Goal: Task Accomplishment & Management: Complete application form

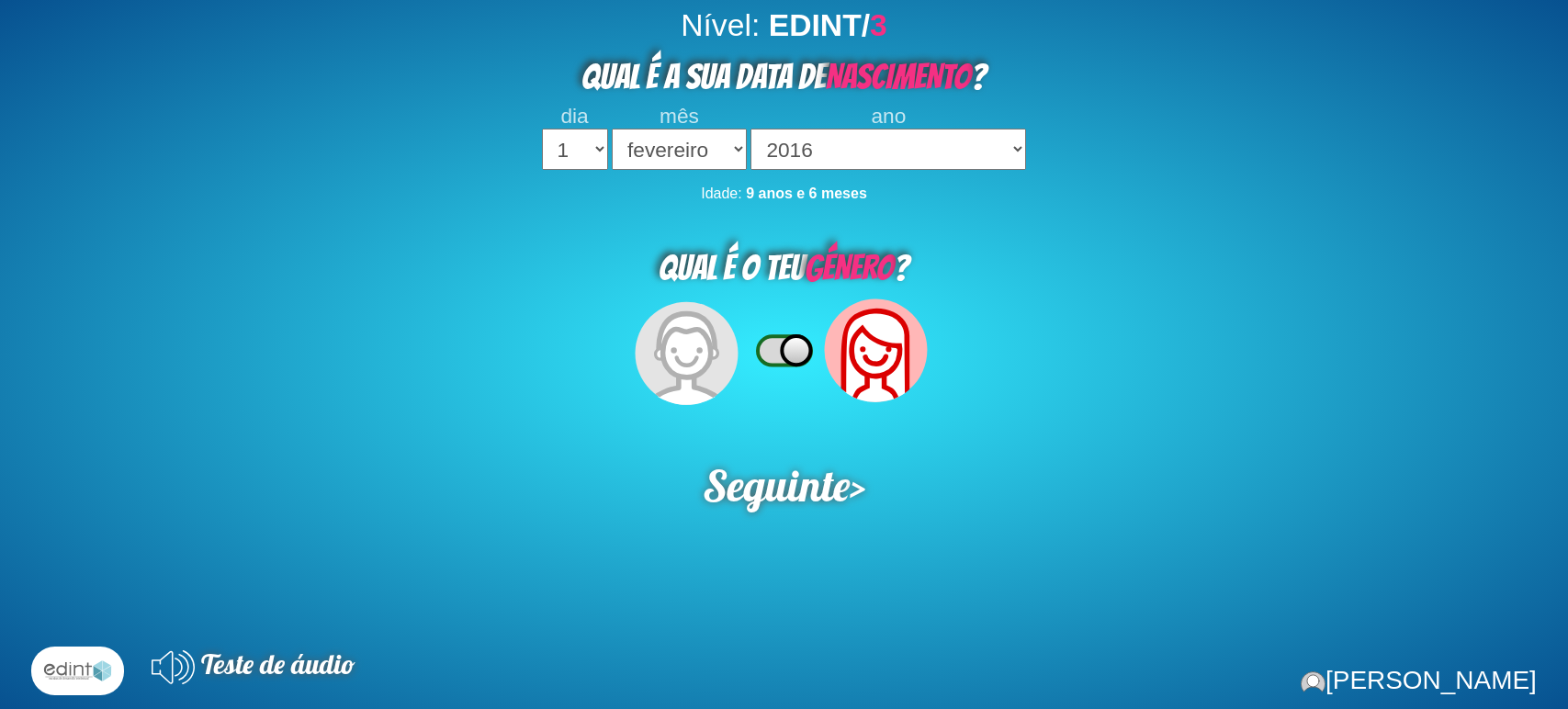
select select "02"
select select "2016"
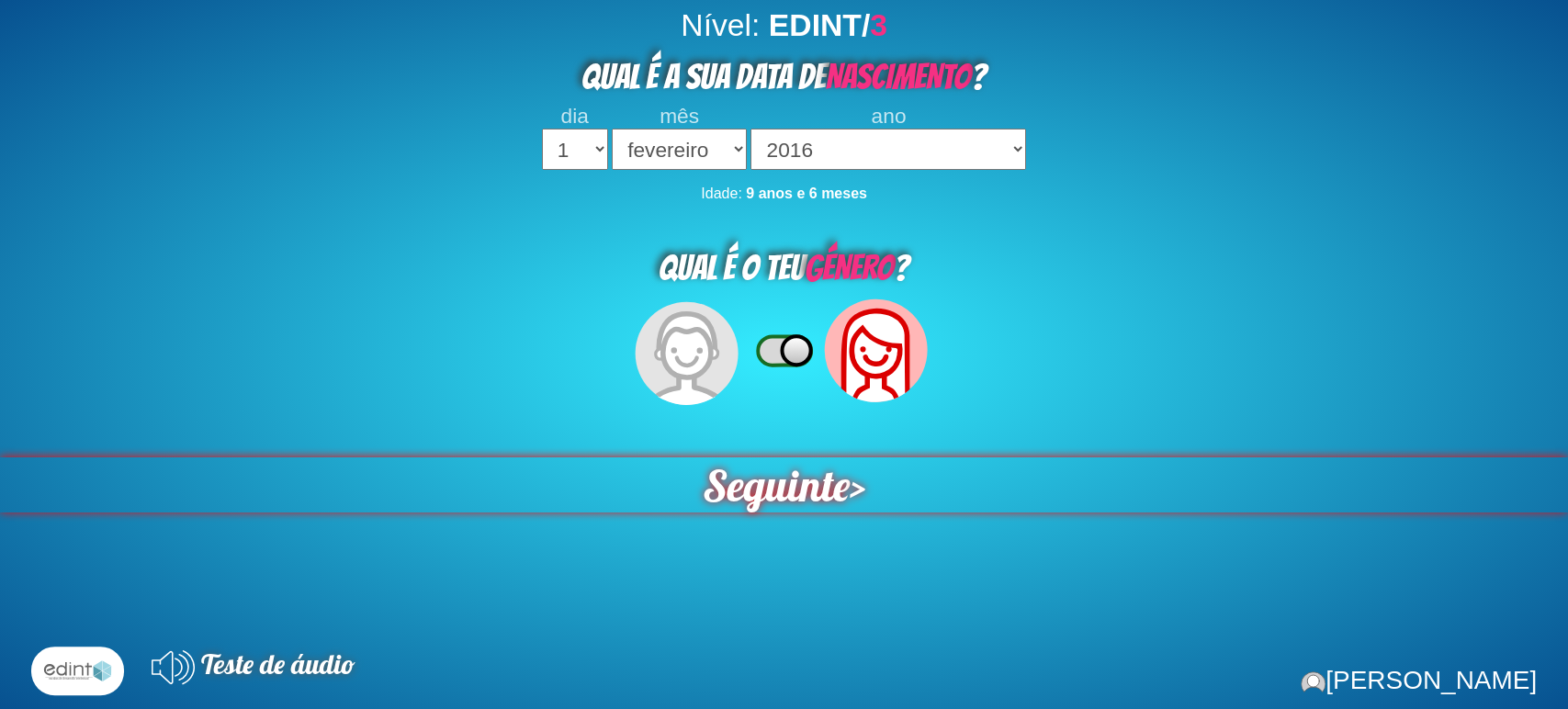
click at [745, 472] on span "Seguinte" at bounding box center [776, 484] width 147 height 56
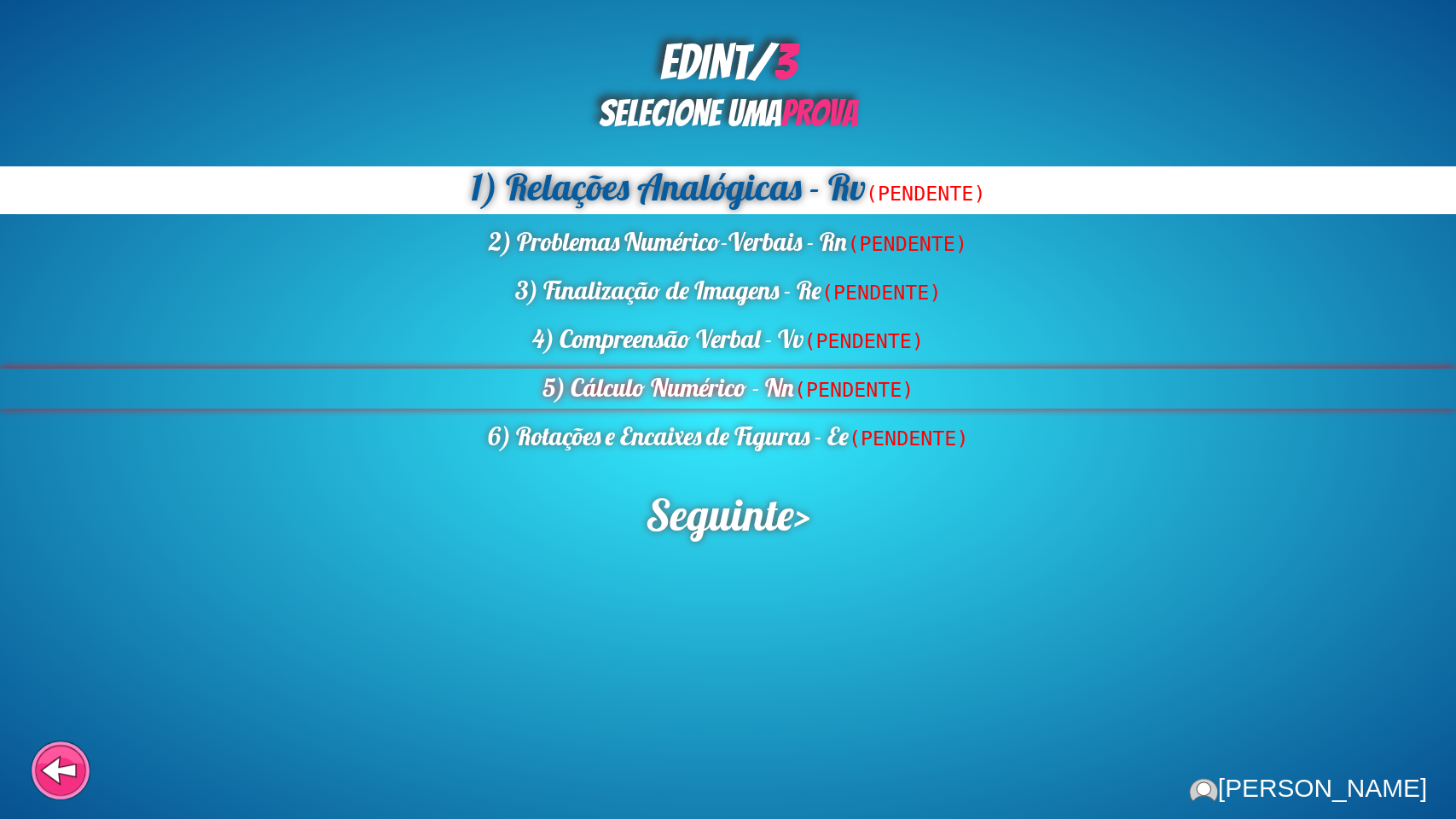
click at [672, 400] on div "5) Cálculo Numérico - Nn (PENDENTE)" at bounding box center [728, 389] width 1456 height 40
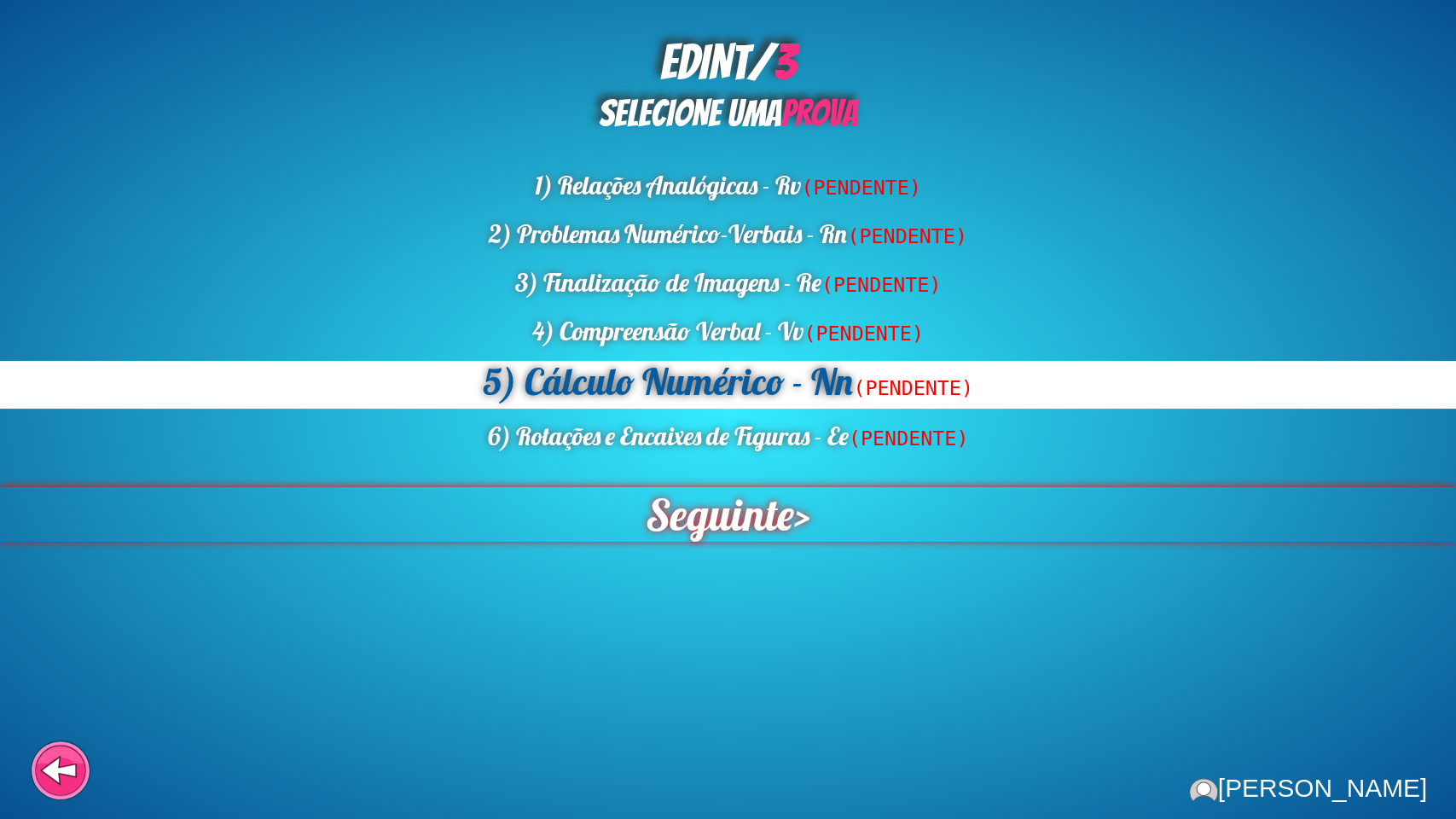
click at [723, 538] on span "Seguinte" at bounding box center [720, 515] width 148 height 54
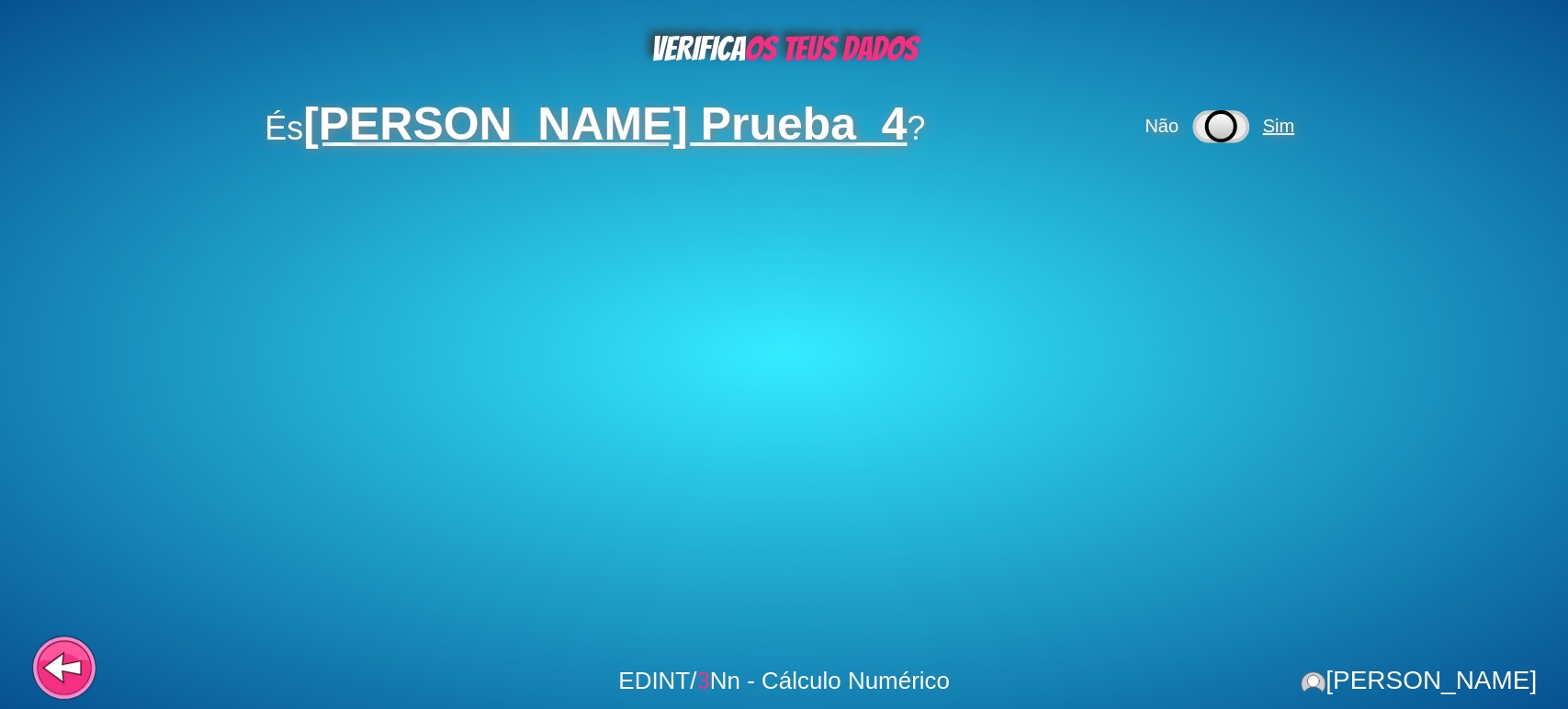
click at [1279, 128] on span "Sim" at bounding box center [1278, 126] width 31 height 20
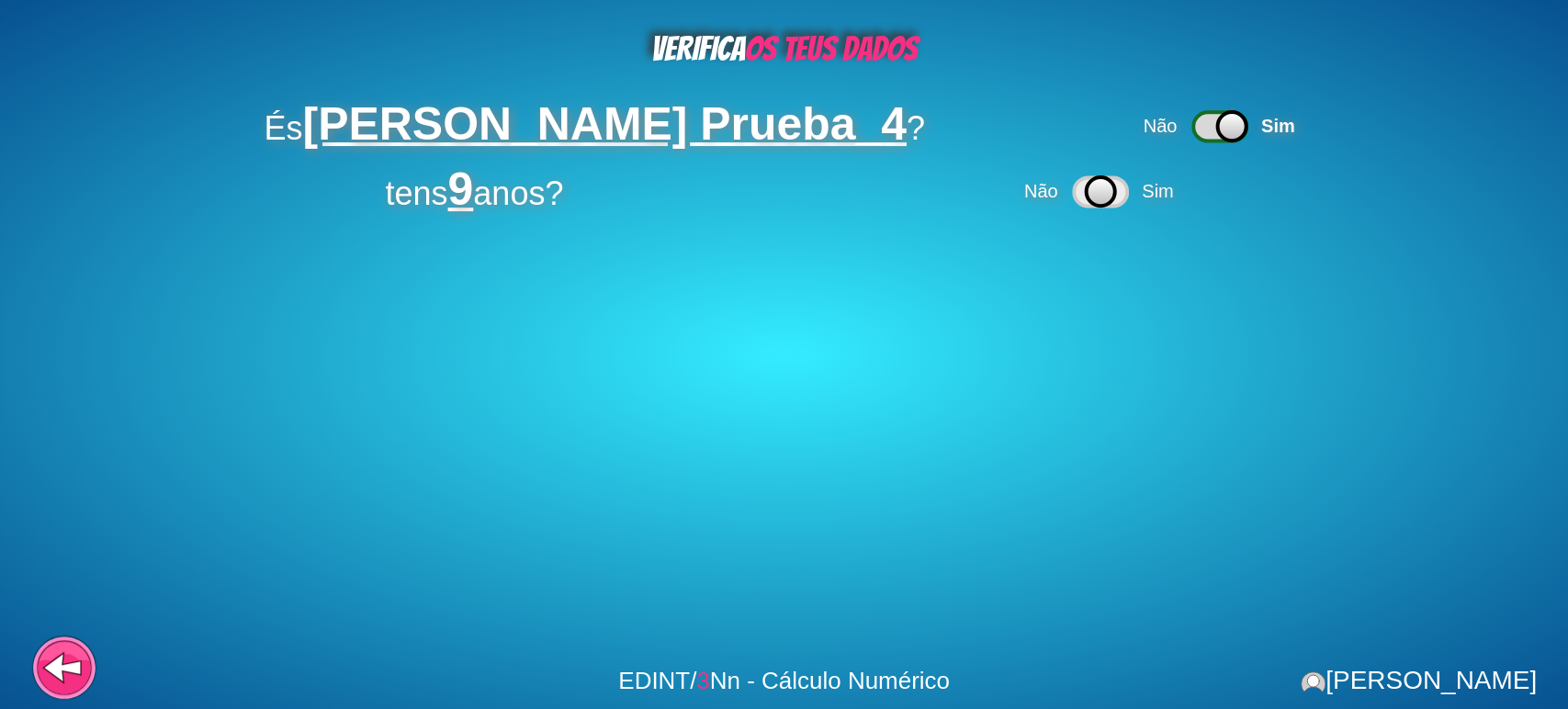
click at [1191, 189] on div "tens 9 anos? Não Sim" at bounding box center [784, 191] width 1255 height 44
drag, startPoint x: 1182, startPoint y: 196, endPoint x: 1158, endPoint y: 197, distance: 24.0
click at [1165, 197] on span "Sim" at bounding box center [1159, 191] width 44 height 20
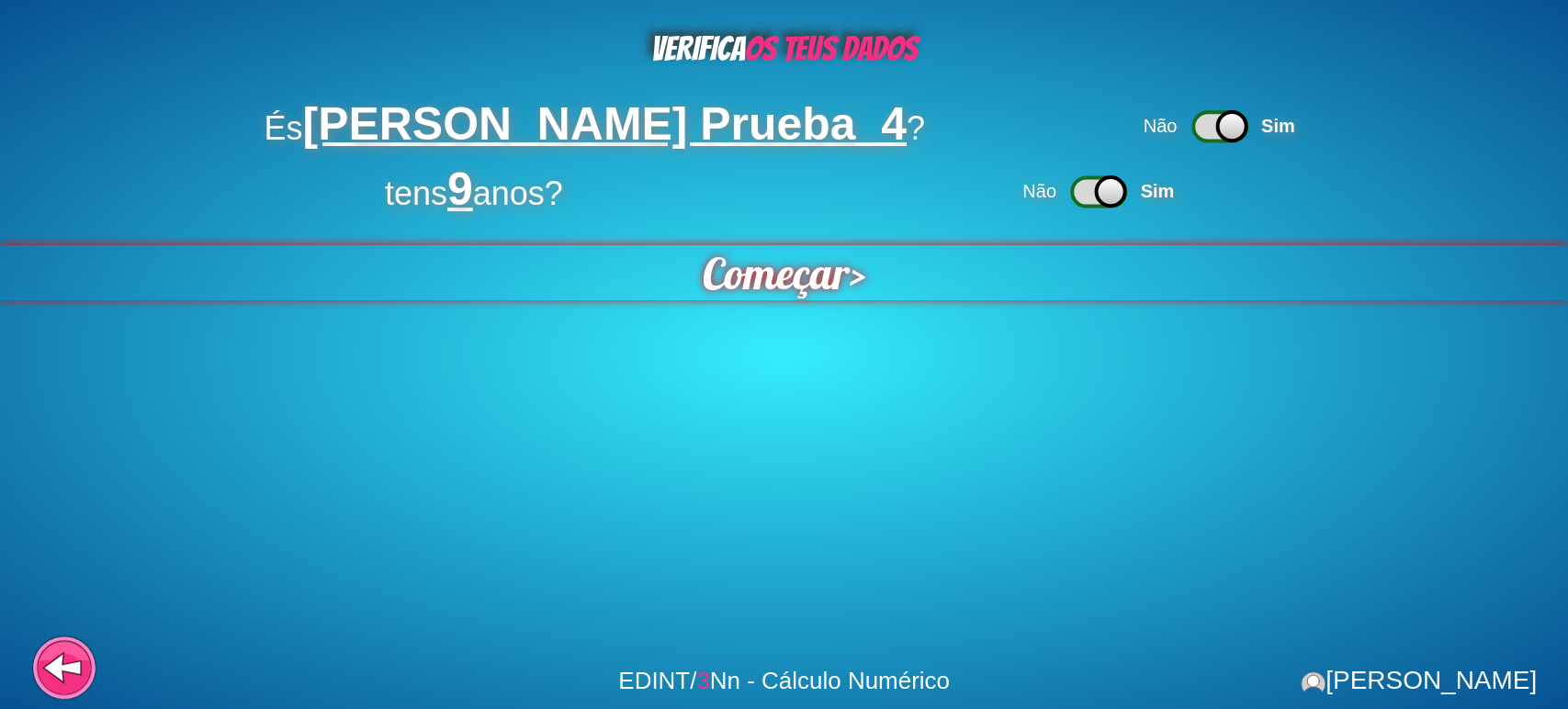
drag, startPoint x: 842, startPoint y: 304, endPoint x: 828, endPoint y: 278, distance: 29.5
click at [842, 303] on div "VERIFICA OS TEUS DADOS És Cardoso Margarida Prueba_4 ? Não Sim tens 9 anos? Não…" at bounding box center [784, 354] width 1568 height 709
click at [828, 278] on span "Começar" at bounding box center [776, 273] width 154 height 58
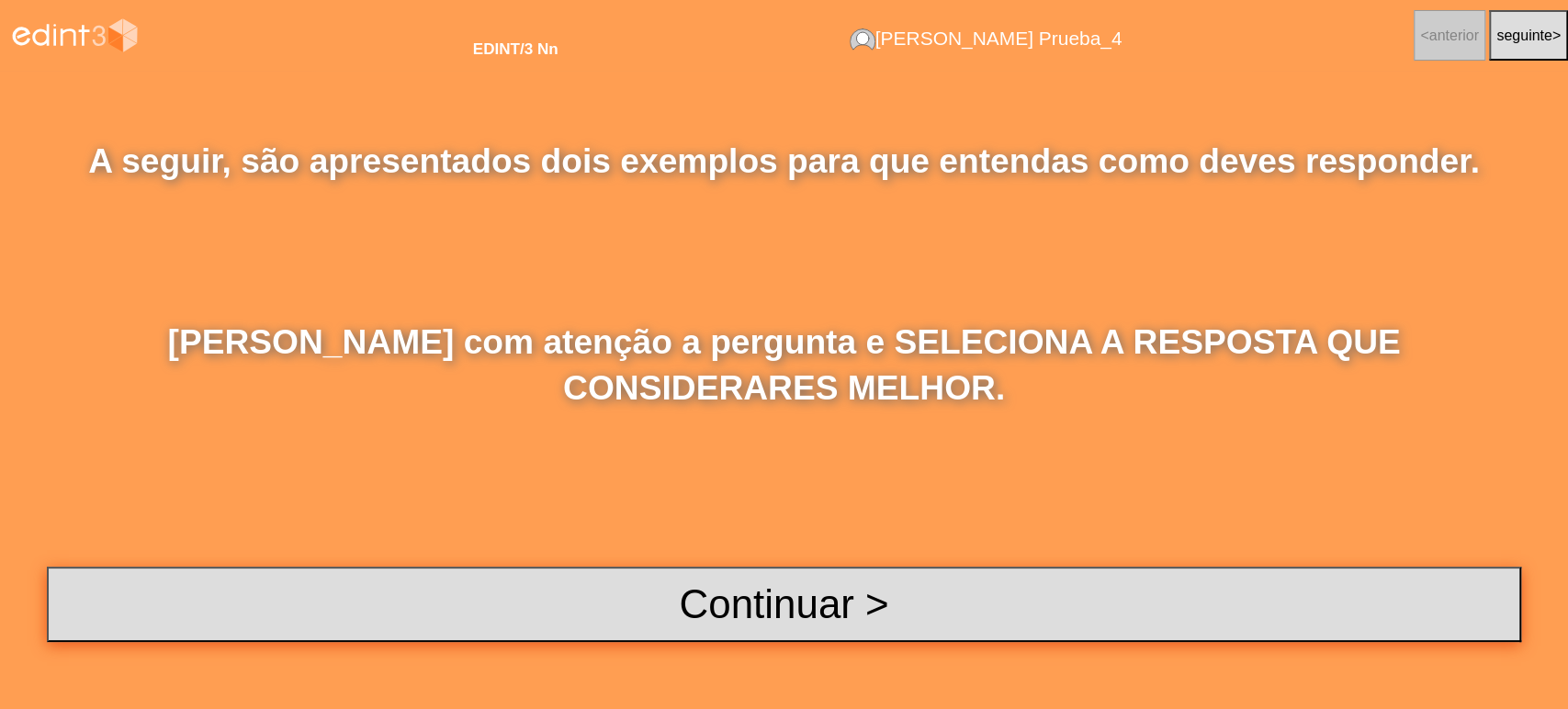
click at [837, 592] on button "Continuar >" at bounding box center [784, 604] width 1474 height 75
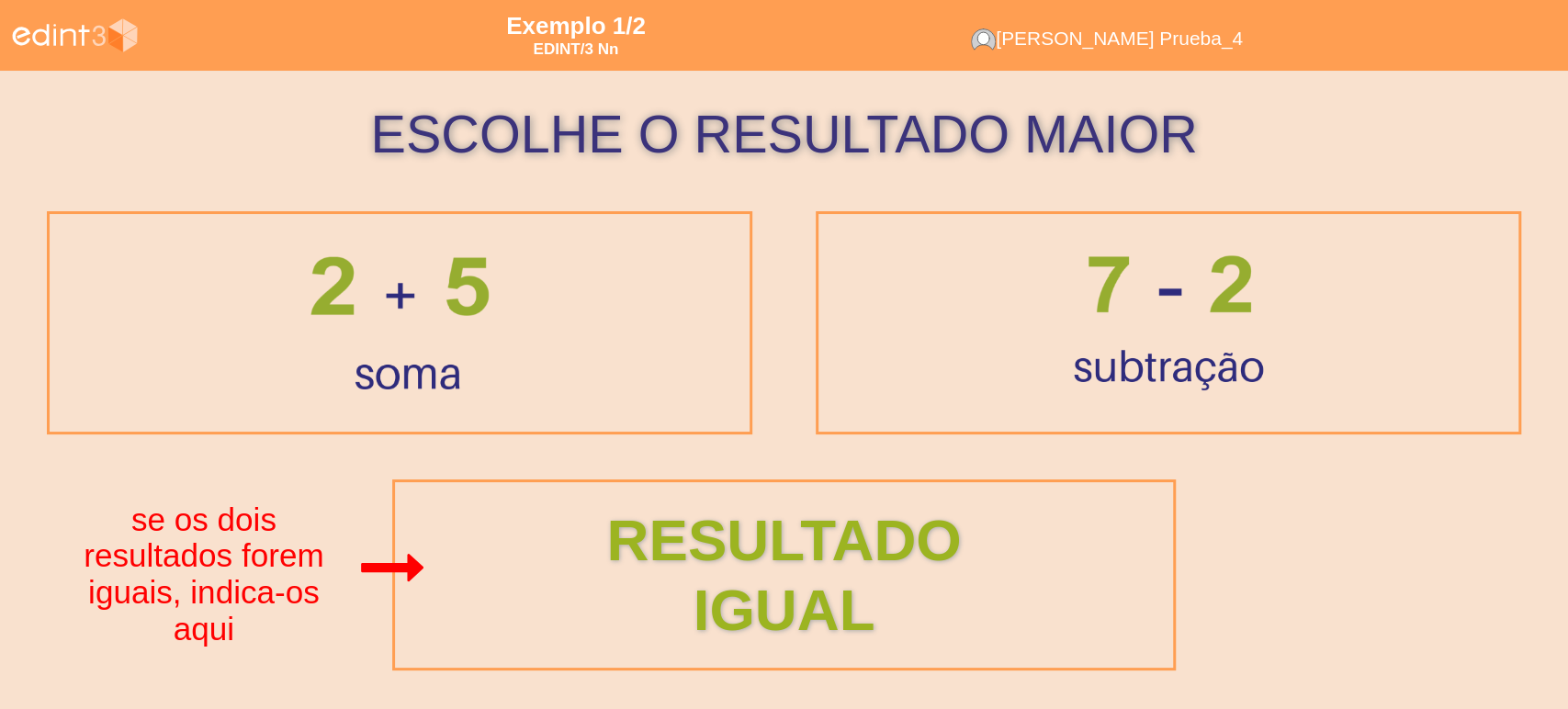
click at [1007, 364] on div at bounding box center [1168, 323] width 638 height 189
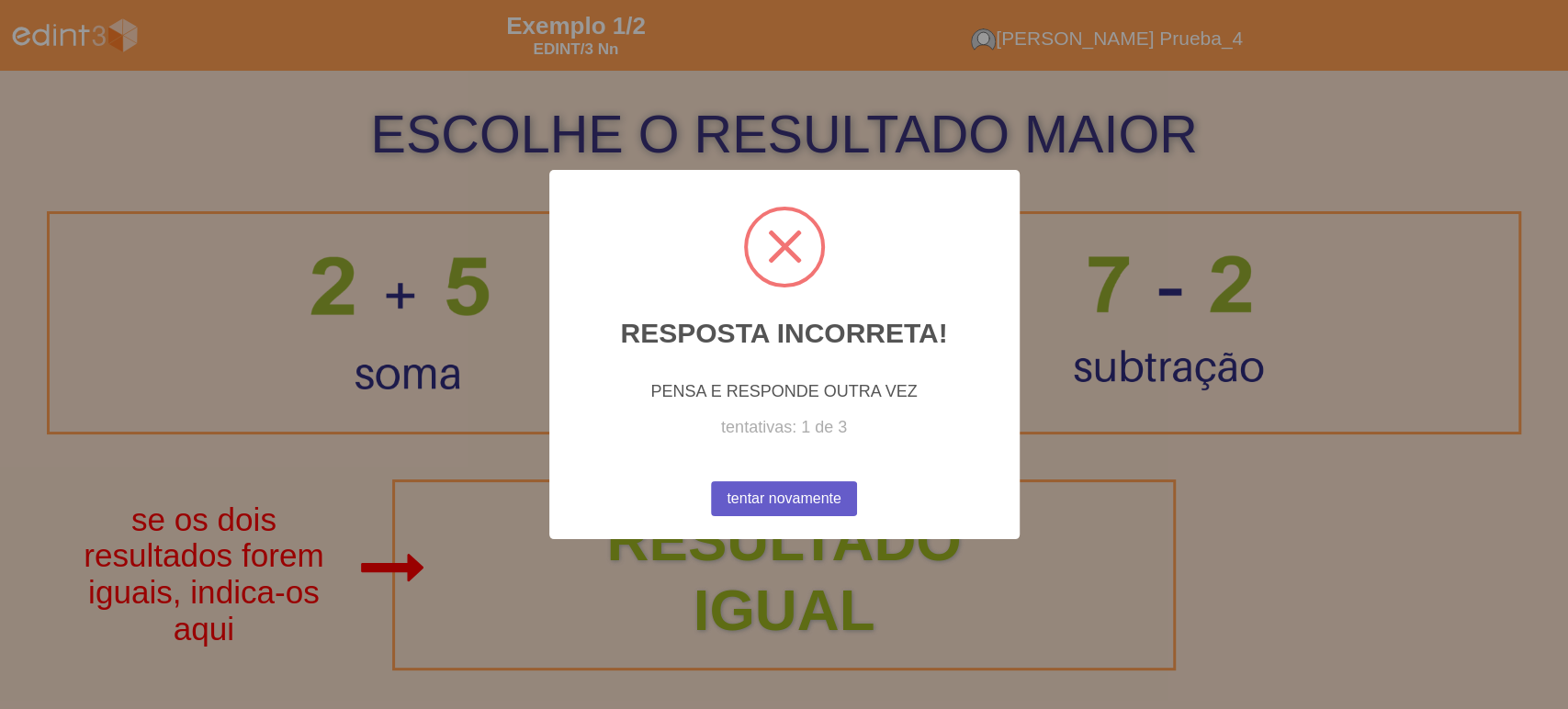
click at [765, 483] on button "tentar novamente" at bounding box center [784, 499] width 147 height 35
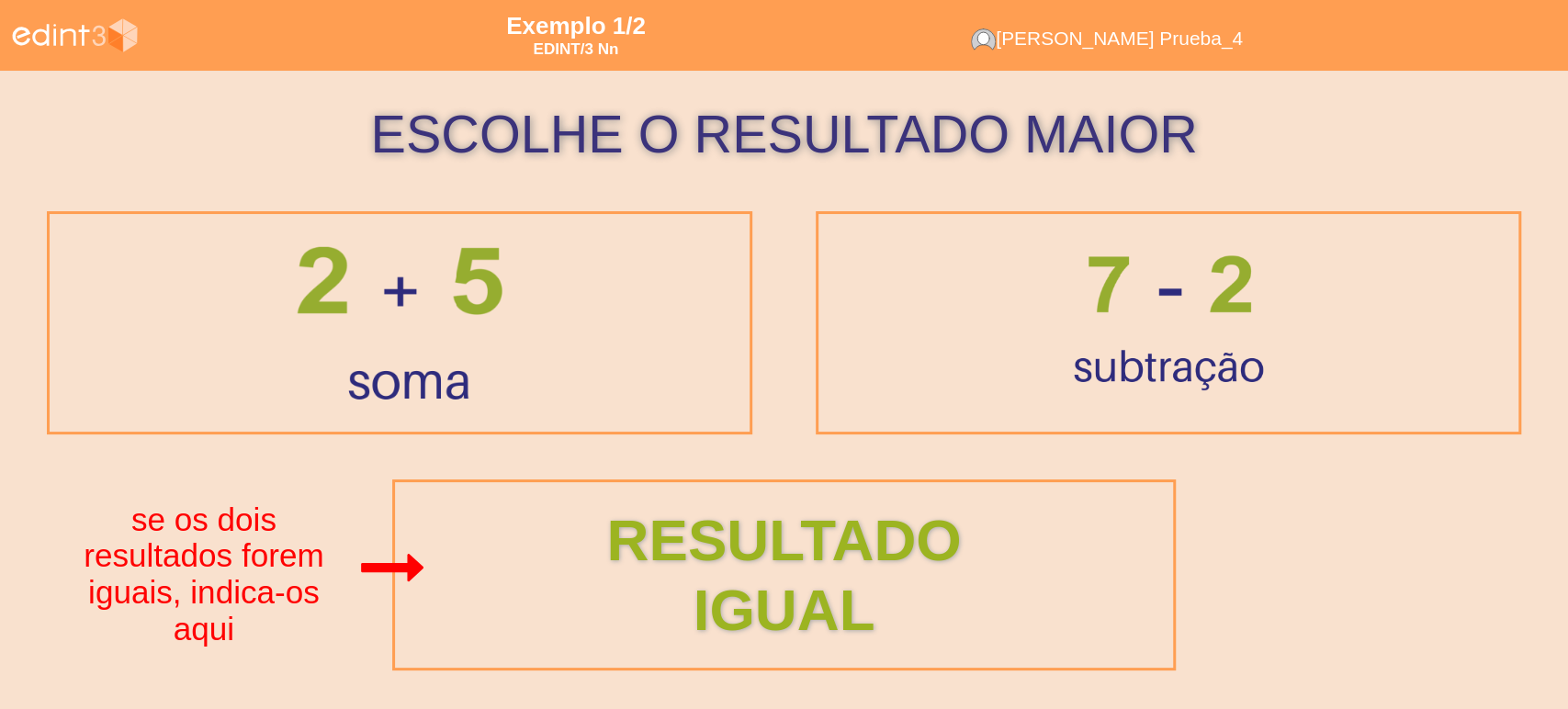
click at [450, 397] on div at bounding box center [399, 323] width 272 height 218
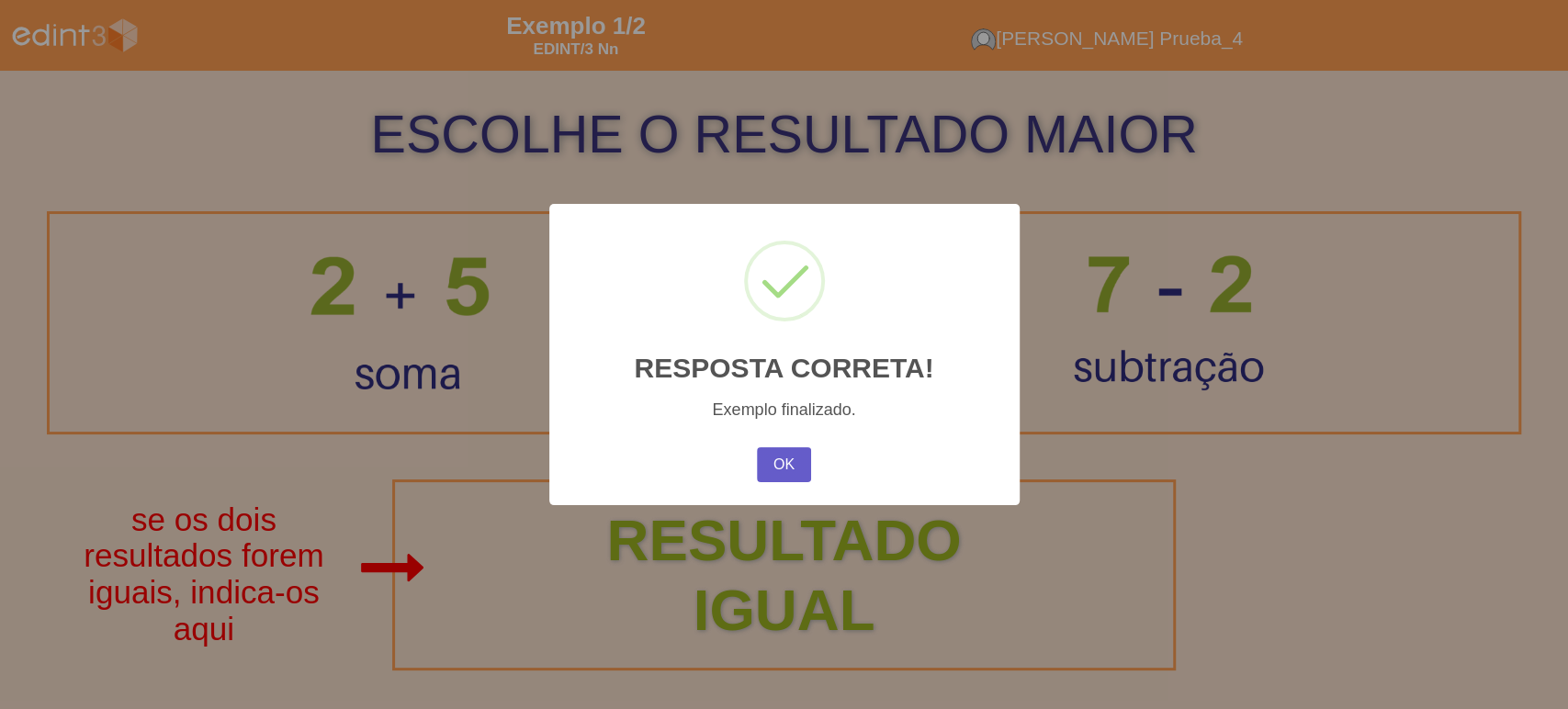
click at [778, 462] on button "OK" at bounding box center [783, 465] width 54 height 35
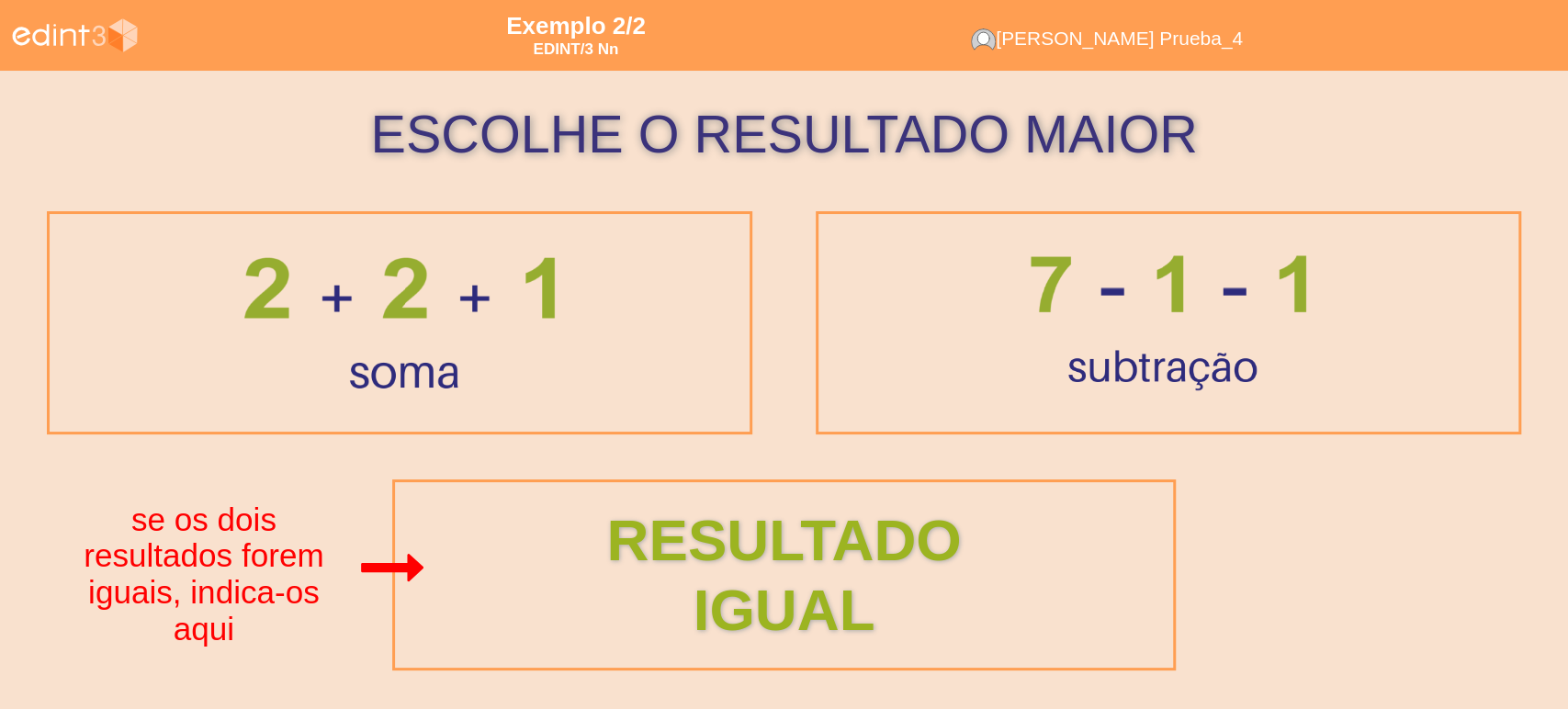
click at [668, 360] on div at bounding box center [400, 323] width 638 height 189
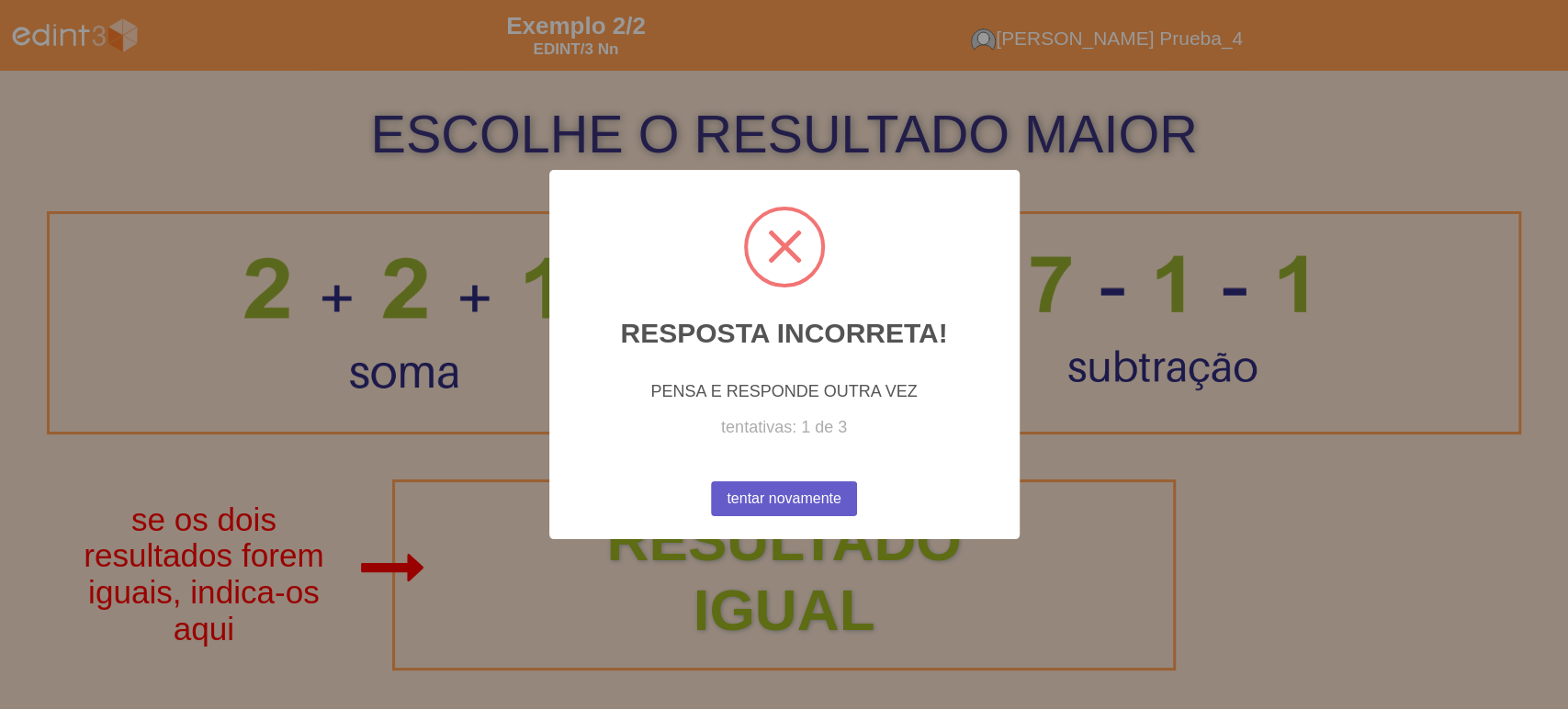
click at [781, 505] on button "tentar novamente" at bounding box center [783, 499] width 147 height 35
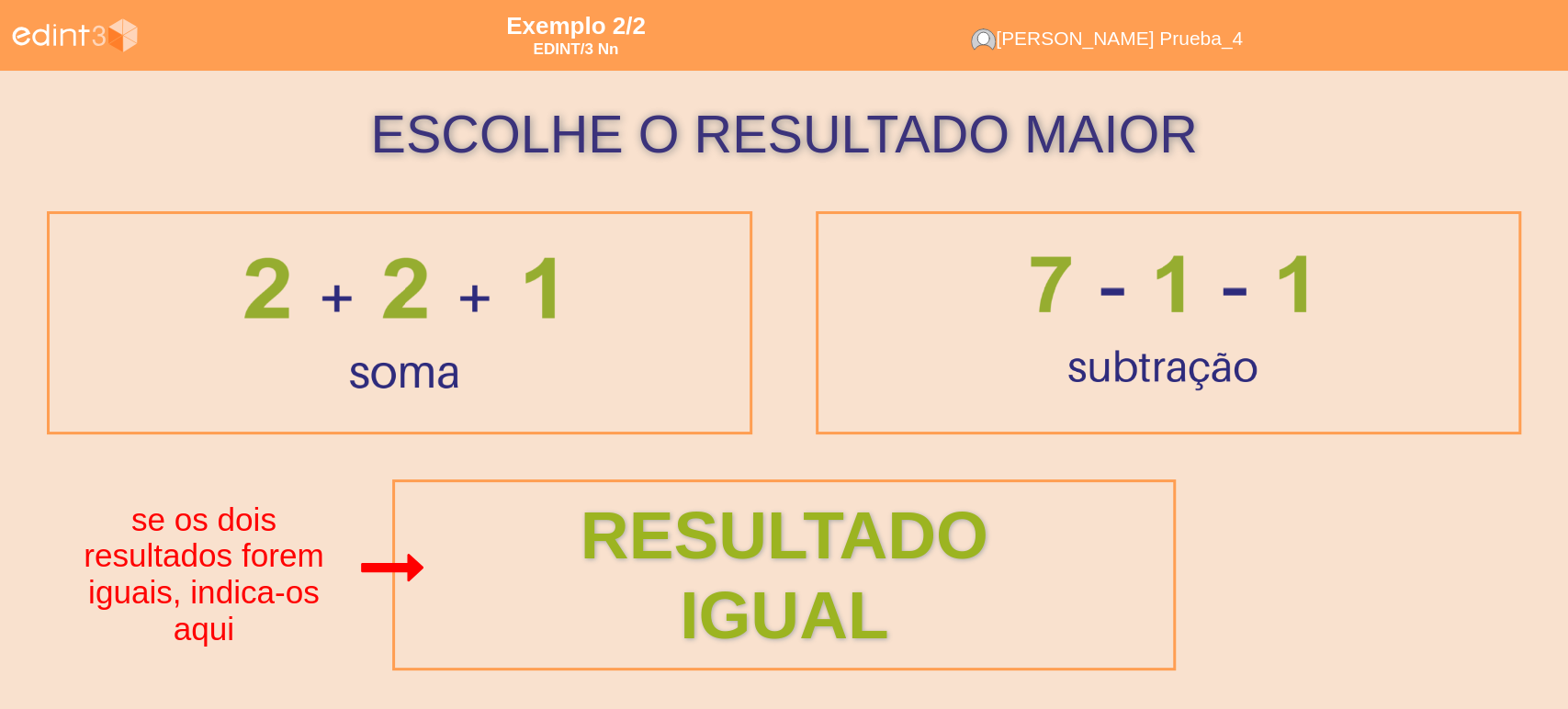
click at [802, 546] on div "RESULTADO IGUAL" at bounding box center [784, 574] width 891 height 161
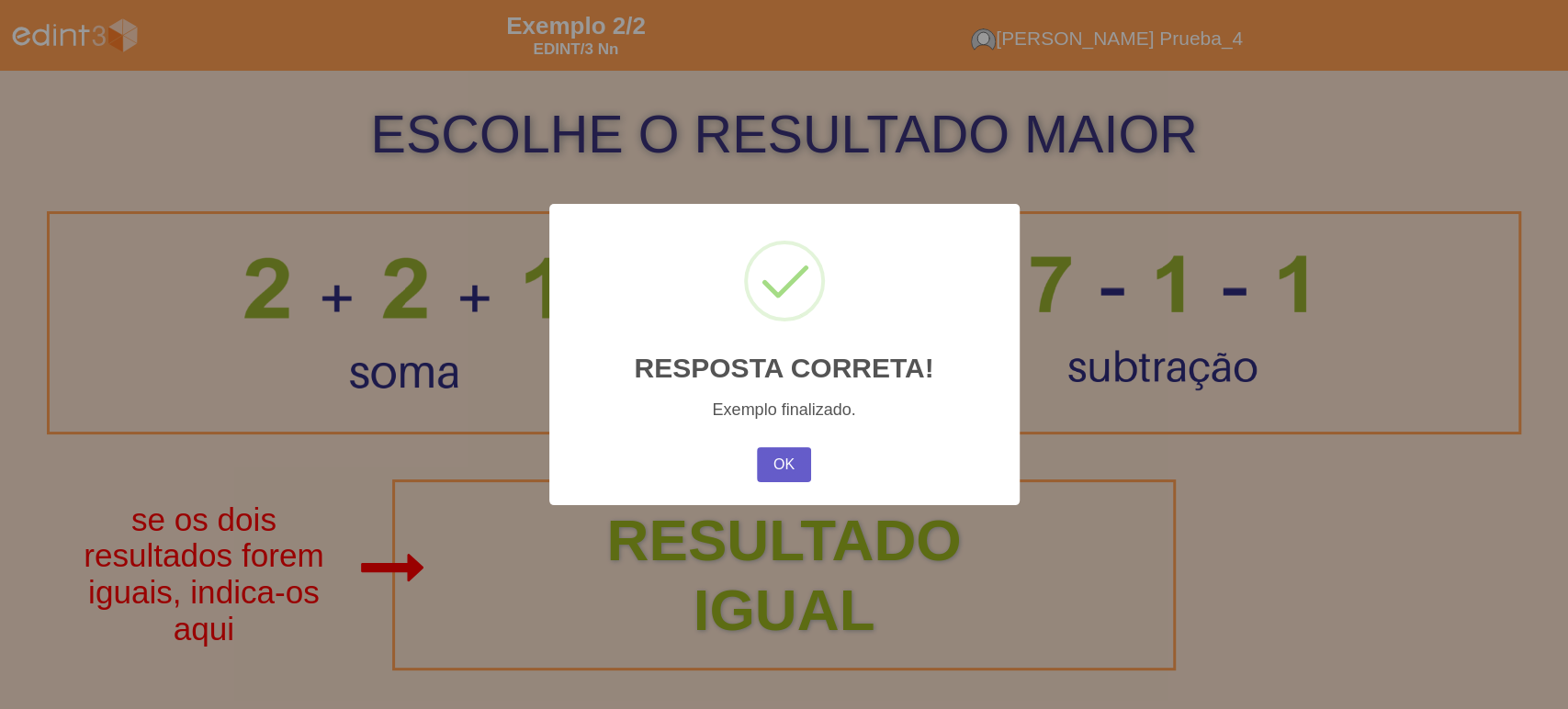
click at [764, 479] on button "OK" at bounding box center [783, 465] width 54 height 35
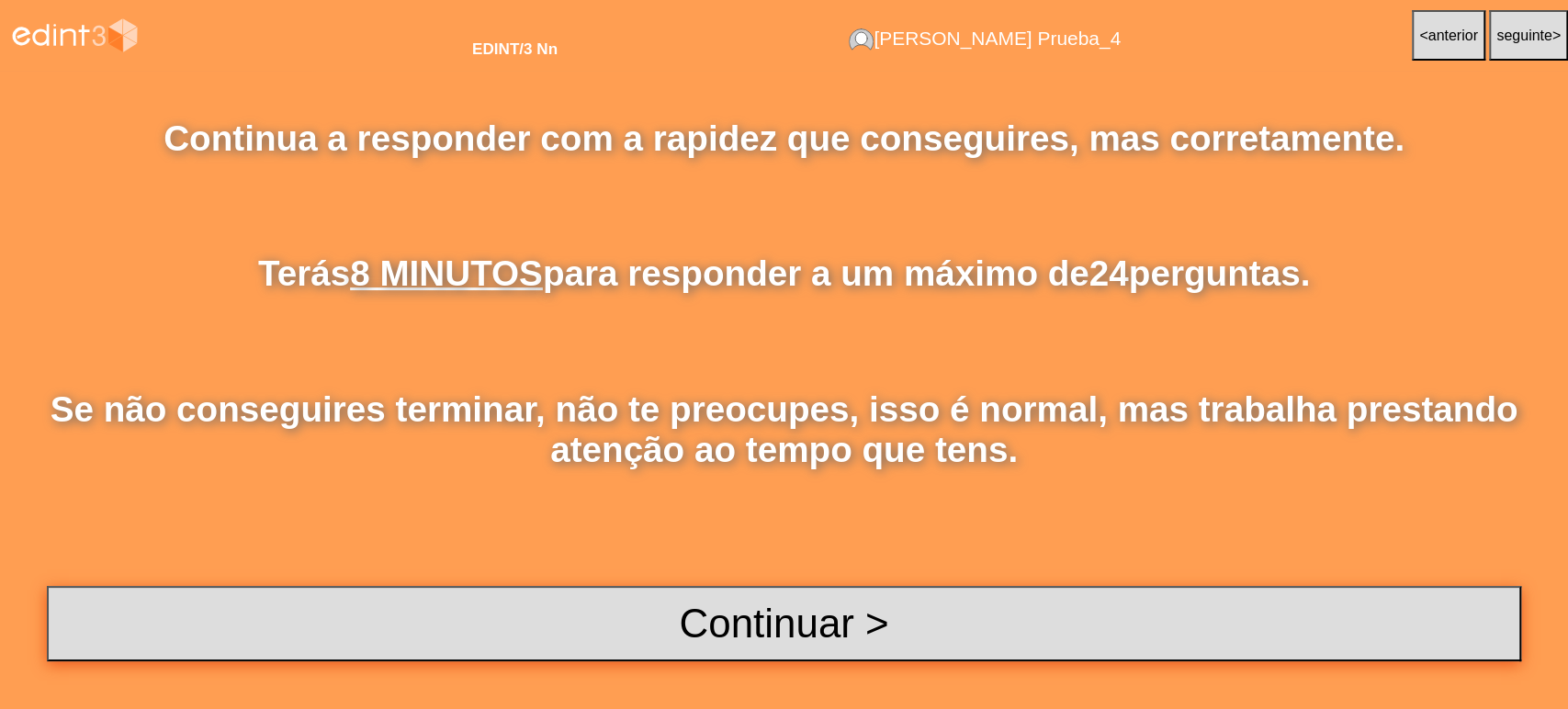
click at [806, 636] on button "Continuar >" at bounding box center [784, 623] width 1474 height 75
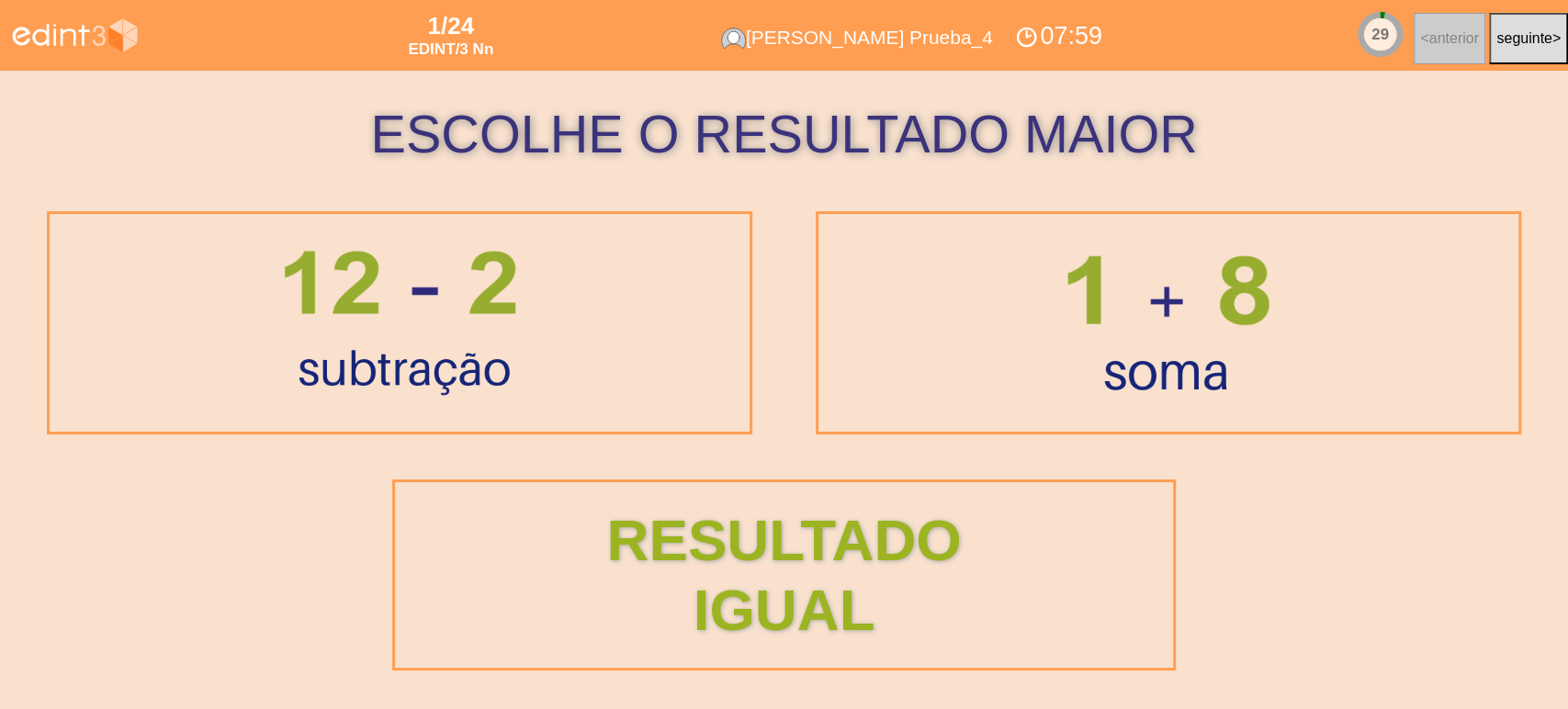
click at [523, 389] on div at bounding box center [400, 323] width 294 height 206
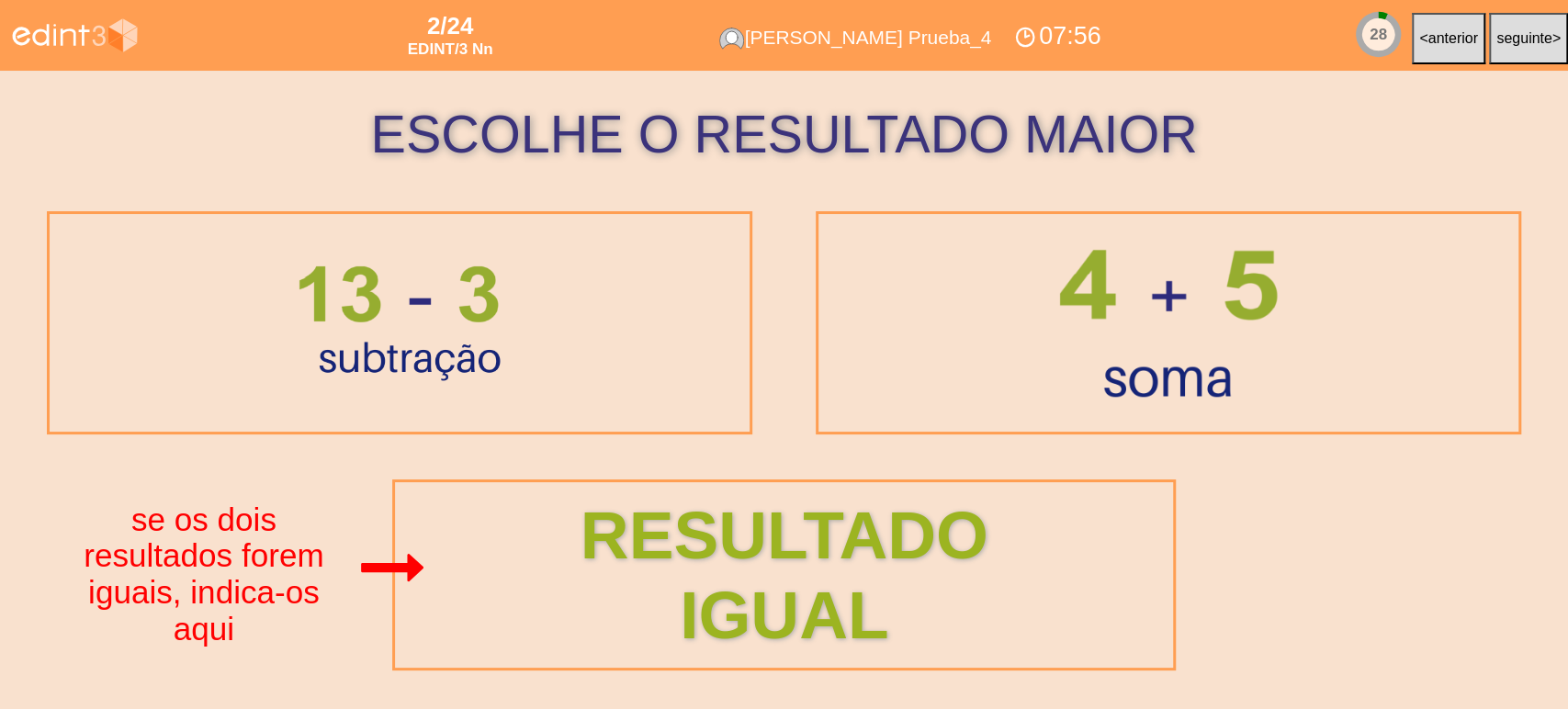
click at [851, 608] on div "RESULTADO IGUAL" at bounding box center [784, 574] width 891 height 161
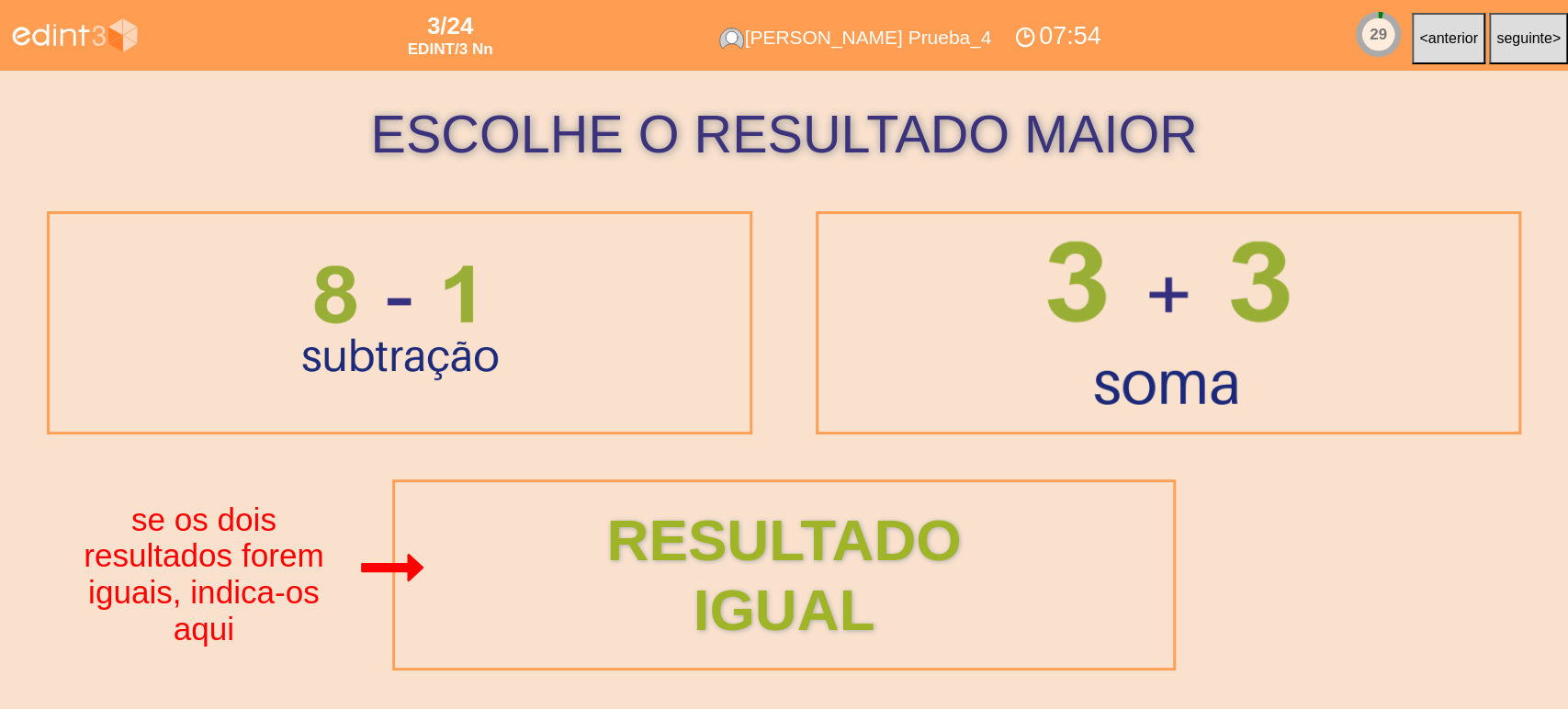
click at [1085, 358] on div at bounding box center [1169, 323] width 322 height 242
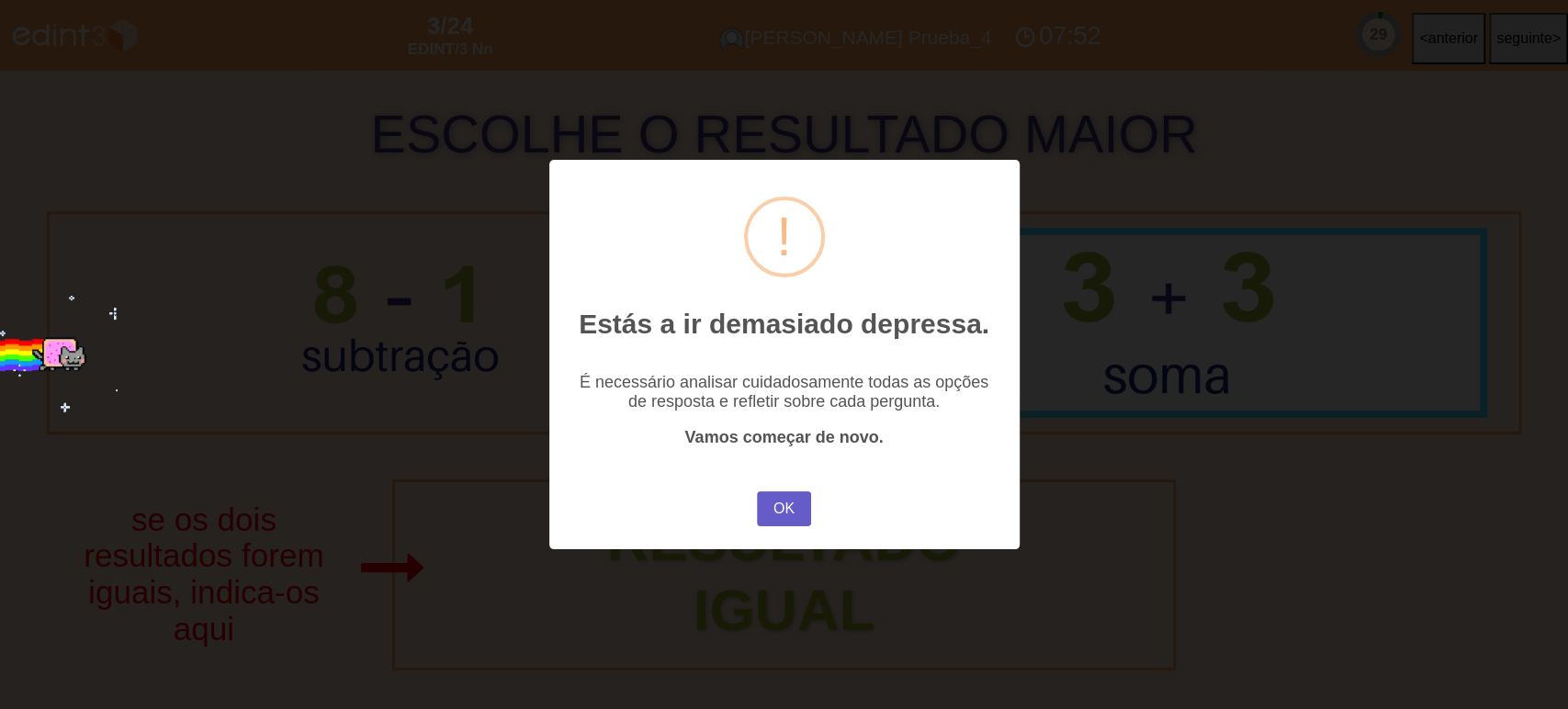
click at [777, 517] on button "OK" at bounding box center [783, 509] width 54 height 35
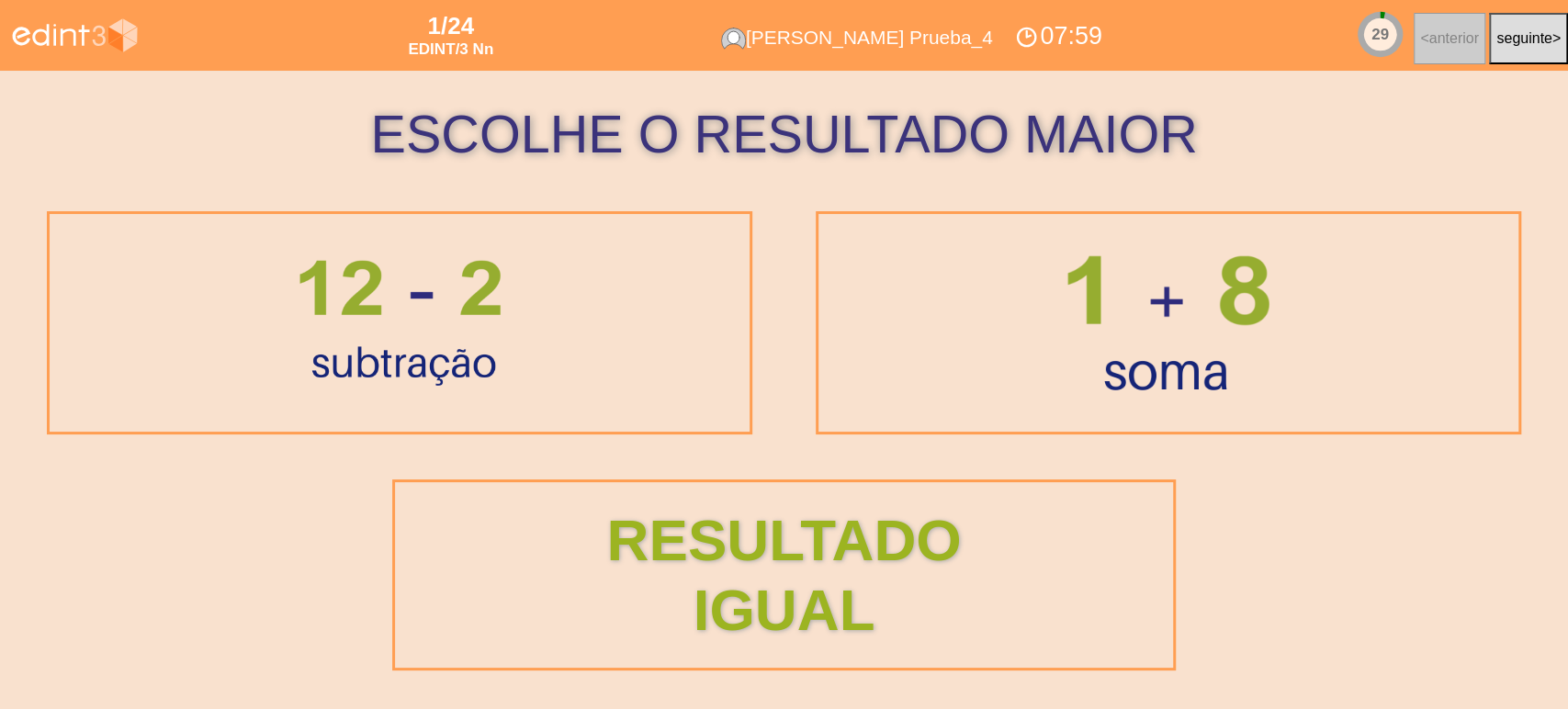
click at [551, 389] on div at bounding box center [400, 323] width 638 height 189
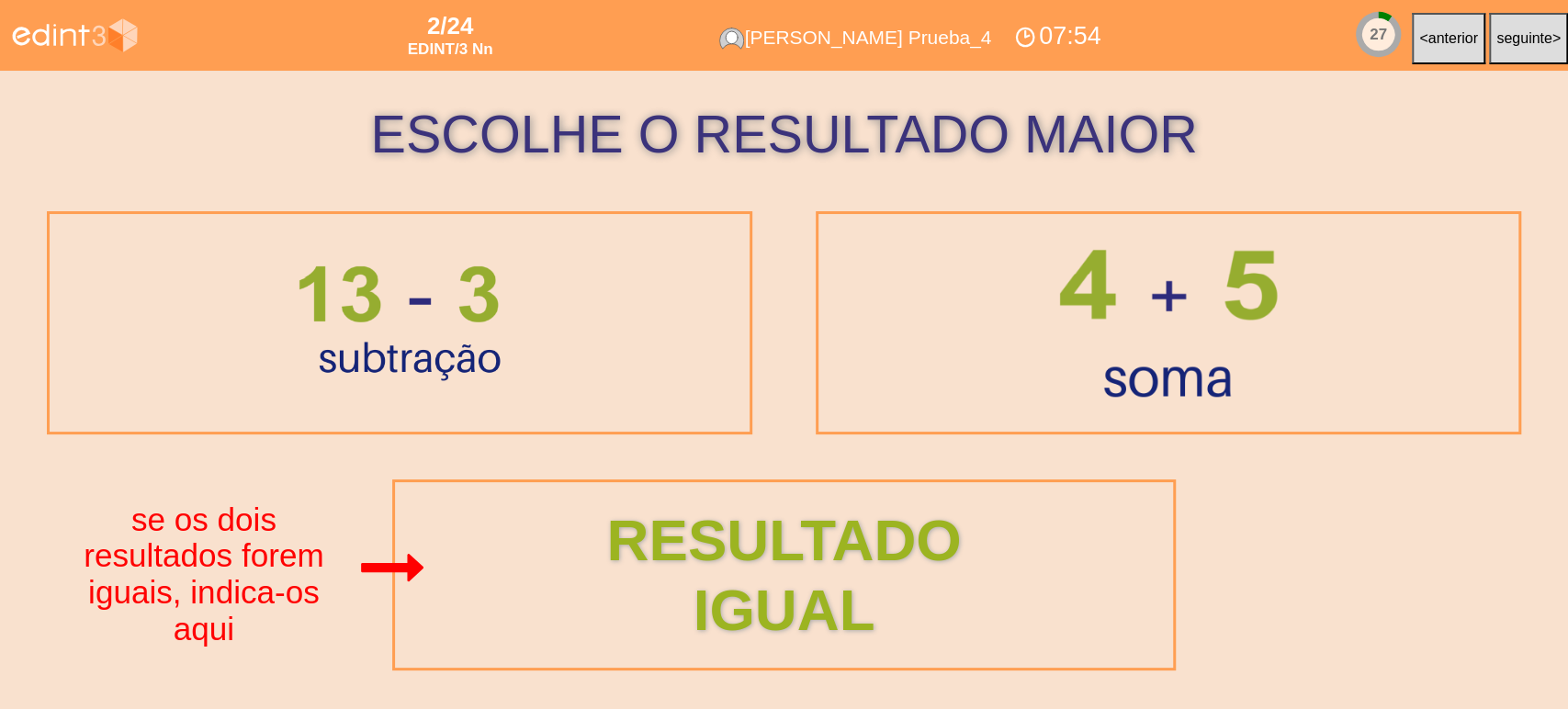
click at [559, 348] on div at bounding box center [400, 323] width 638 height 189
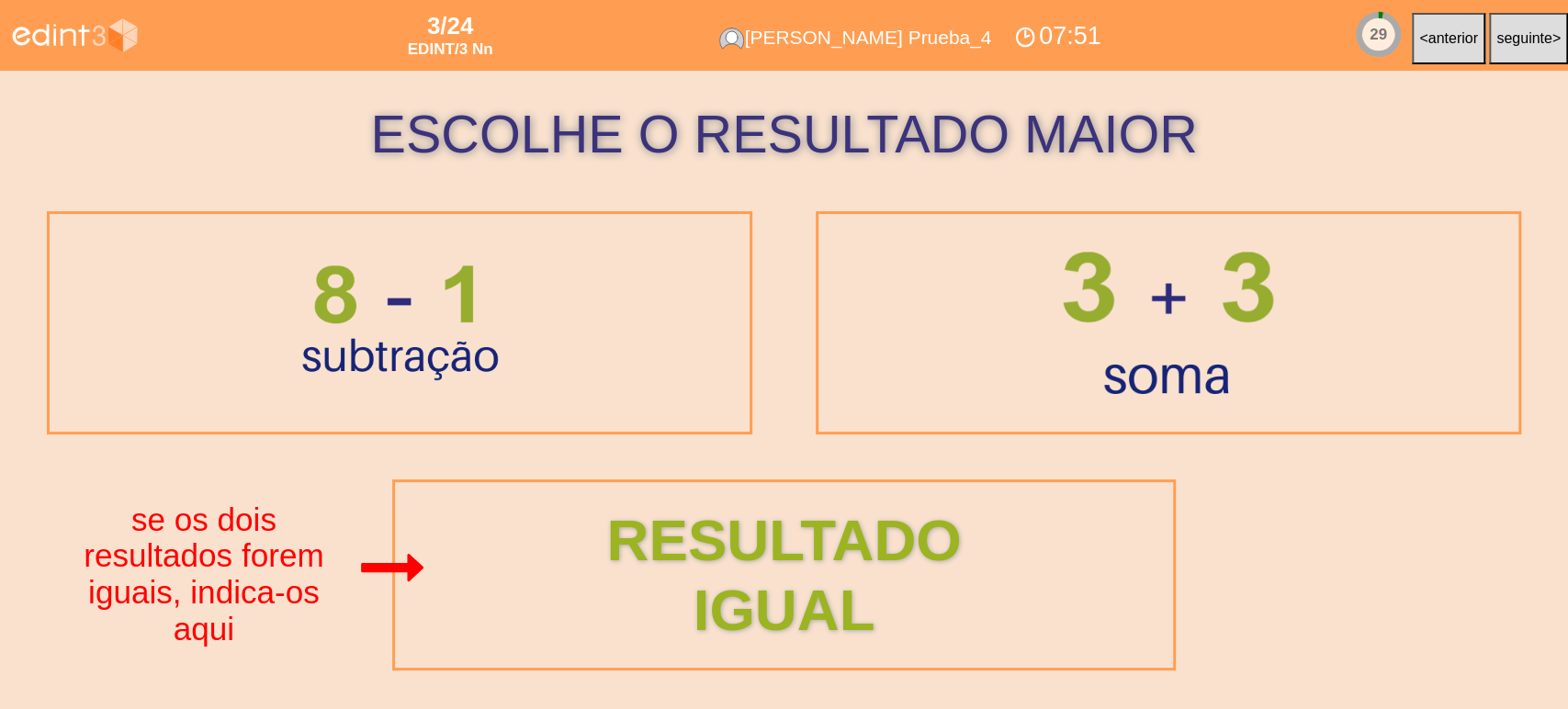
click at [583, 360] on div at bounding box center [400, 323] width 638 height 189
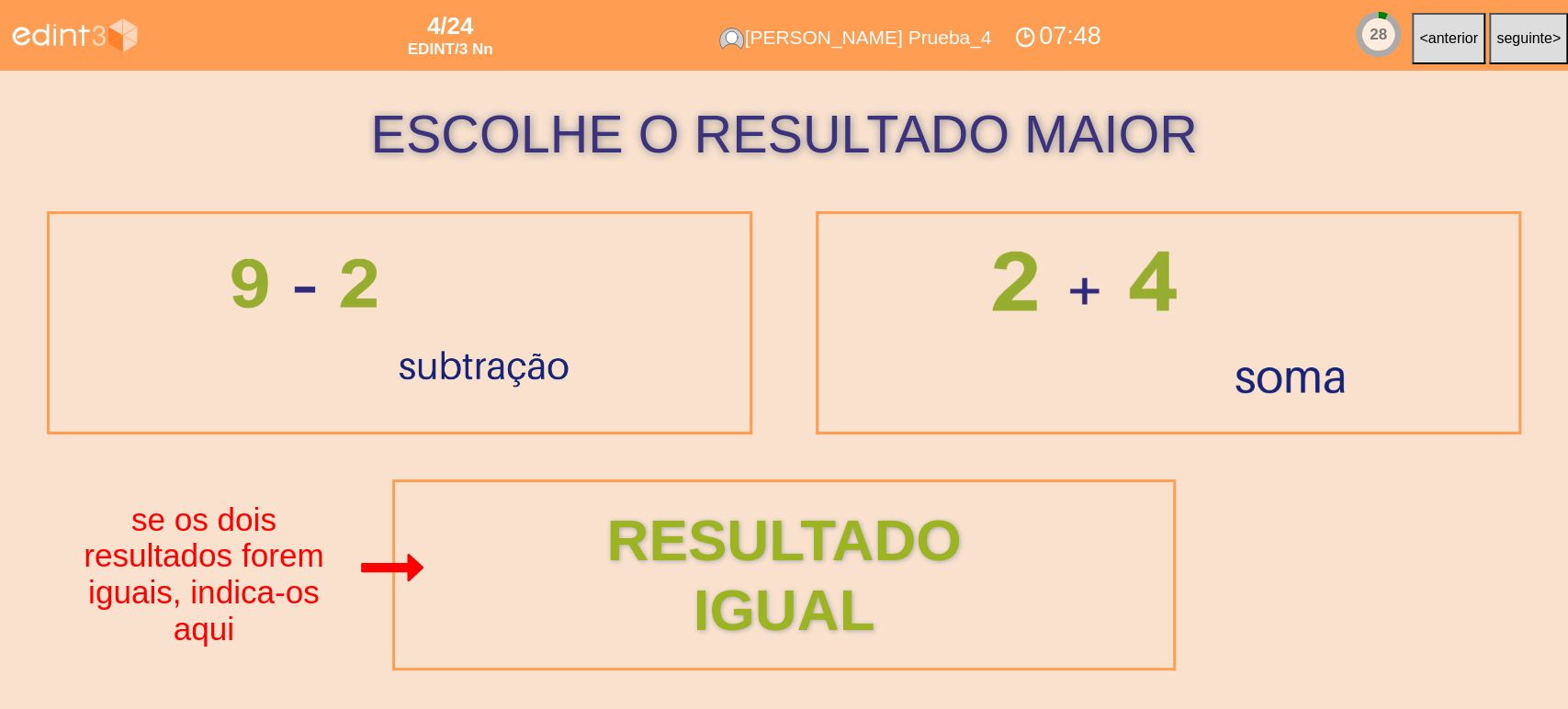
click at [609, 362] on div at bounding box center [400, 323] width 638 height 189
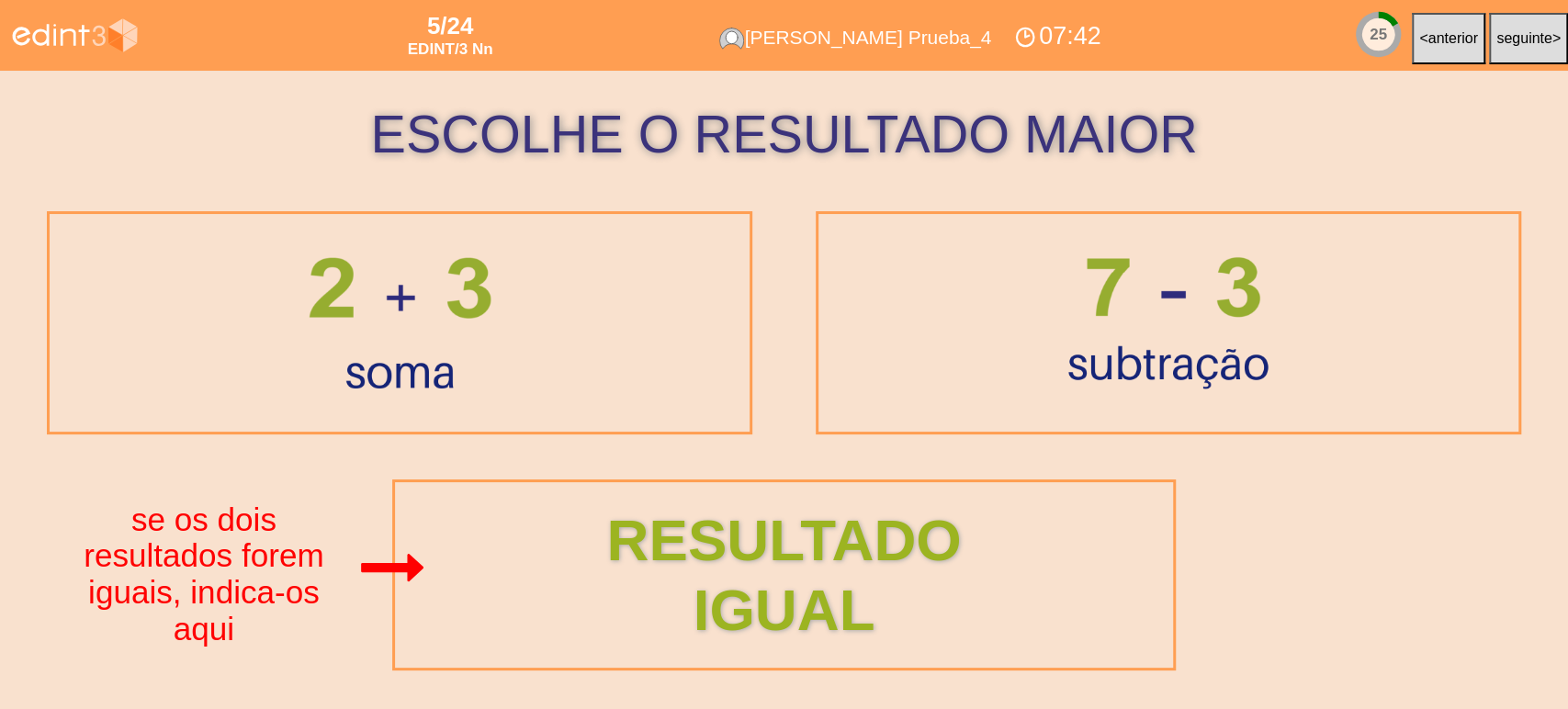
click at [529, 340] on div at bounding box center [400, 323] width 638 height 189
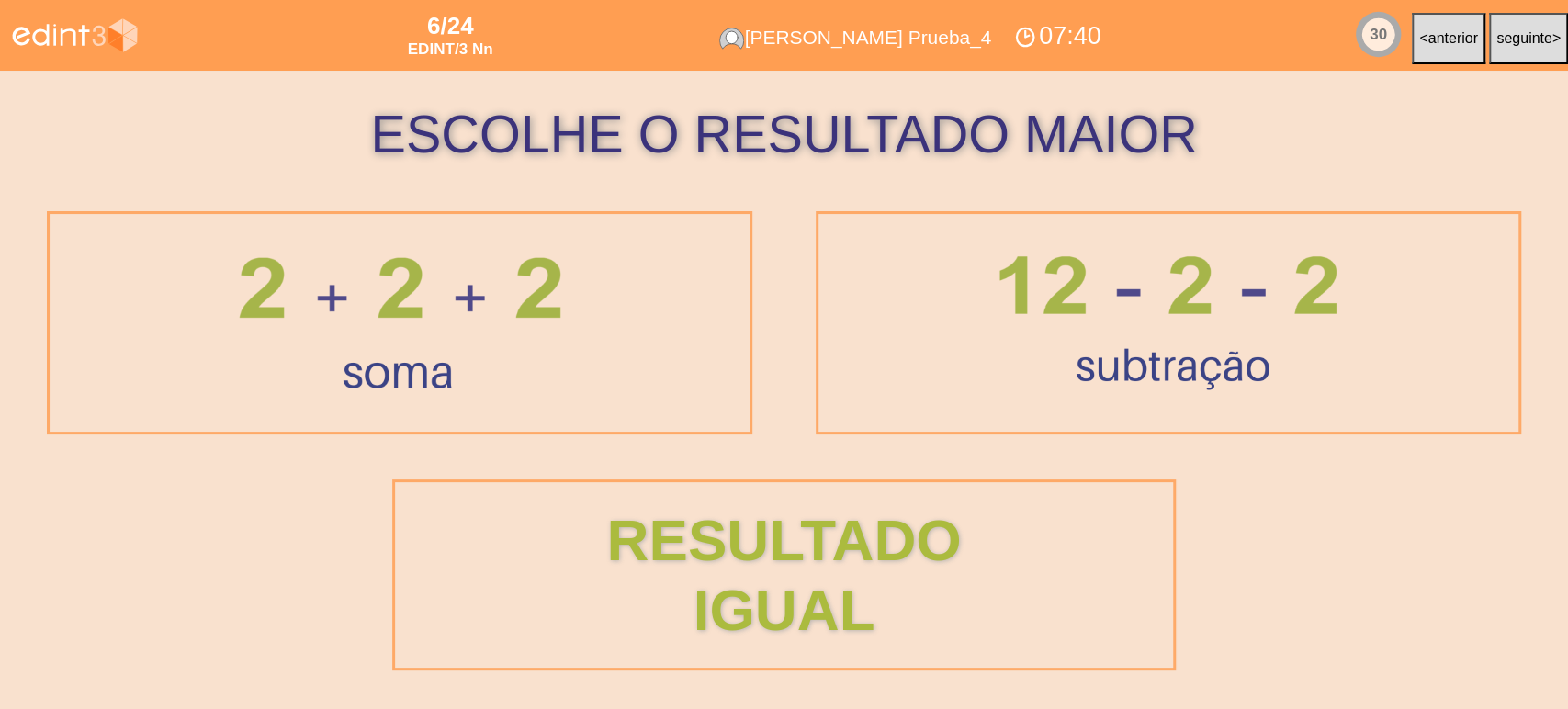
click at [919, 359] on div at bounding box center [1168, 323] width 638 height 189
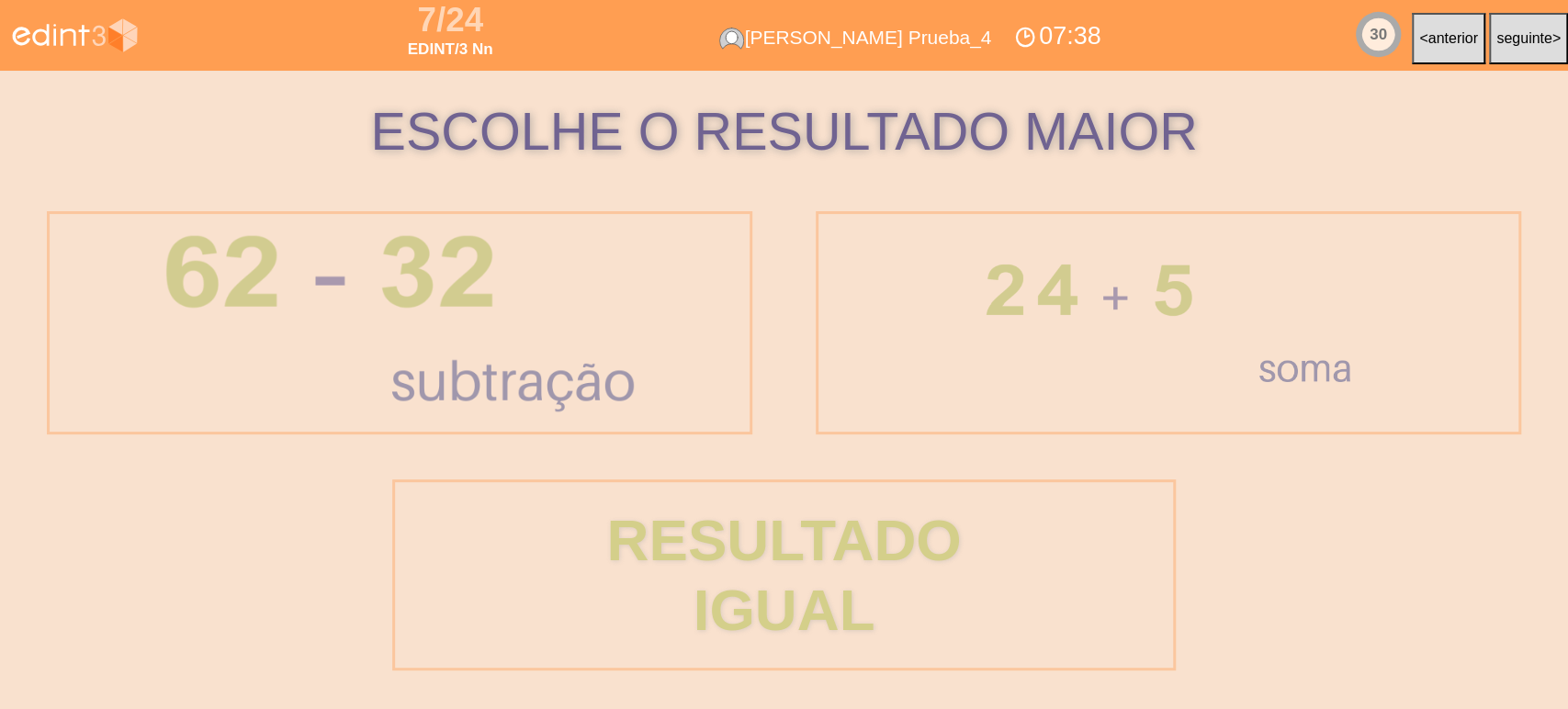
click at [414, 337] on div at bounding box center [400, 322] width 539 height 247
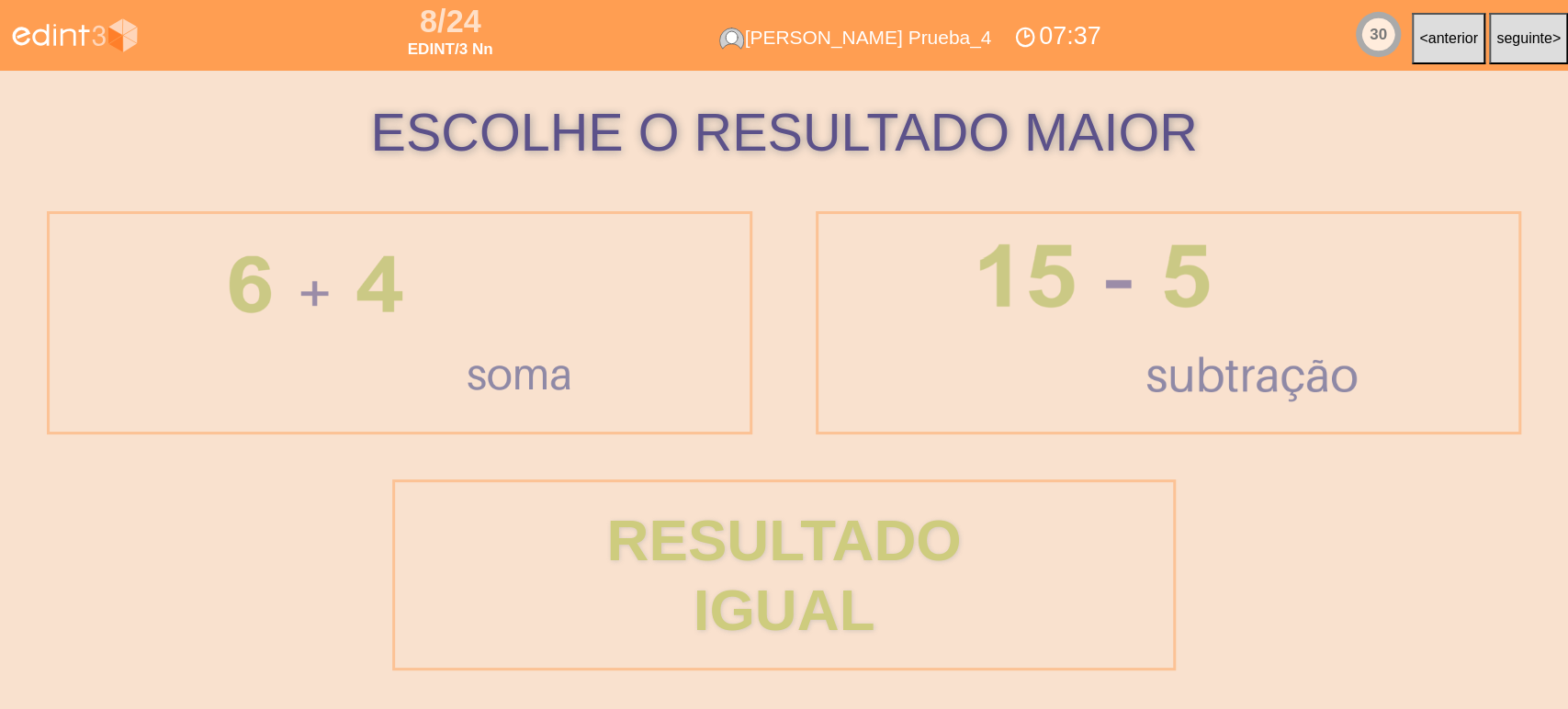
click at [961, 314] on div at bounding box center [1167, 324] width 438 height 218
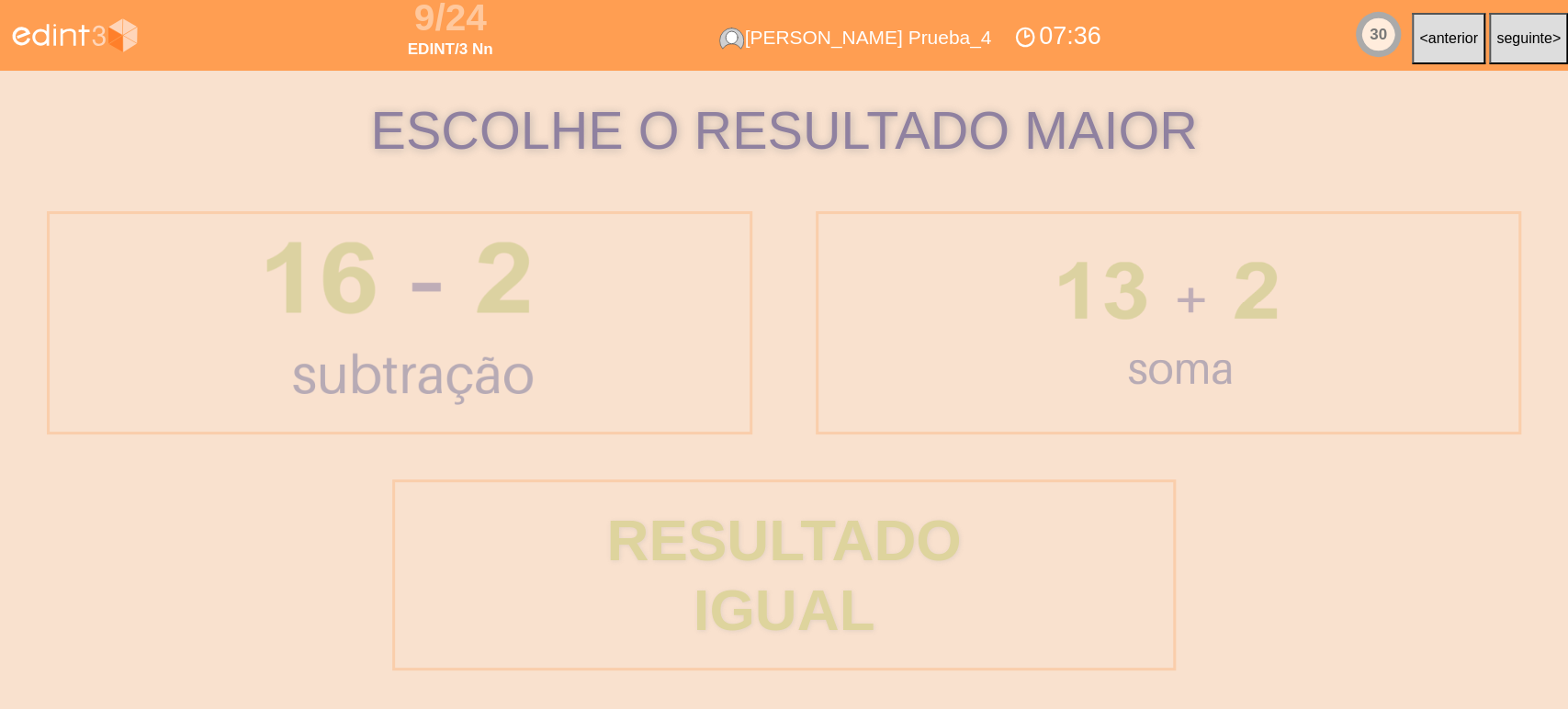
click at [563, 343] on div at bounding box center [399, 323] width 336 height 232
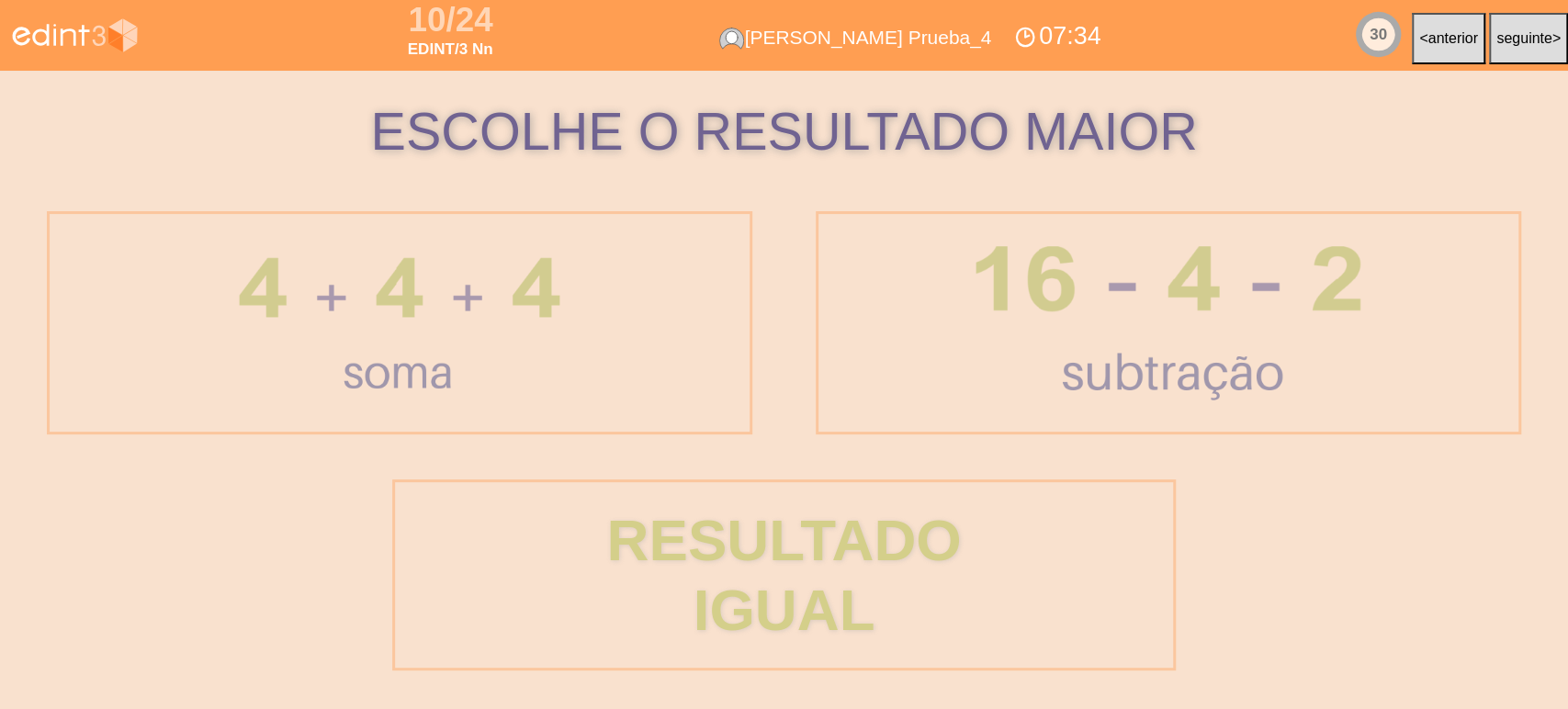
click at [1032, 336] on div at bounding box center [1168, 324] width 450 height 218
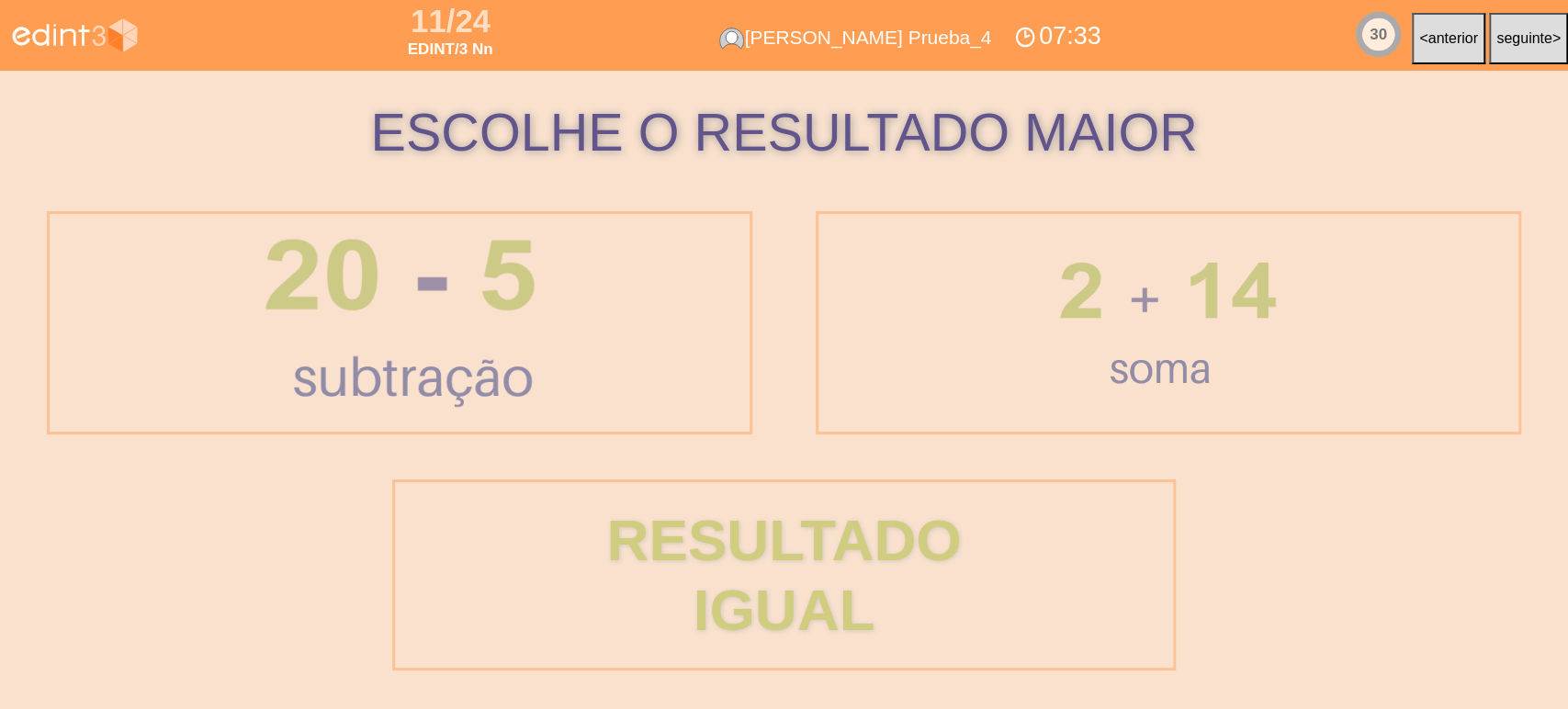
click at [538, 341] on div at bounding box center [400, 323] width 339 height 238
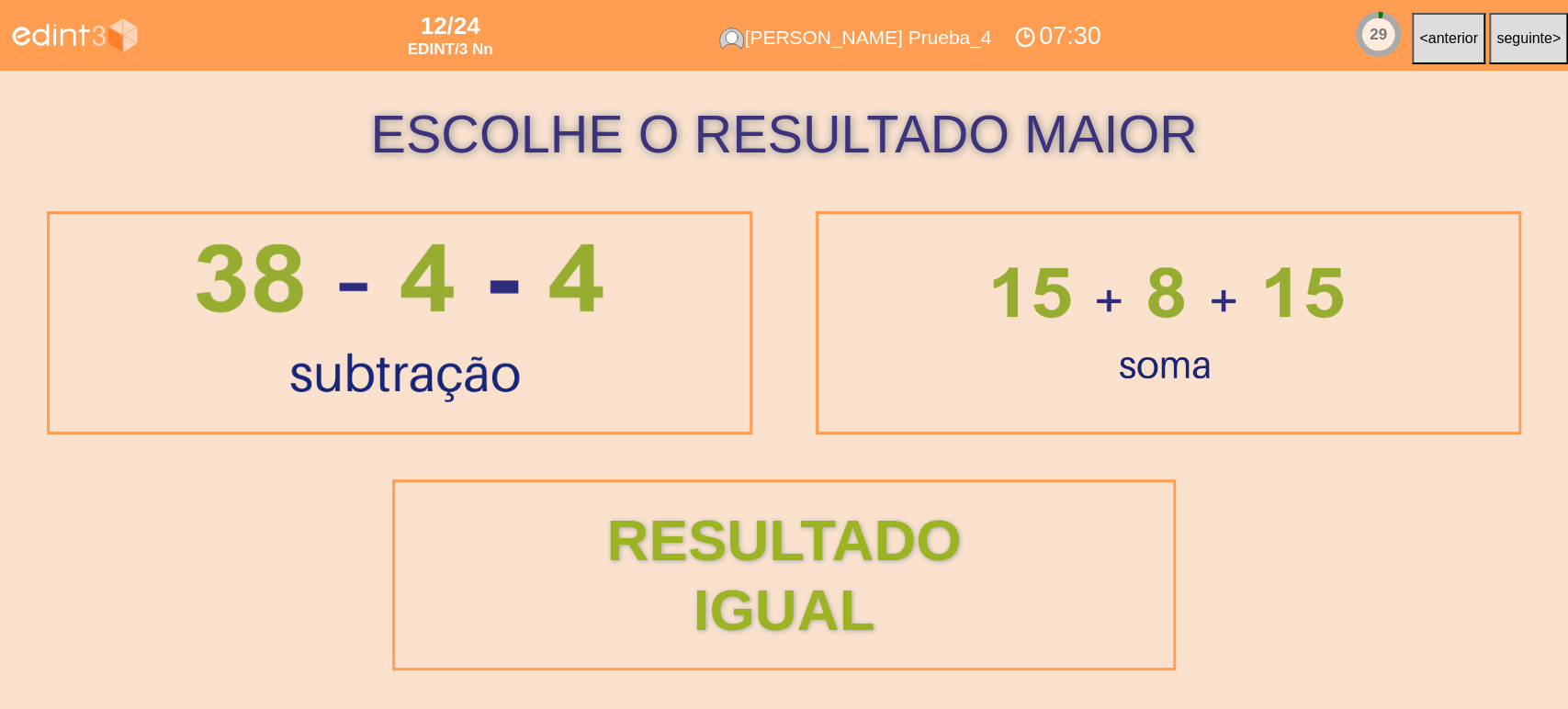
click at [1004, 346] on div at bounding box center [1168, 323] width 400 height 161
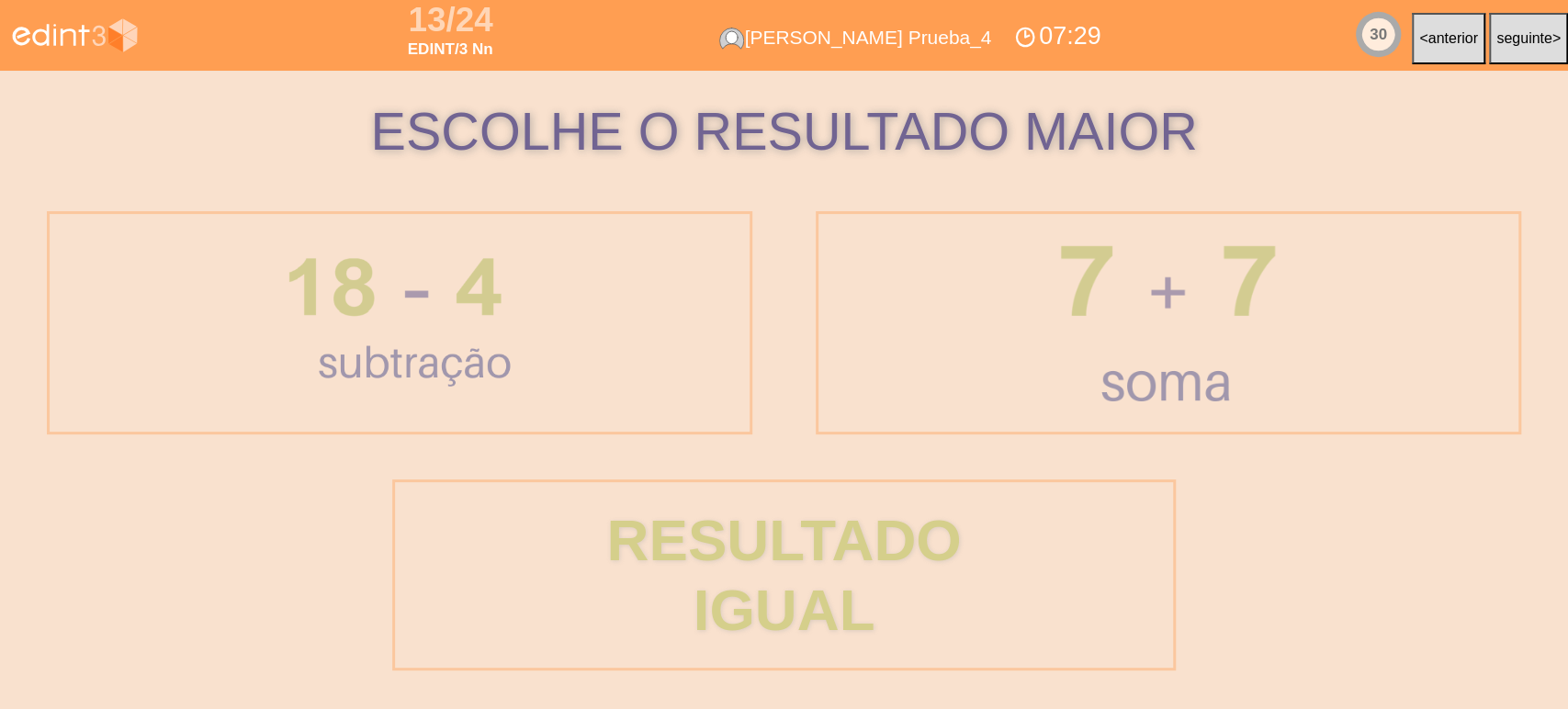
click at [521, 357] on div at bounding box center [401, 322] width 277 height 184
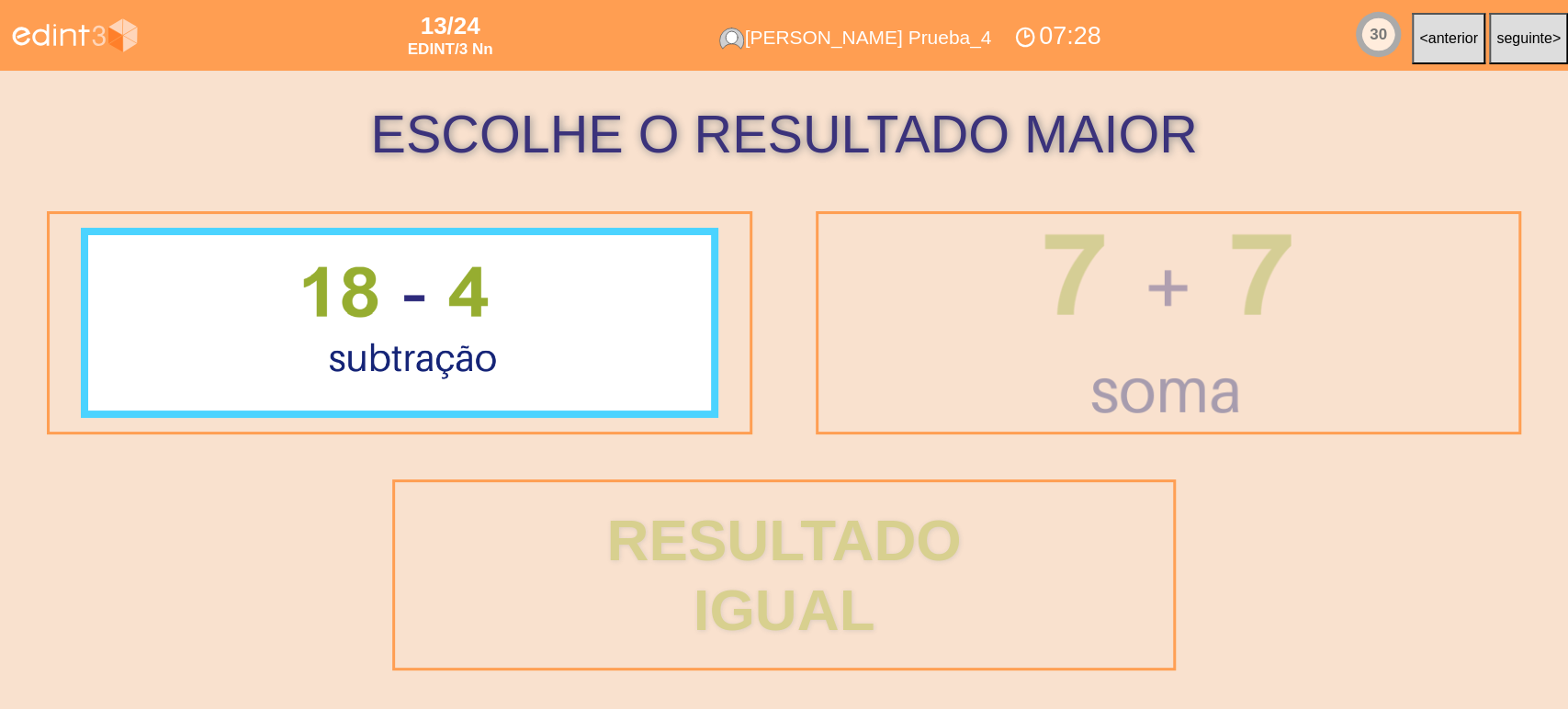
click at [1082, 342] on div at bounding box center [1168, 323] width 329 height 260
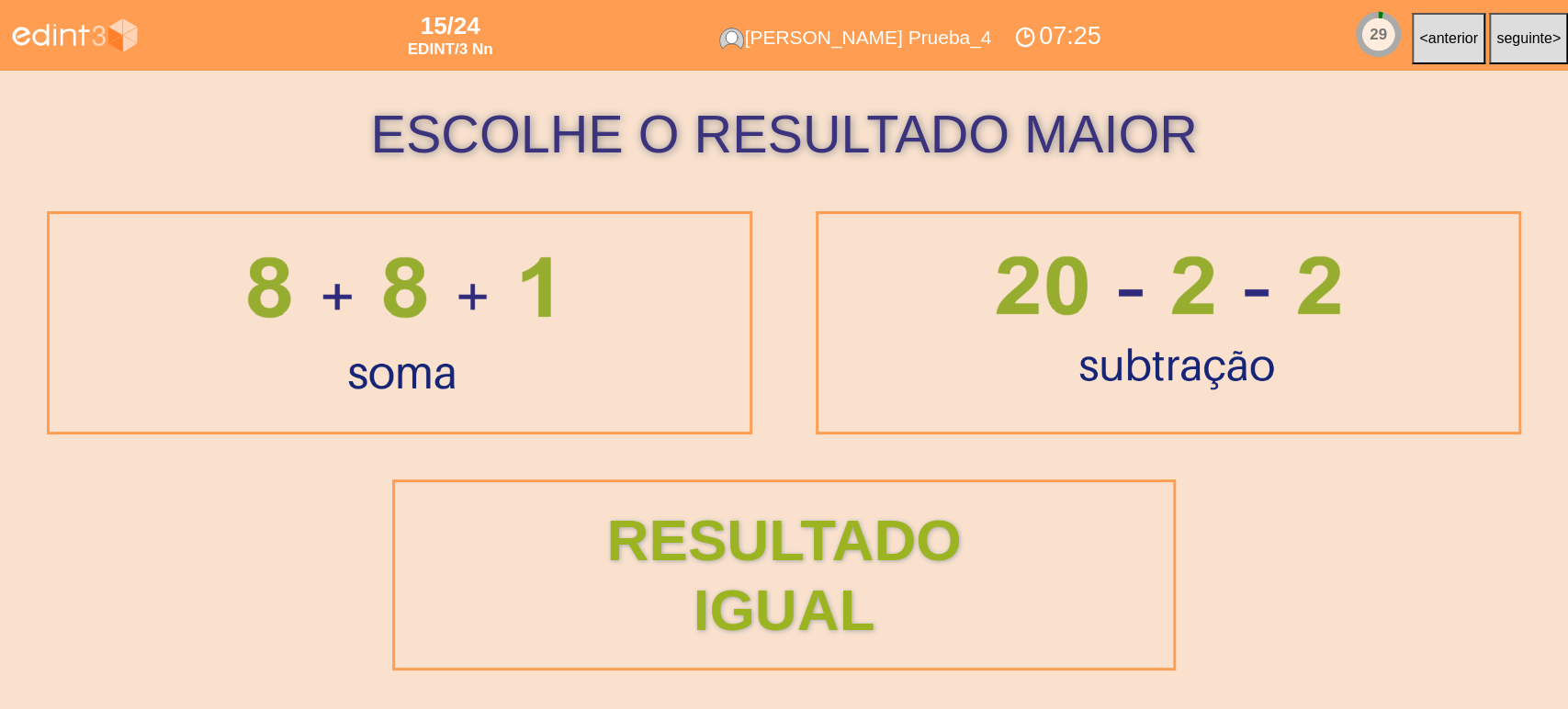
click at [215, 202] on div "ESCOLHE O RESULTADO MAIOR RESULTADO IGUAL" at bounding box center [784, 390] width 1568 height 639
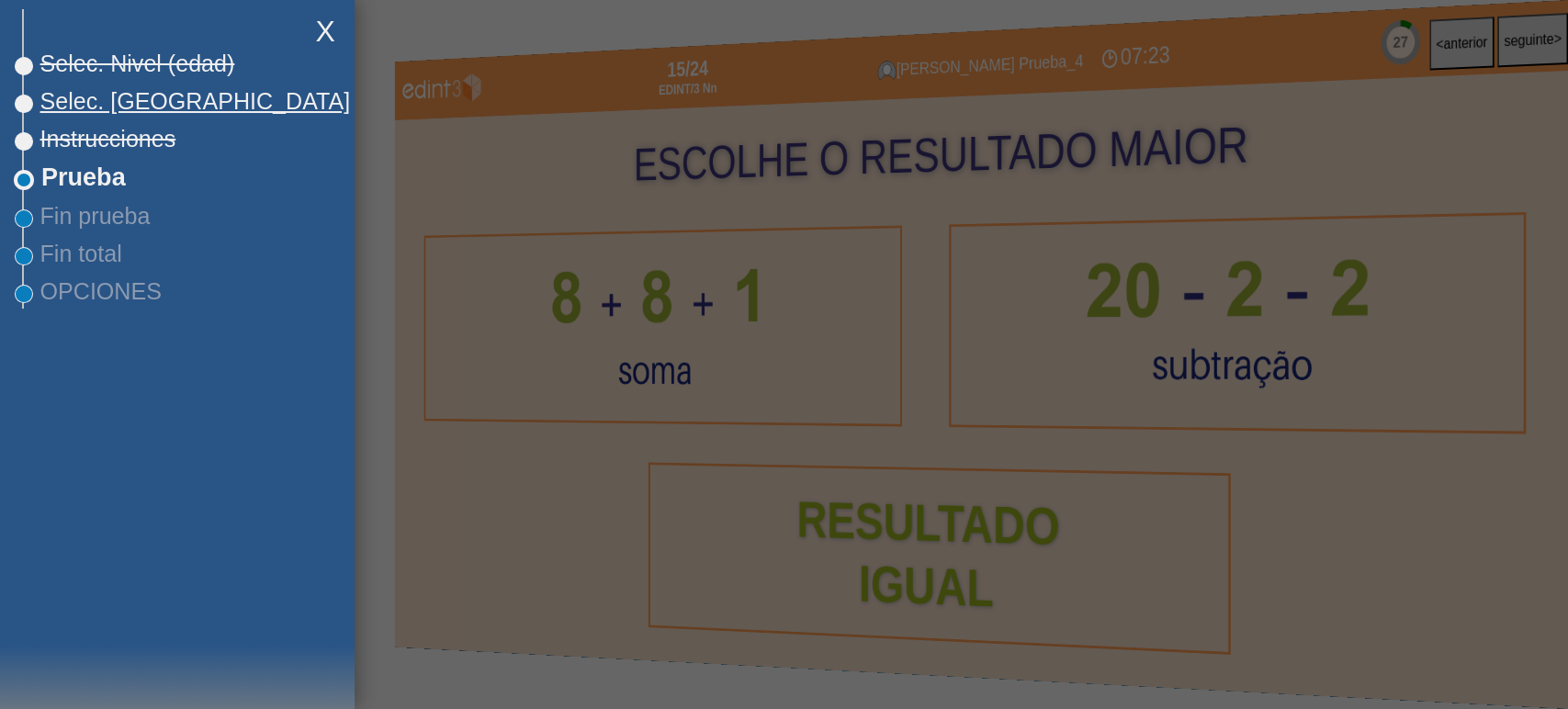
click at [81, 114] on span "Selec. [GEOGRAPHIC_DATA]" at bounding box center [186, 100] width 326 height 26
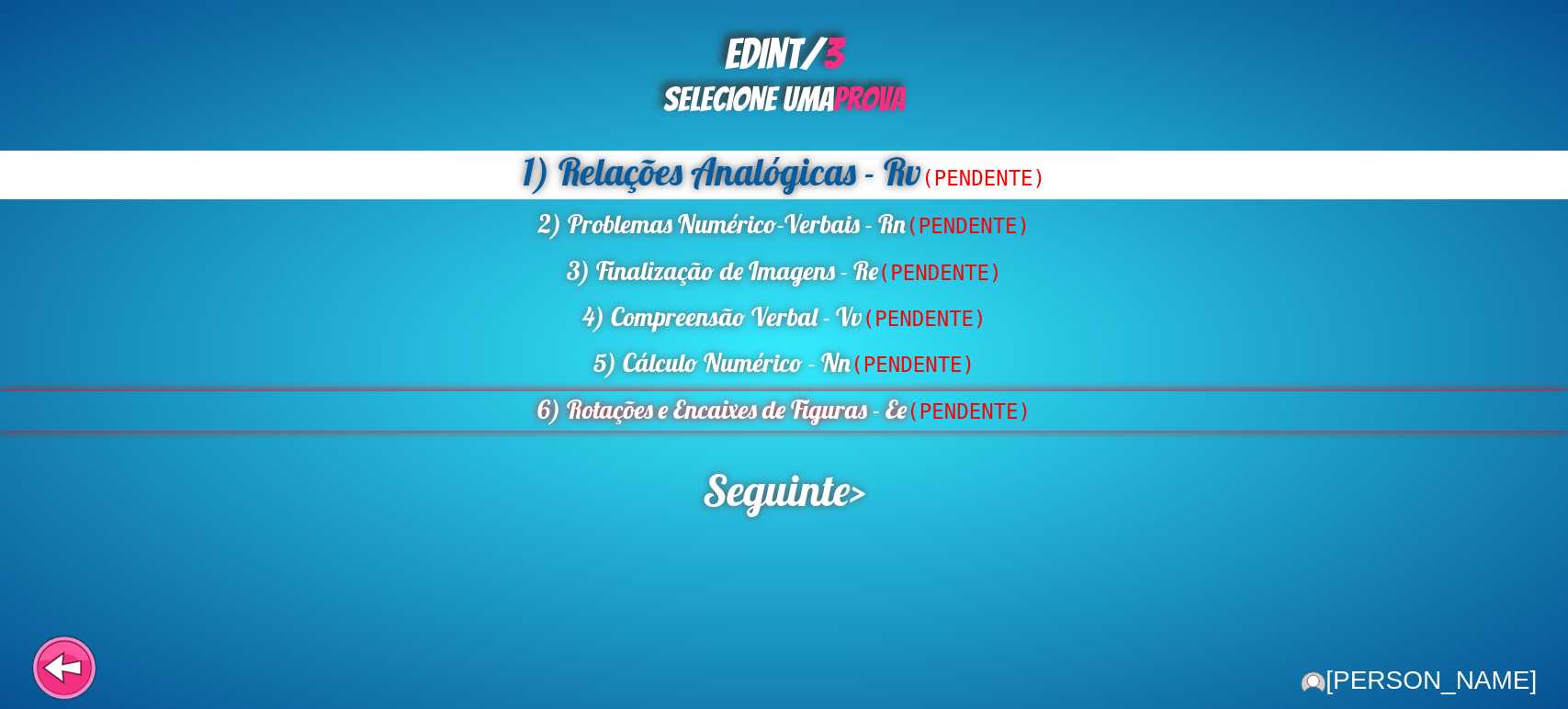
click at [751, 418] on div "6) Rotações e Encaixes de Figuras - Ee (PENDENTE)" at bounding box center [784, 411] width 1568 height 40
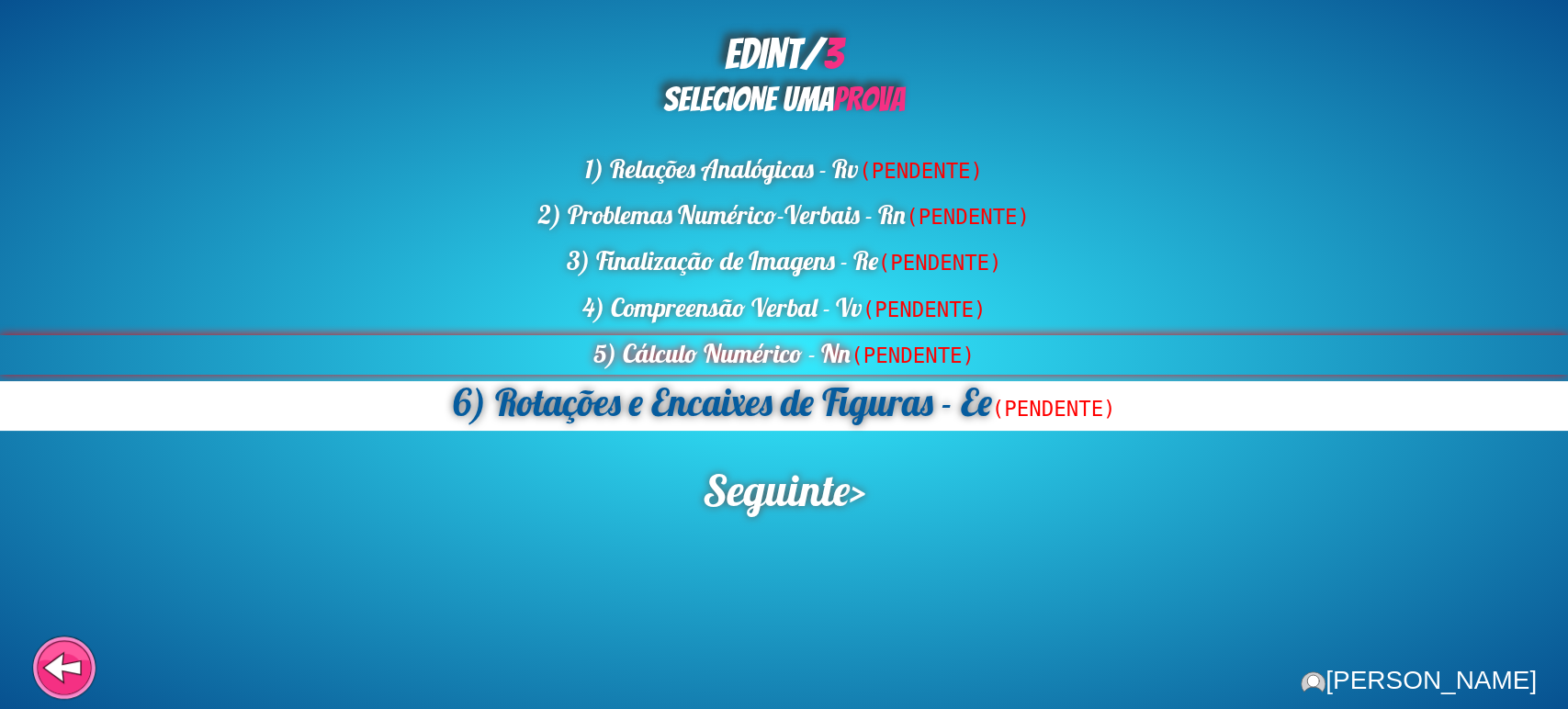
click at [764, 369] on div "5) Cálculo Numérico - Nn (PENDENTE)" at bounding box center [784, 355] width 1568 height 40
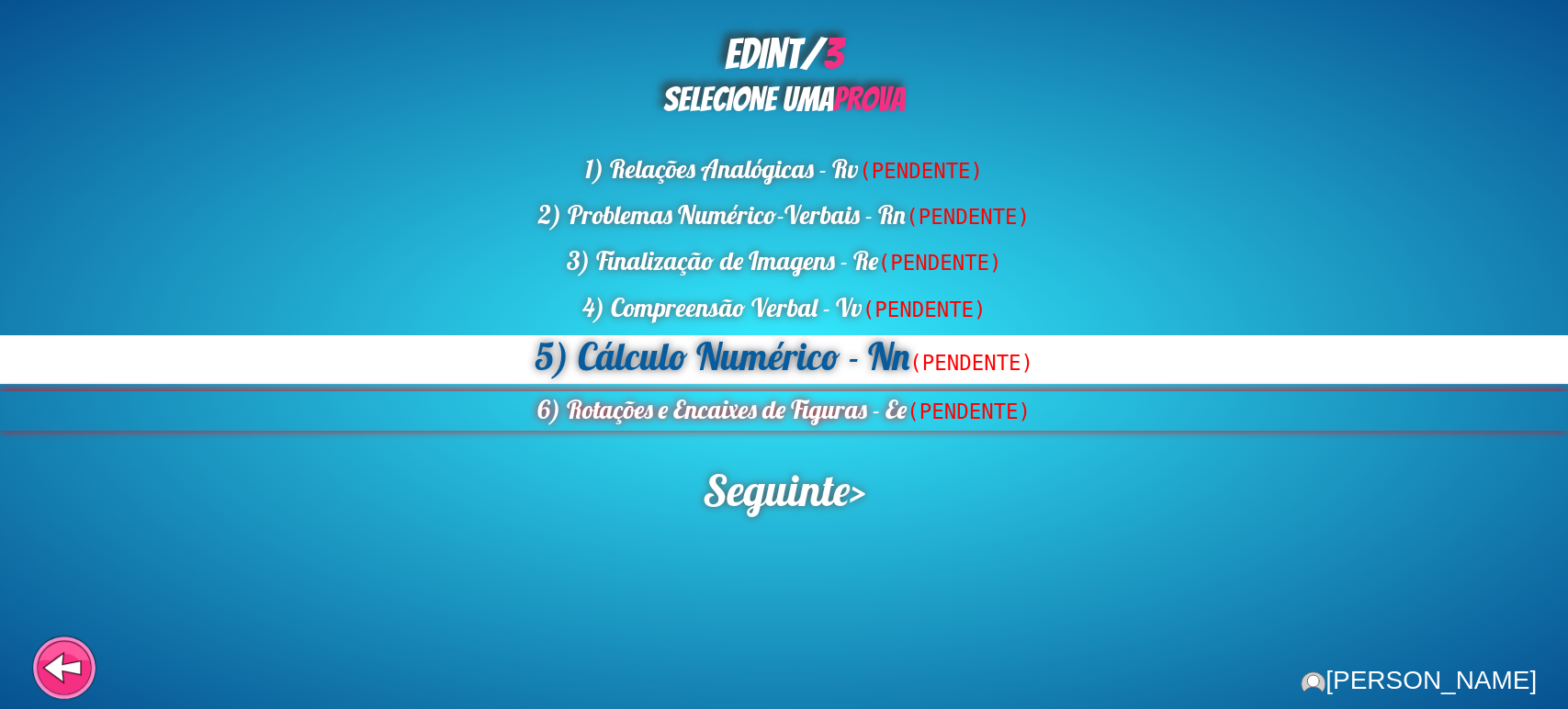
click at [762, 403] on div "6) Rotações e Encaixes de Figuras - Ee (PENDENTE)" at bounding box center [784, 411] width 1568 height 40
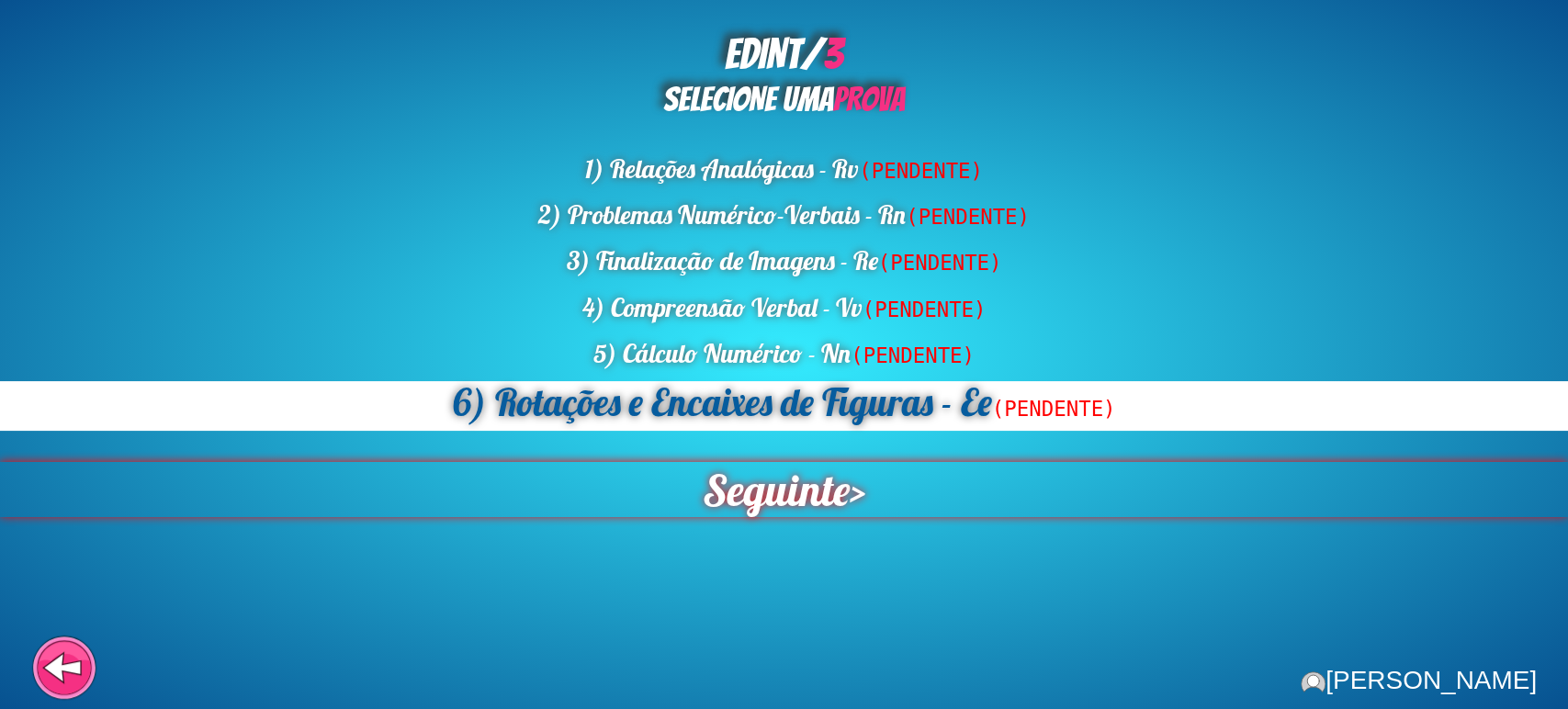
click at [756, 492] on span "Seguinte" at bounding box center [776, 490] width 147 height 56
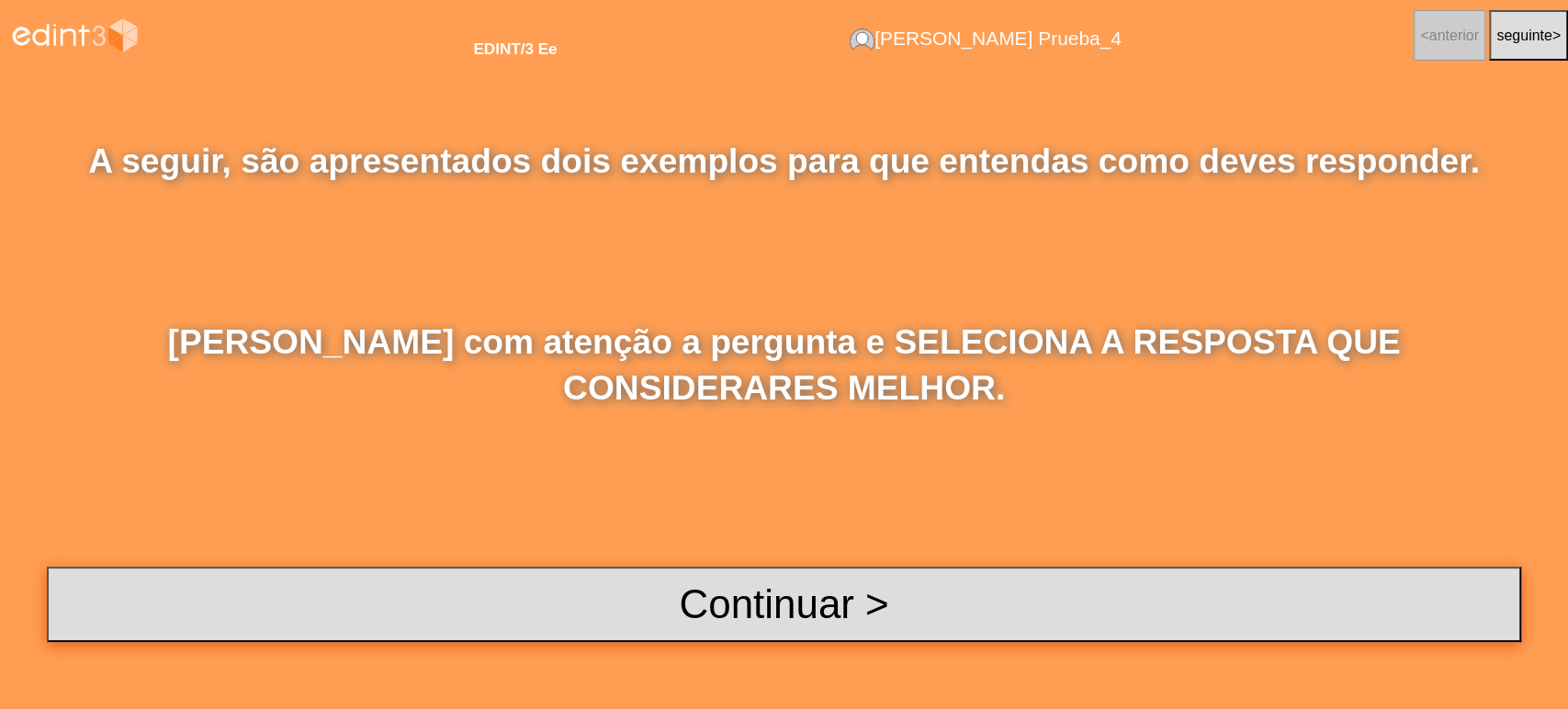
click at [863, 585] on button "Continuar >" at bounding box center [784, 604] width 1474 height 75
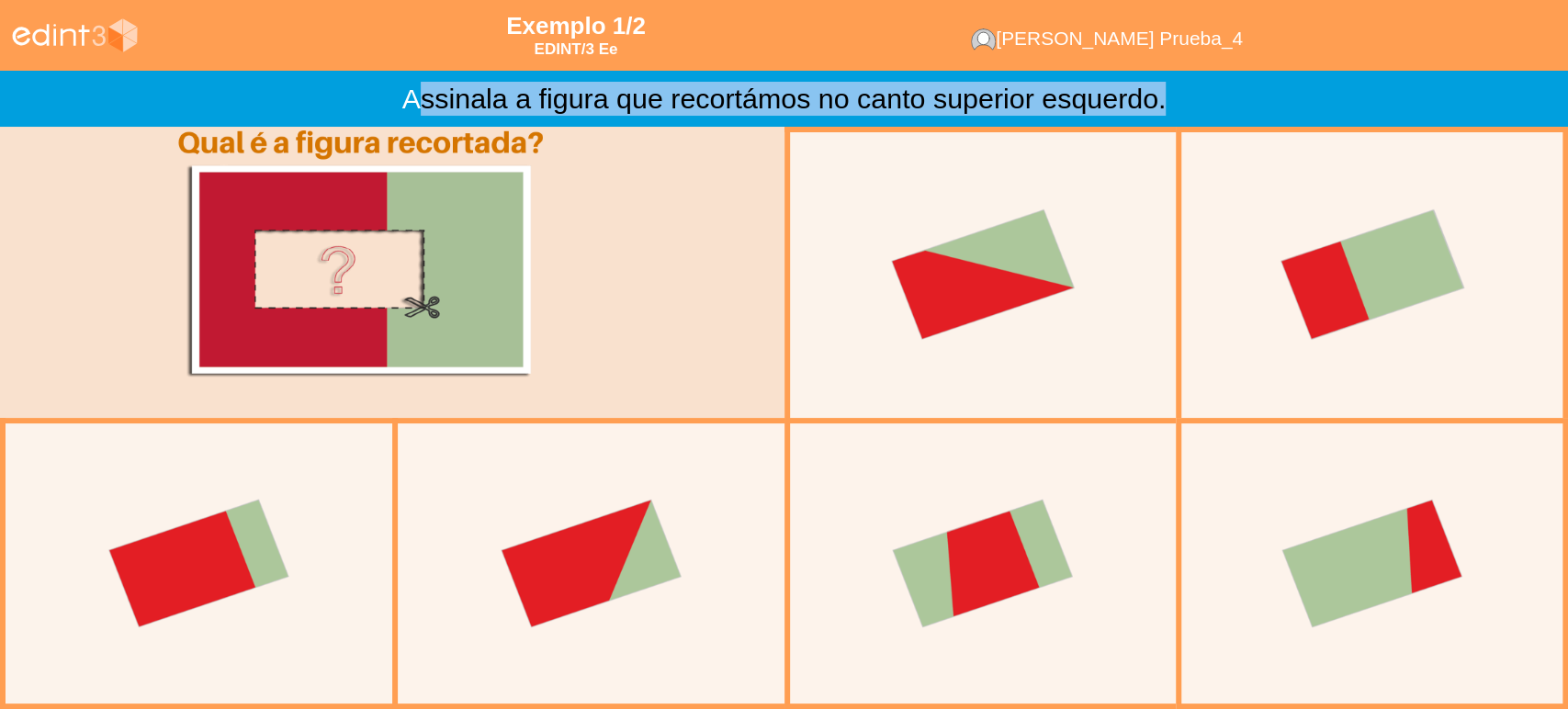
drag, startPoint x: 412, startPoint y: 96, endPoint x: 1167, endPoint y: 96, distance: 755.0
click at [1167, 96] on div "Assinala a figura que recortámos no canto superior esquerdo." at bounding box center [784, 98] width 1547 height 34
copy div "ssinala a figura que recortámos no canto superior esquerdo."
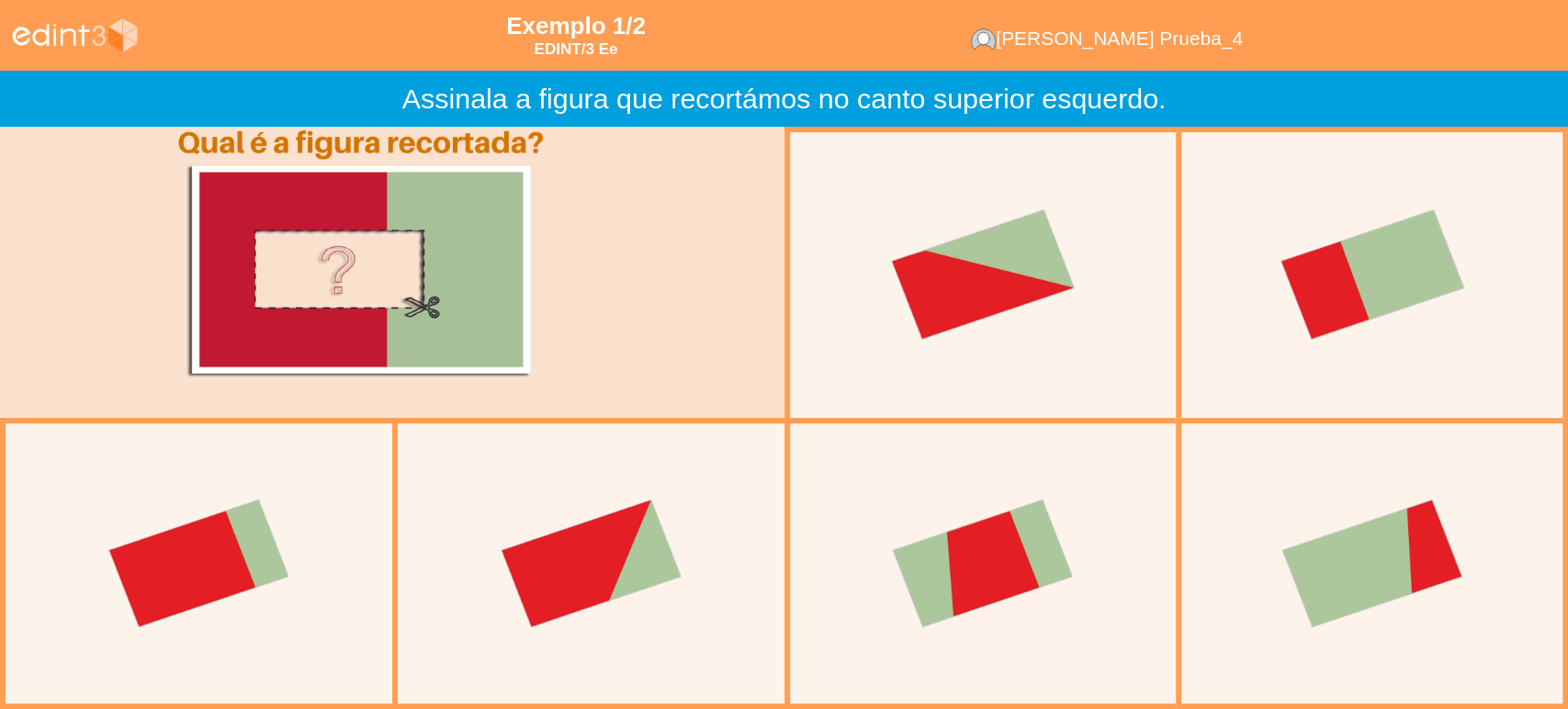
click at [470, 232] on div at bounding box center [361, 259] width 536 height 268
click at [39, 185] on div at bounding box center [361, 260] width 722 height 268
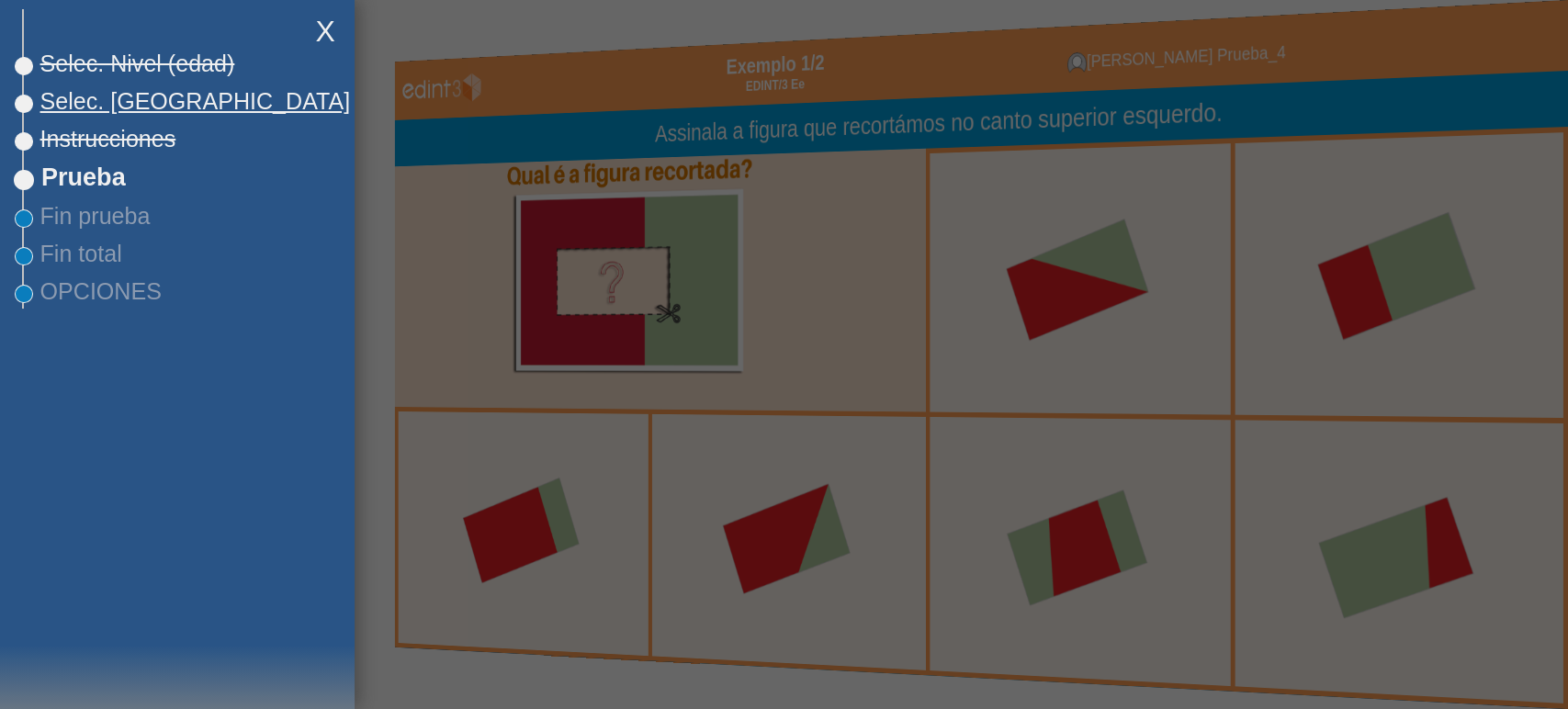
click at [156, 108] on span "Selec. [GEOGRAPHIC_DATA]" at bounding box center [186, 100] width 326 height 26
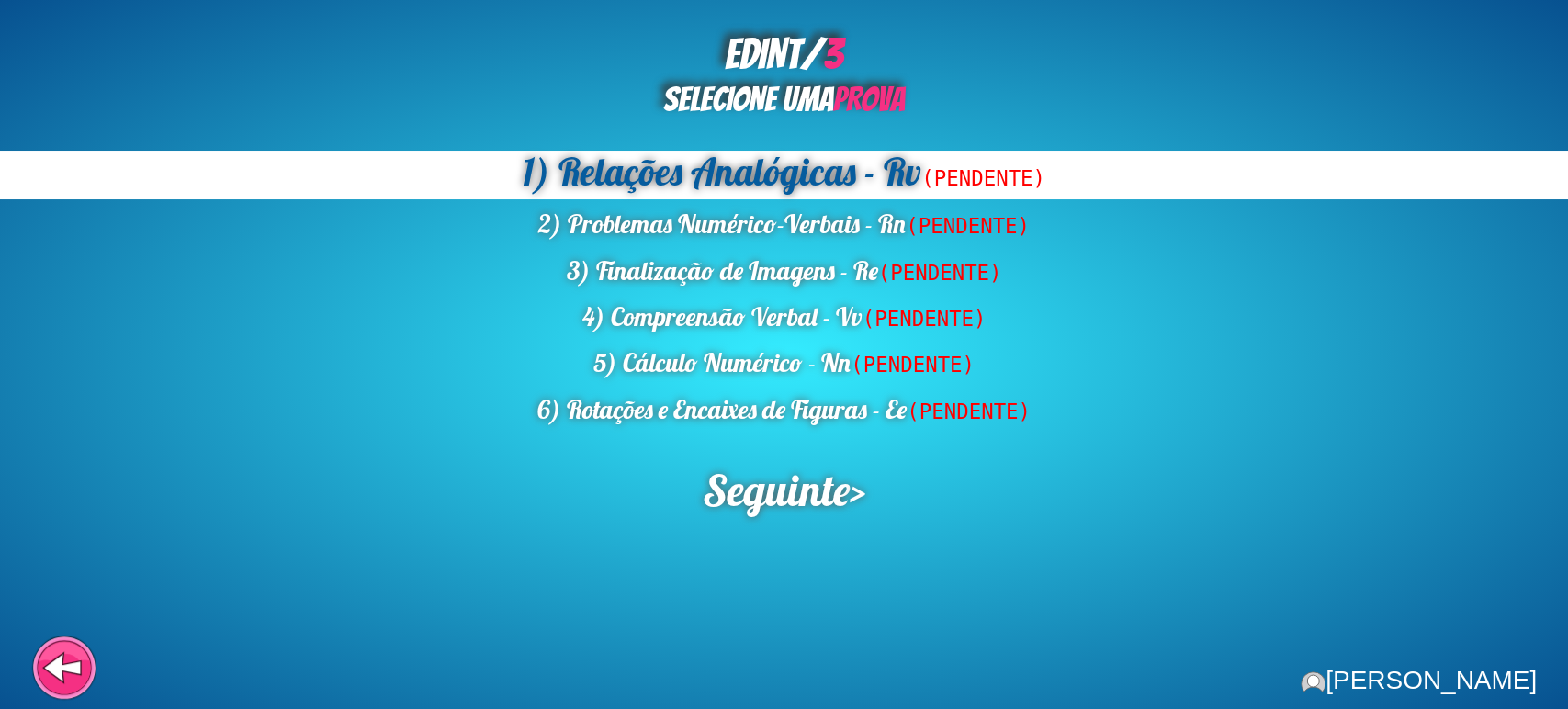
click at [501, 532] on div "EDINT/ 3 SELECIONE UMA PROVA 1) Relações Analógicas - Rv (PENDENTE) 2) Problema…" at bounding box center [784, 354] width 1568 height 709
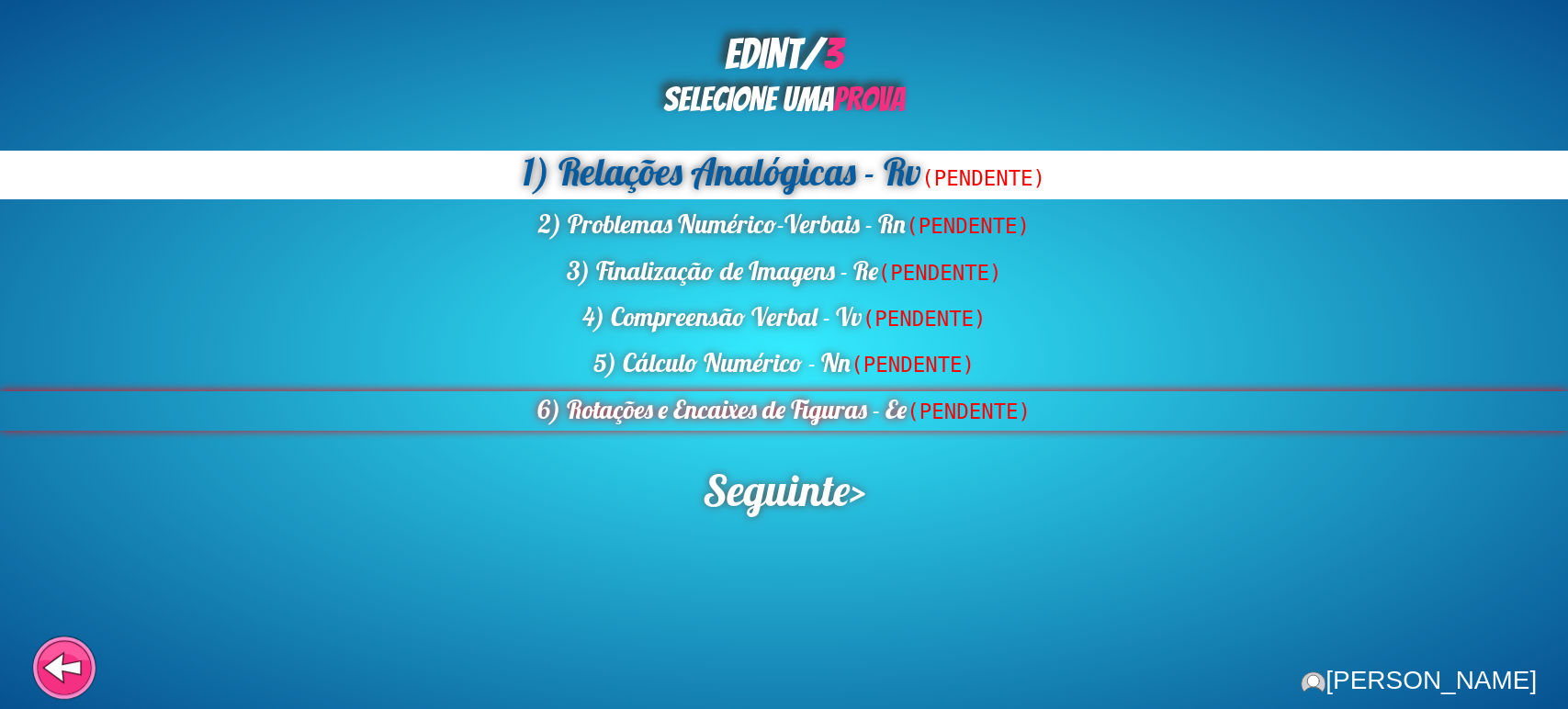
click at [379, 429] on div "6) Rotações e Encaixes de Figuras - Ee (PENDENTE)" at bounding box center [784, 411] width 1568 height 40
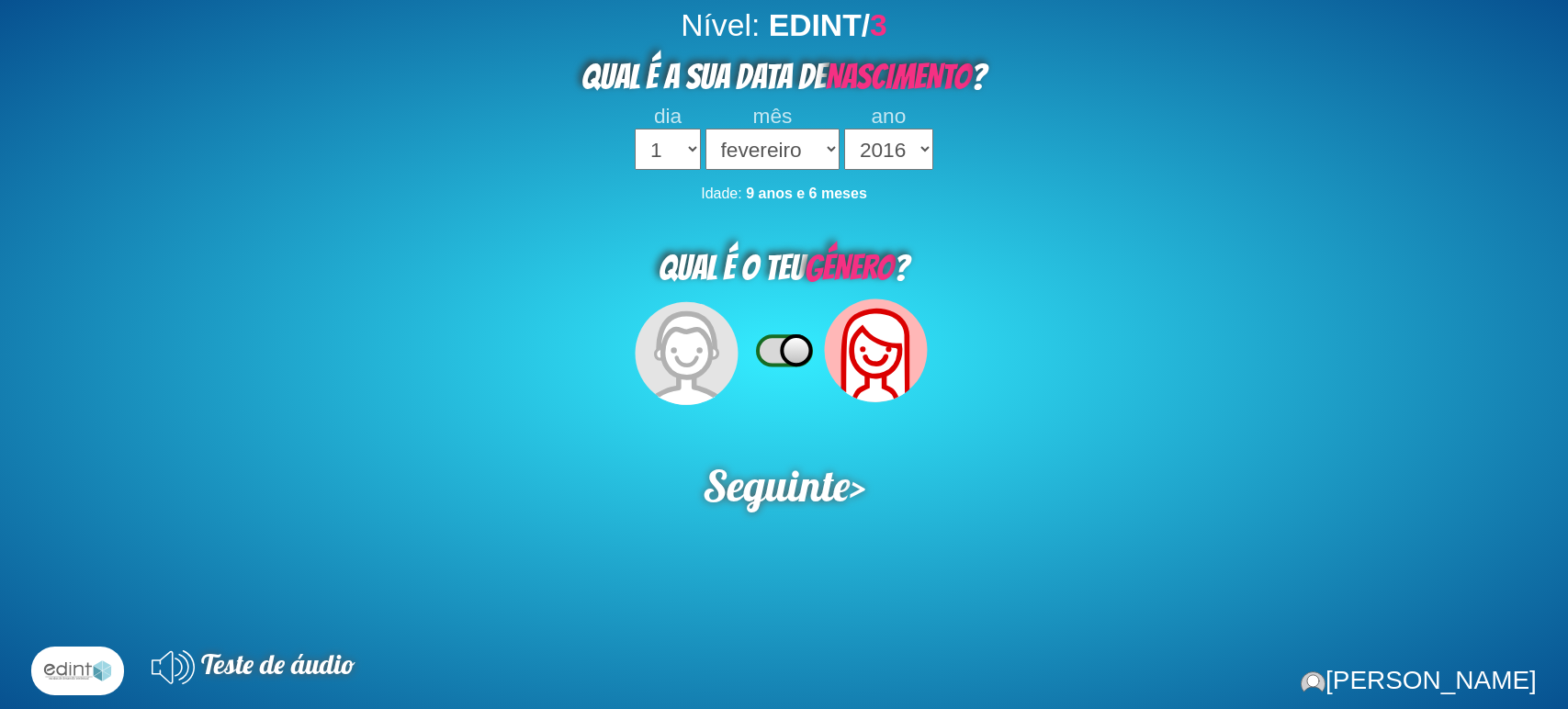
select select "02"
select select "2016"
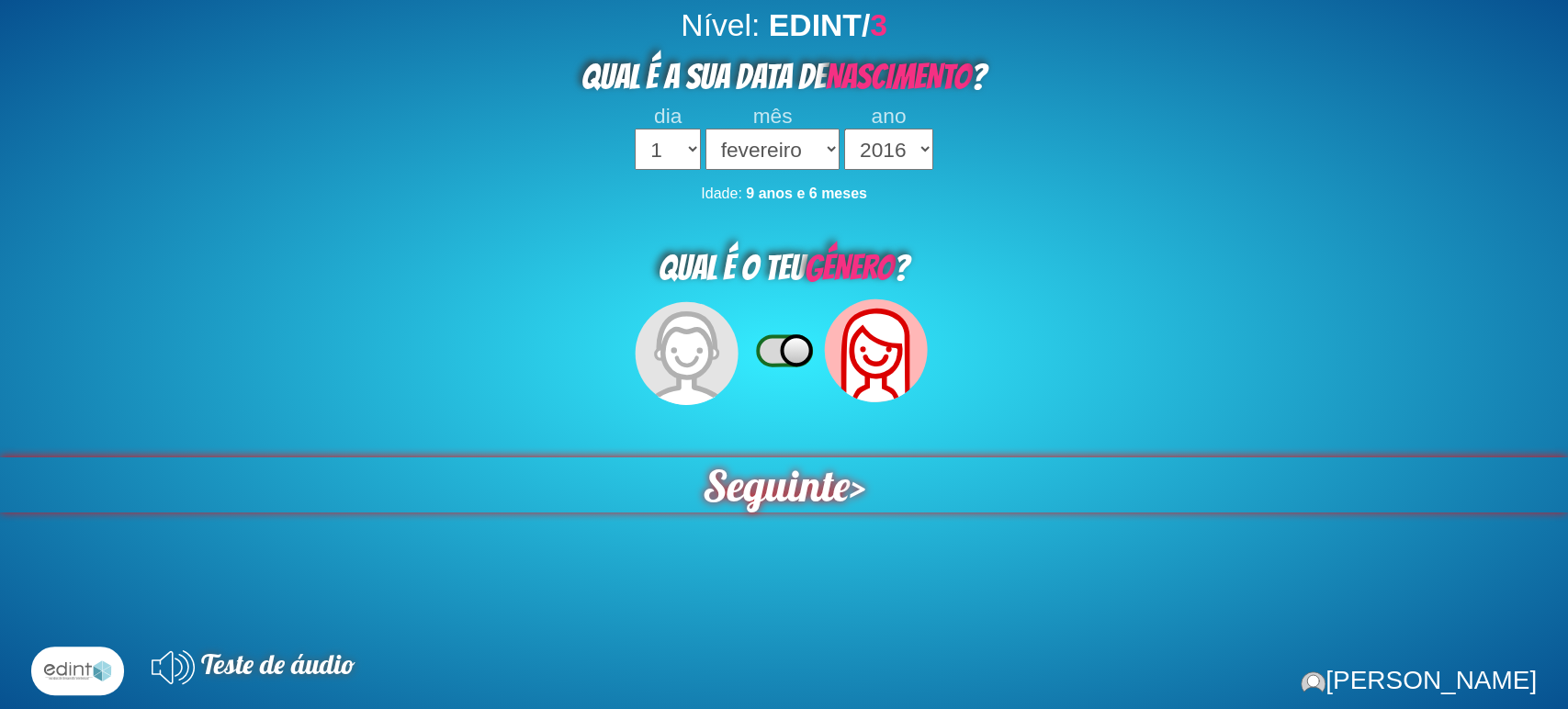
click at [738, 467] on span "Seguinte" at bounding box center [776, 484] width 147 height 56
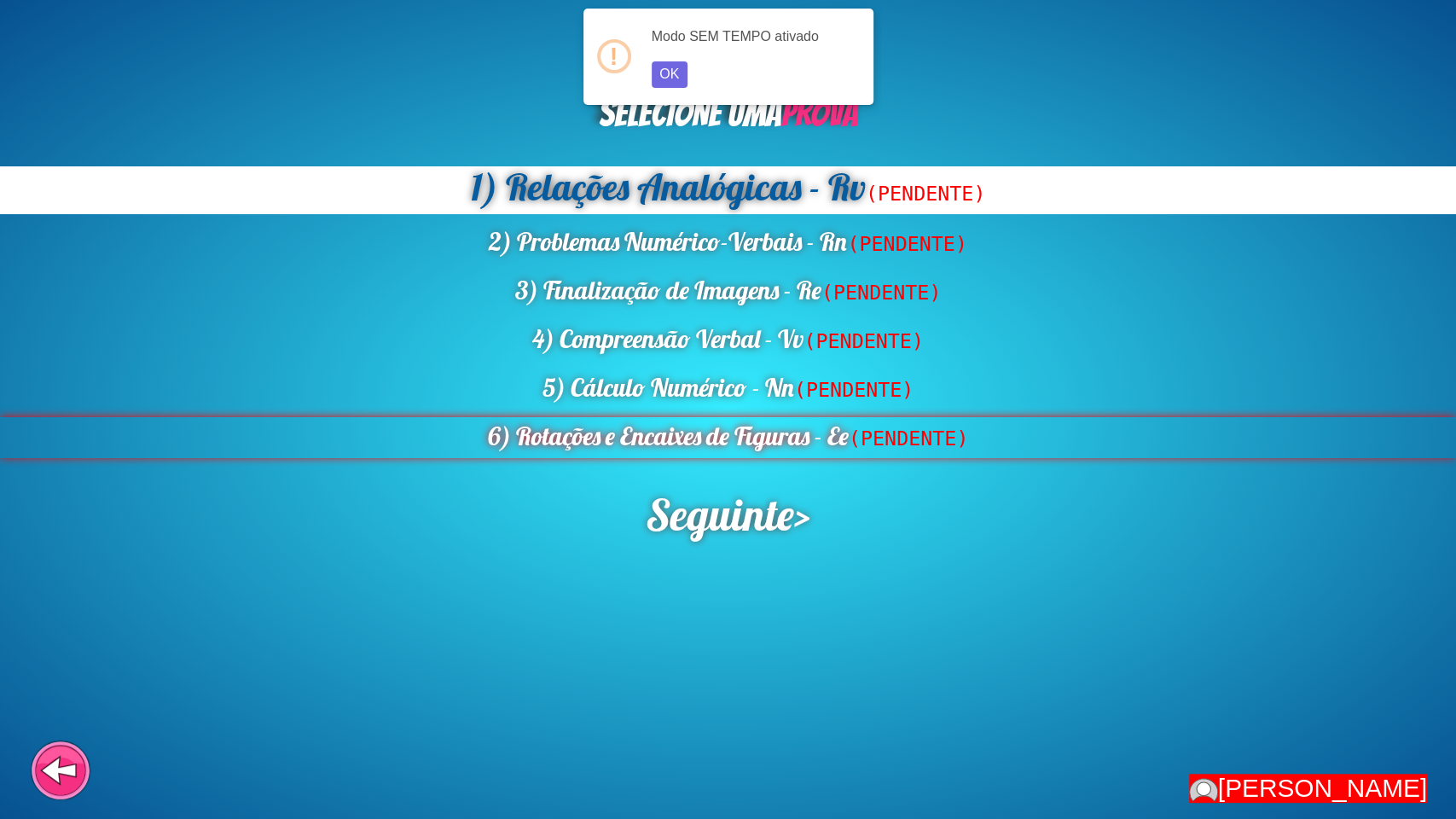
click at [737, 430] on div "6) Rotações e Encaixes de Figuras - Ee (PENDENTE)" at bounding box center [728, 438] width 1456 height 40
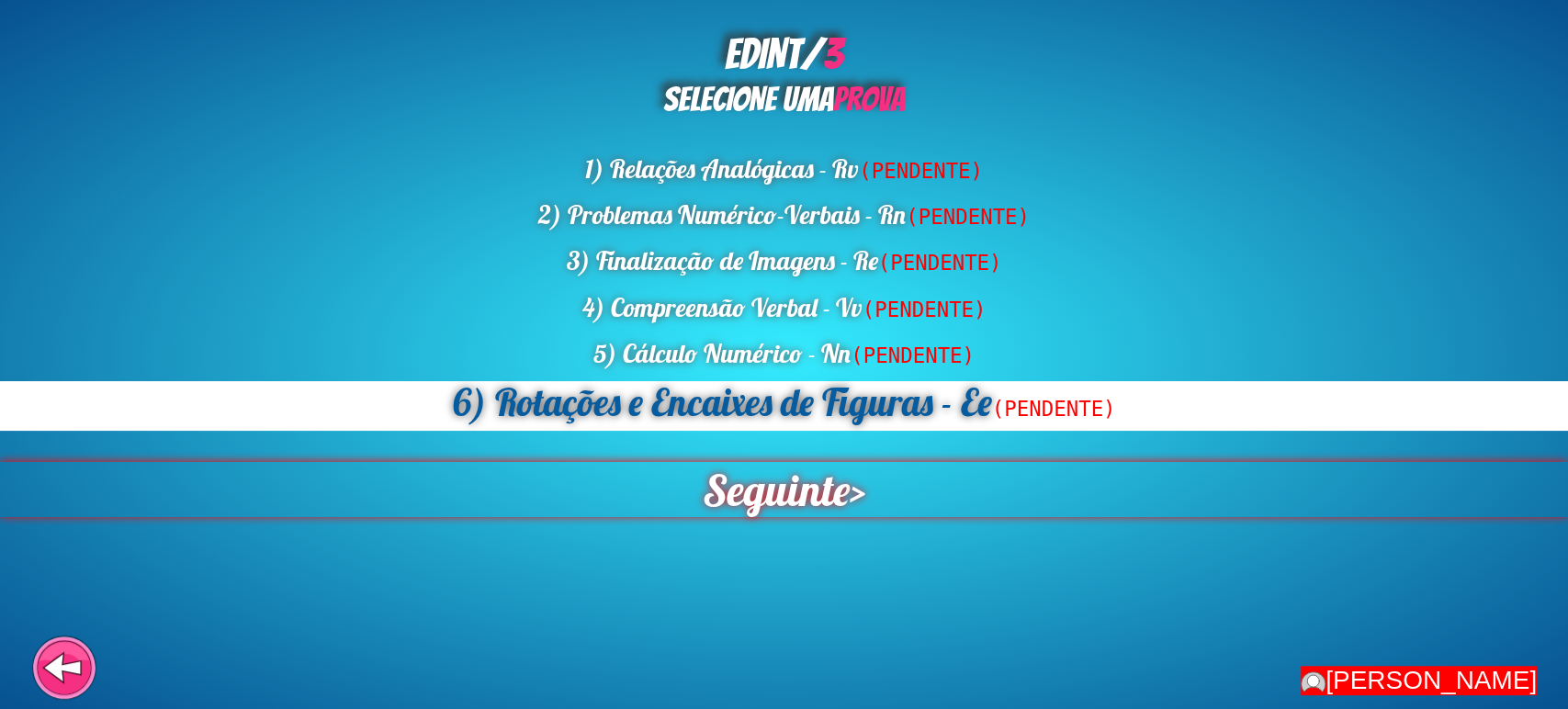
click at [762, 468] on span "Seguinte" at bounding box center [776, 490] width 147 height 56
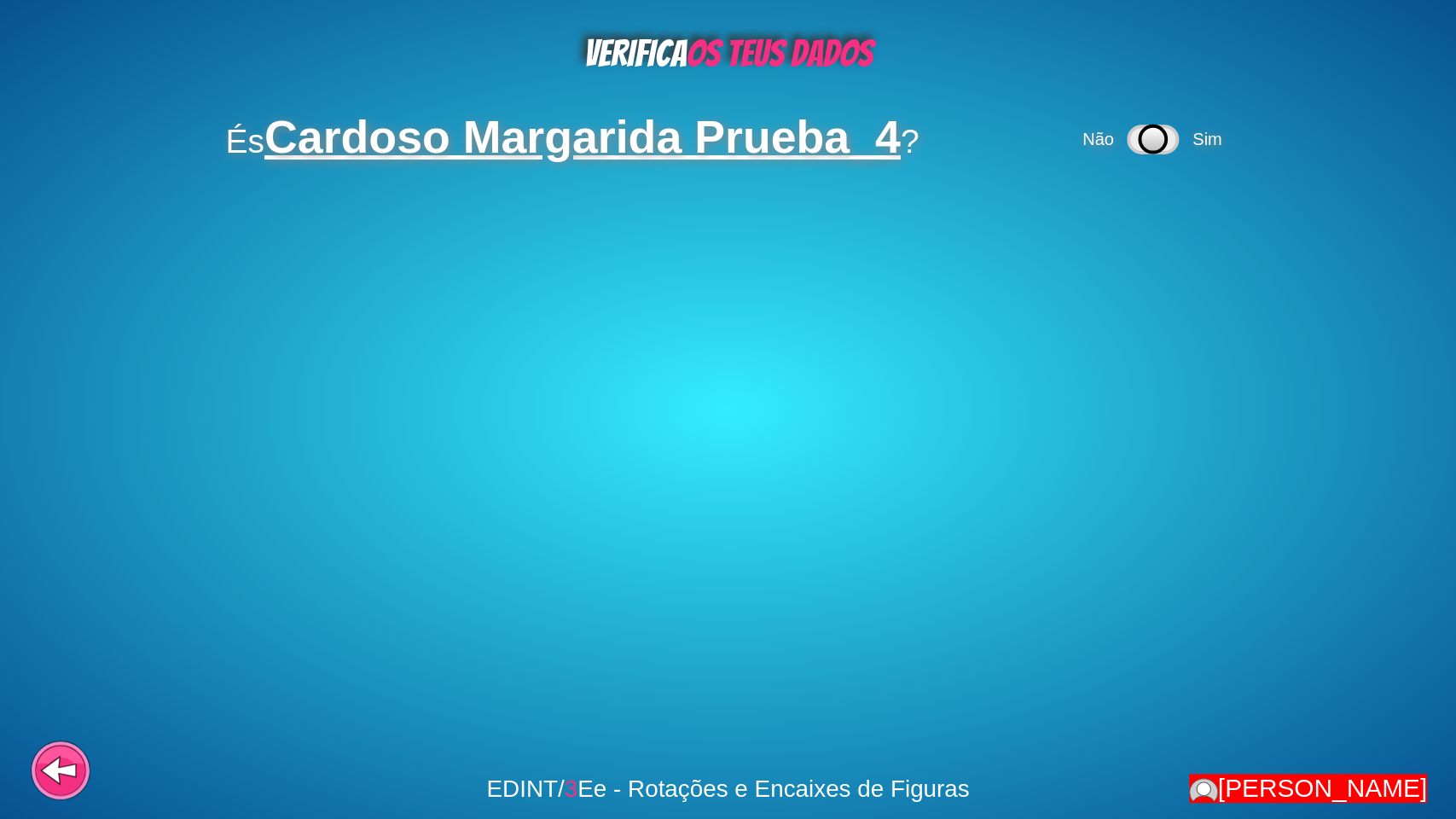
click at [640, 485] on div "VERIFICA OS TEUS DADOS És Cardoso Margarida Prueba_4 ? Não Sim EDINT/ 3 Ee - Ro…" at bounding box center [728, 410] width 1456 height 819
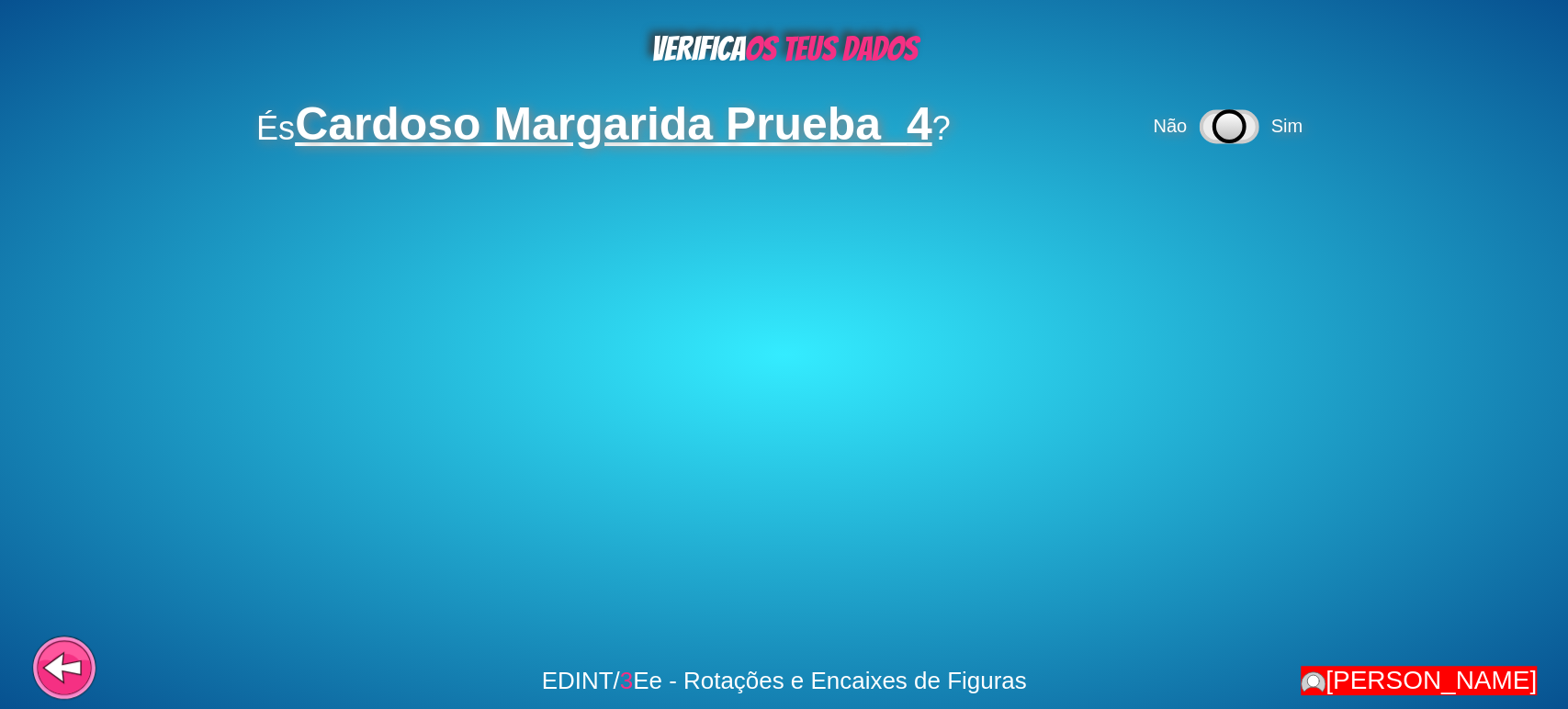
click at [1251, 148] on icon at bounding box center [1229, 126] width 59 height 46
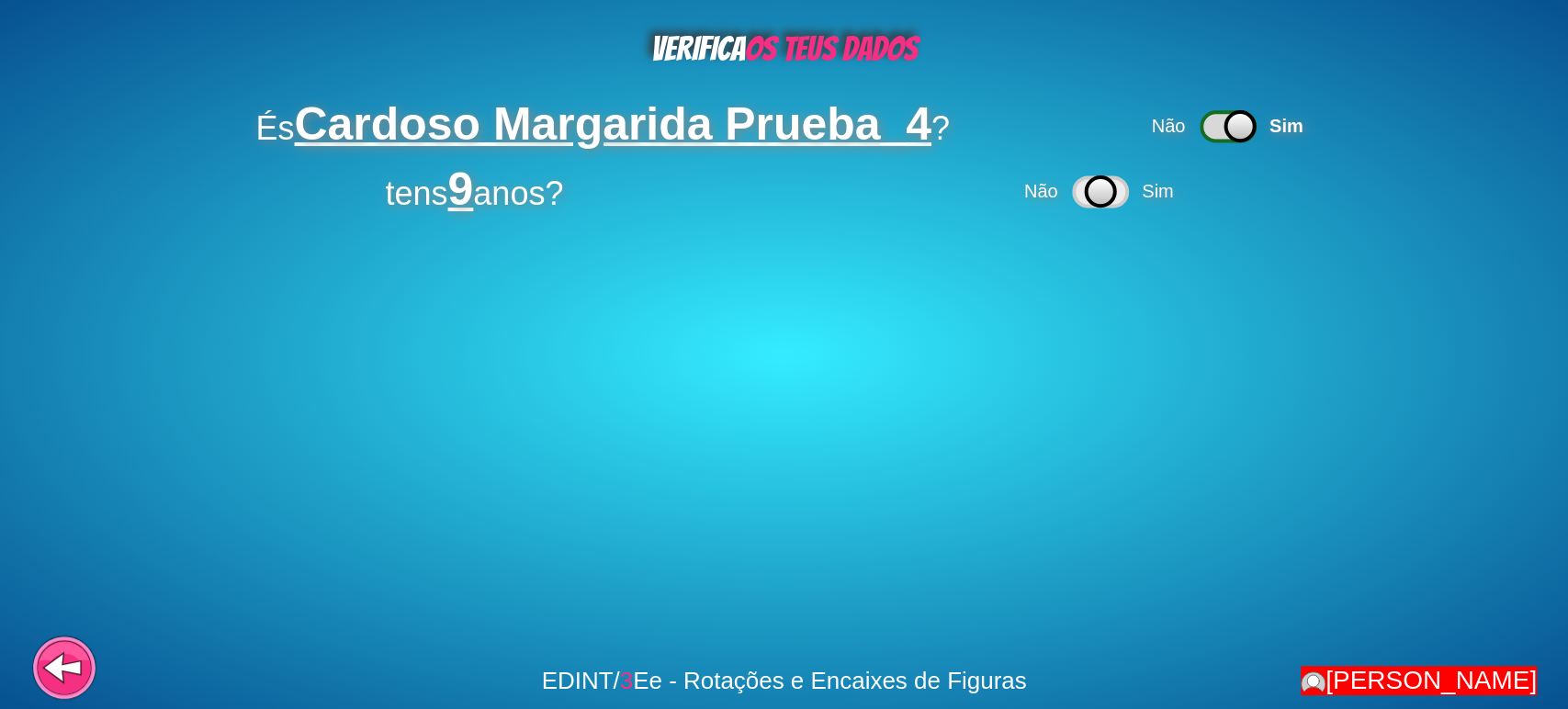
click at [1182, 204] on div "Não Sim" at bounding box center [1102, 191] width 163 height 44
click at [1171, 197] on span "Sim" at bounding box center [1157, 191] width 31 height 20
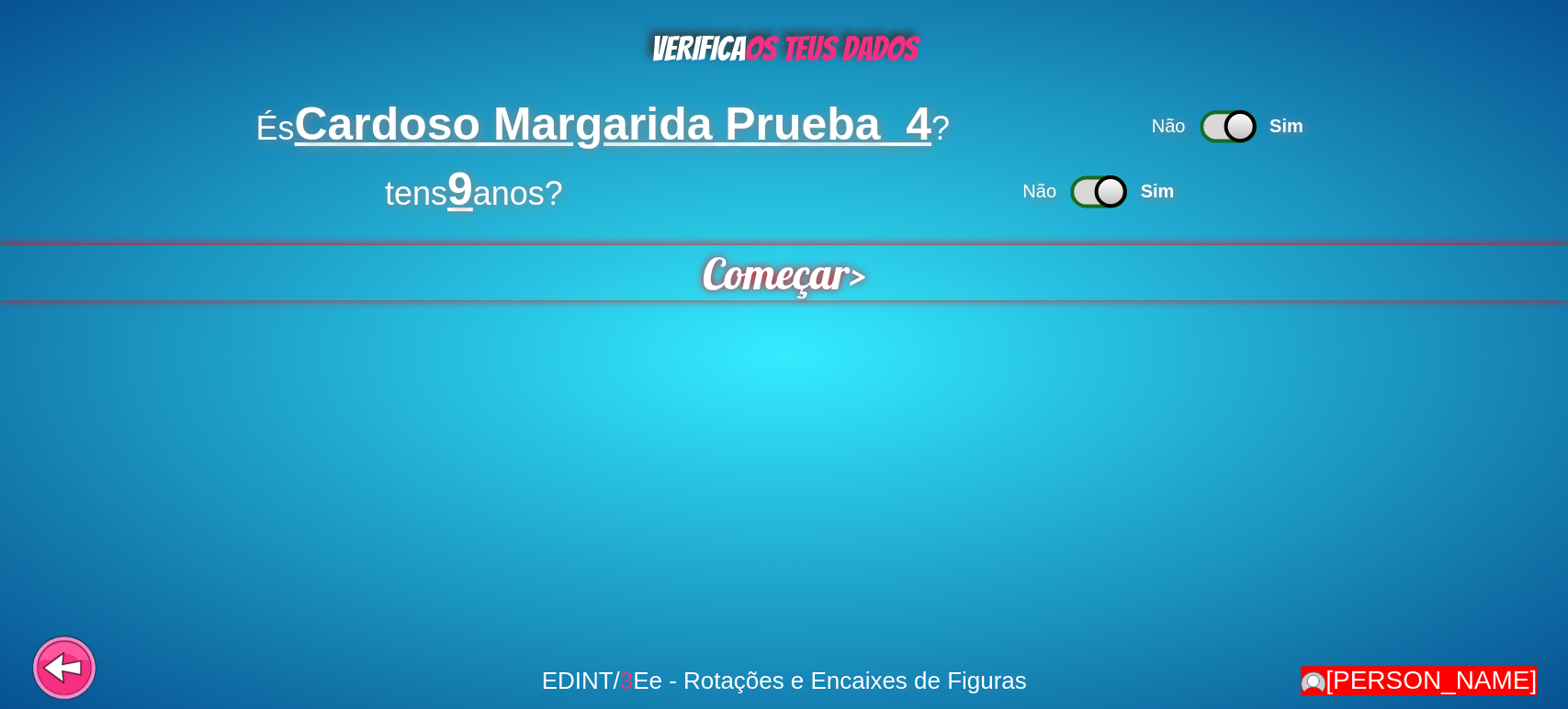
click at [726, 270] on span "Começar" at bounding box center [776, 273] width 147 height 56
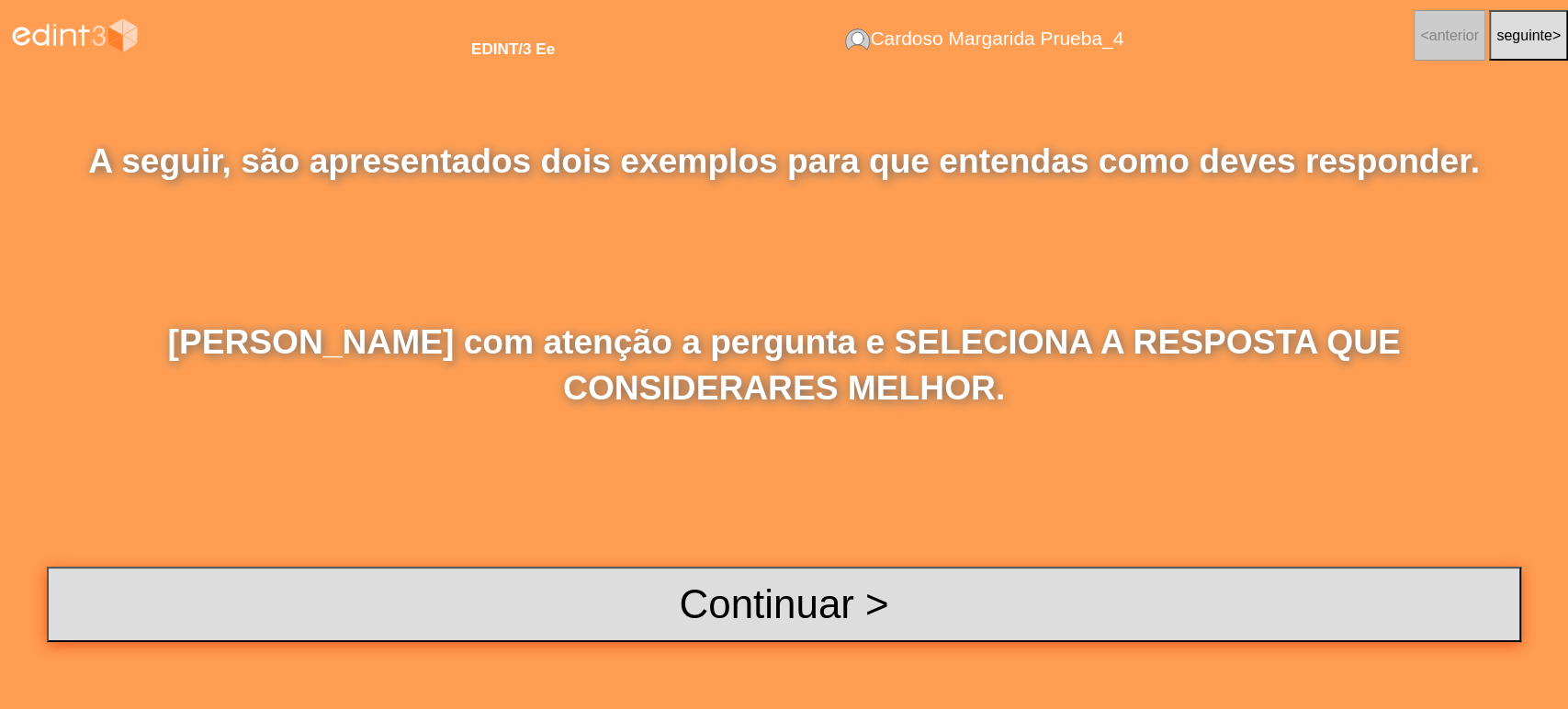
click at [794, 604] on button "Continuar >" at bounding box center [784, 604] width 1474 height 75
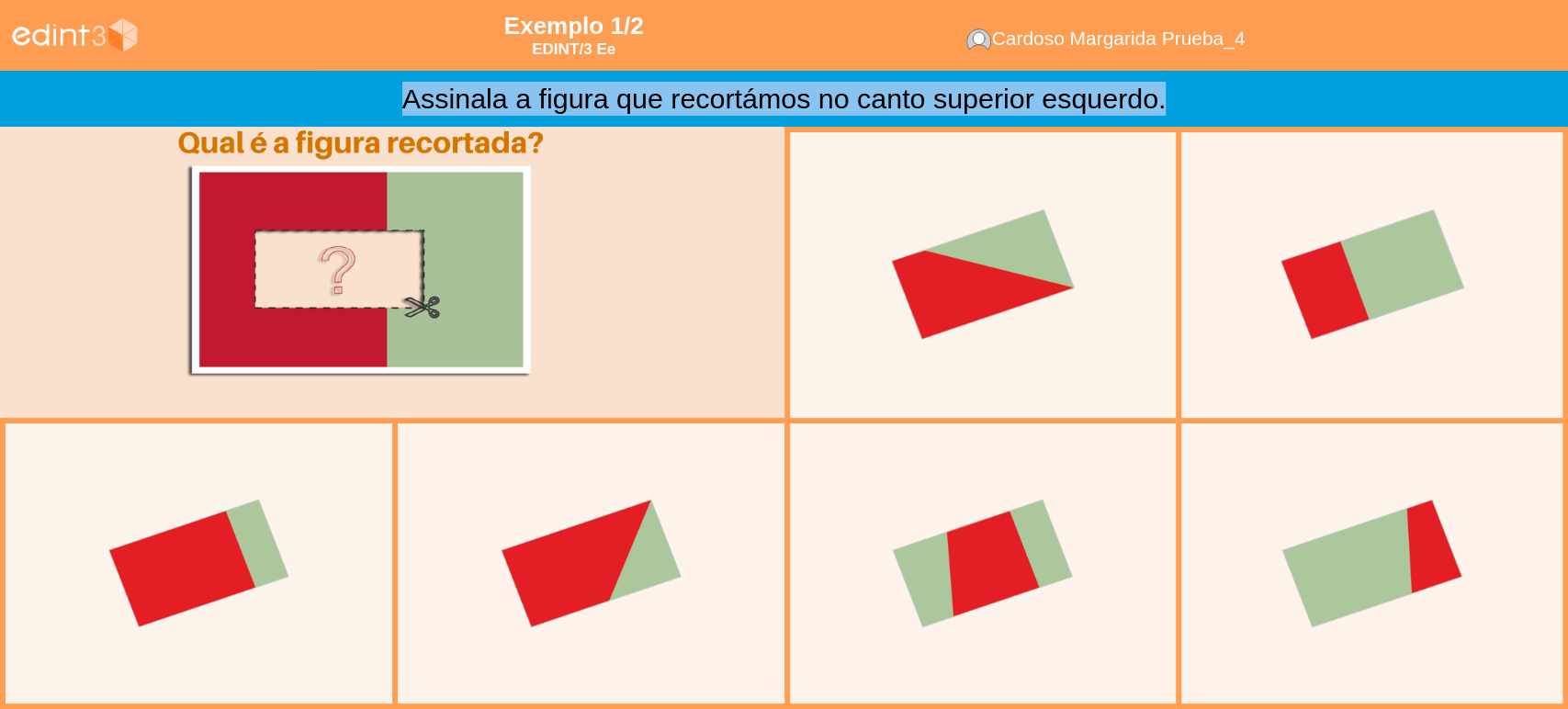
drag, startPoint x: 604, startPoint y: 98, endPoint x: 1183, endPoint y: 115, distance: 579.2
click at [1183, 115] on div "Assinala a figura que recortámos no canto superior esquerdo." at bounding box center [784, 98] width 1547 height 34
copy div "Assinala a figura que recortámos no canto superior esquerdo."
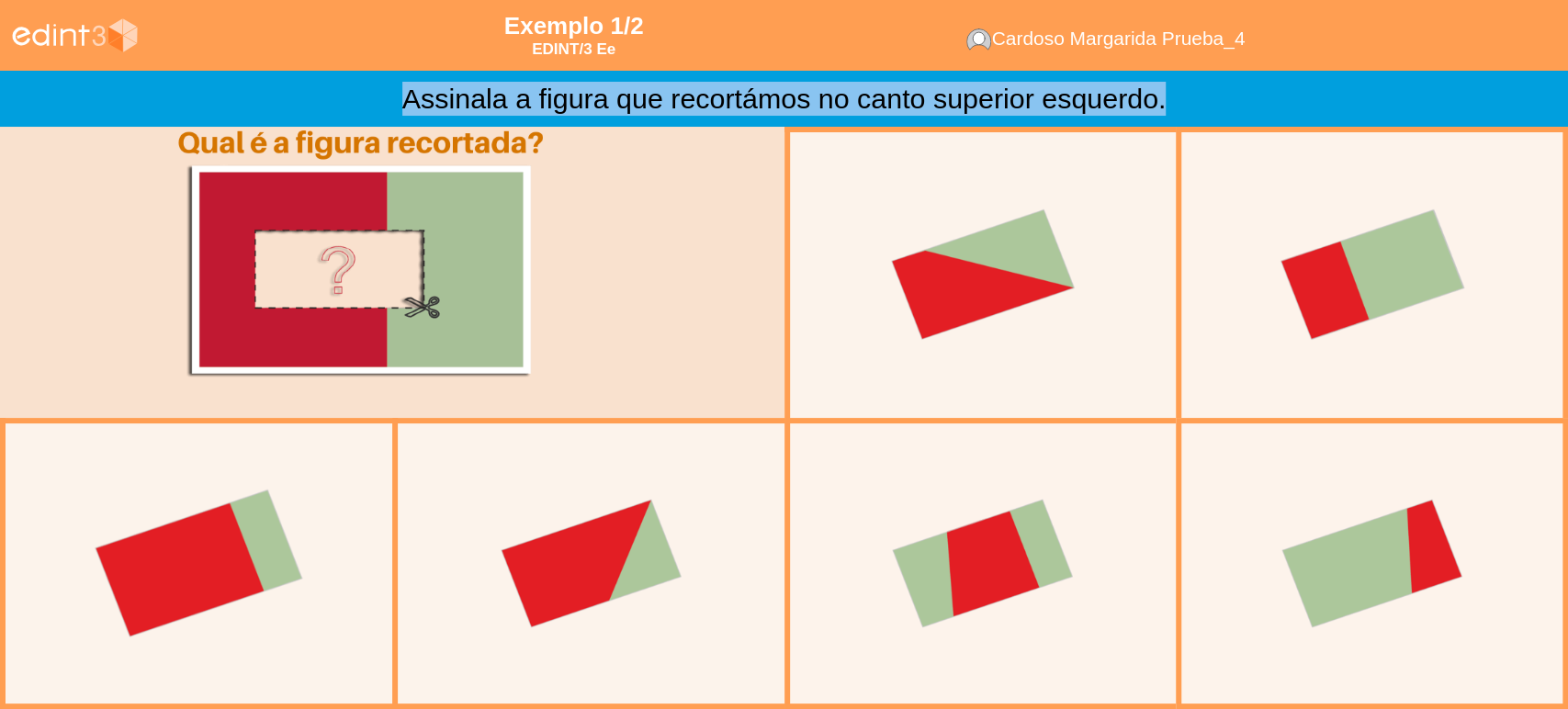
click at [228, 583] on div at bounding box center [199, 564] width 325 height 325
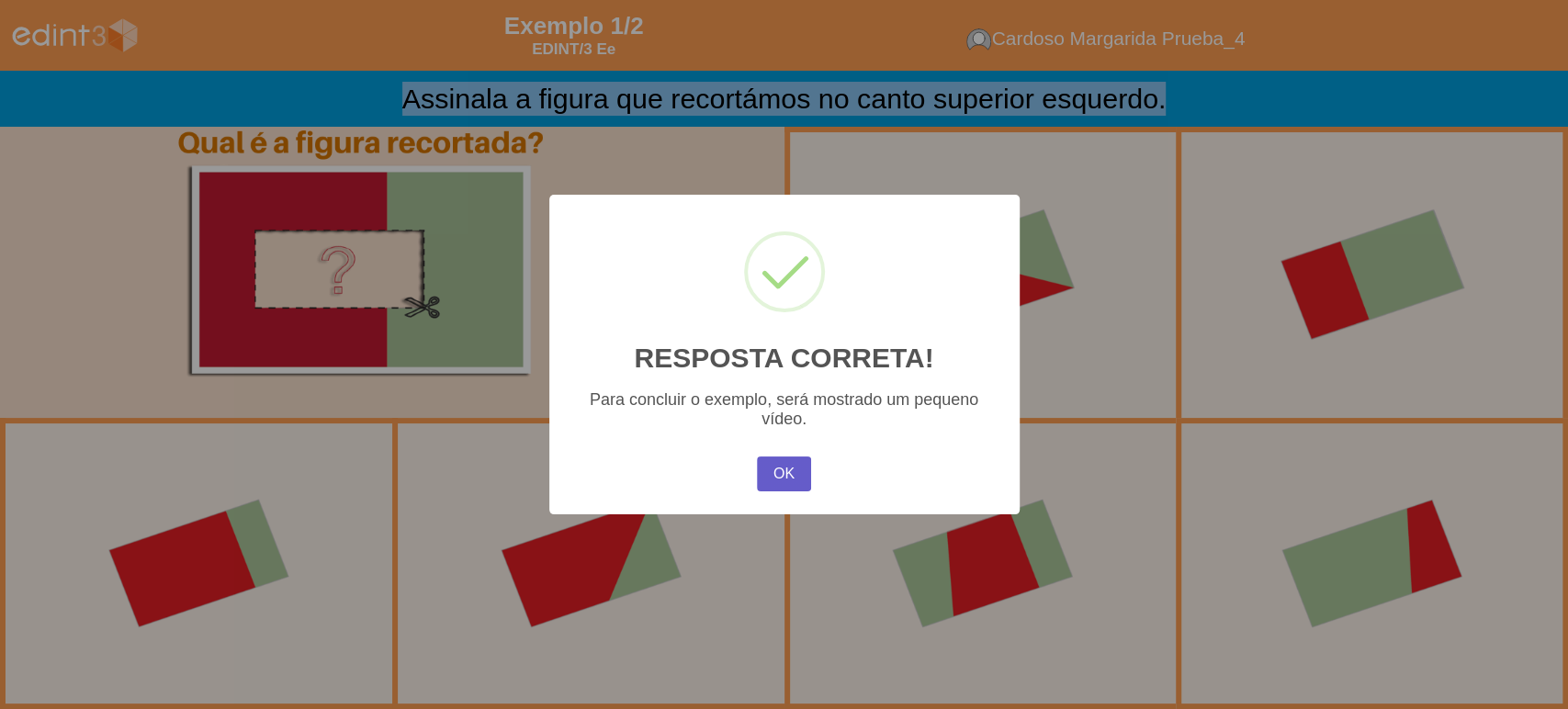
click at [798, 482] on button "OK" at bounding box center [783, 474] width 54 height 35
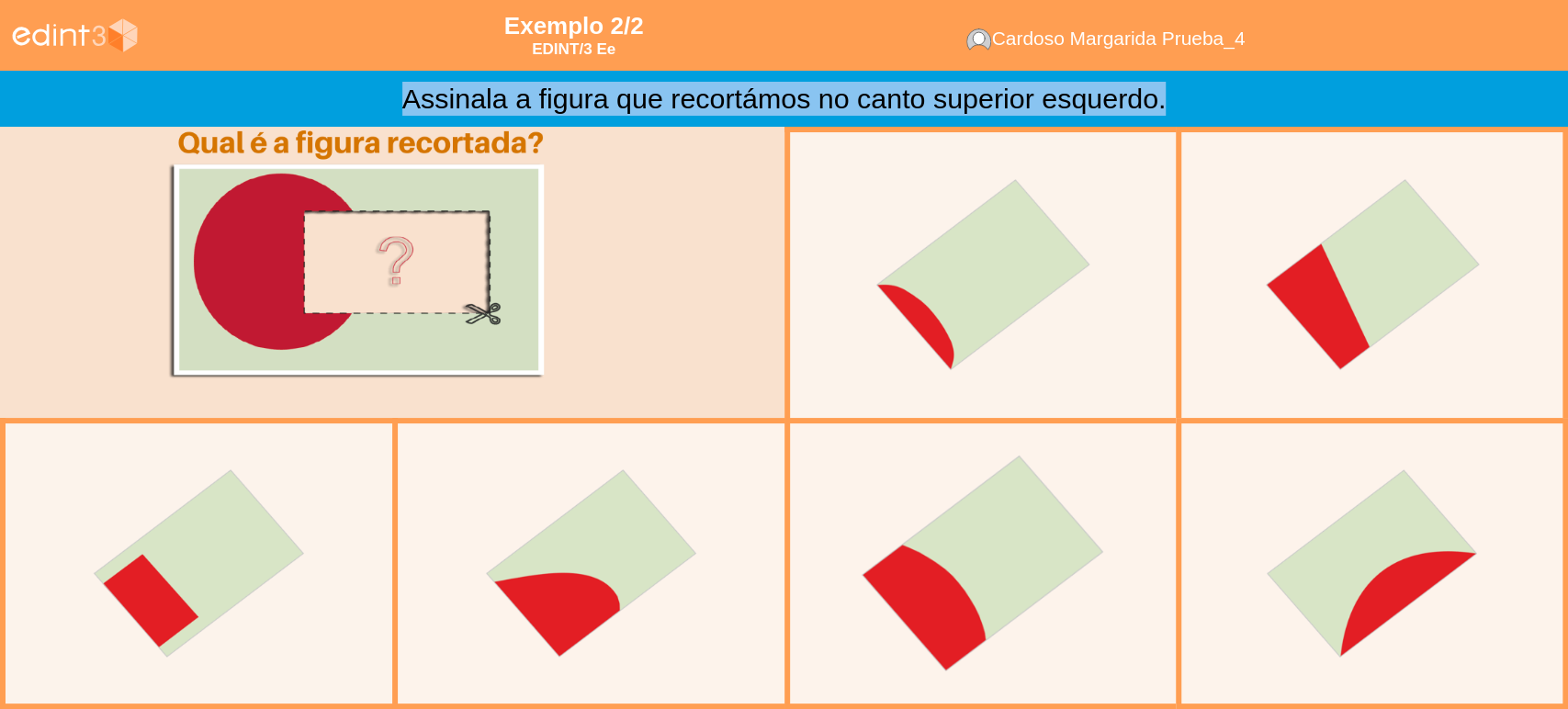
click at [1007, 564] on div at bounding box center [982, 564] width 325 height 325
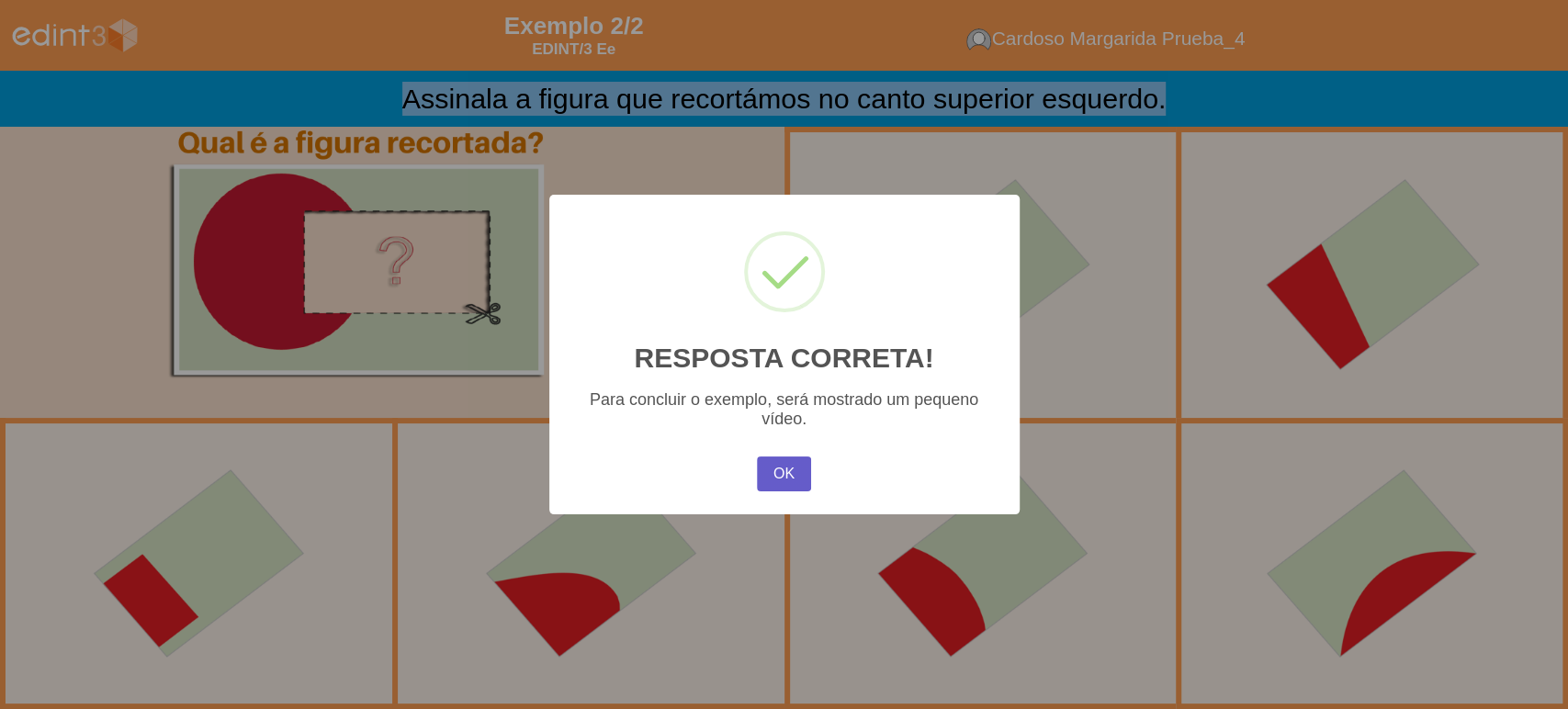
click at [790, 480] on button "OK" at bounding box center [783, 474] width 54 height 35
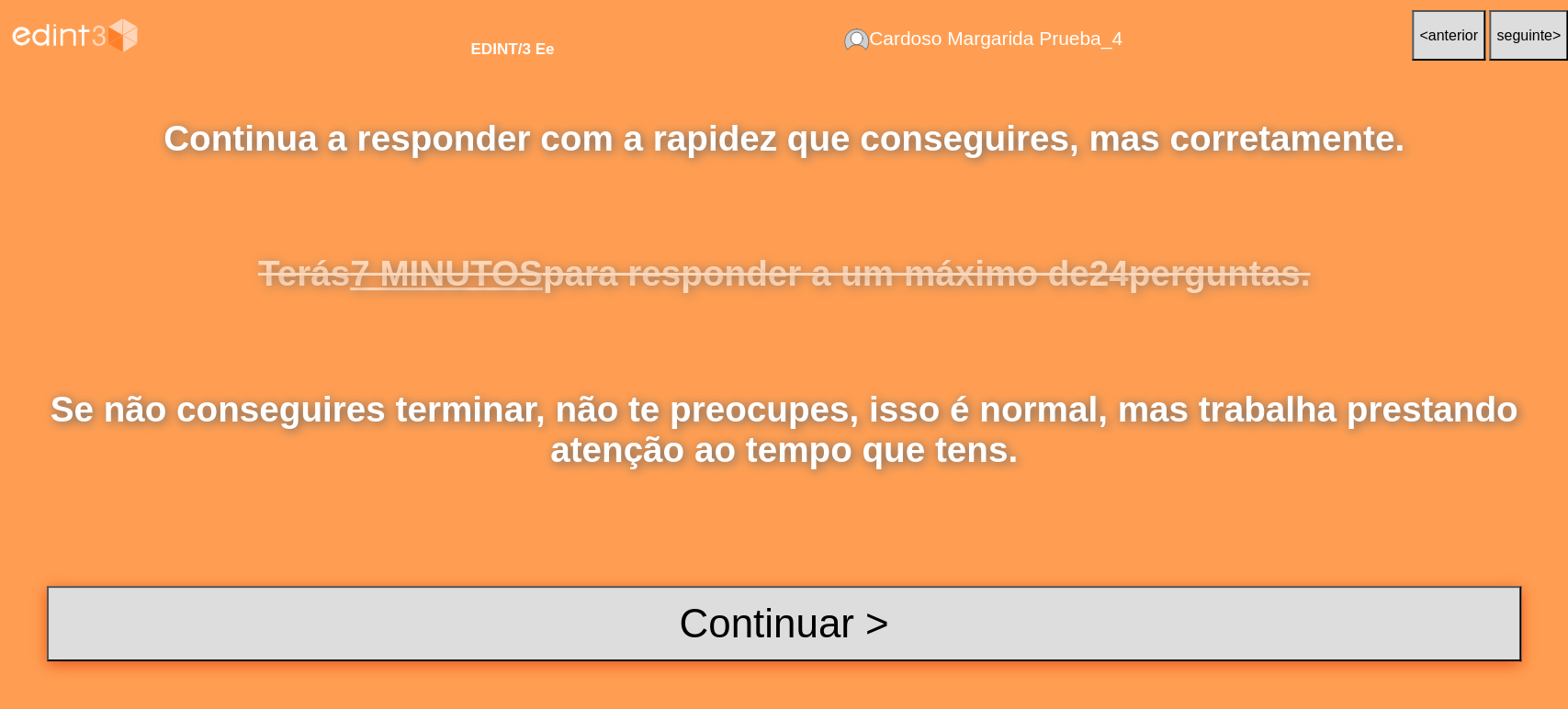
click at [820, 644] on button "Continuar >" at bounding box center [784, 623] width 1474 height 75
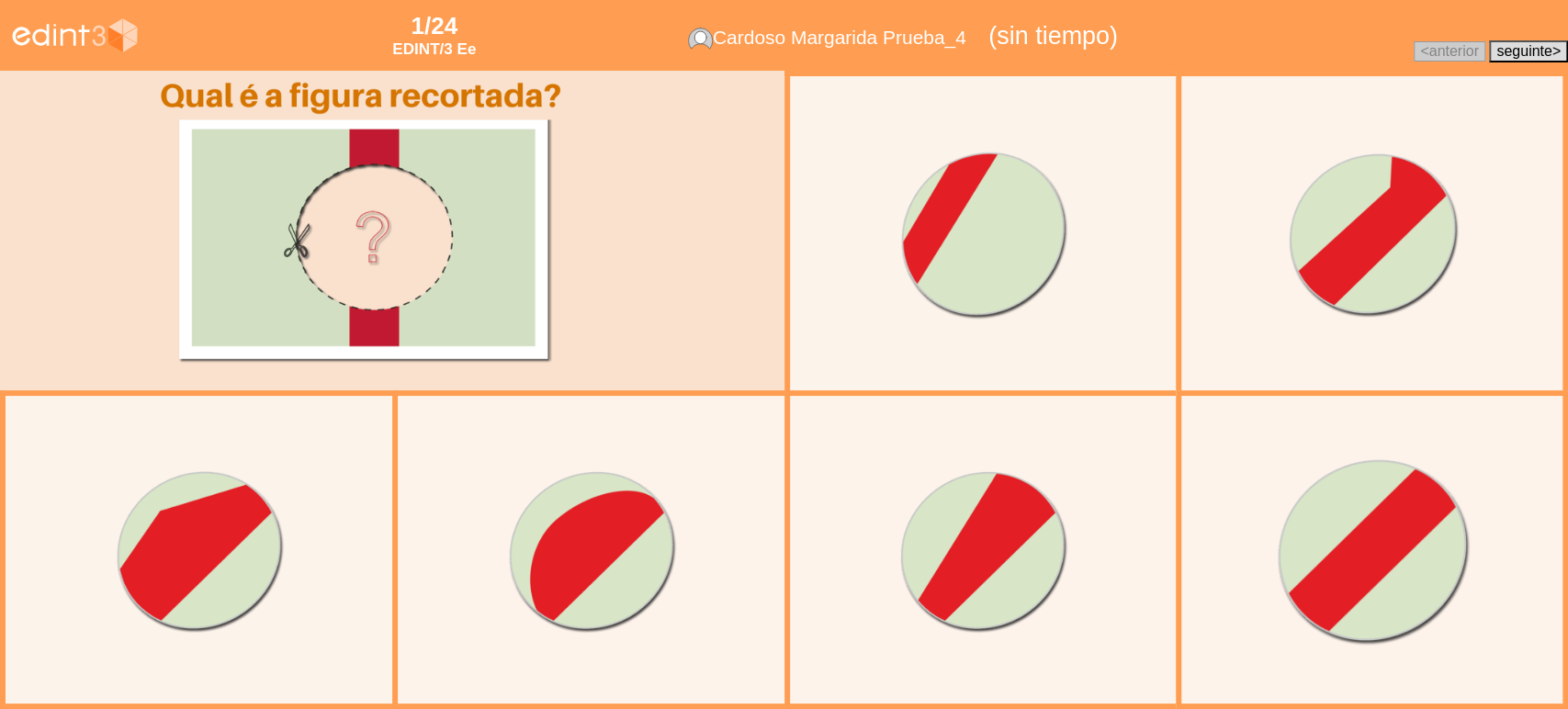
click at [1402, 591] on div at bounding box center [1373, 551] width 357 height 357
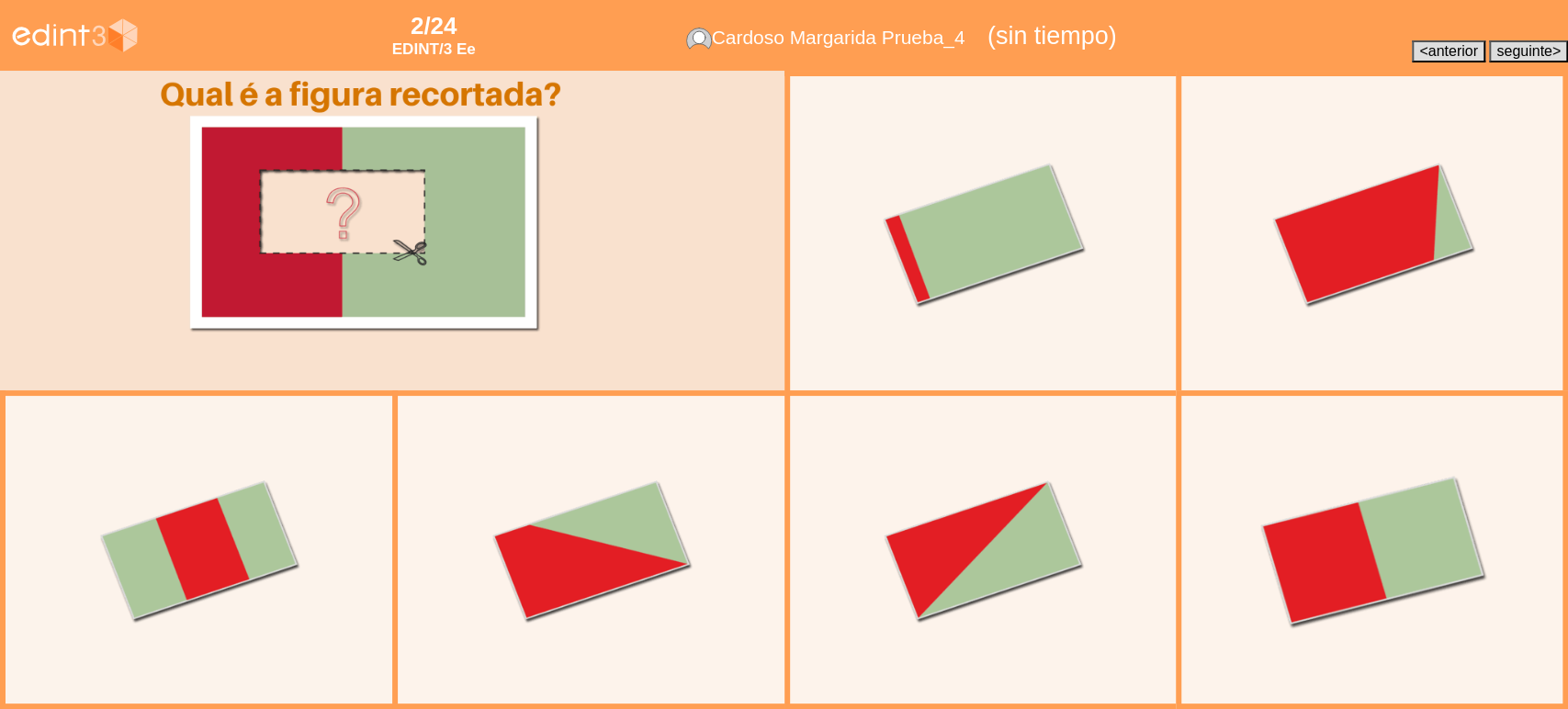
click at [1284, 577] on div at bounding box center [1373, 551] width 357 height 357
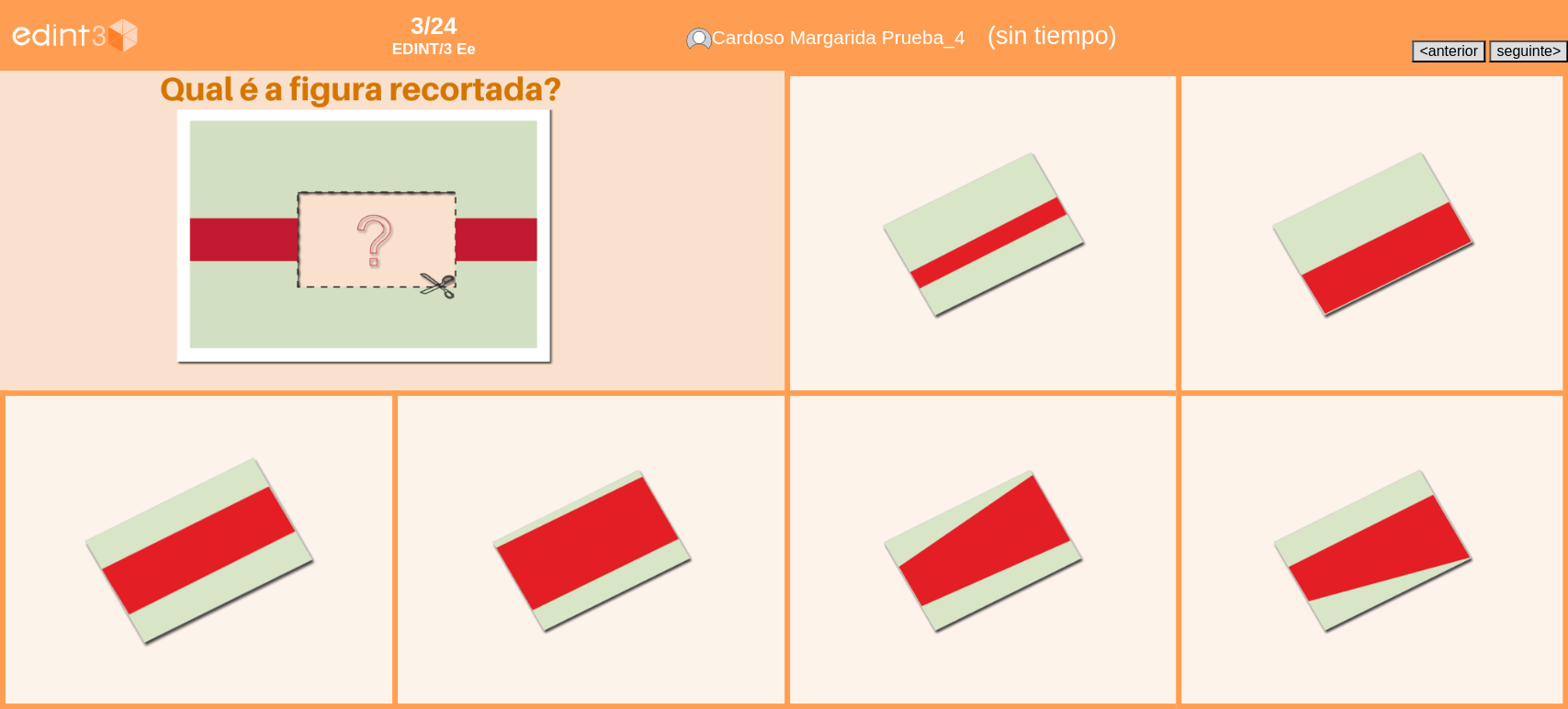
click at [225, 477] on div at bounding box center [200, 551] width 357 height 357
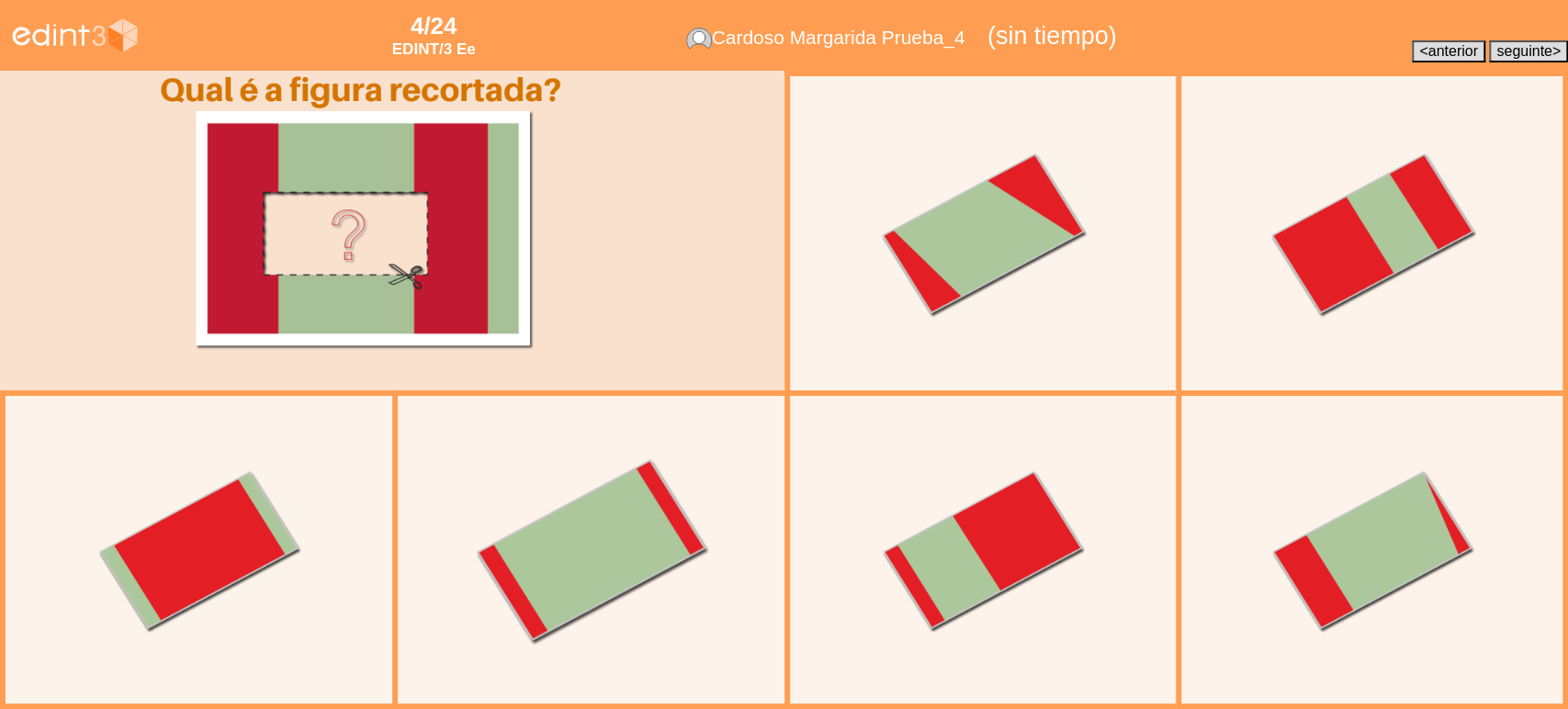
click at [623, 570] on div at bounding box center [591, 551] width 357 height 357
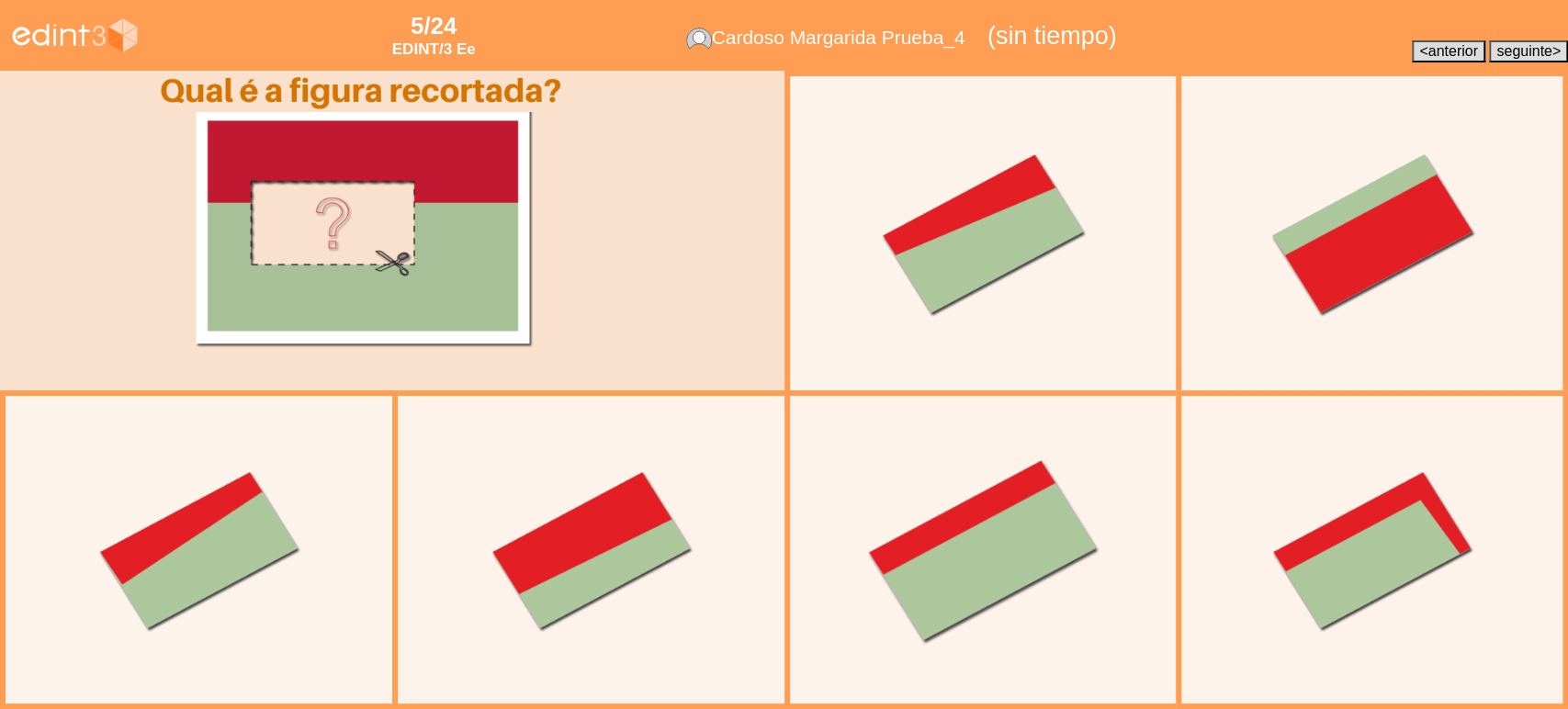
click at [877, 577] on div at bounding box center [983, 551] width 357 height 357
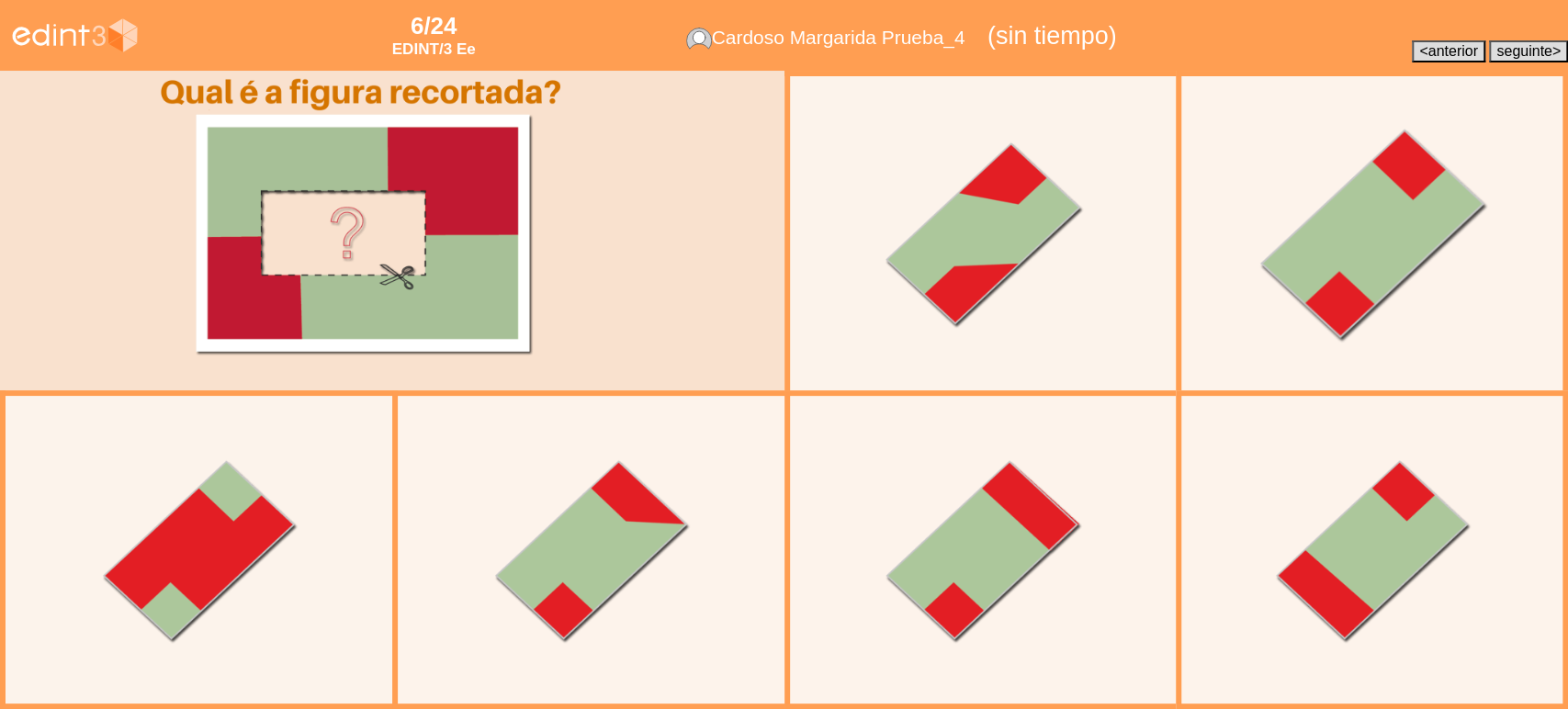
click at [1303, 281] on div at bounding box center [1372, 233] width 361 height 361
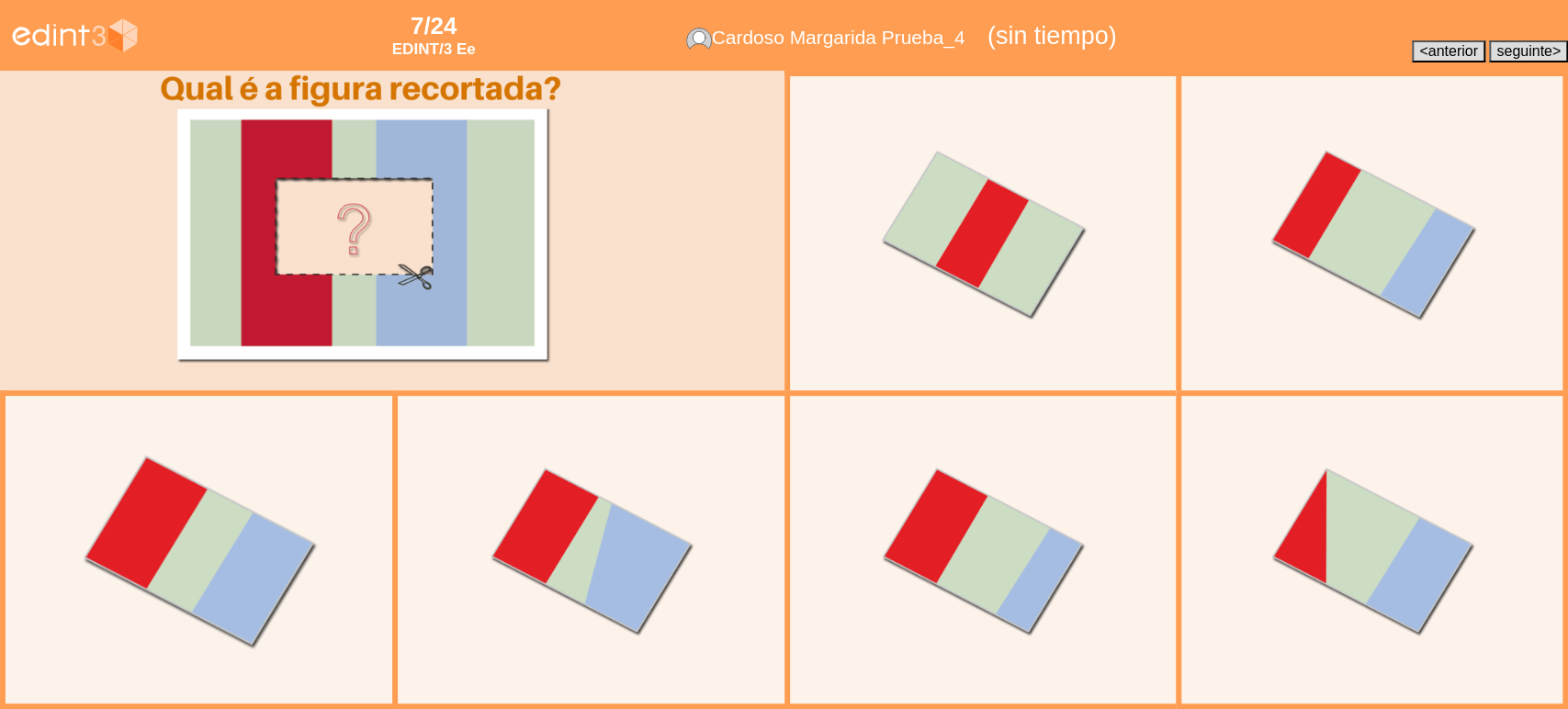
click at [260, 541] on div at bounding box center [200, 551] width 357 height 357
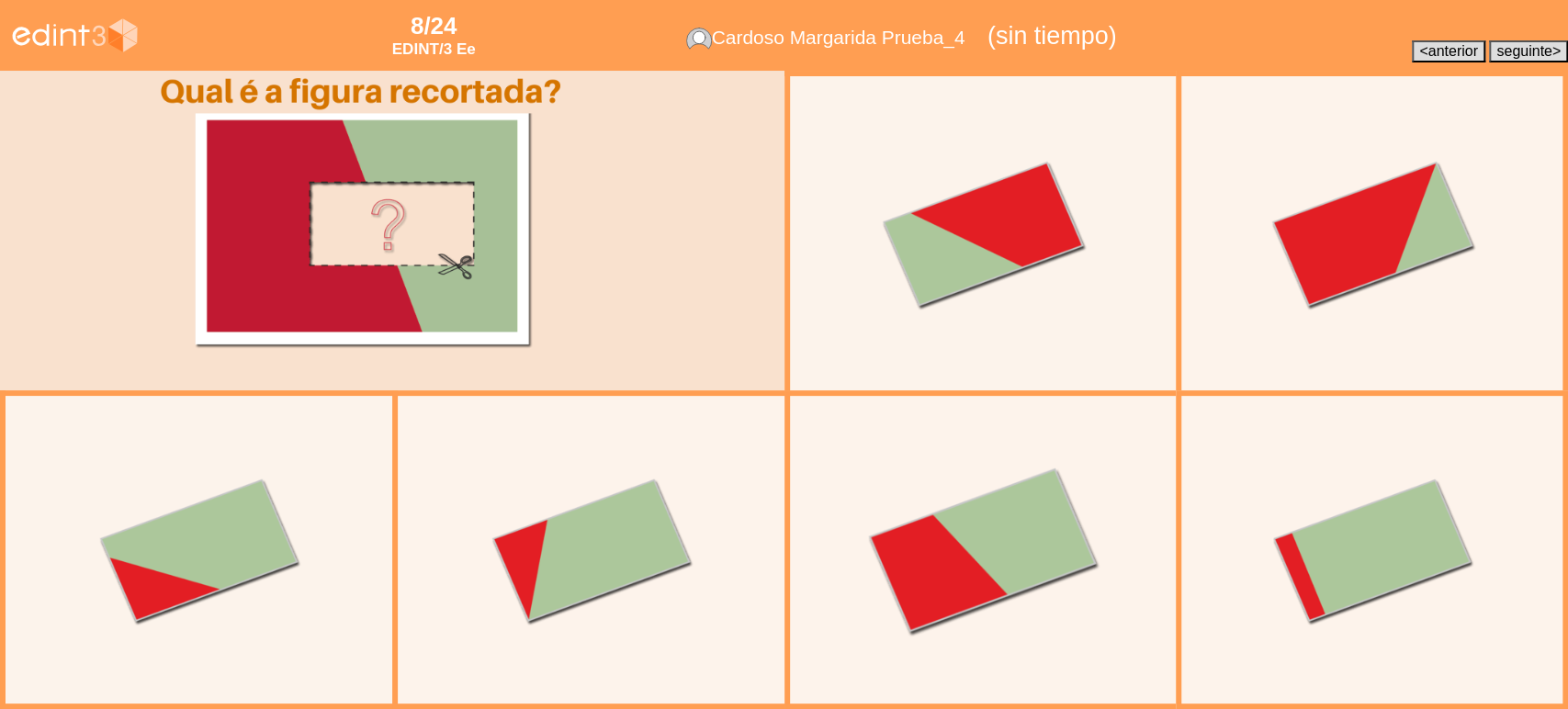
click at [971, 555] on div at bounding box center [983, 551] width 357 height 357
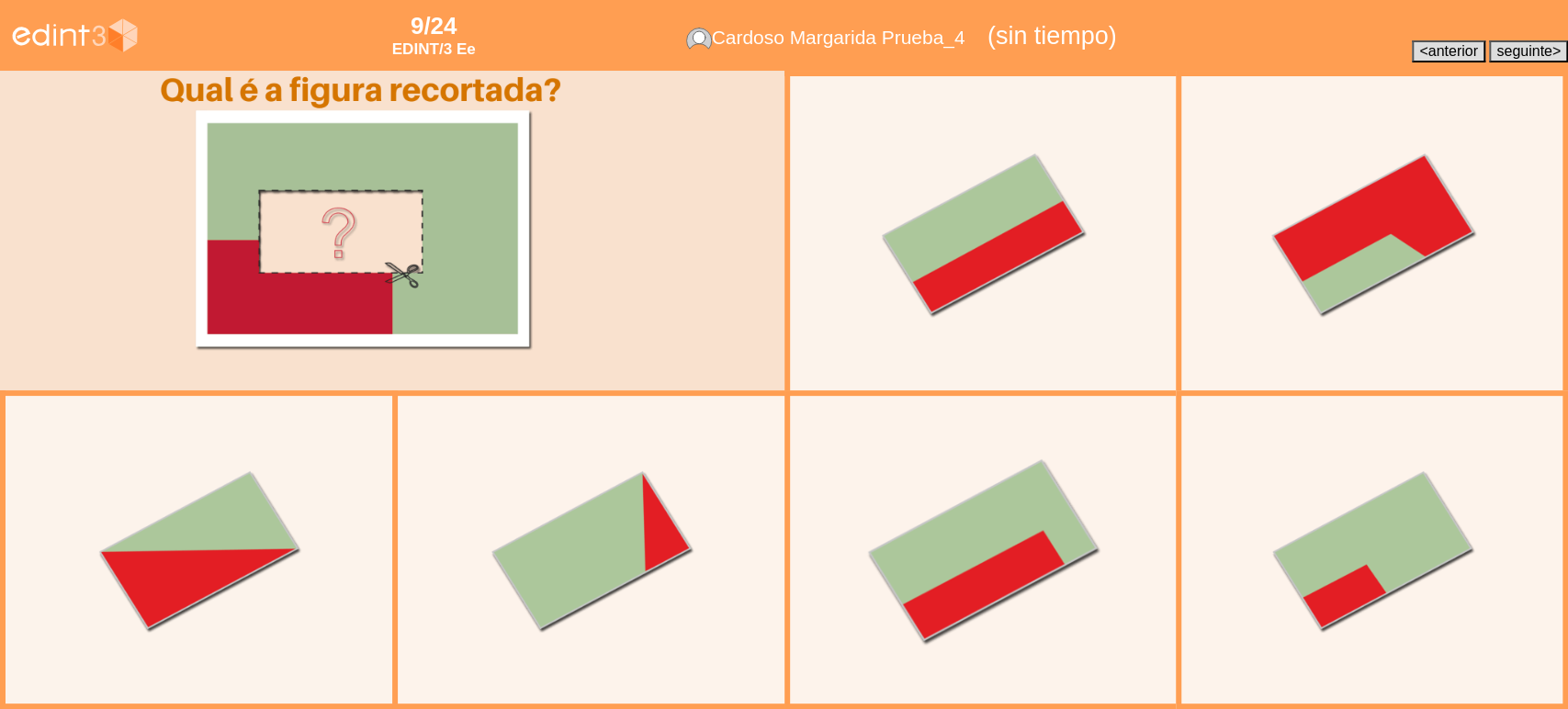
click at [1063, 555] on div at bounding box center [983, 551] width 357 height 357
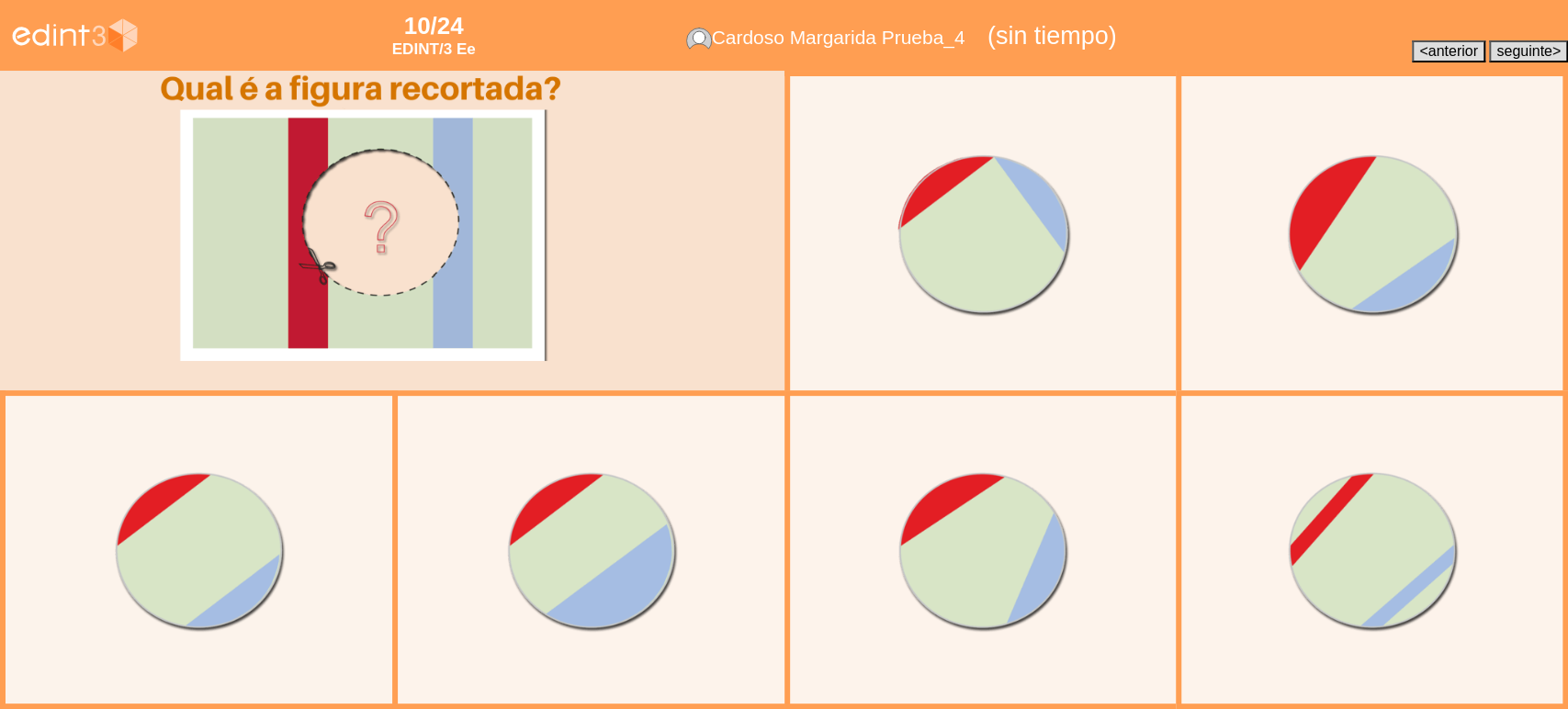
click at [1437, 47] on span "anterior" at bounding box center [1452, 51] width 50 height 16
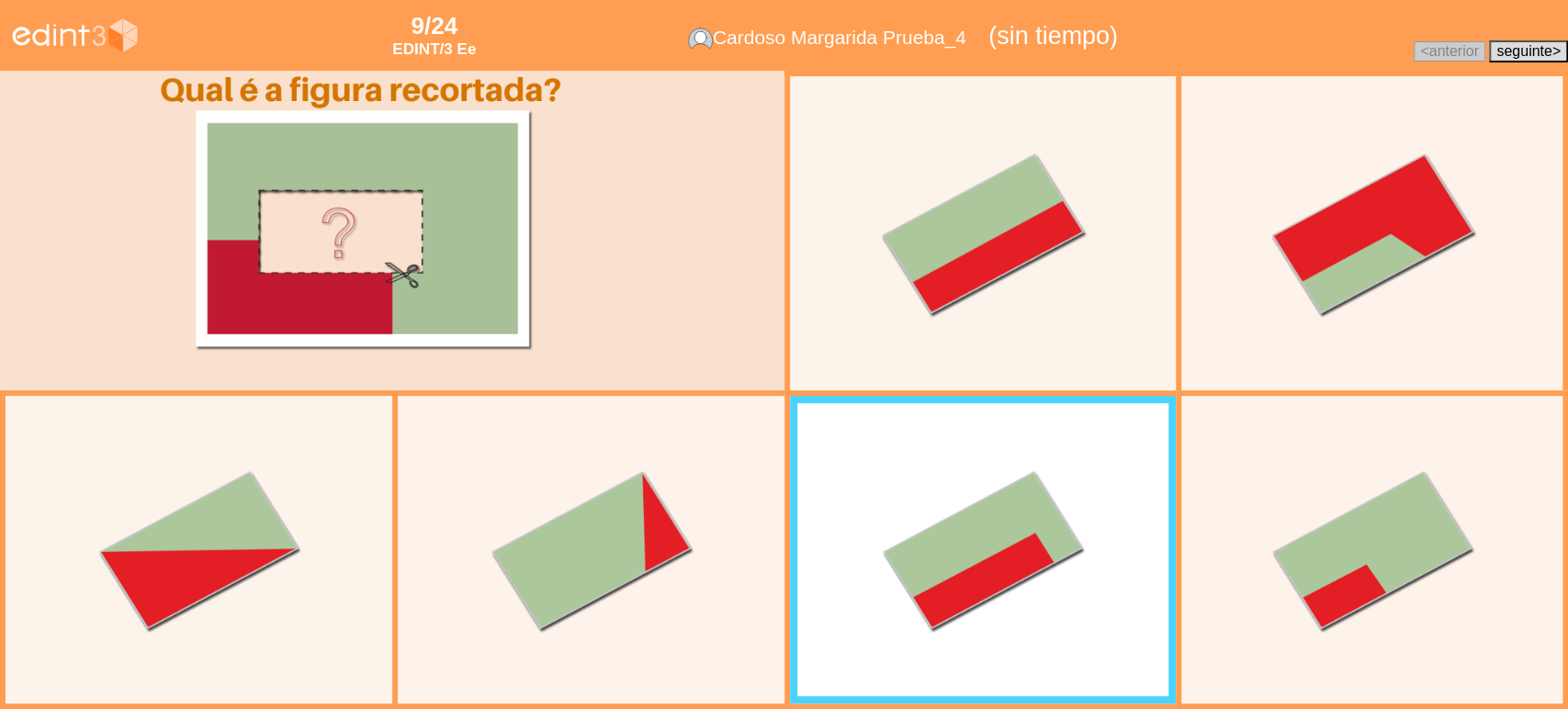
click at [1521, 41] on button "seguinte >" at bounding box center [1528, 51] width 79 height 22
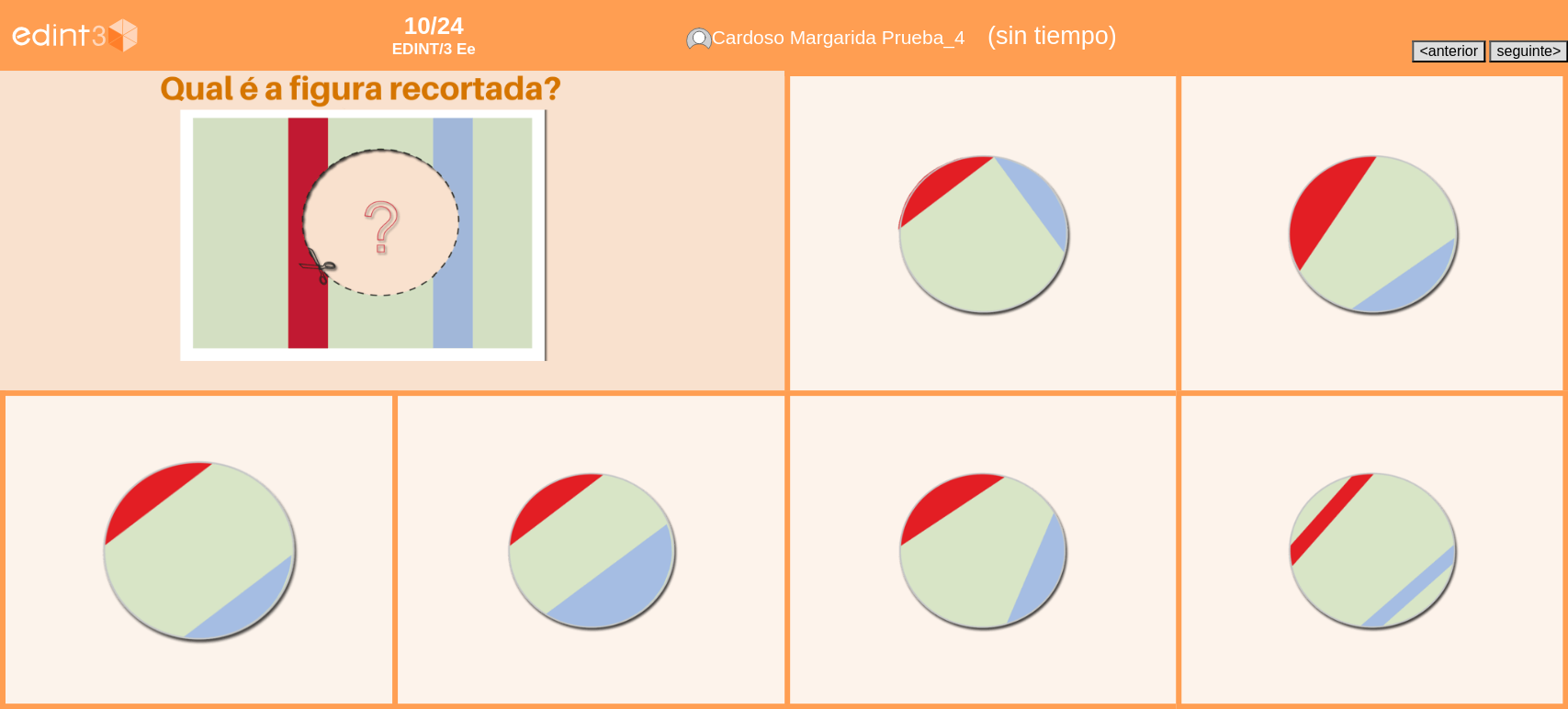
click at [270, 557] on div at bounding box center [200, 551] width 357 height 357
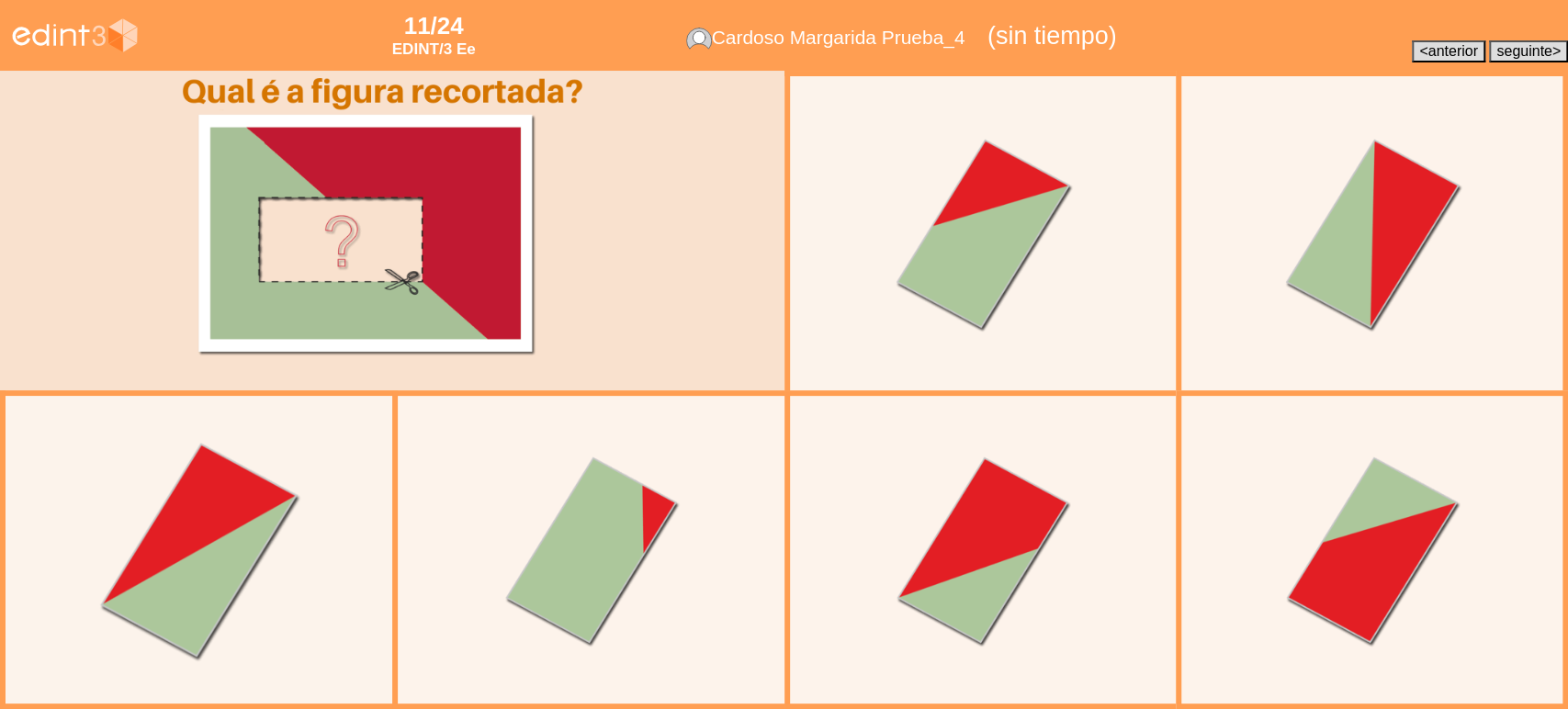
click at [265, 506] on div at bounding box center [200, 551] width 357 height 357
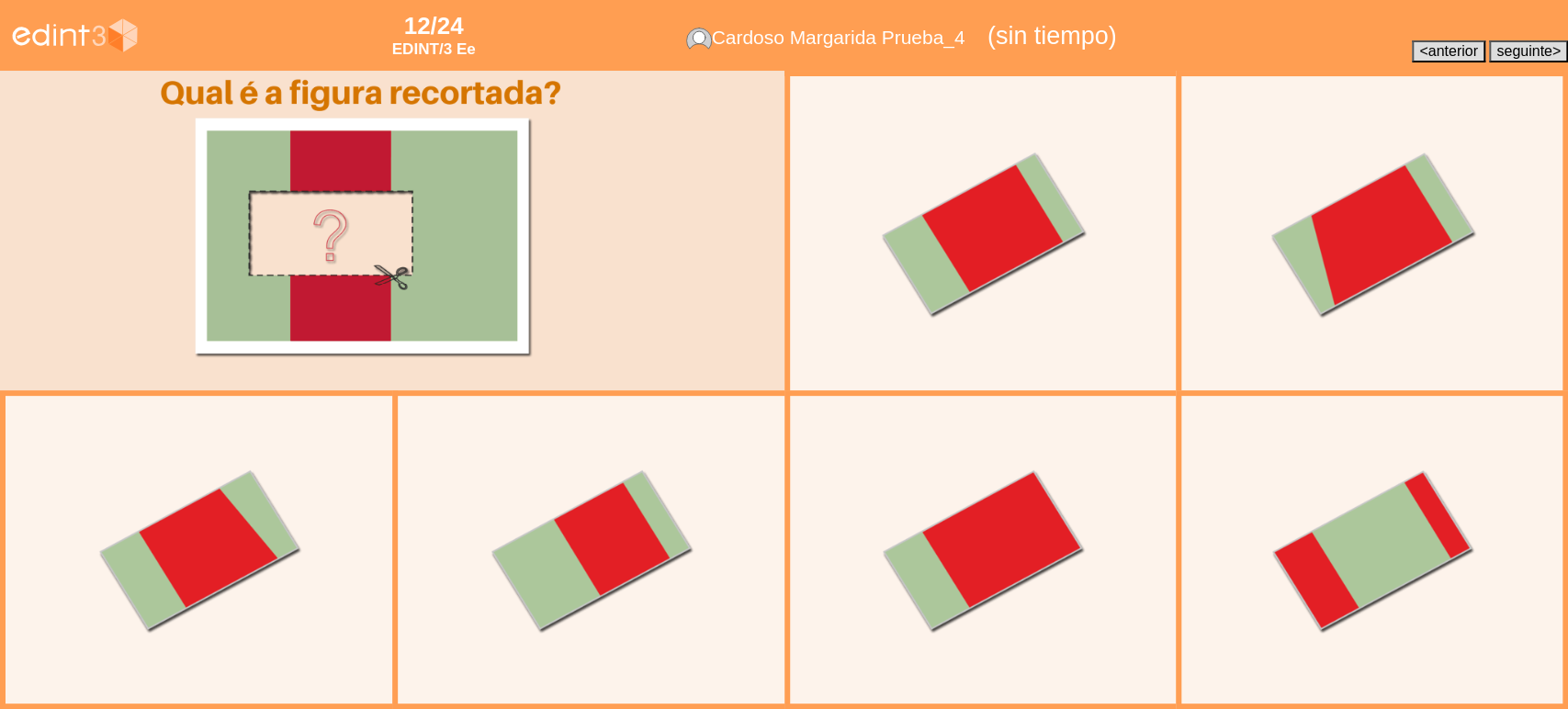
click at [1414, 45] on button "< anterior" at bounding box center [1448, 51] width 73 height 22
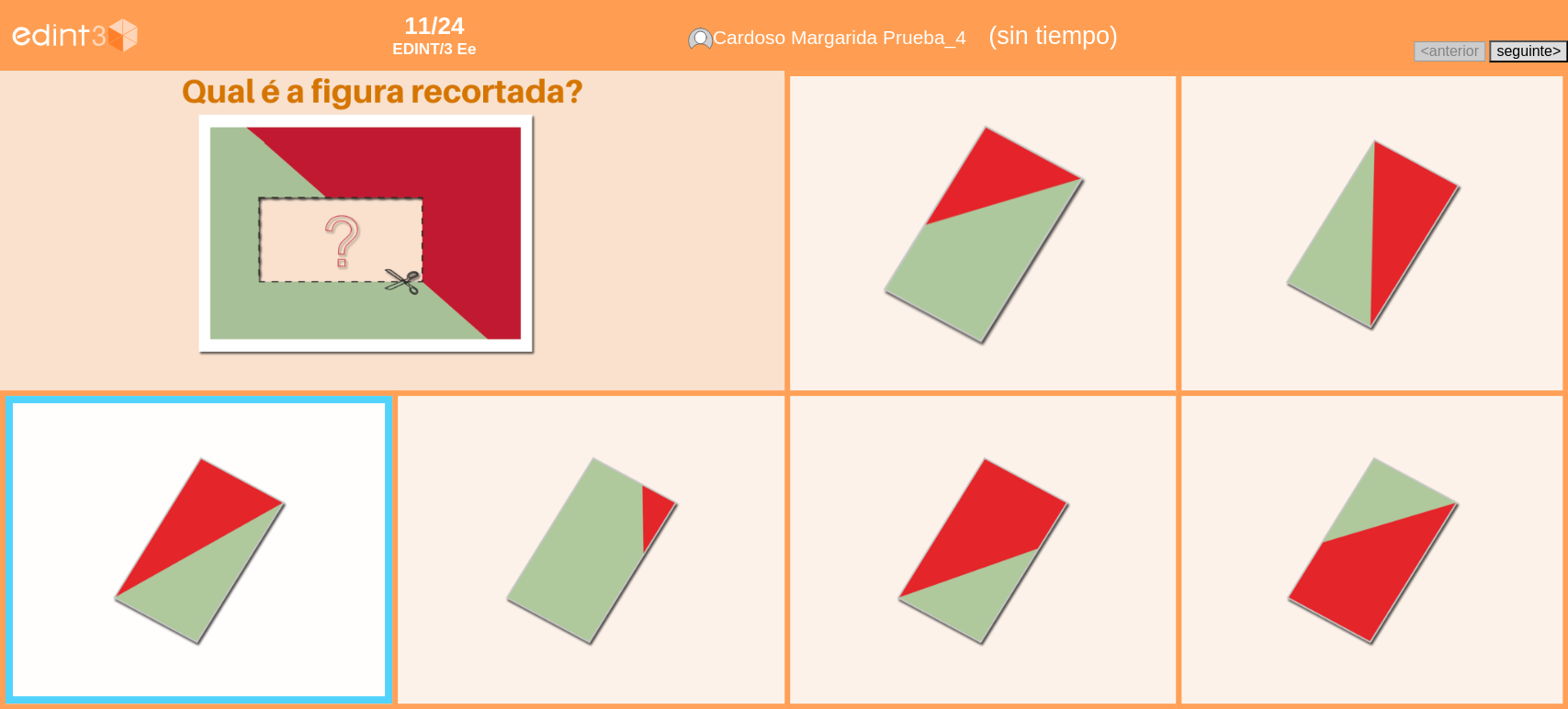
click at [977, 271] on div at bounding box center [982, 233] width 361 height 361
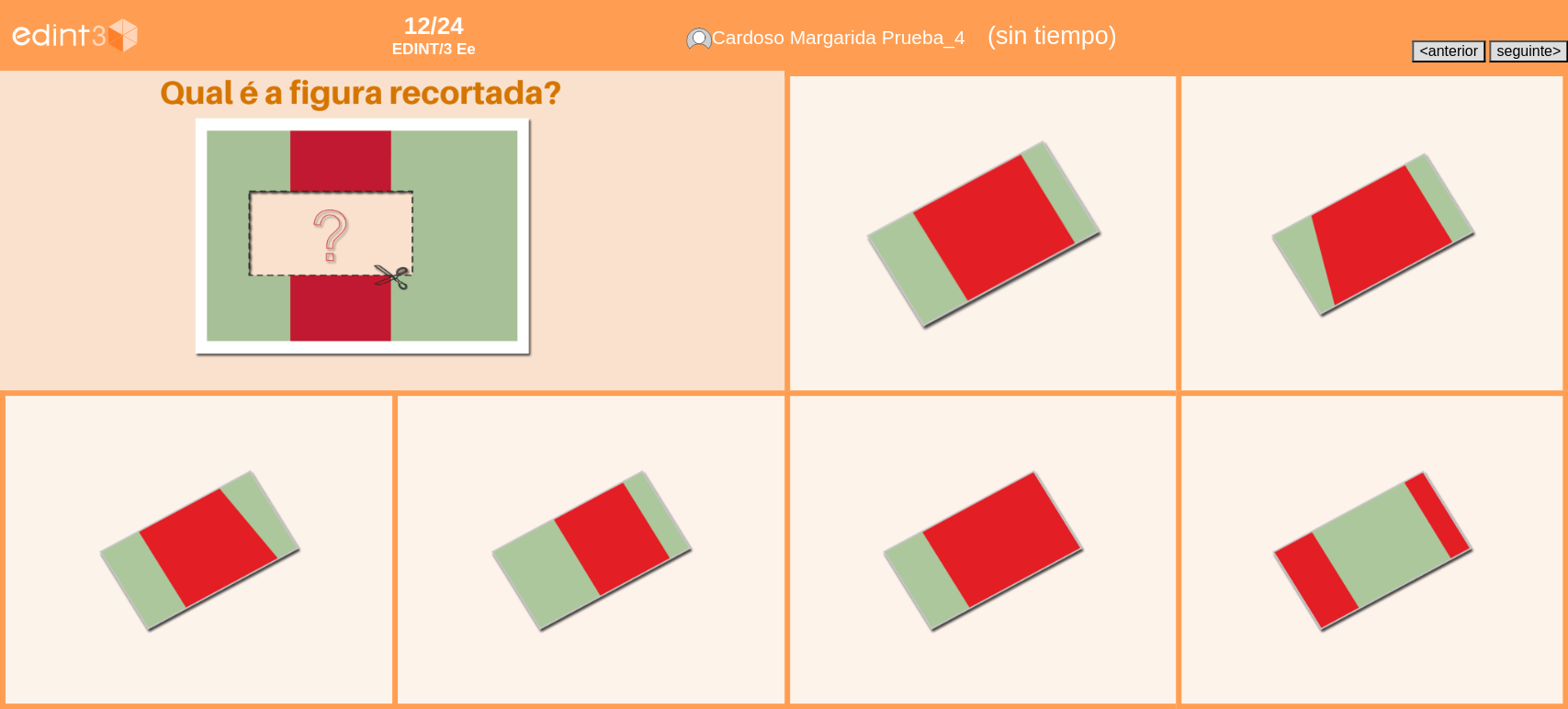
click at [1064, 258] on div at bounding box center [982, 233] width 361 height 361
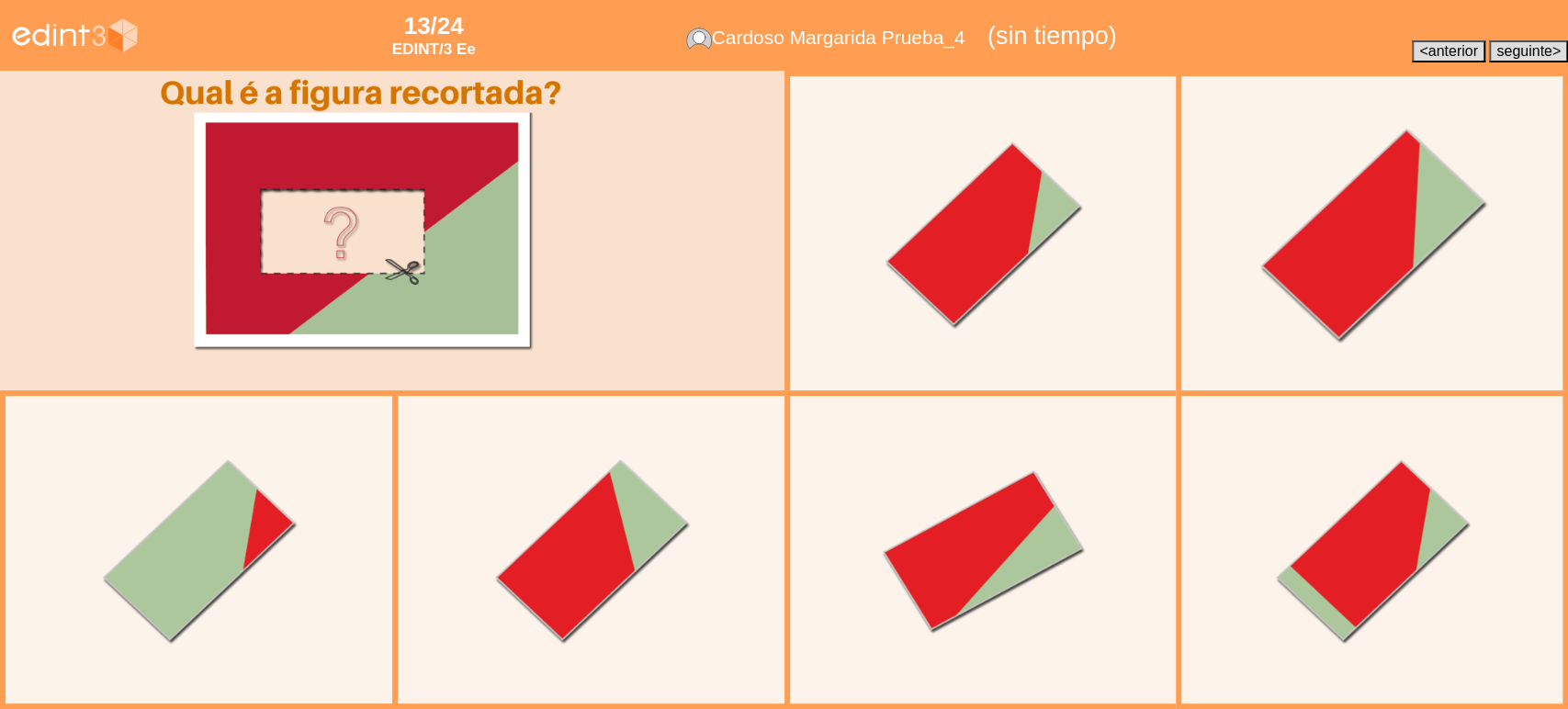
click at [1531, 262] on div at bounding box center [1372, 233] width 361 height 361
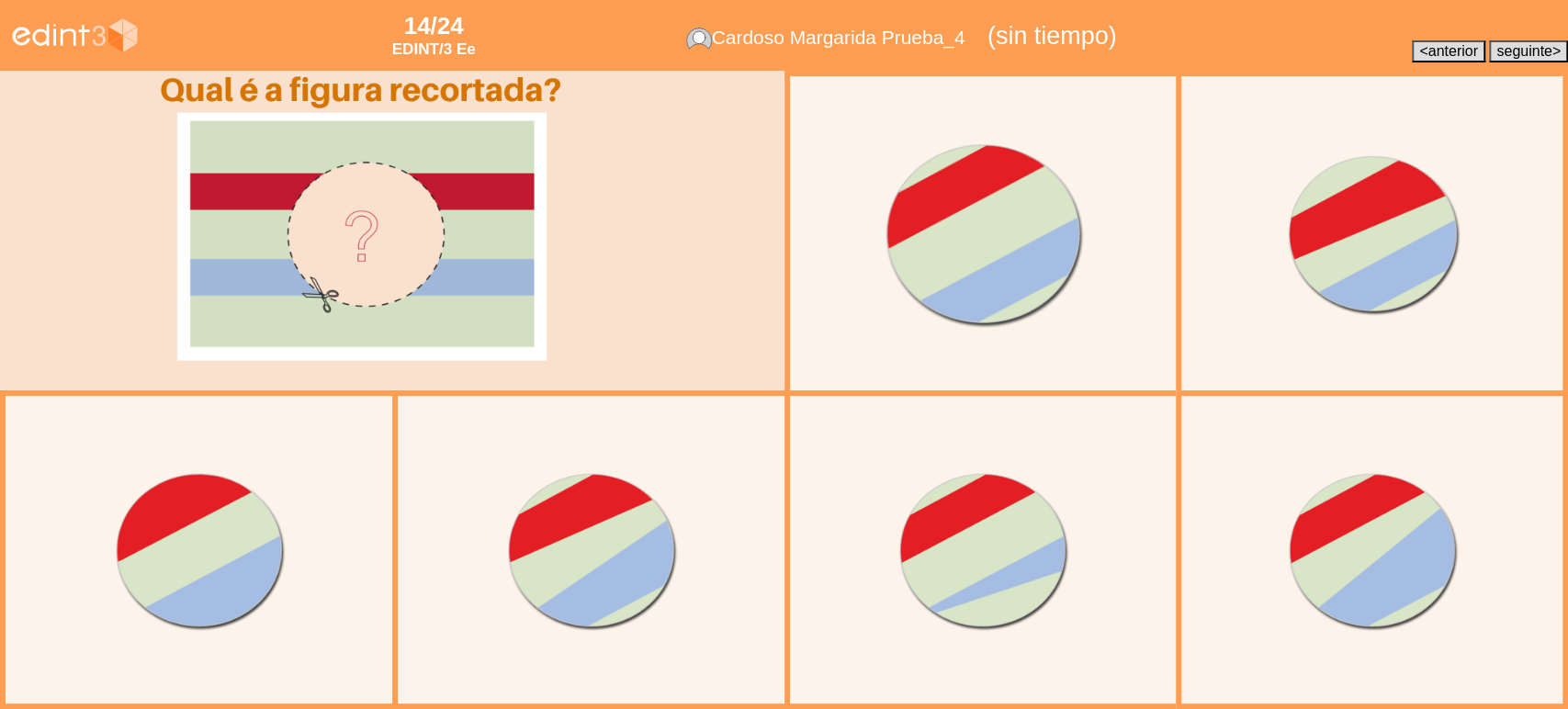
click at [966, 295] on div at bounding box center [982, 233] width 361 height 361
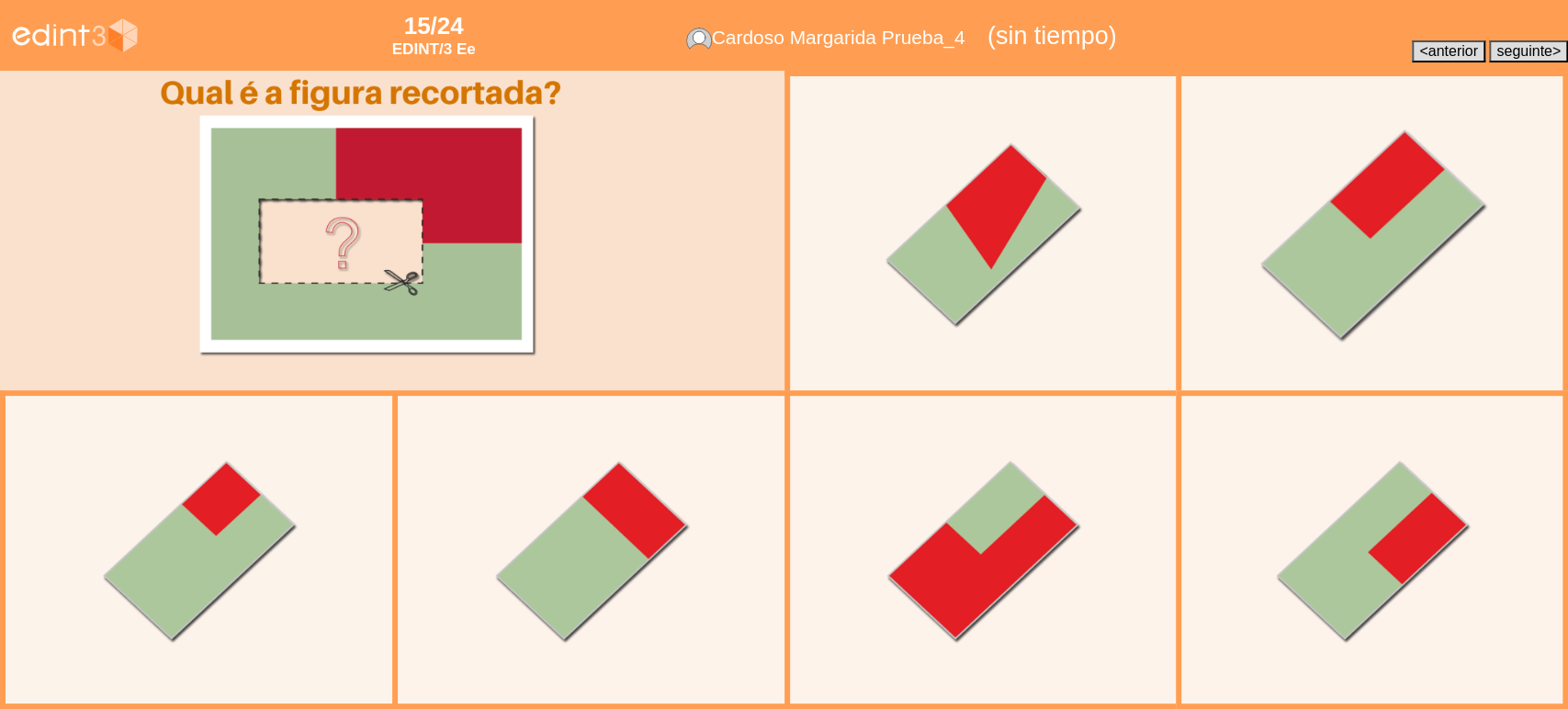
click at [1319, 267] on div at bounding box center [1372, 233] width 361 height 361
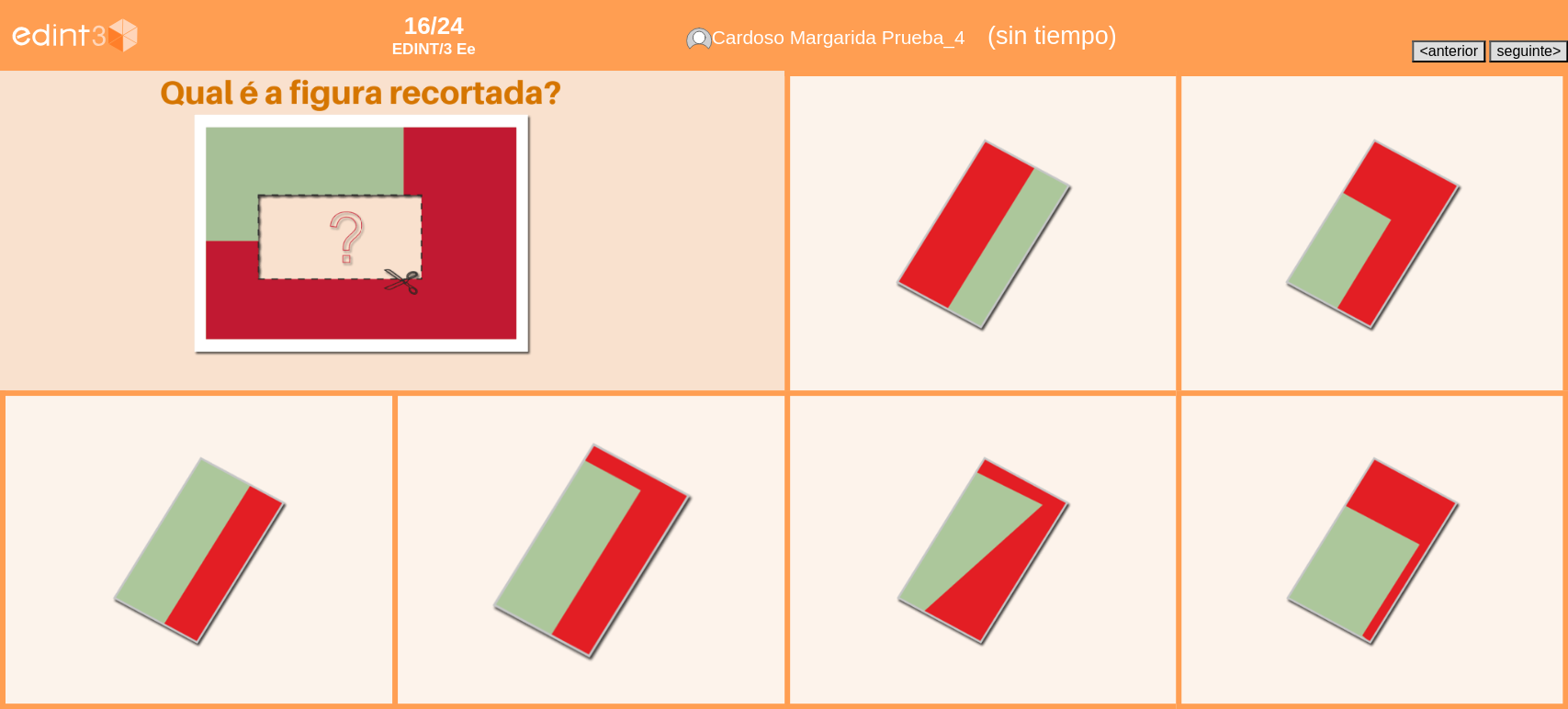
click at [628, 582] on div at bounding box center [591, 551] width 357 height 357
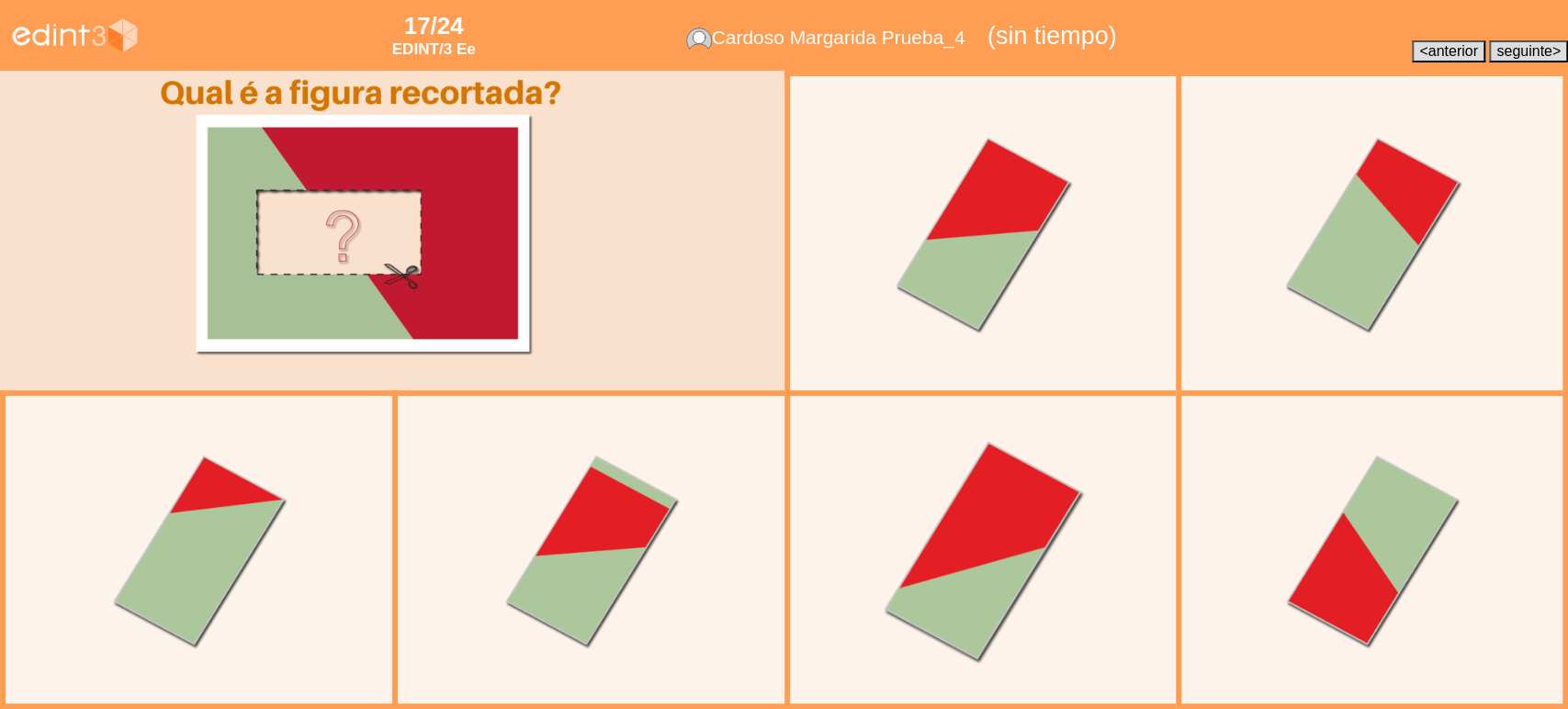
click at [938, 571] on div at bounding box center [983, 551] width 357 height 357
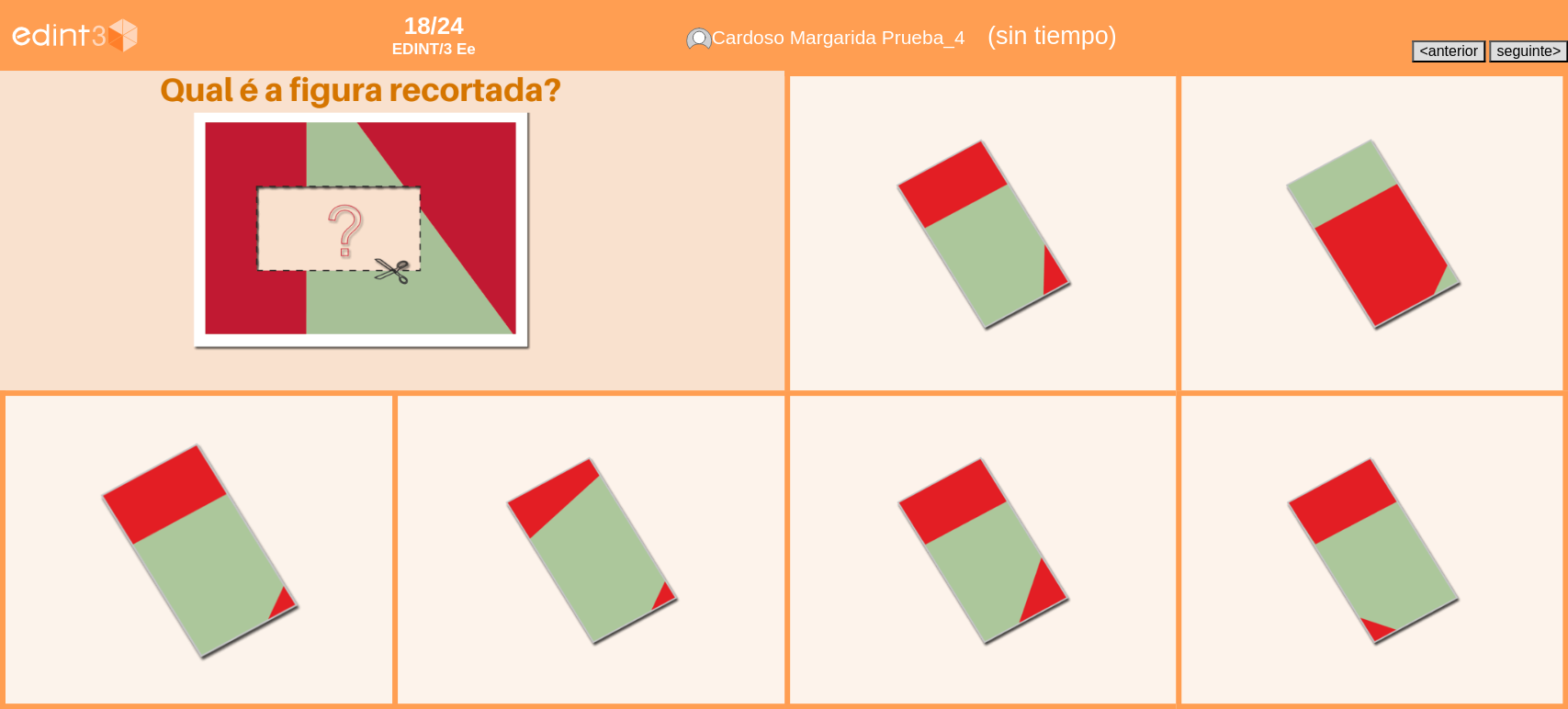
click at [207, 605] on div at bounding box center [200, 551] width 357 height 357
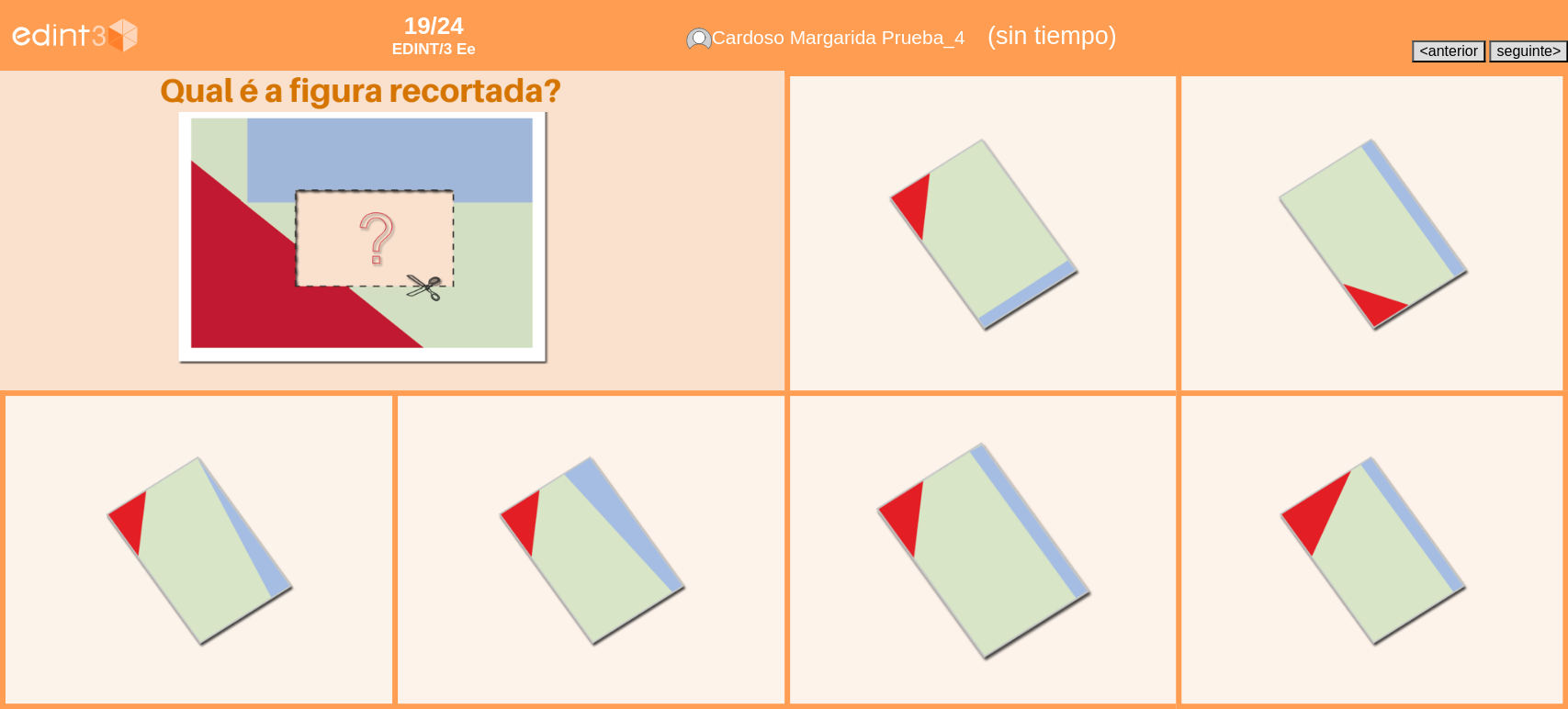
click at [991, 553] on div at bounding box center [983, 551] width 357 height 357
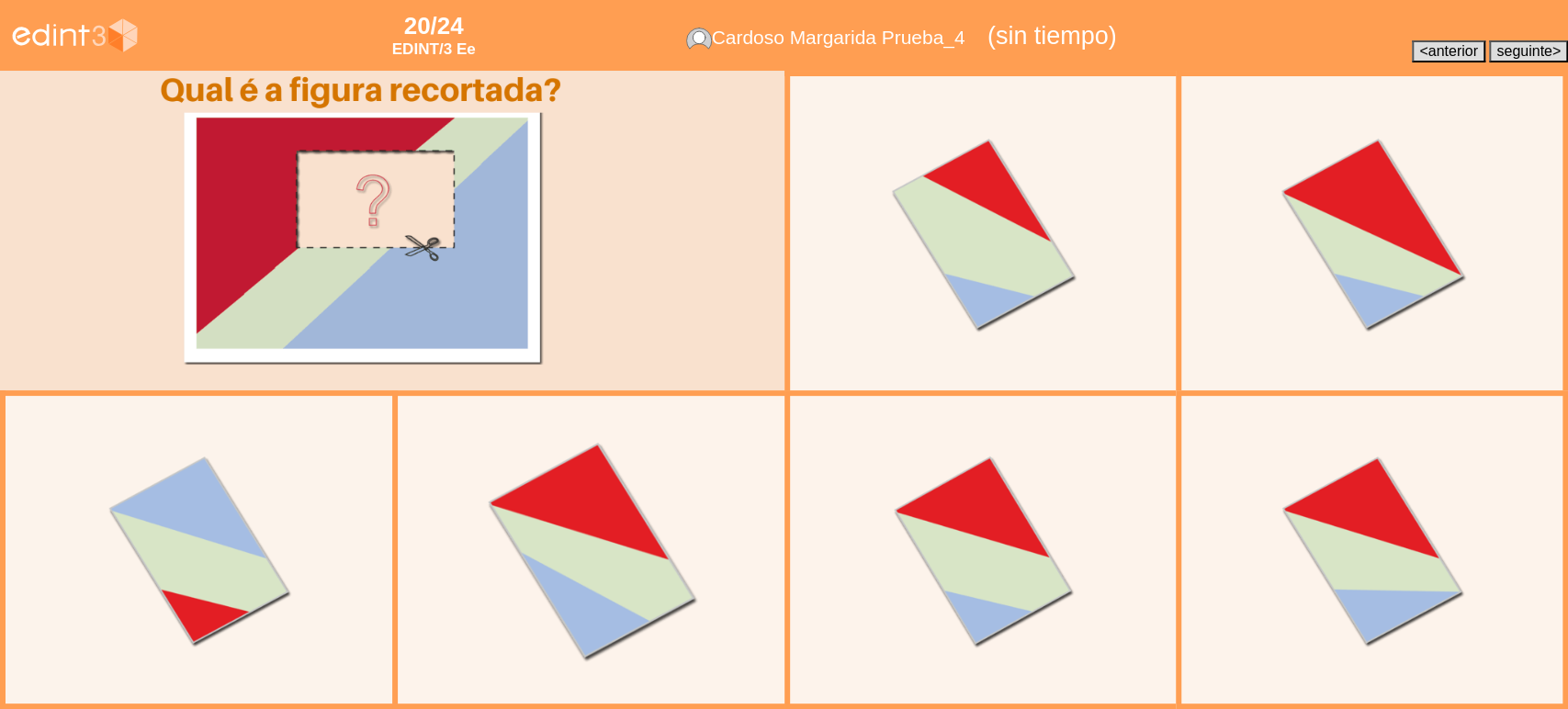
click at [611, 572] on div at bounding box center [591, 551] width 357 height 357
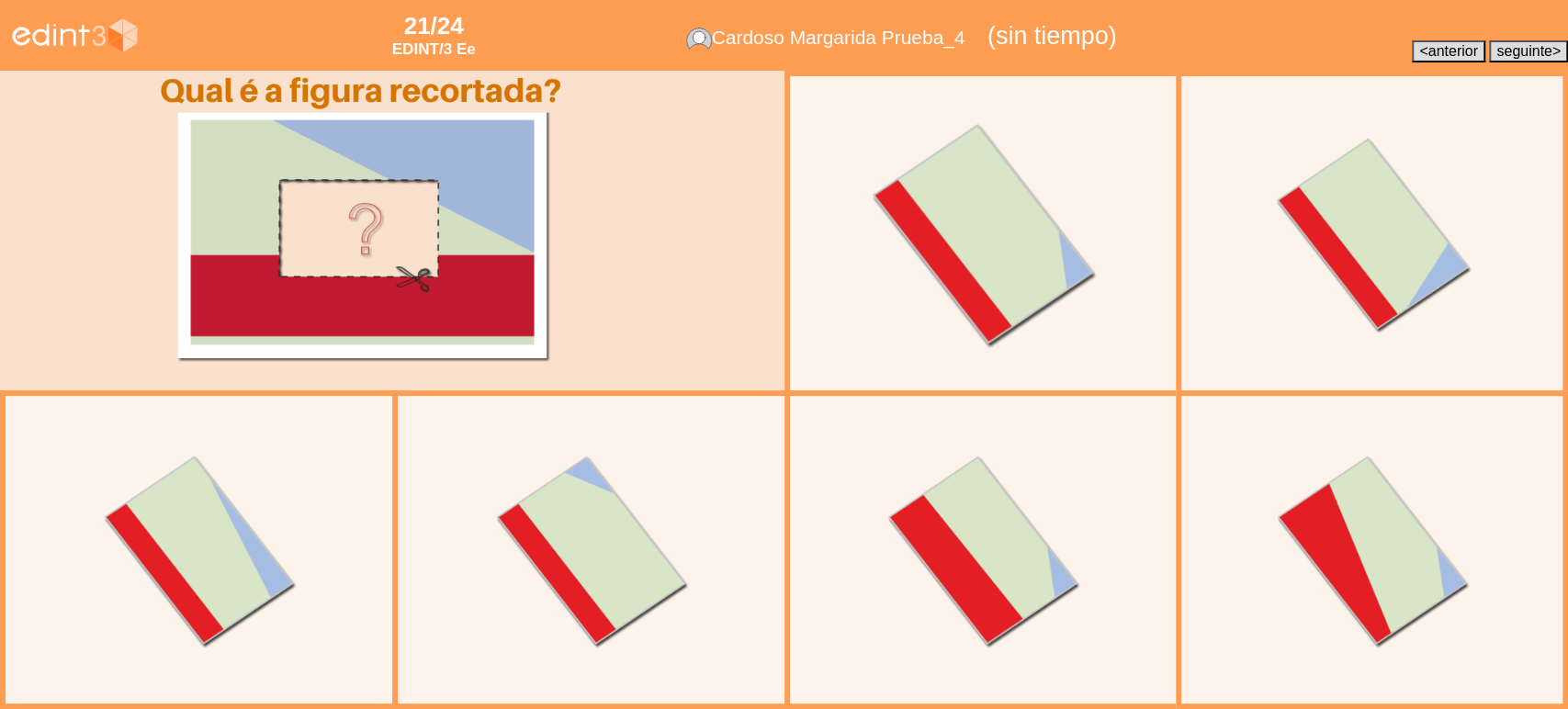
click at [977, 303] on div at bounding box center [982, 233] width 361 height 361
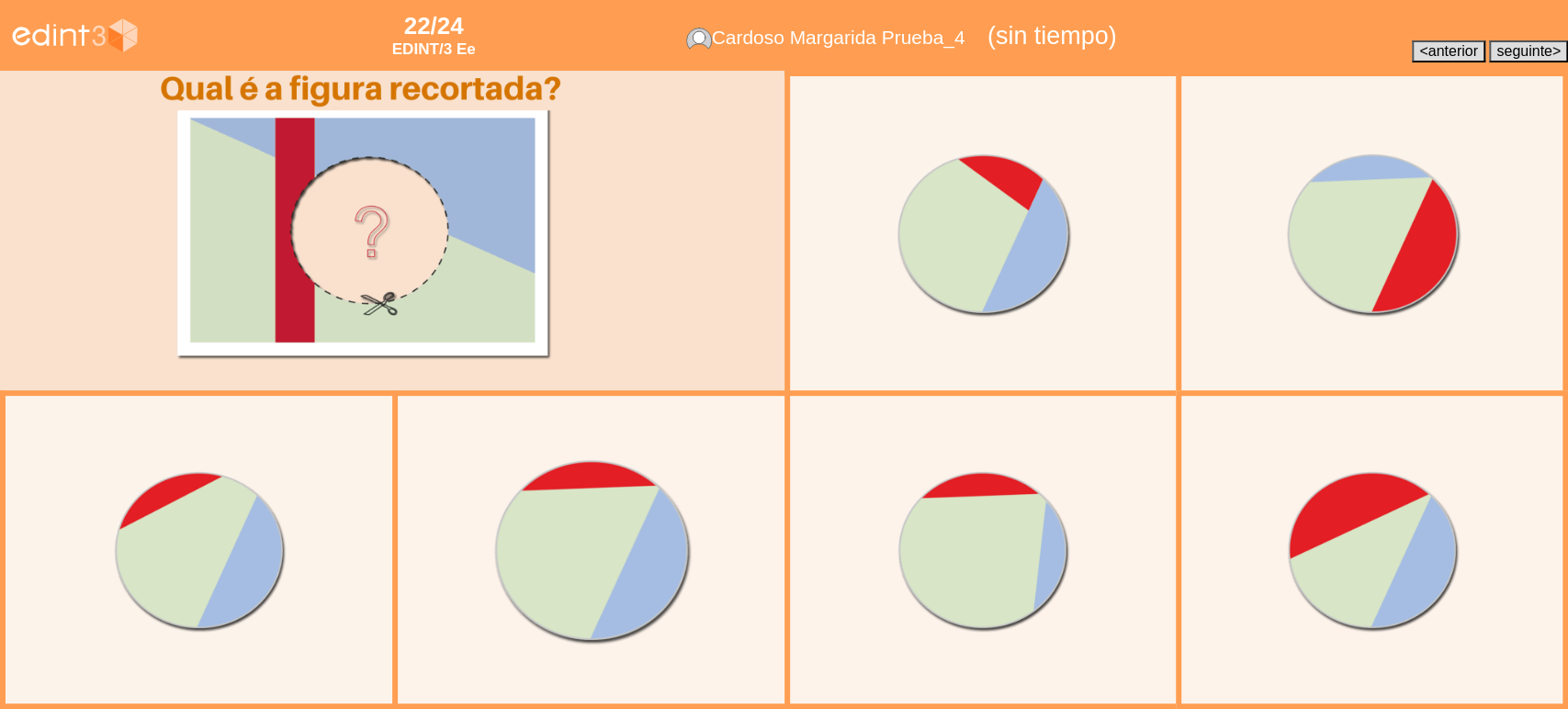
click at [591, 538] on div at bounding box center [591, 551] width 357 height 357
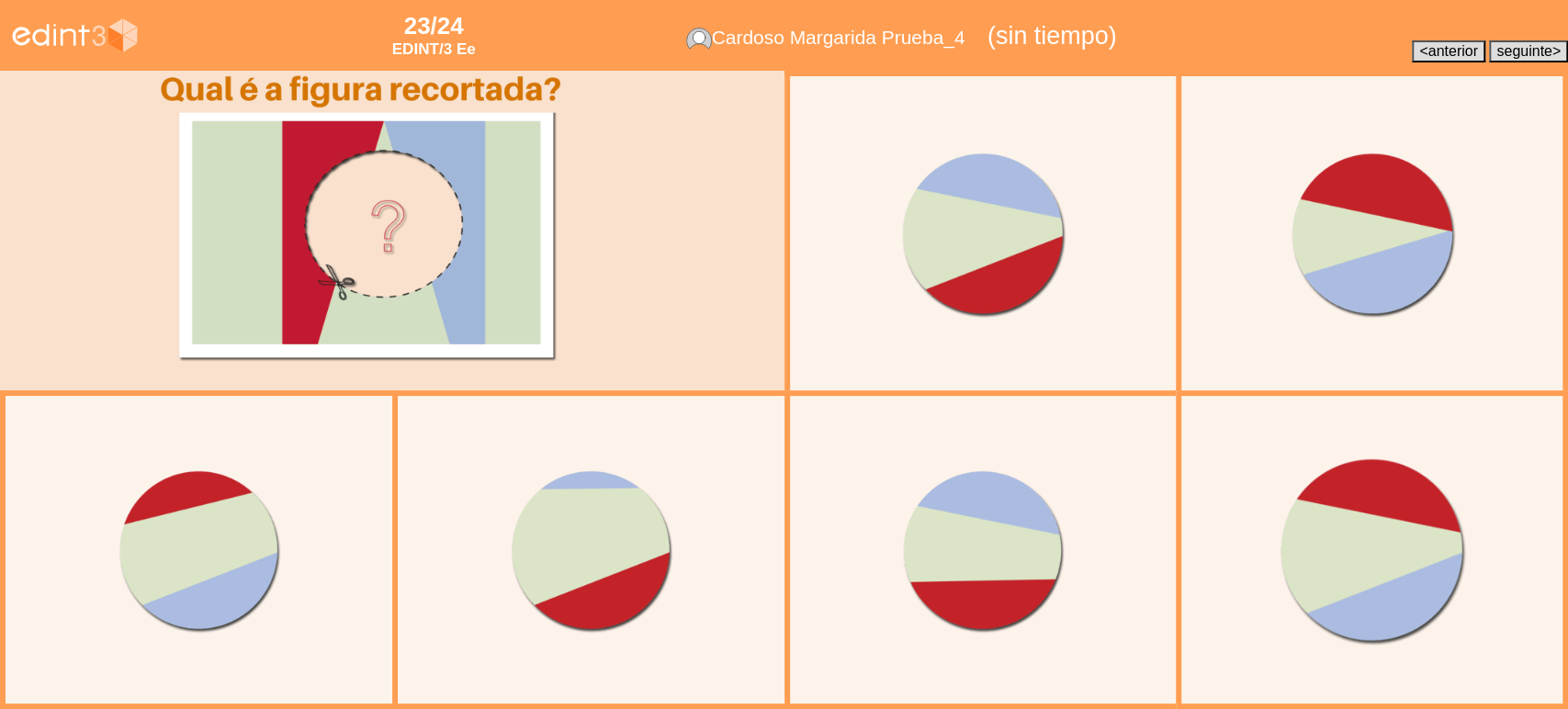
click at [1353, 555] on div at bounding box center [1373, 551] width 357 height 357
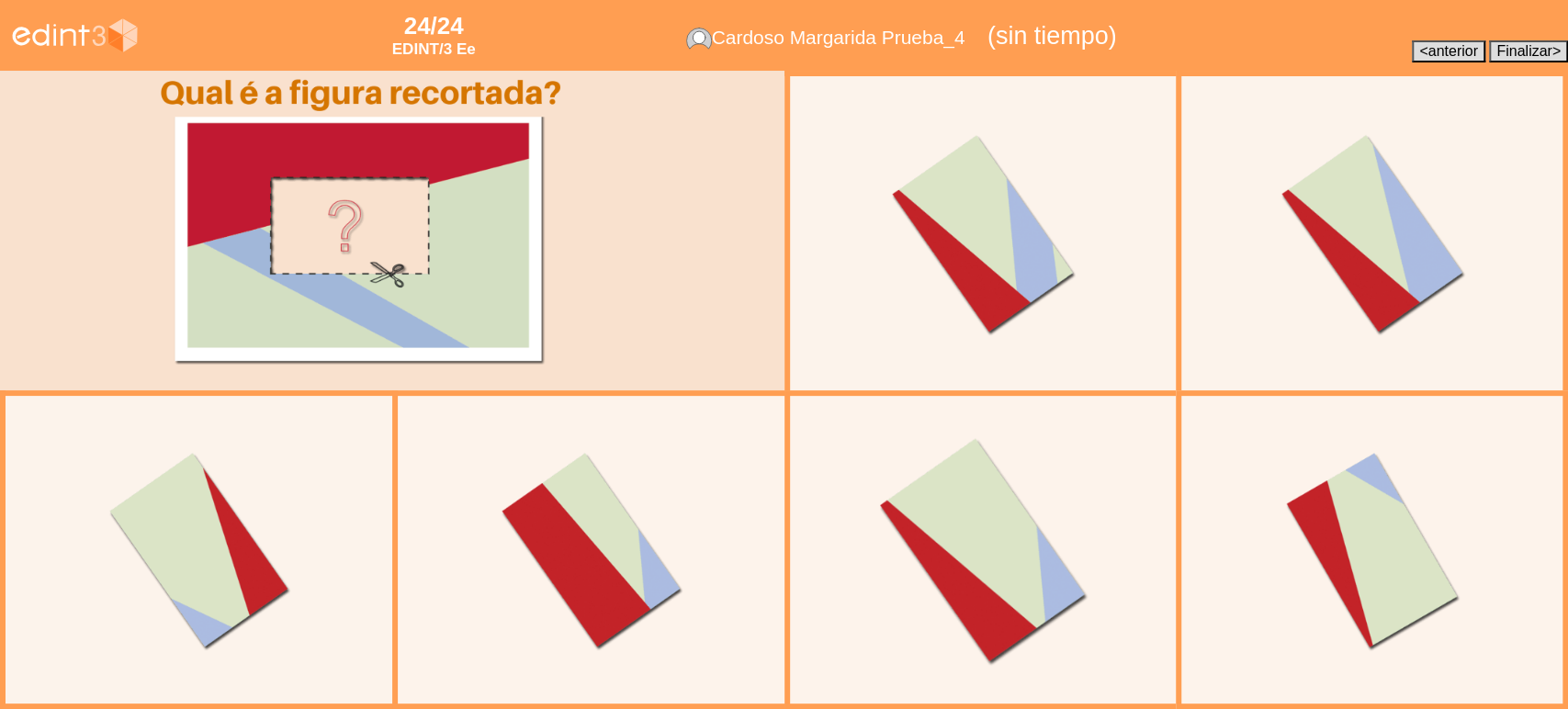
click at [951, 558] on div at bounding box center [983, 551] width 357 height 357
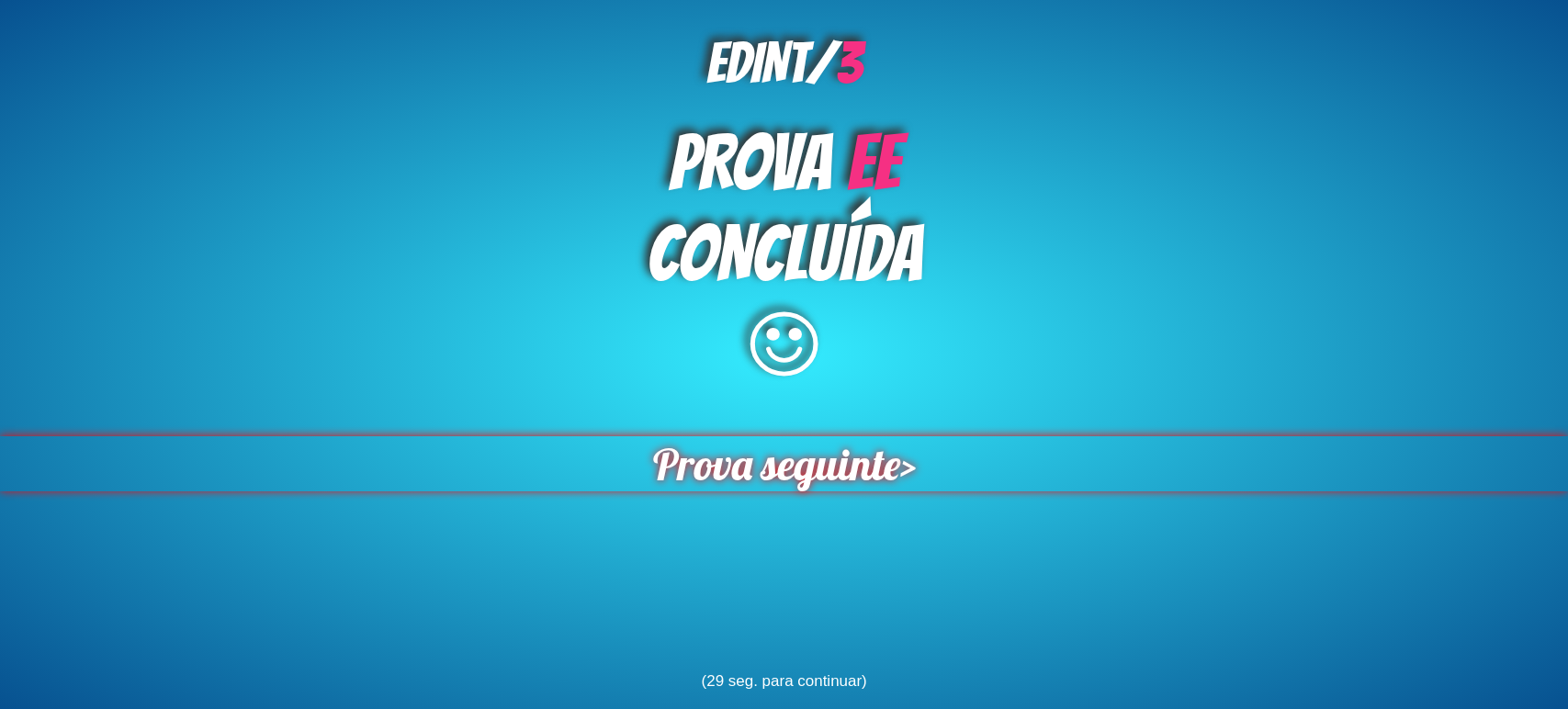
click at [779, 483] on span "Prova seguinte" at bounding box center [775, 464] width 247 height 56
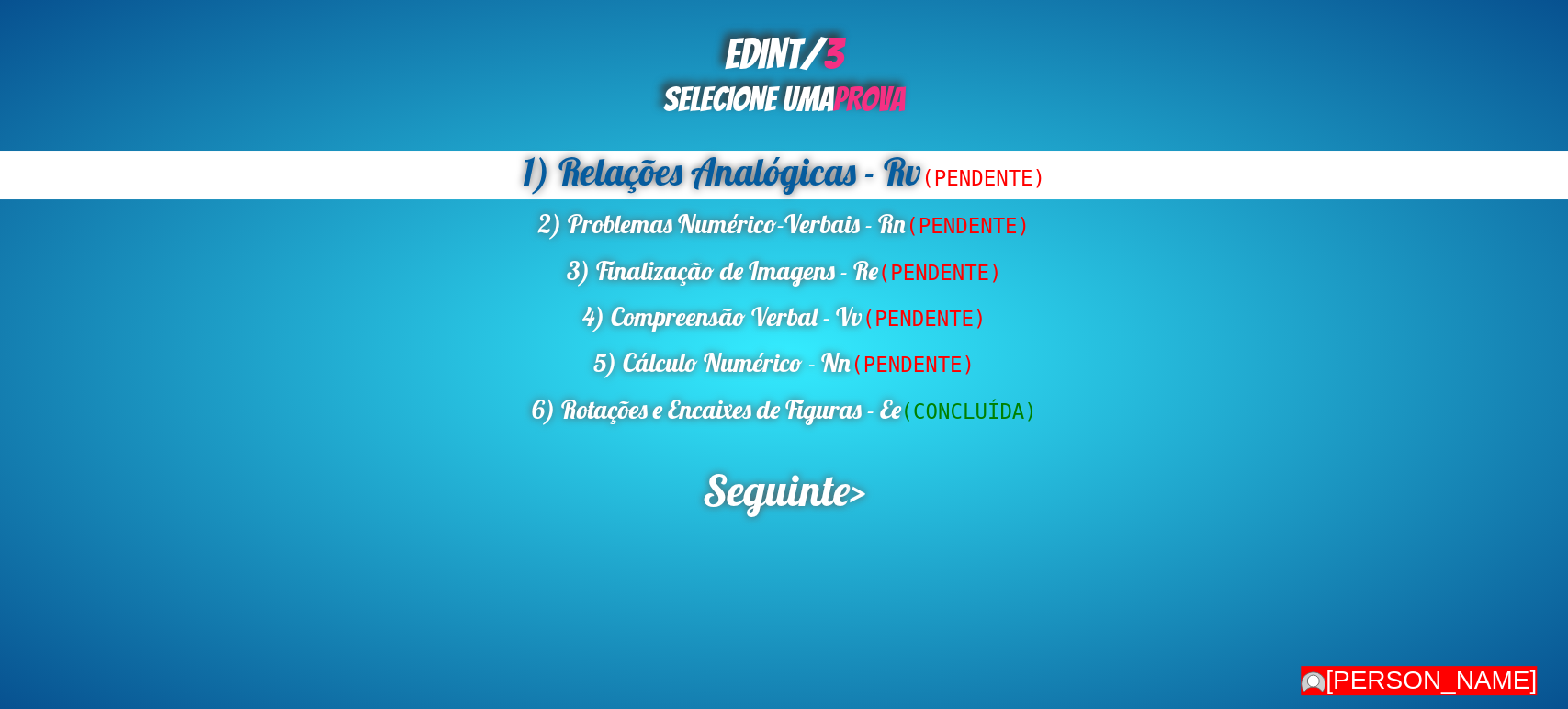
click at [396, 294] on div "1) Relações Analógicas - Rv (PENDENTE) 2) Problemas Numérico-Verbais - Rn (PEND…" at bounding box center [784, 291] width 1568 height 280
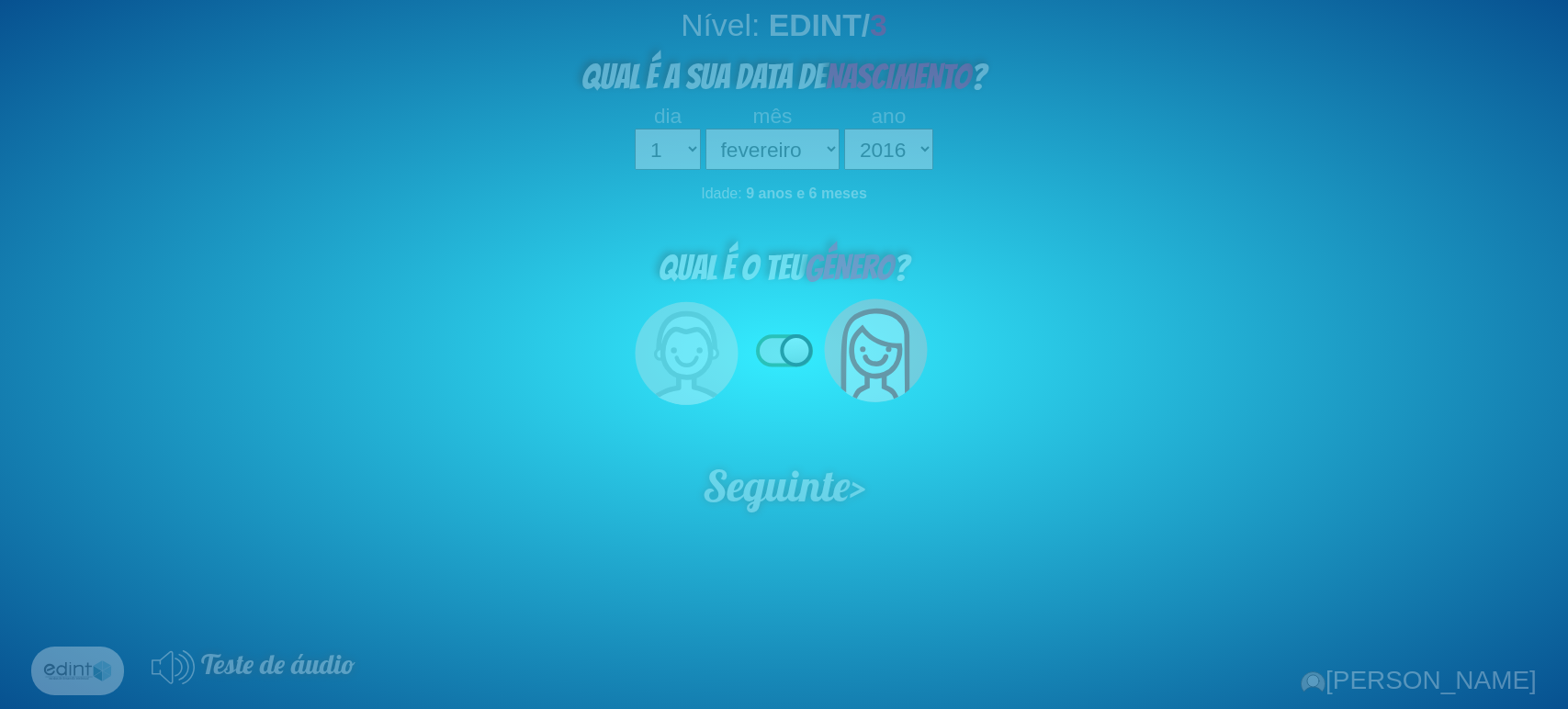
select select "02"
select select "2016"
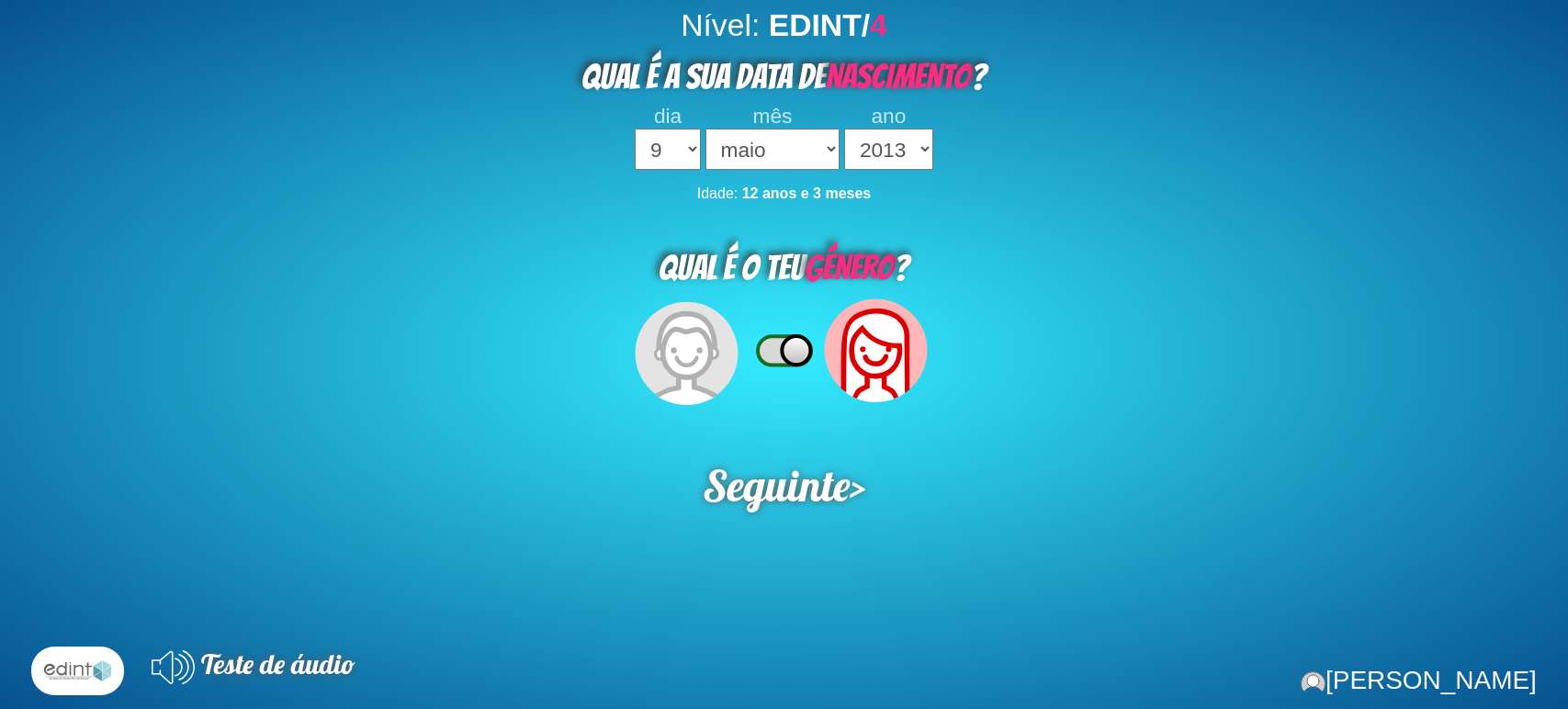
select select "9"
select select "05"
select select "2013"
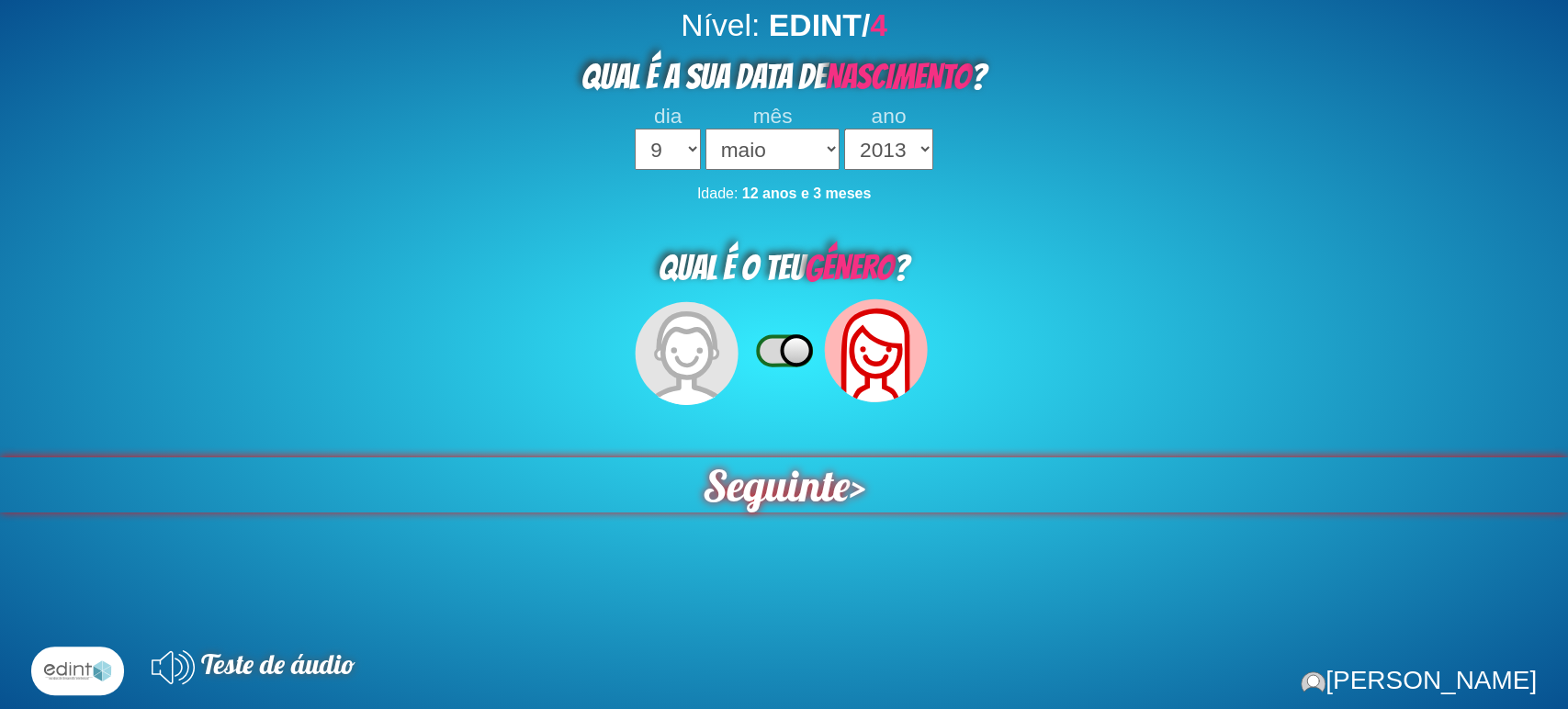
click at [803, 489] on span "Seguinte" at bounding box center [776, 485] width 147 height 56
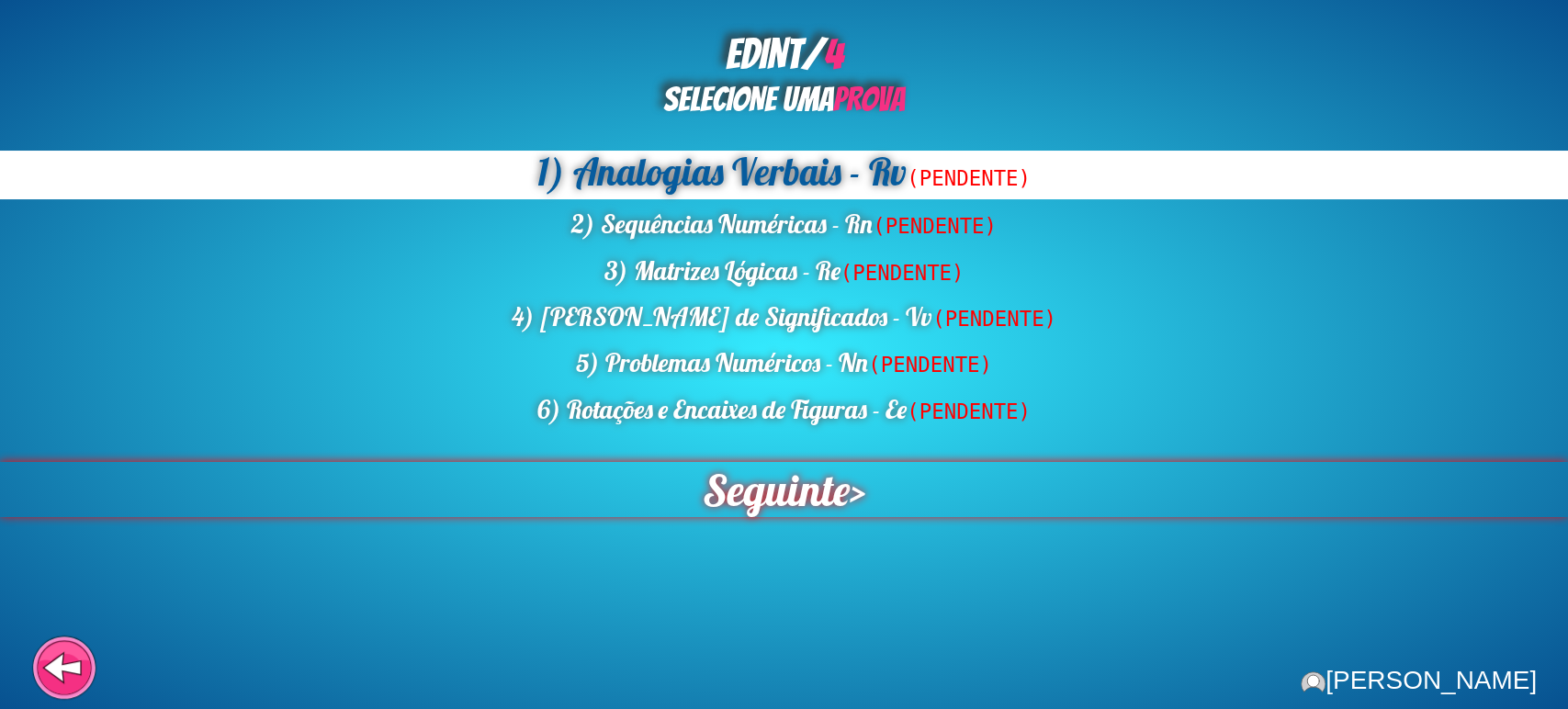
click at [770, 503] on span "Seguinte" at bounding box center [776, 490] width 147 height 56
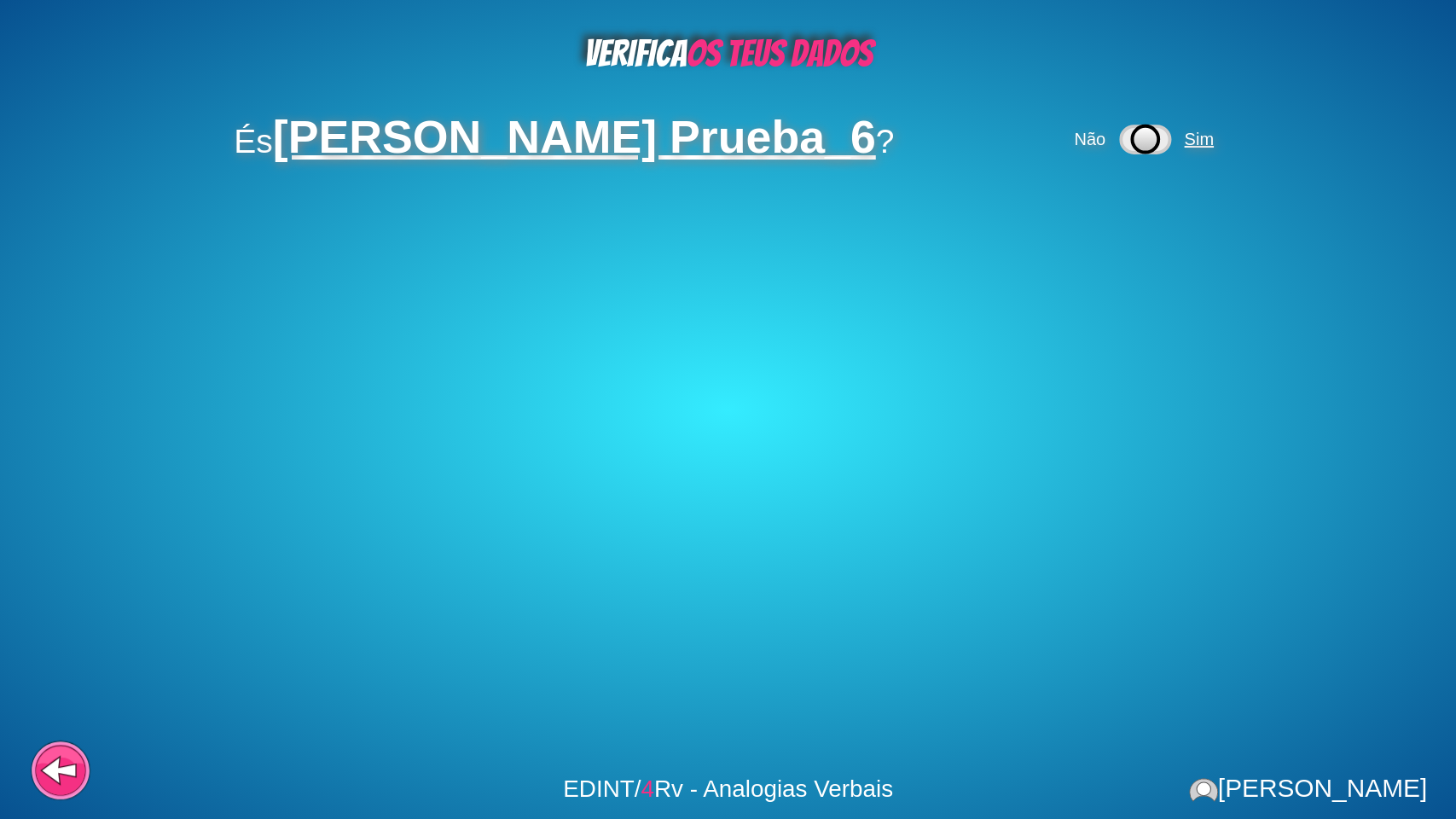
click at [1213, 140] on span "Sim" at bounding box center [1199, 139] width 29 height 19
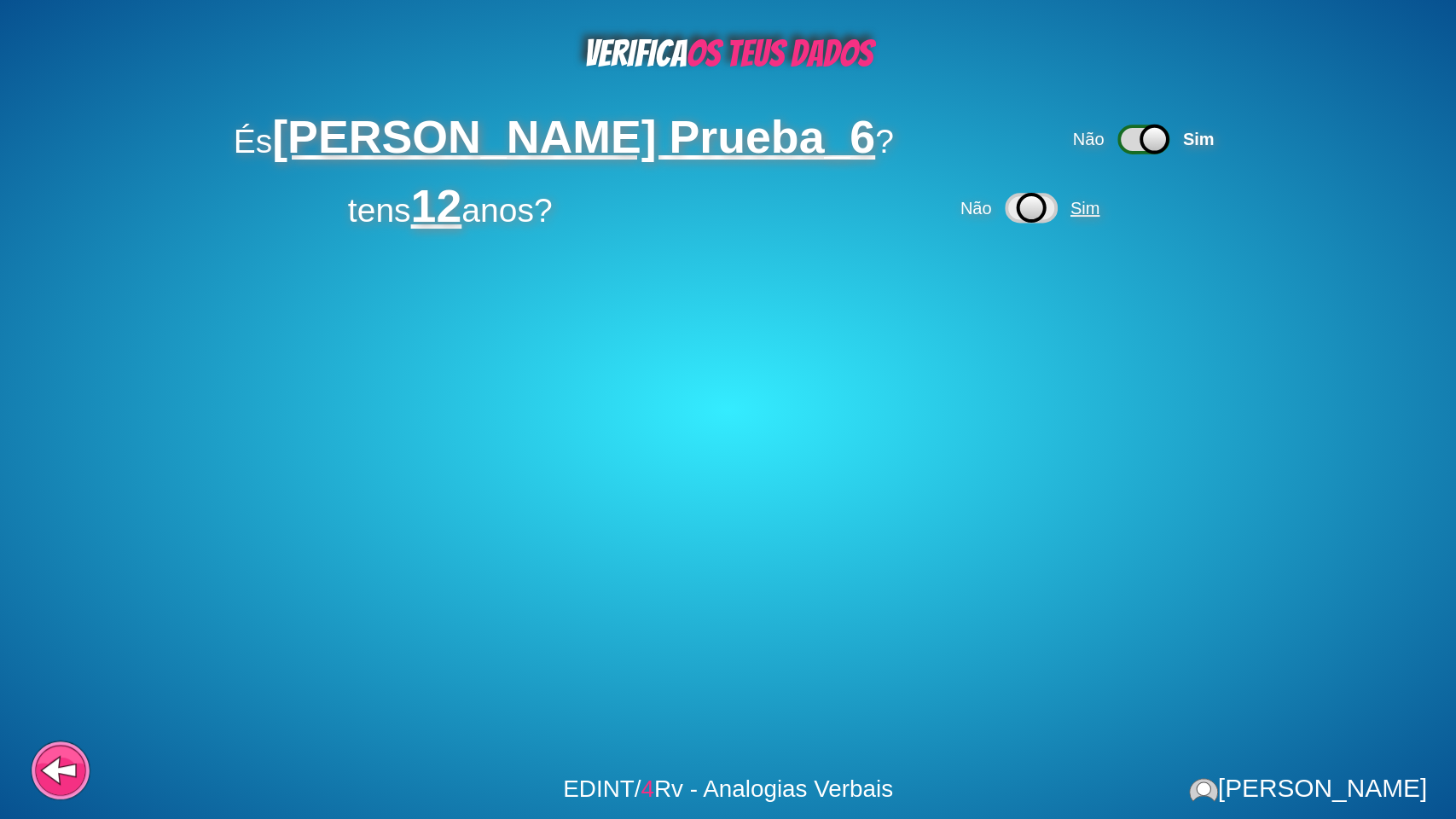
click at [1105, 211] on span "Sim" at bounding box center [1087, 208] width 41 height 19
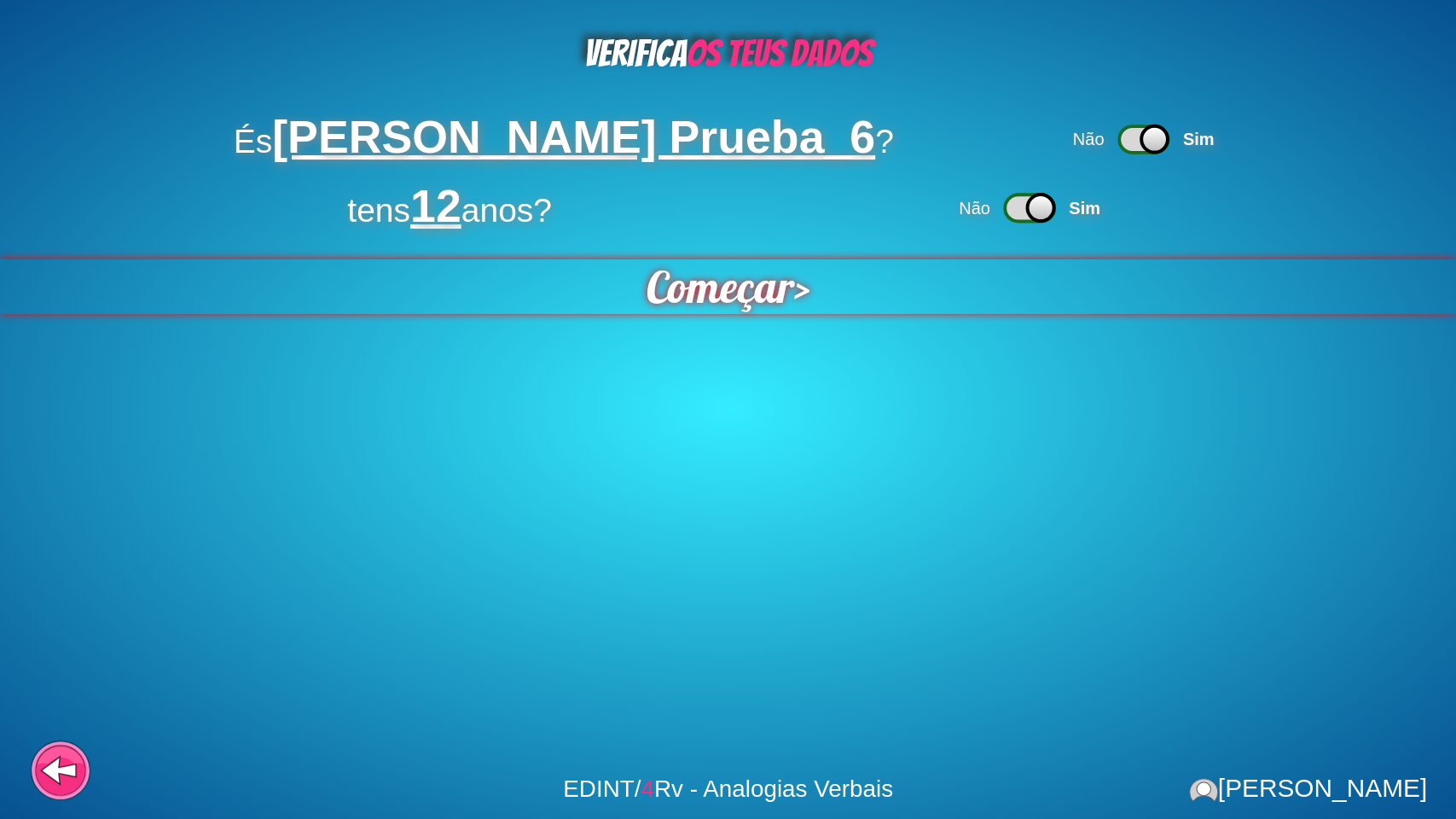
click at [735, 287] on span "Começar" at bounding box center [719, 286] width 148 height 54
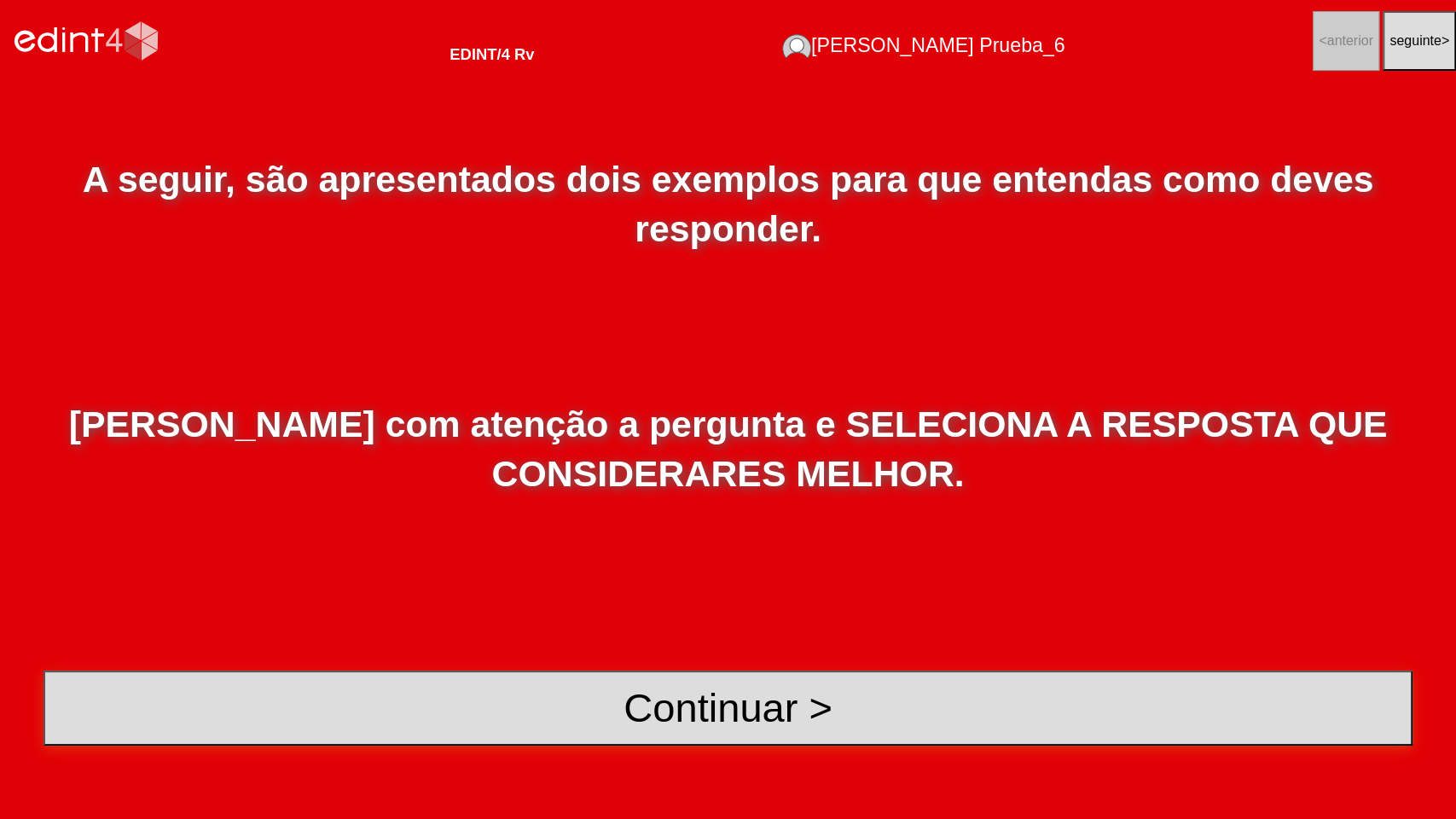
click at [769, 658] on button "Continuar >" at bounding box center [728, 708] width 1369 height 75
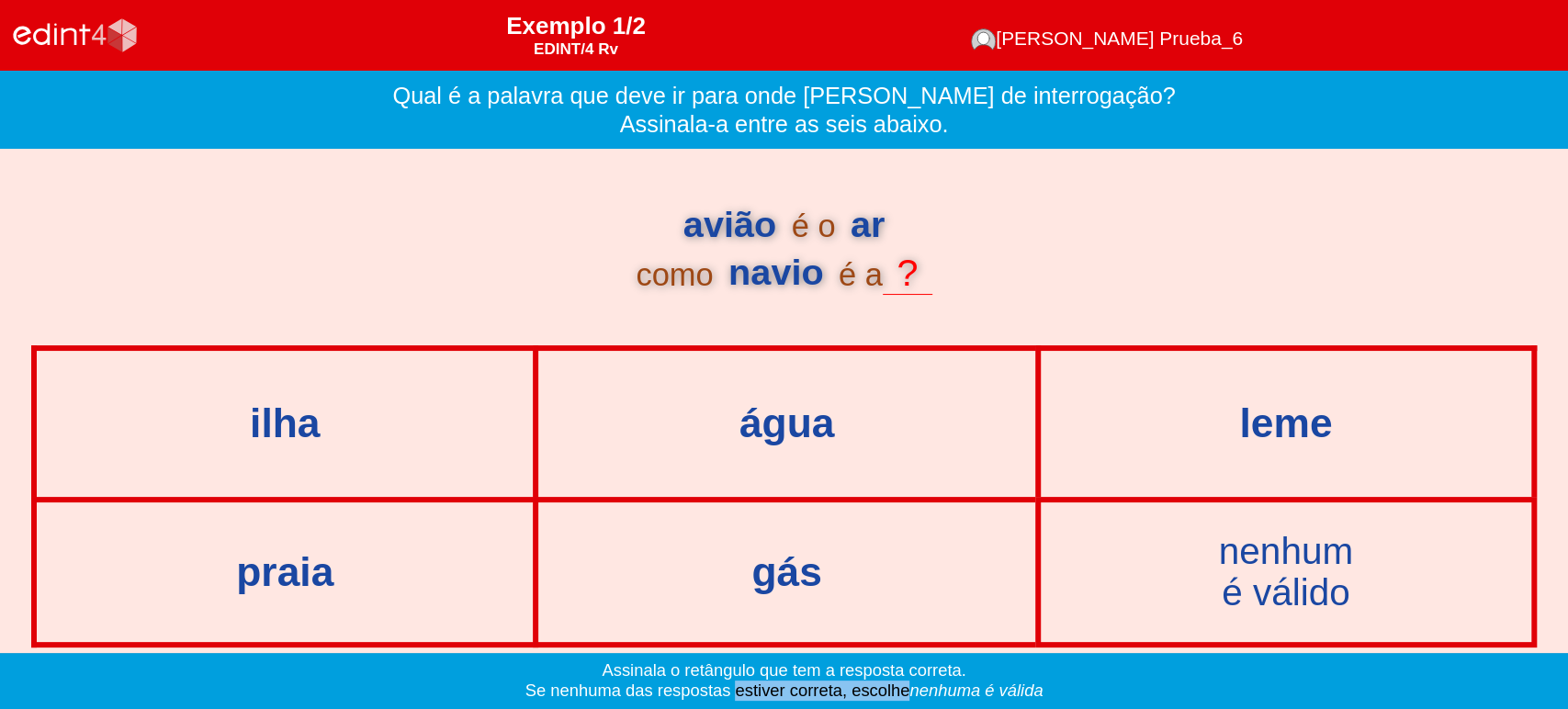
drag, startPoint x: 733, startPoint y: 693, endPoint x: 904, endPoint y: 689, distance: 171.0
click at [904, 689] on div "Assinala o retângulo que tem a resposta correta. Se nenhuma das respostas estiv…" at bounding box center [784, 681] width 1568 height 56
copy div "estiver correta, escolhe"
drag, startPoint x: 1209, startPoint y: 543, endPoint x: 76, endPoint y: 484, distance: 1134.5
click at [1390, 588] on div "nenhum é válido" at bounding box center [1286, 572] width 561 height 94
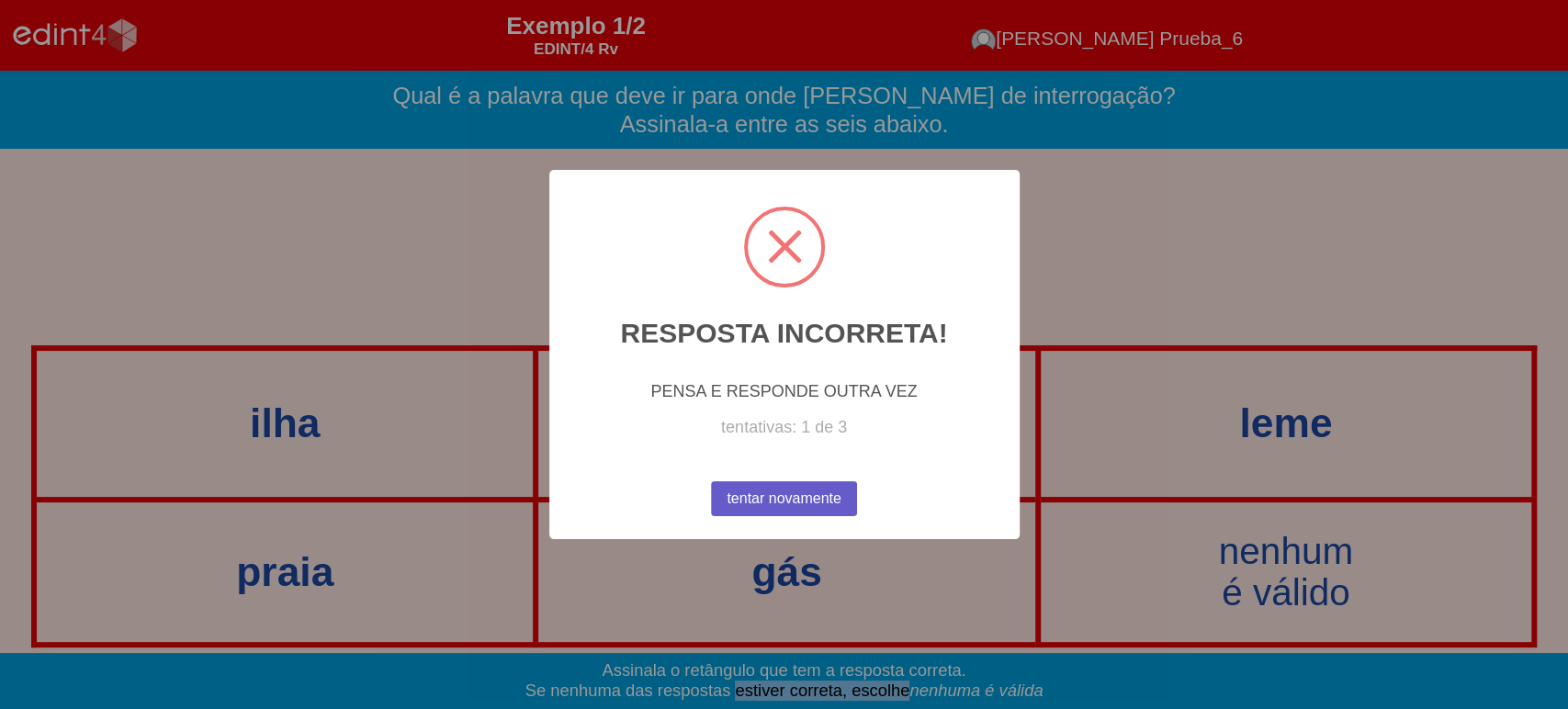
click at [816, 499] on button "tentar novamente" at bounding box center [784, 499] width 147 height 35
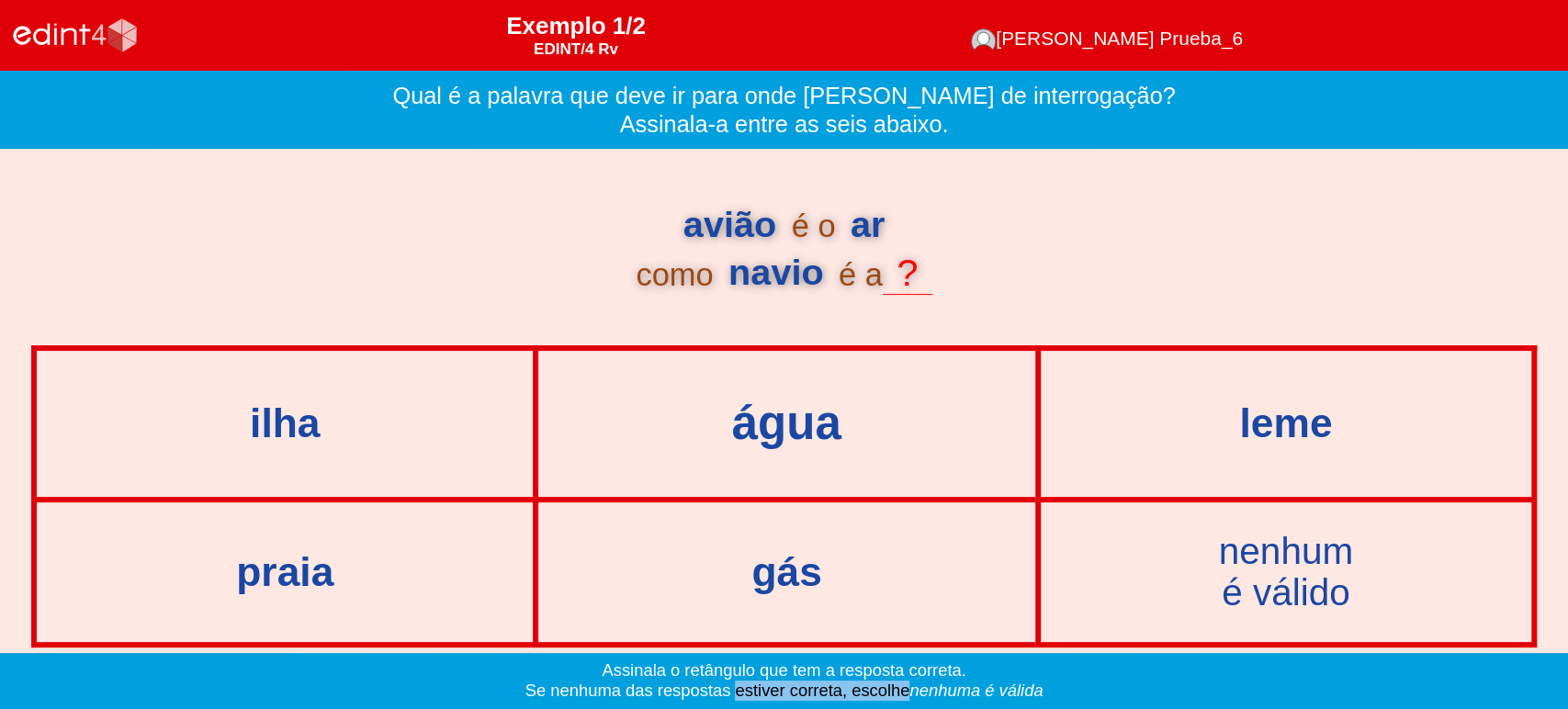
click at [785, 442] on div "água" at bounding box center [786, 423] width 567 height 52
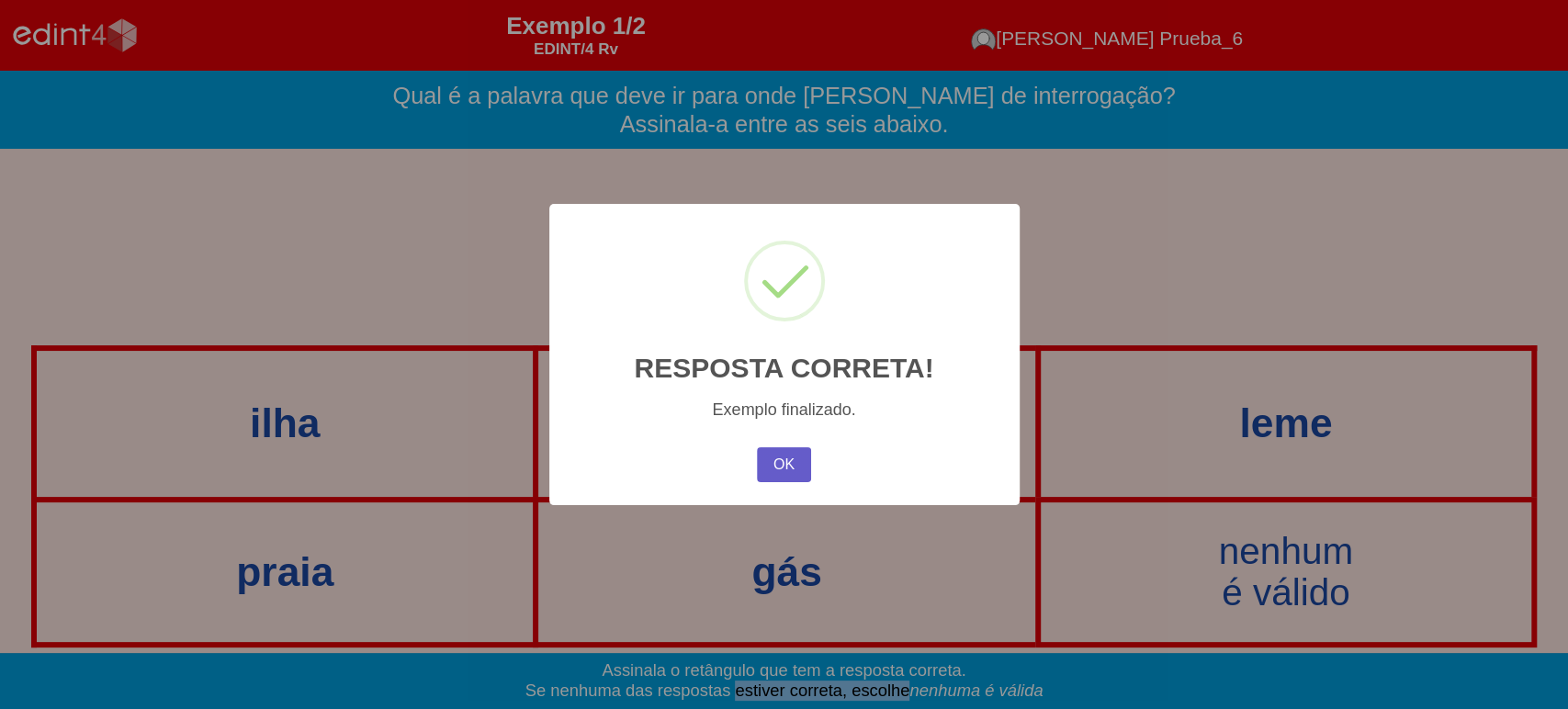
click at [771, 476] on button "OK" at bounding box center [783, 465] width 54 height 35
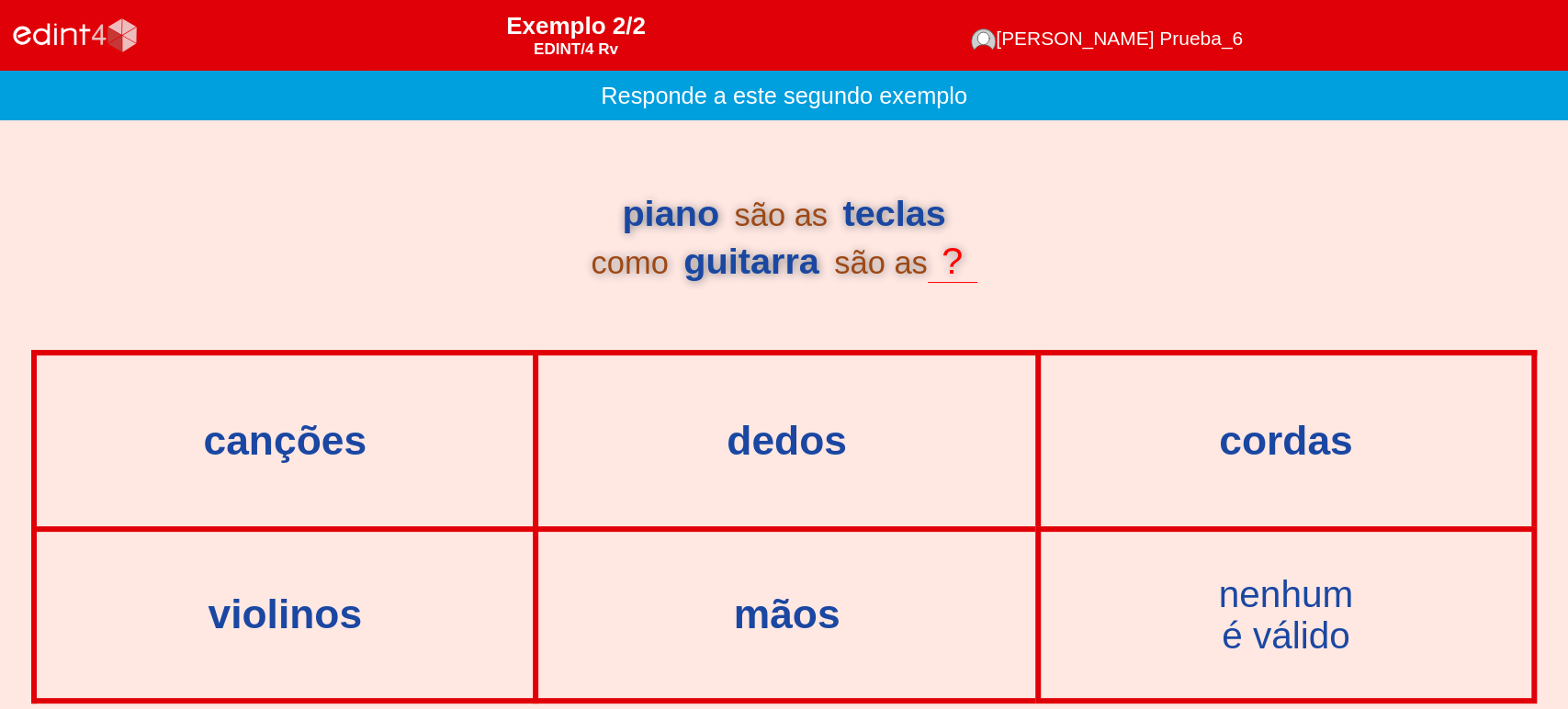
click at [1250, 478] on div "cordas" at bounding box center [1285, 440] width 487 height 167
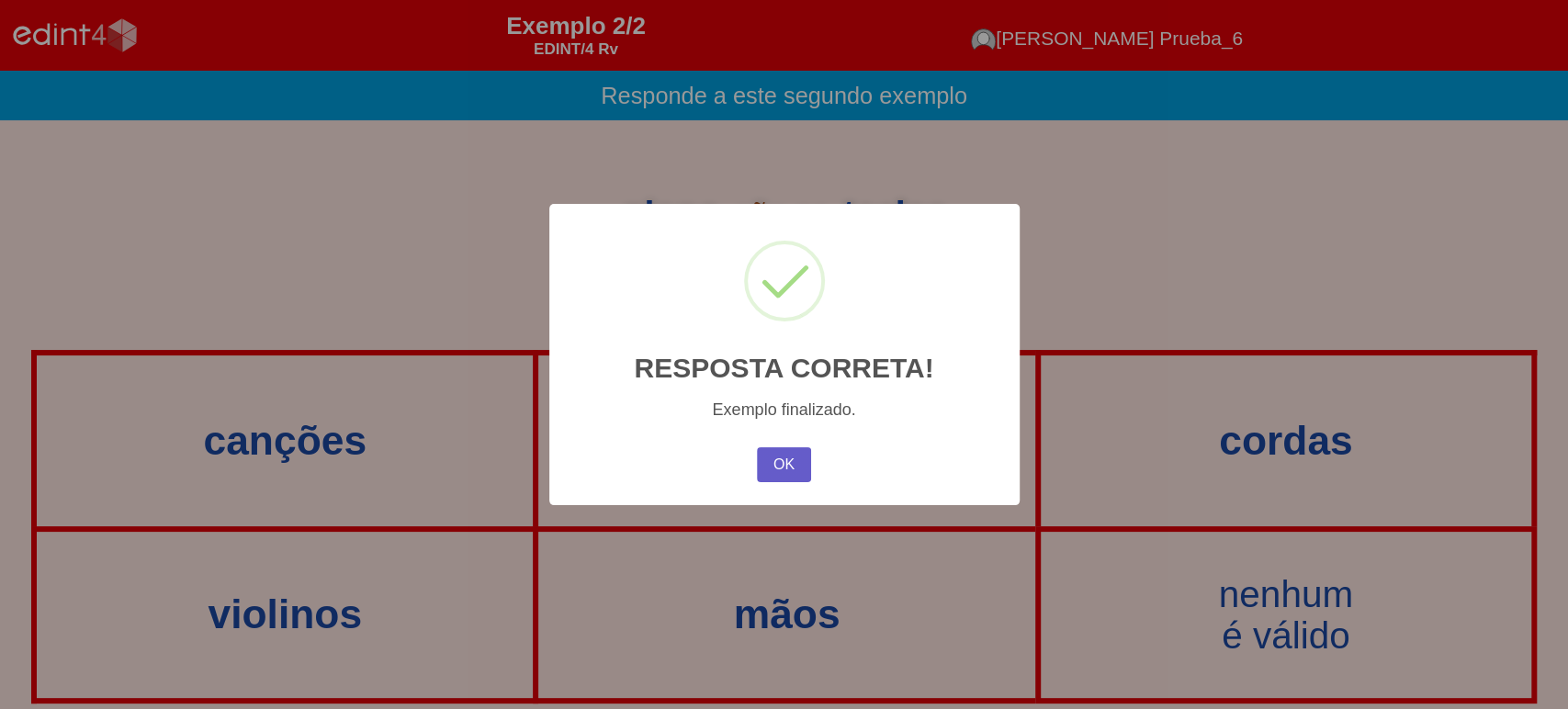
click at [769, 469] on button "OK" at bounding box center [783, 465] width 54 height 35
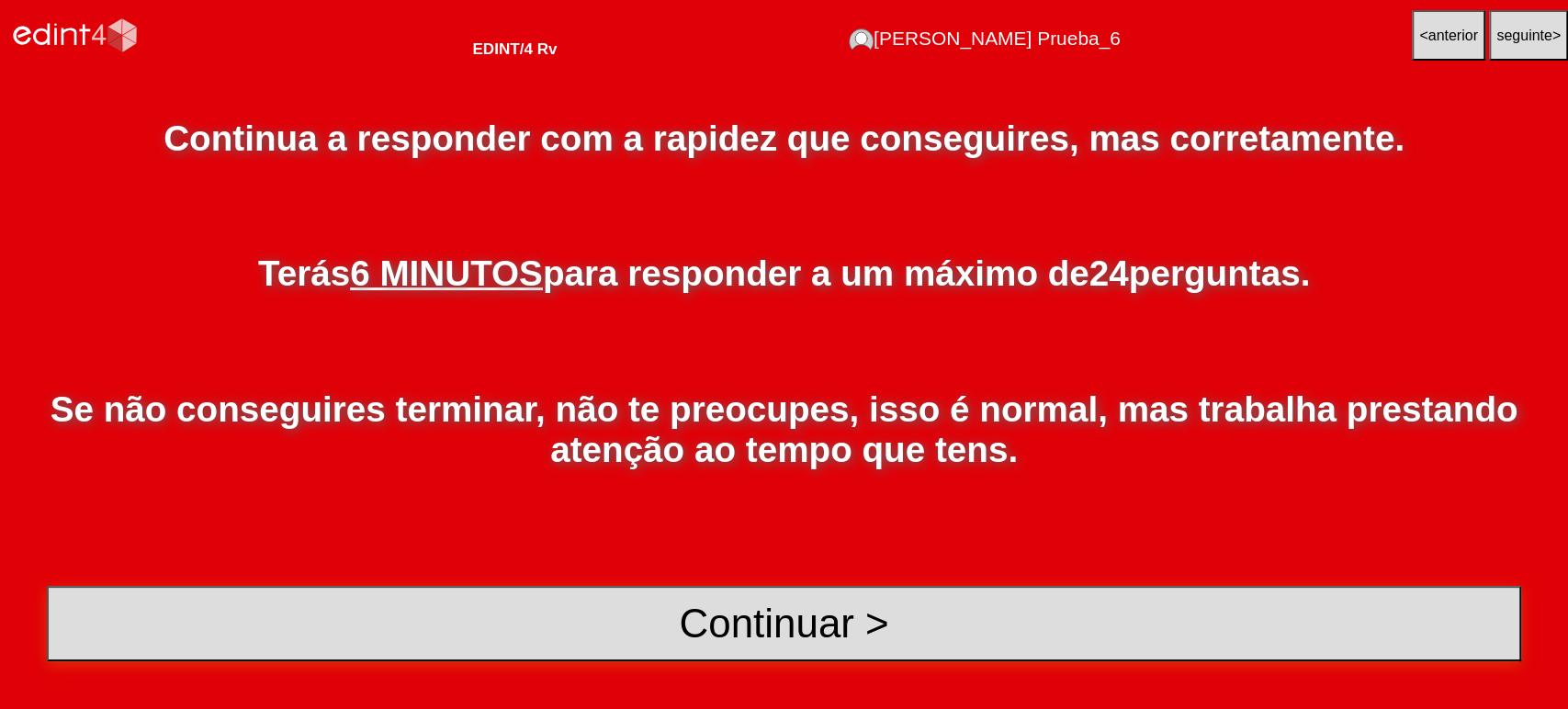
click at [783, 638] on button "Continuar >" at bounding box center [784, 623] width 1474 height 75
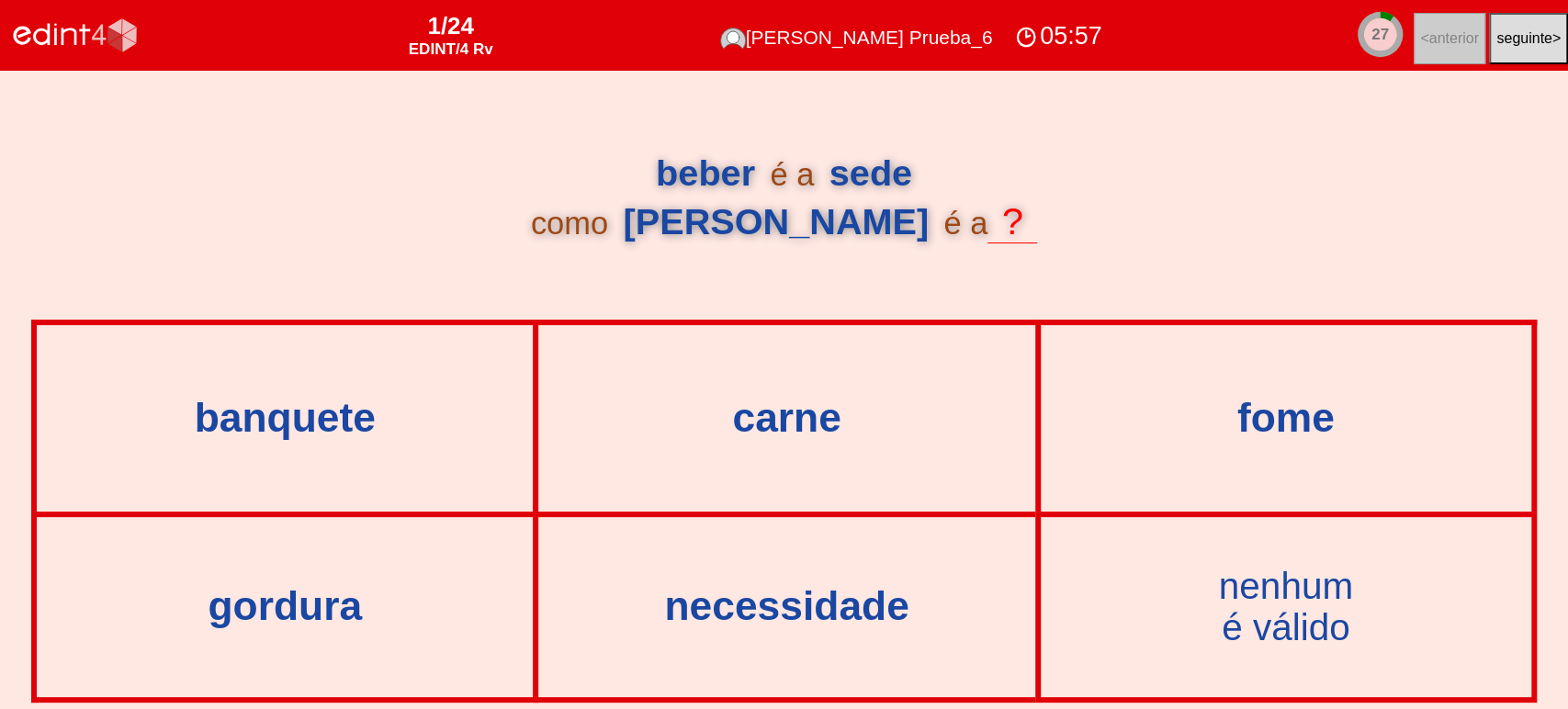
click at [1243, 453] on div "fome" at bounding box center [1285, 417] width 487 height 182
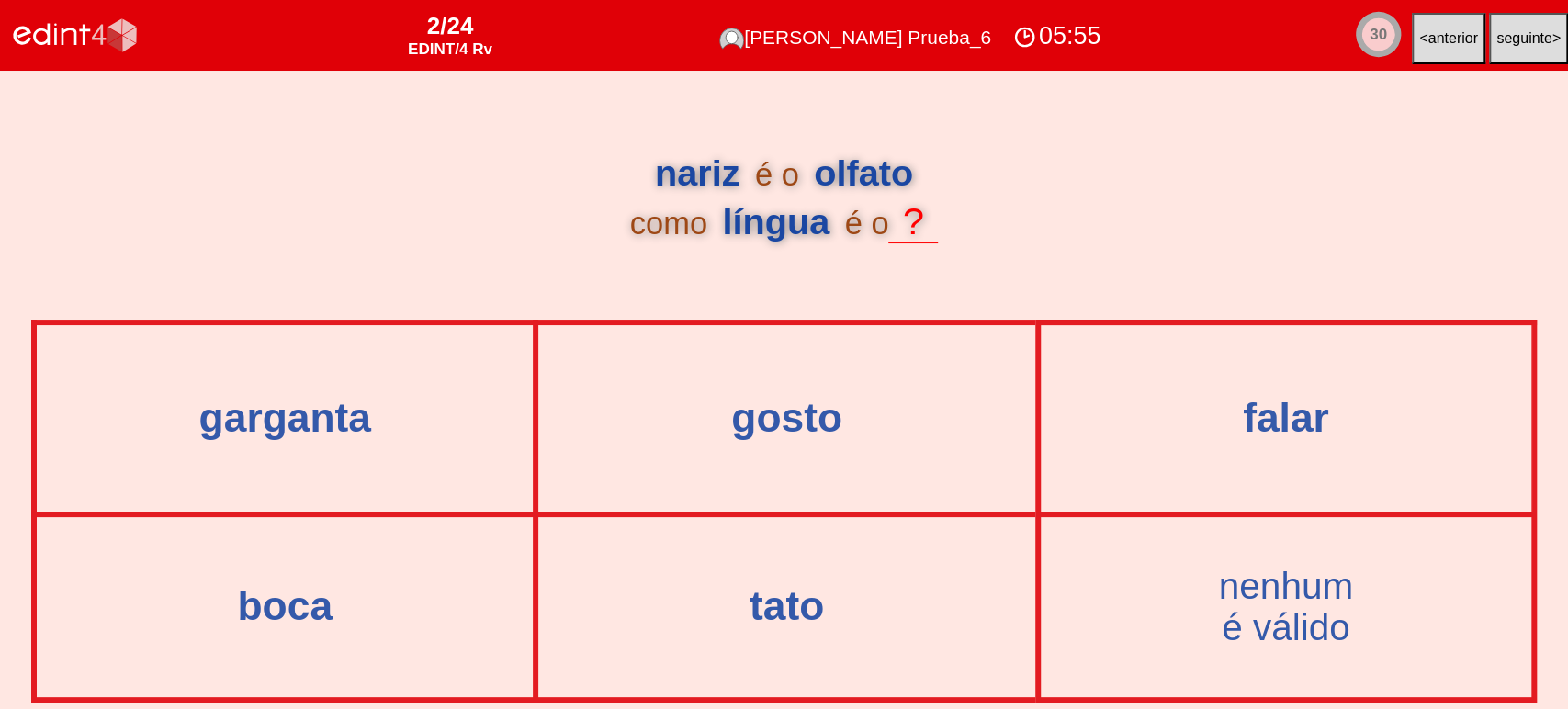
click at [1370, 38] on text "30" at bounding box center [1379, 33] width 18 height 19
click at [1099, 33] on div "05:53" at bounding box center [1056, 36] width 97 height 34
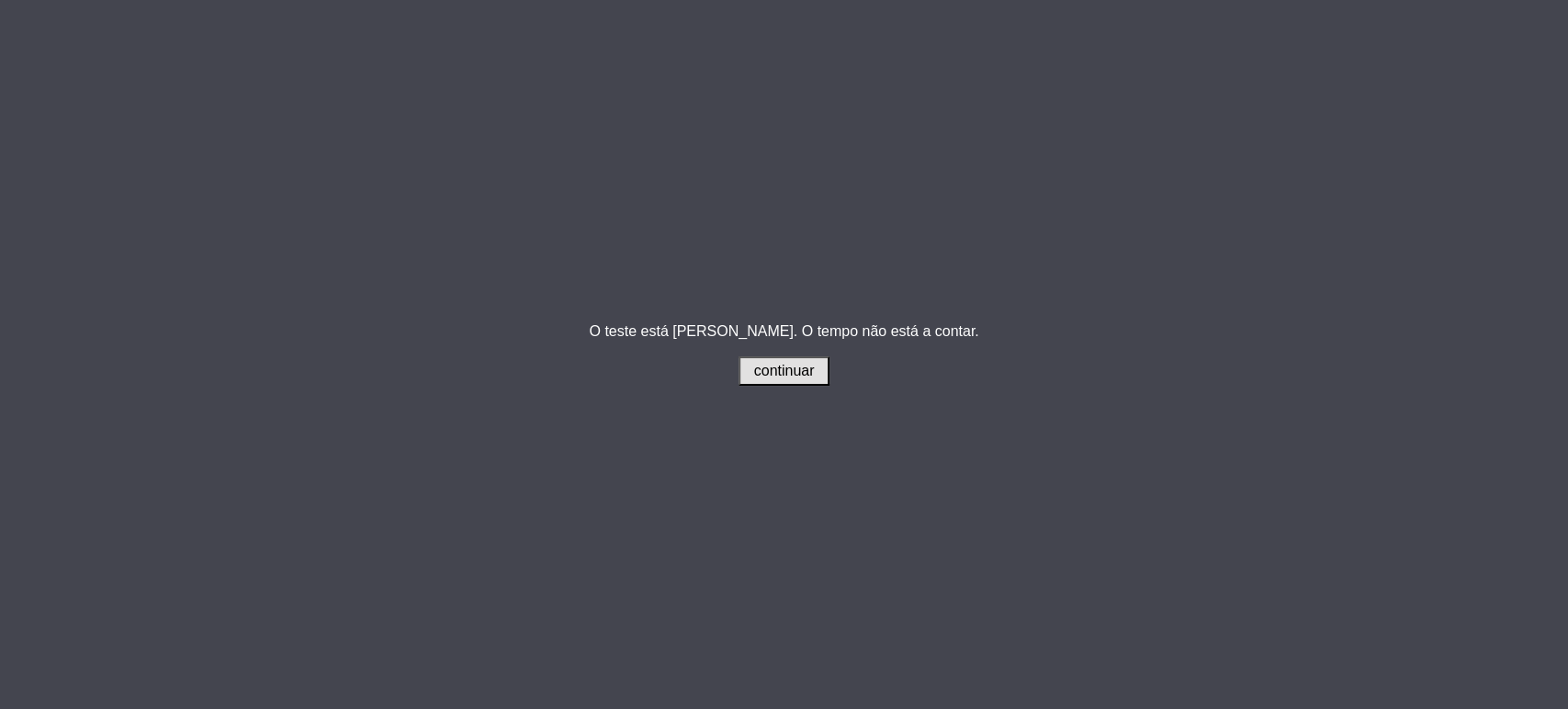
click at [818, 365] on button "continuar" at bounding box center [784, 372] width 92 height 29
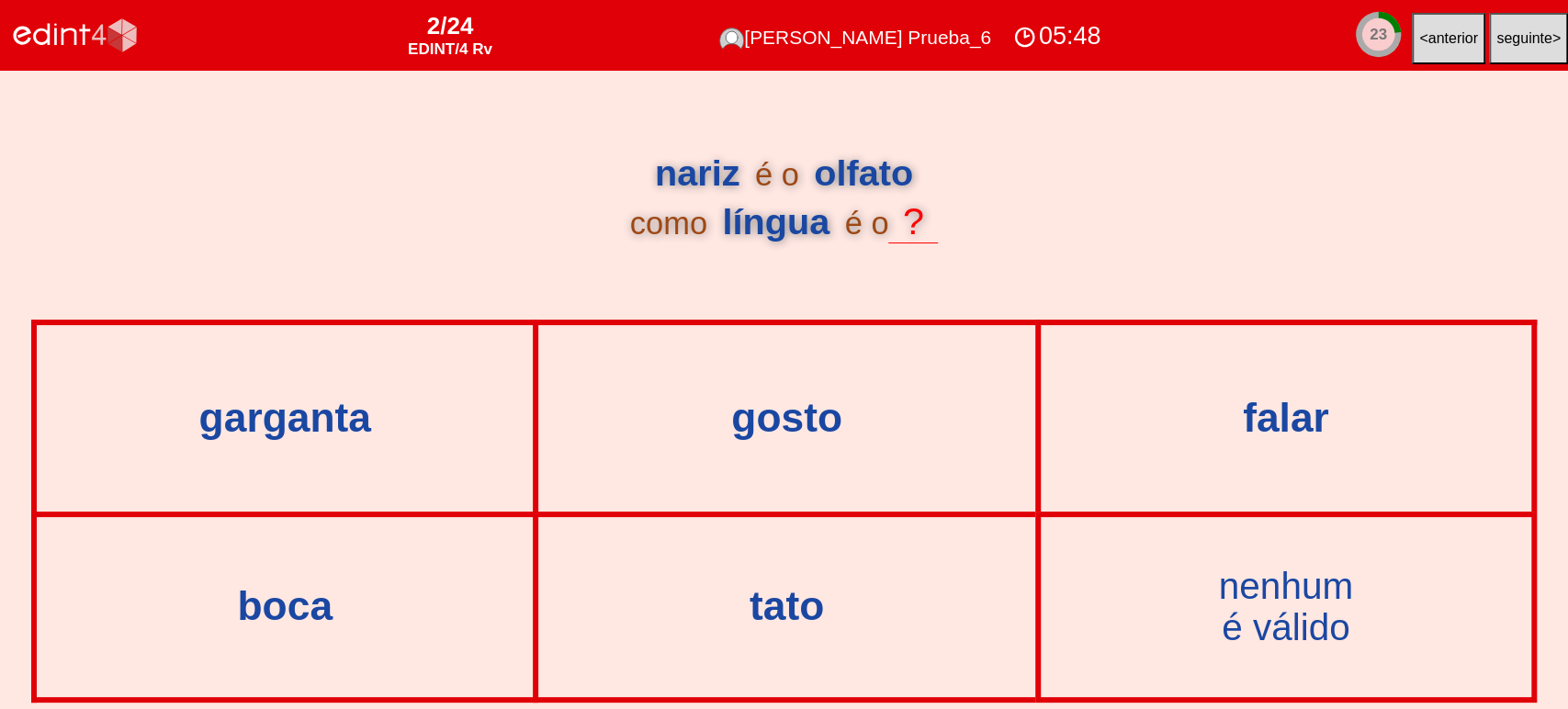
click at [1090, 34] on div "05:48" at bounding box center [1056, 36] width 97 height 34
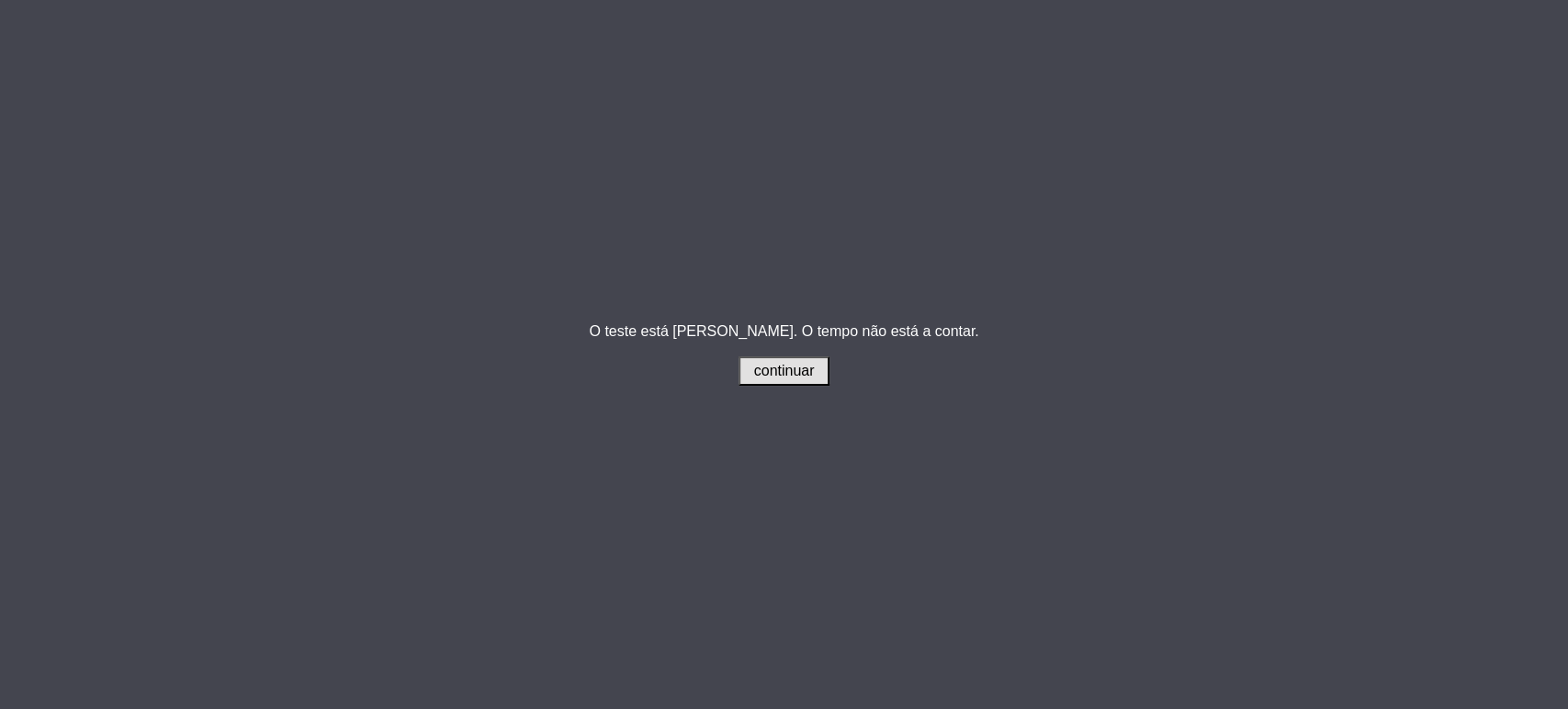
click at [757, 376] on span "continuar" at bounding box center [785, 371] width 60 height 16
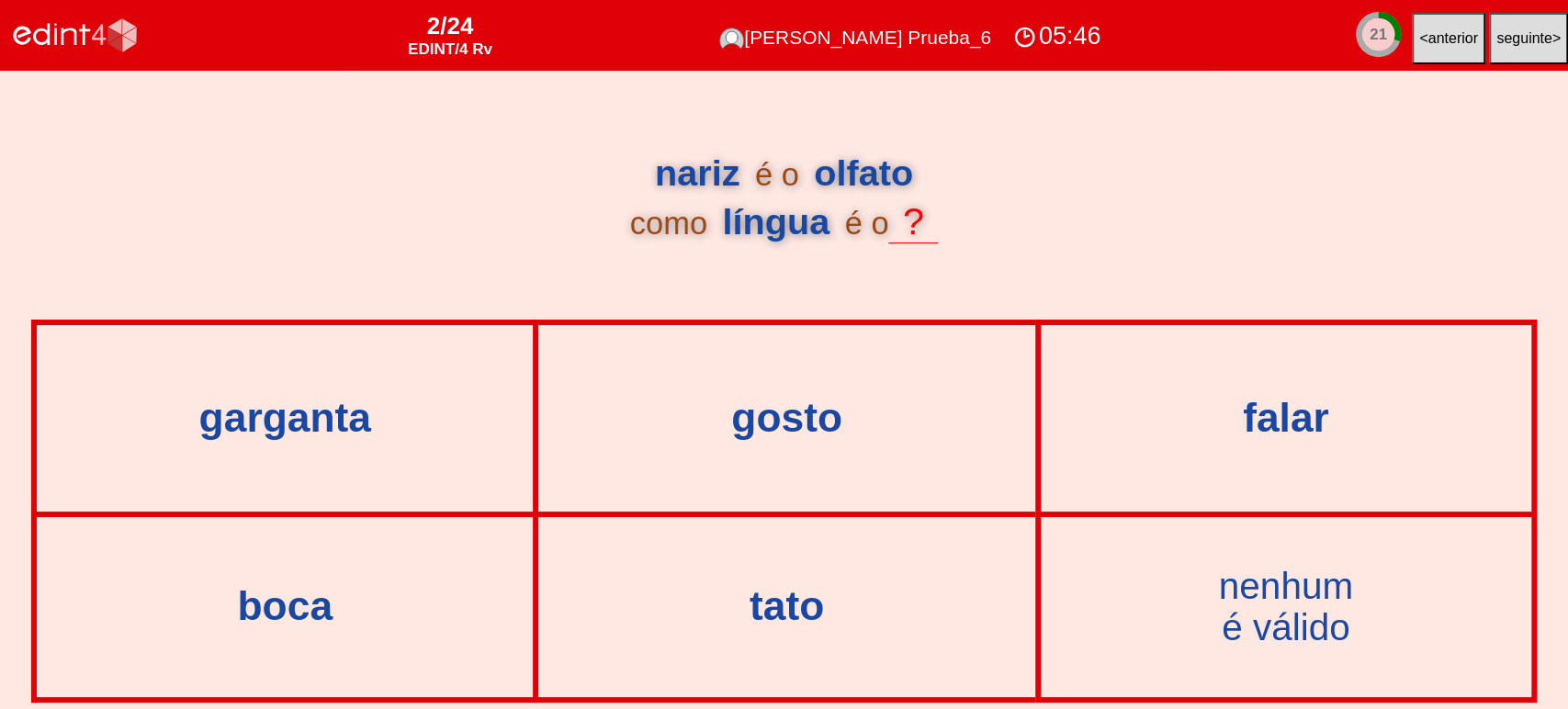
click at [1086, 28] on div "05:46" at bounding box center [1056, 36] width 97 height 34
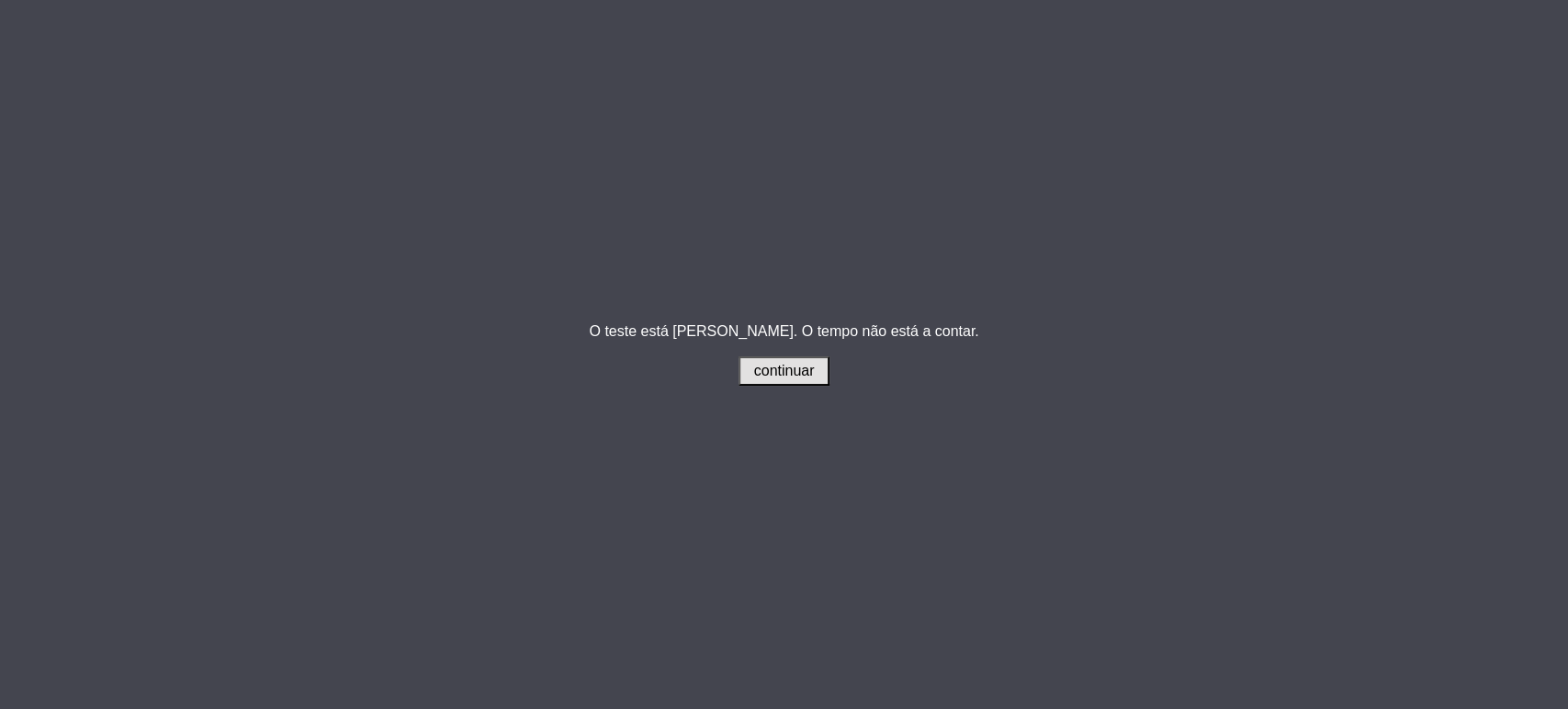
click at [775, 389] on div "O teste está [PERSON_NAME]. O tempo não está a contar. continuar" at bounding box center [784, 354] width 1568 height 709
click at [780, 381] on button "continuar" at bounding box center [784, 372] width 92 height 29
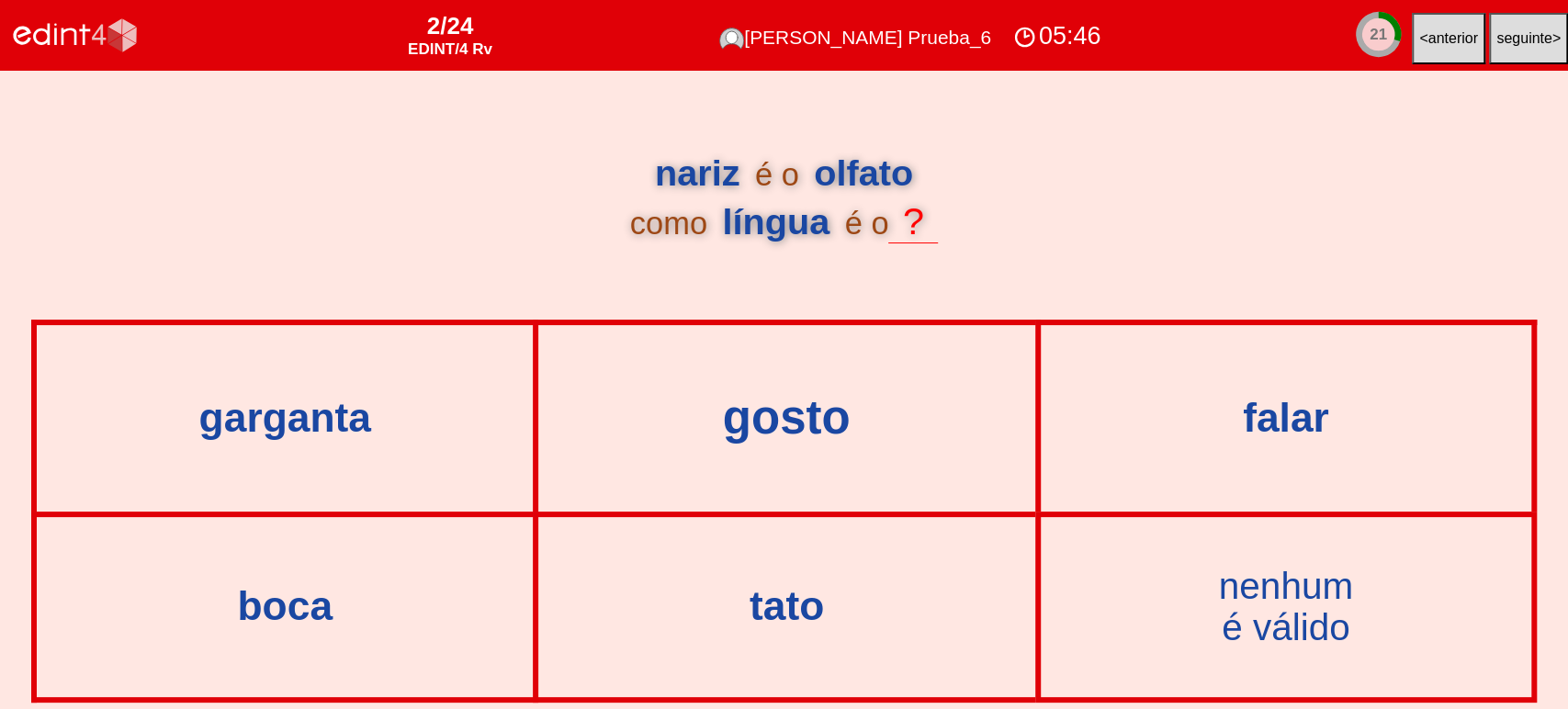
click at [792, 417] on div "gosto" at bounding box center [786, 417] width 567 height 52
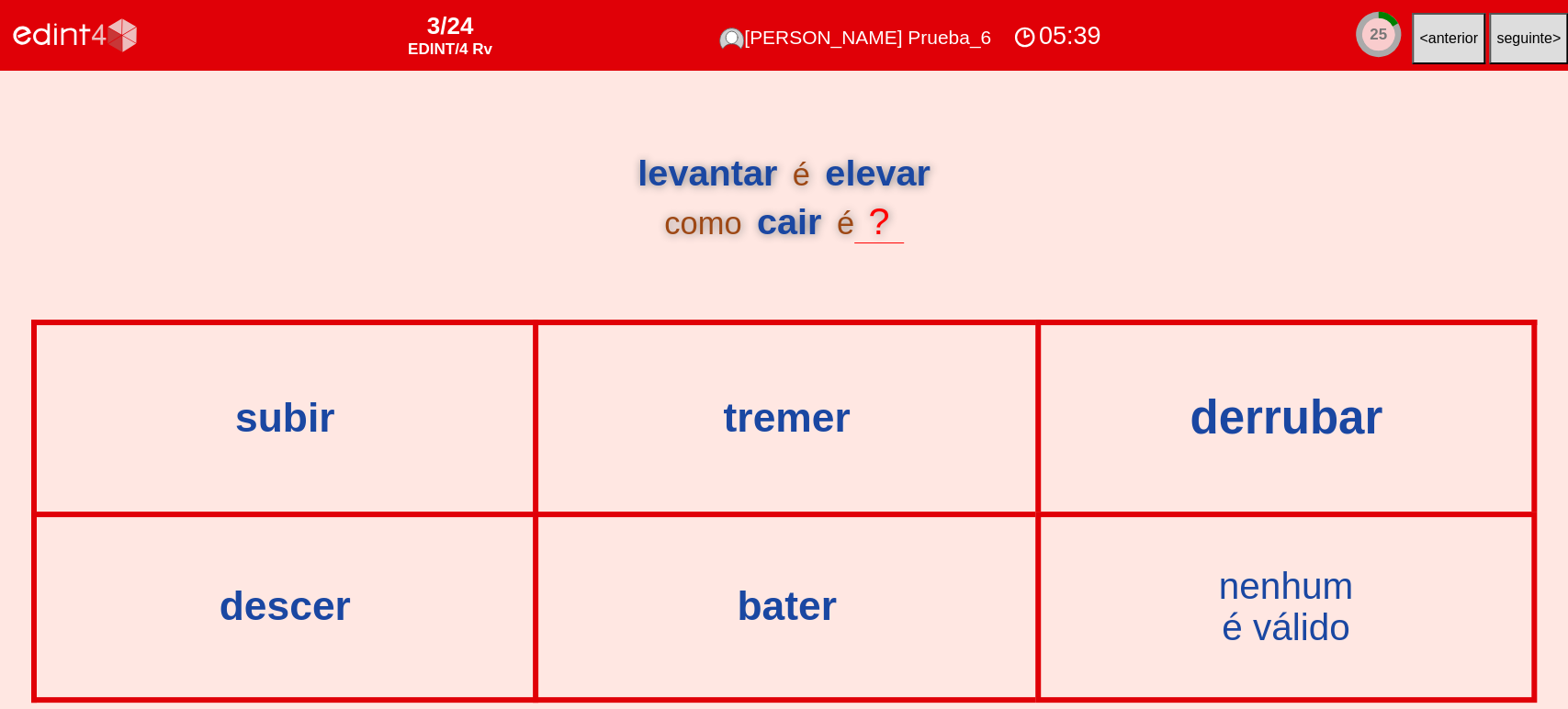
click at [1278, 421] on div "derrubar" at bounding box center [1286, 417] width 561 height 52
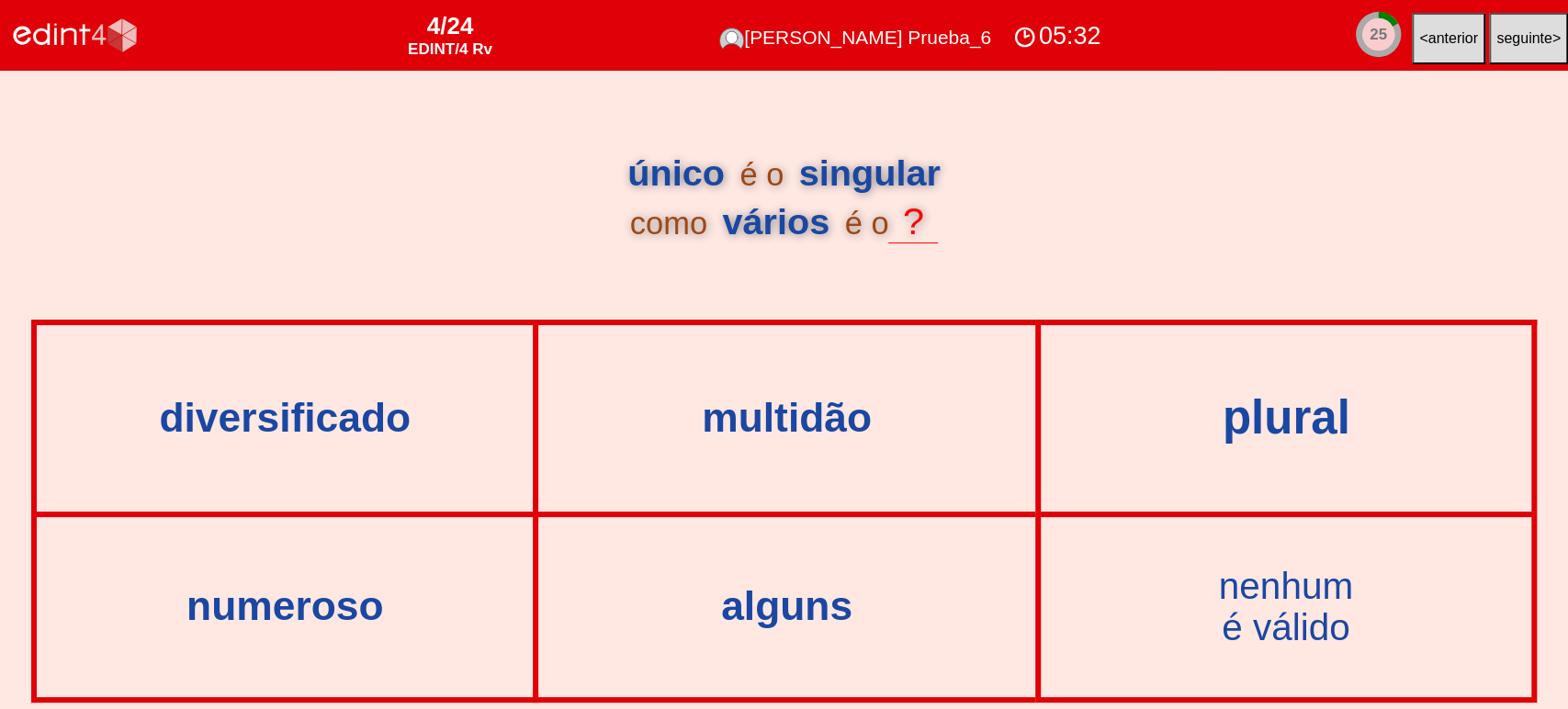
click at [1273, 425] on div "plural" at bounding box center [1286, 417] width 561 height 52
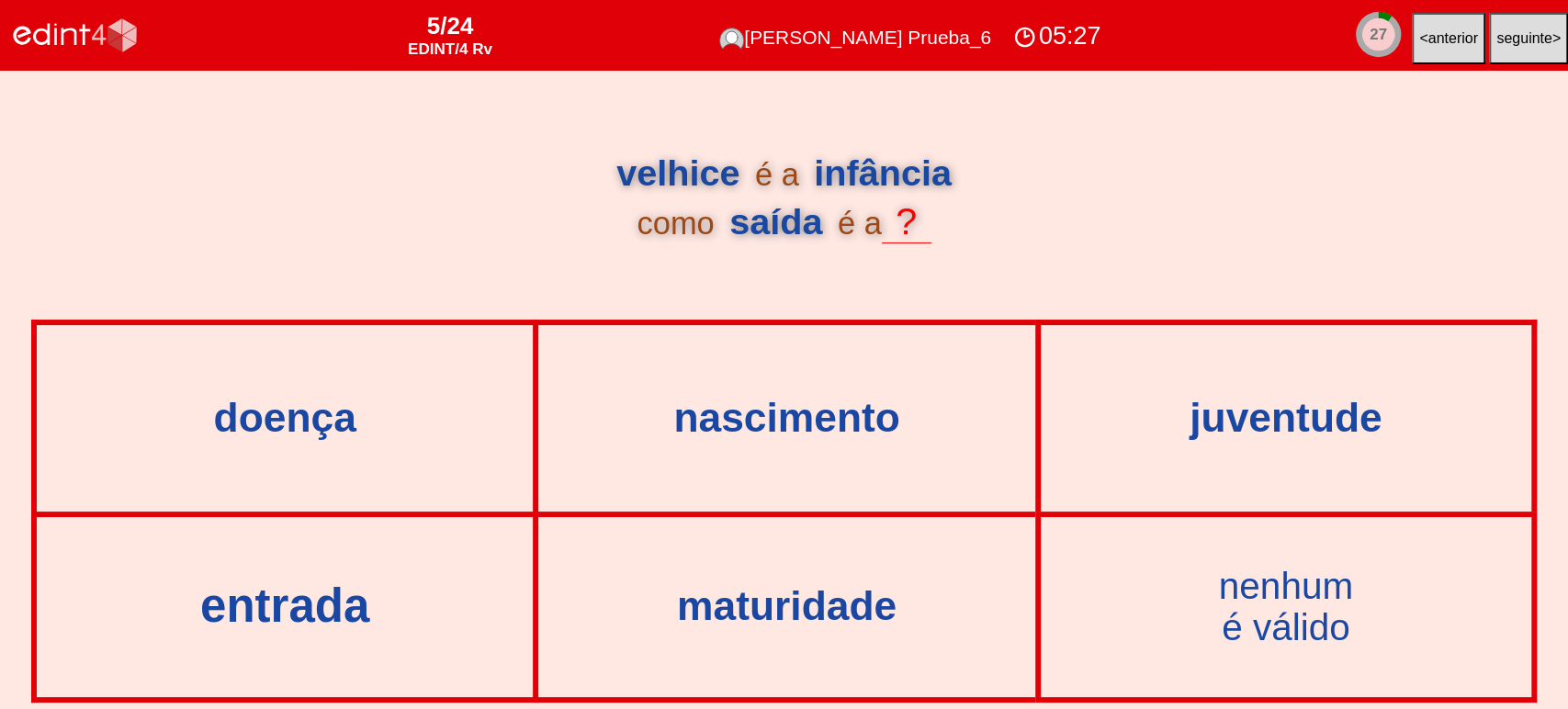
click at [322, 613] on div "entrada" at bounding box center [285, 607] width 567 height 52
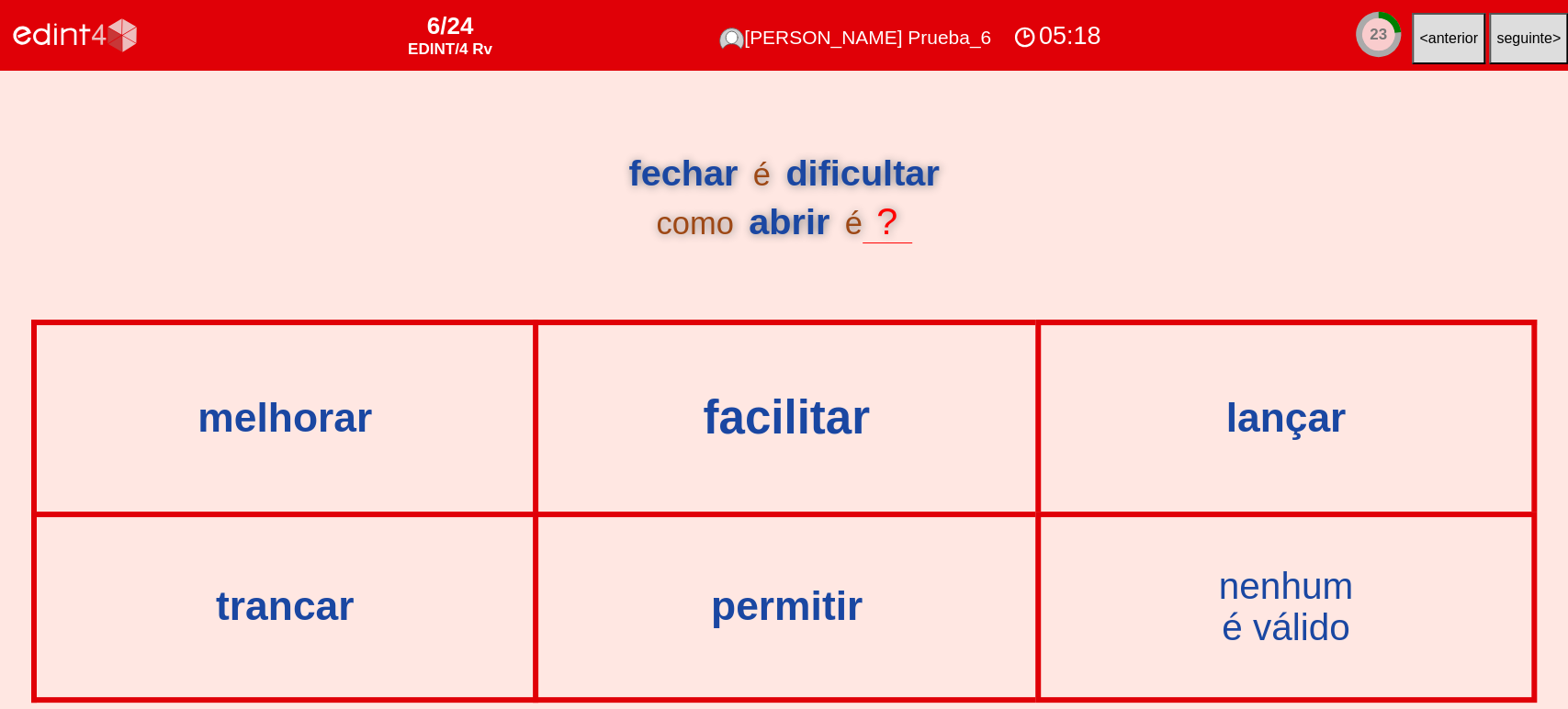
click at [840, 430] on div "facilitar" at bounding box center [786, 417] width 567 height 52
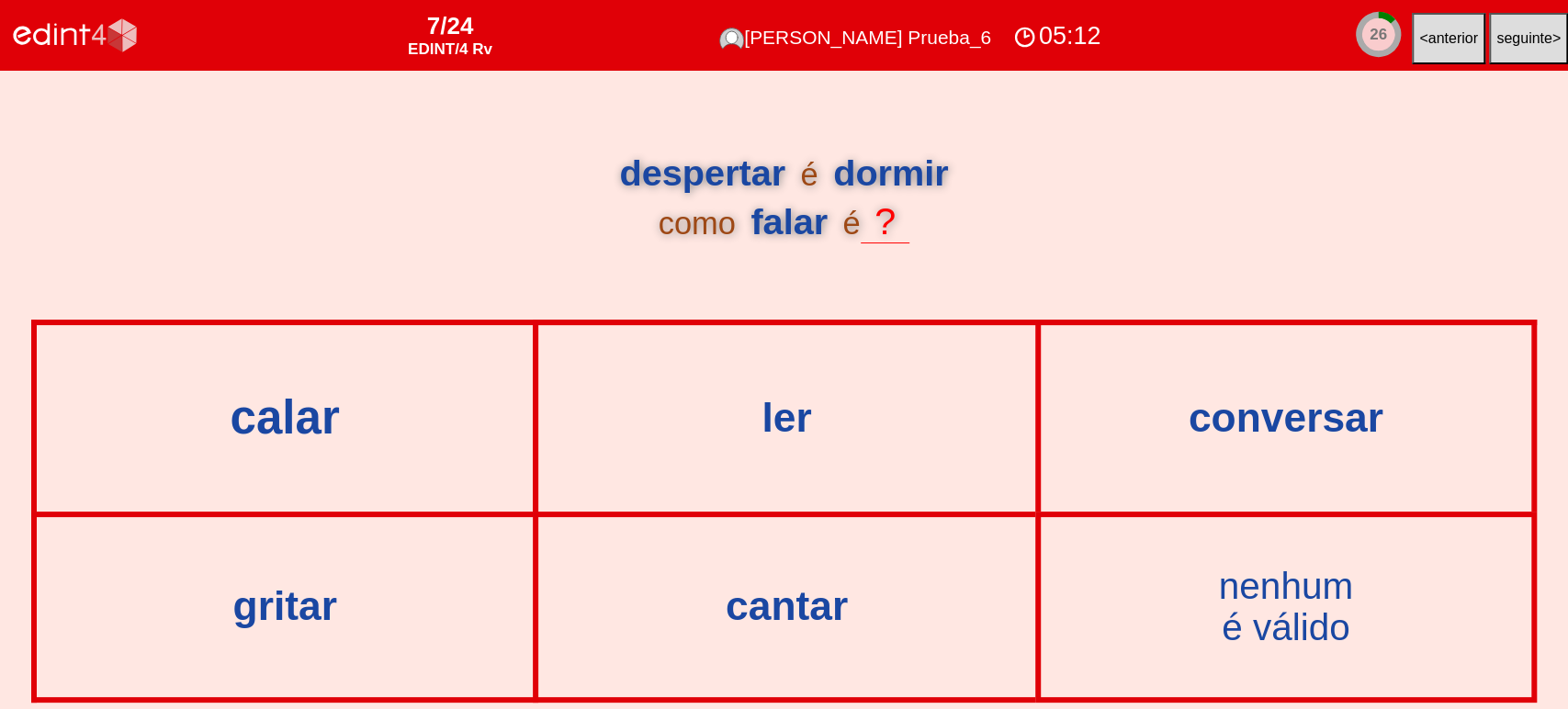
click at [317, 421] on div "calar" at bounding box center [285, 417] width 567 height 52
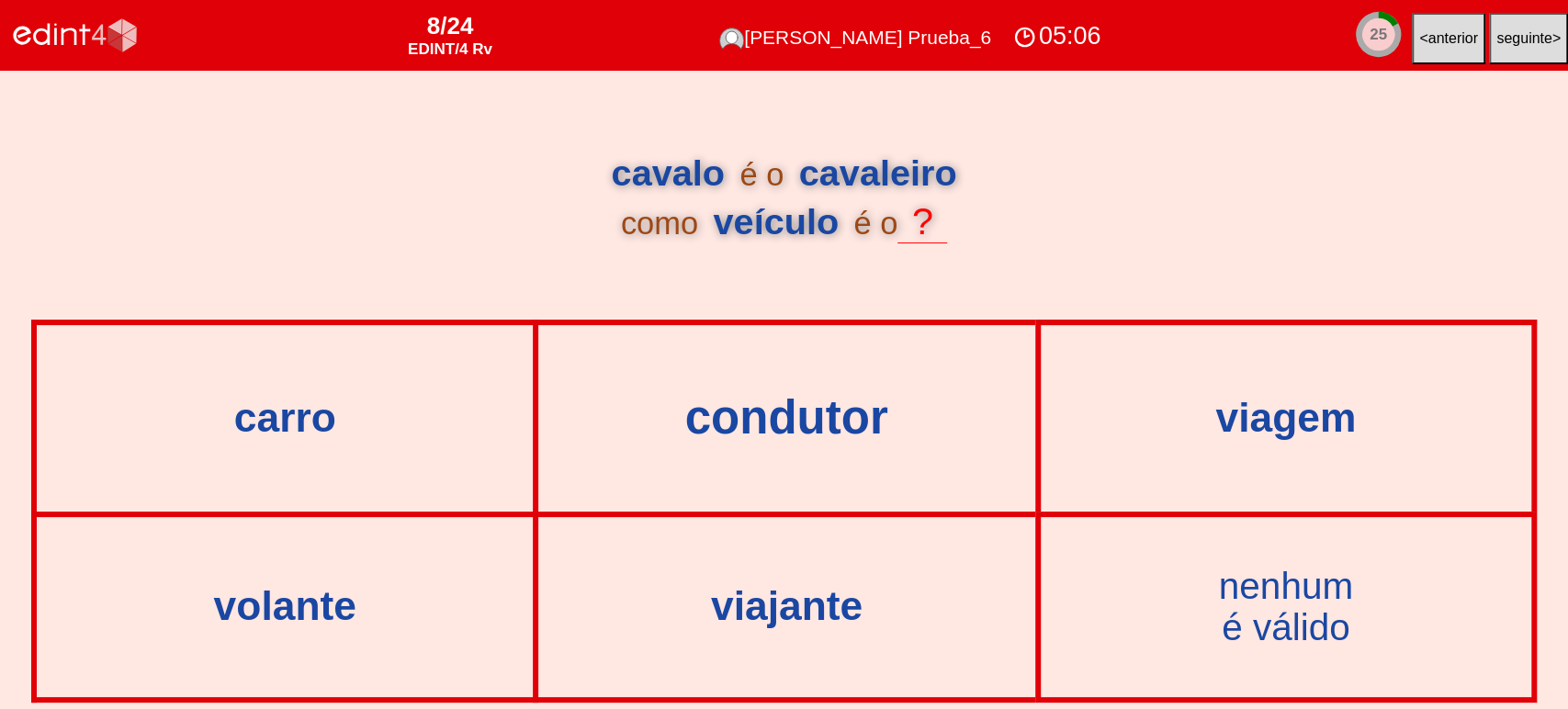
click at [783, 439] on div "condutor" at bounding box center [786, 417] width 567 height 52
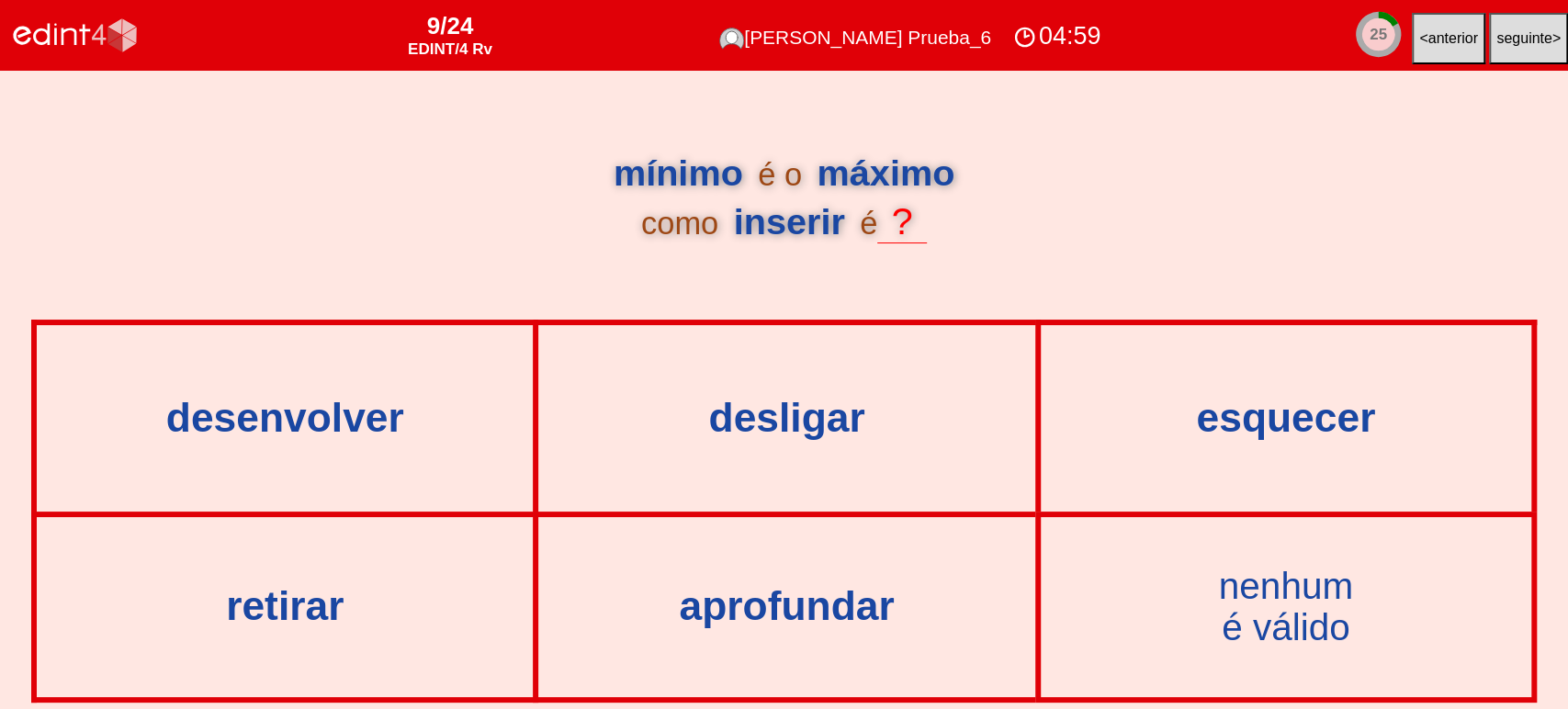
click at [407, 576] on div "retirar" at bounding box center [285, 607] width 492 height 177
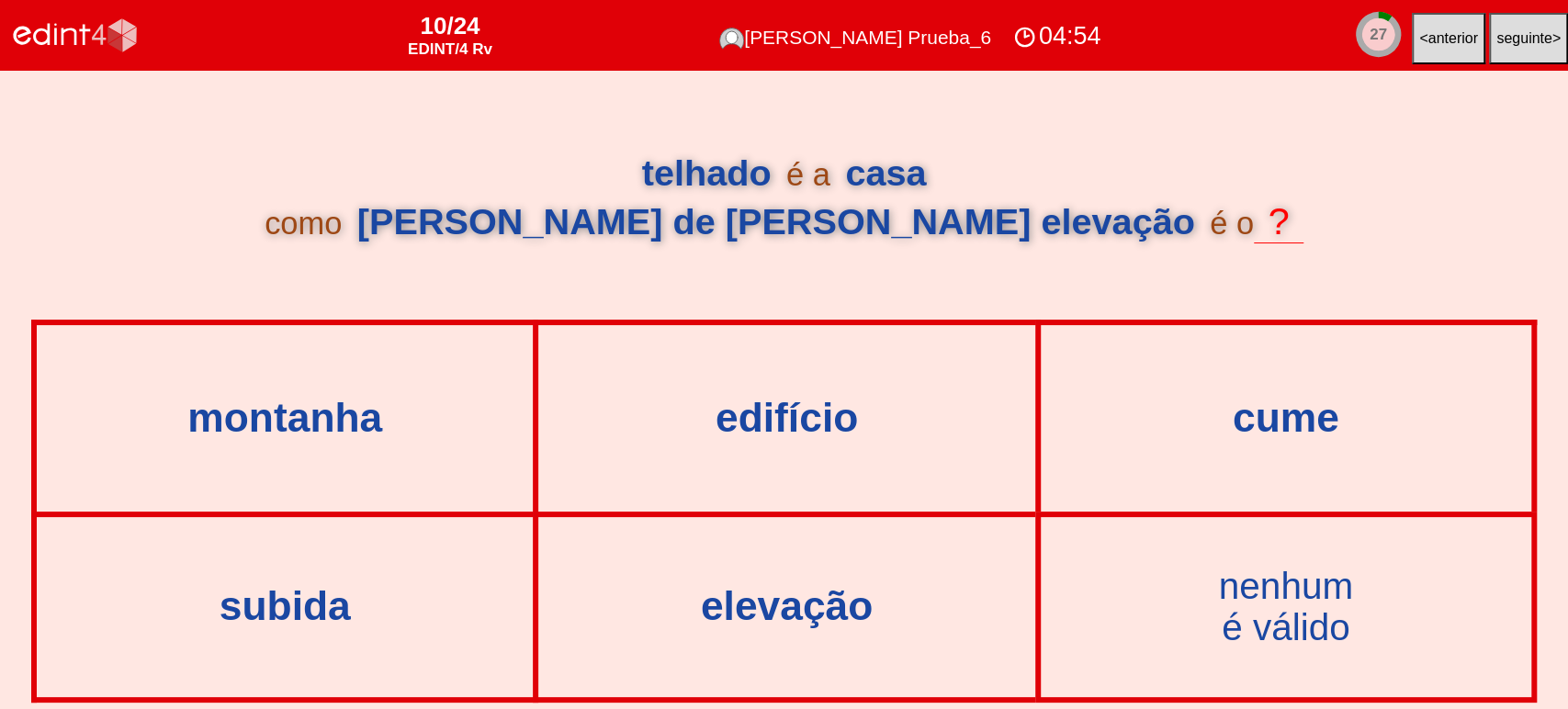
click at [1072, 36] on div "04:54" at bounding box center [1056, 36] width 97 height 34
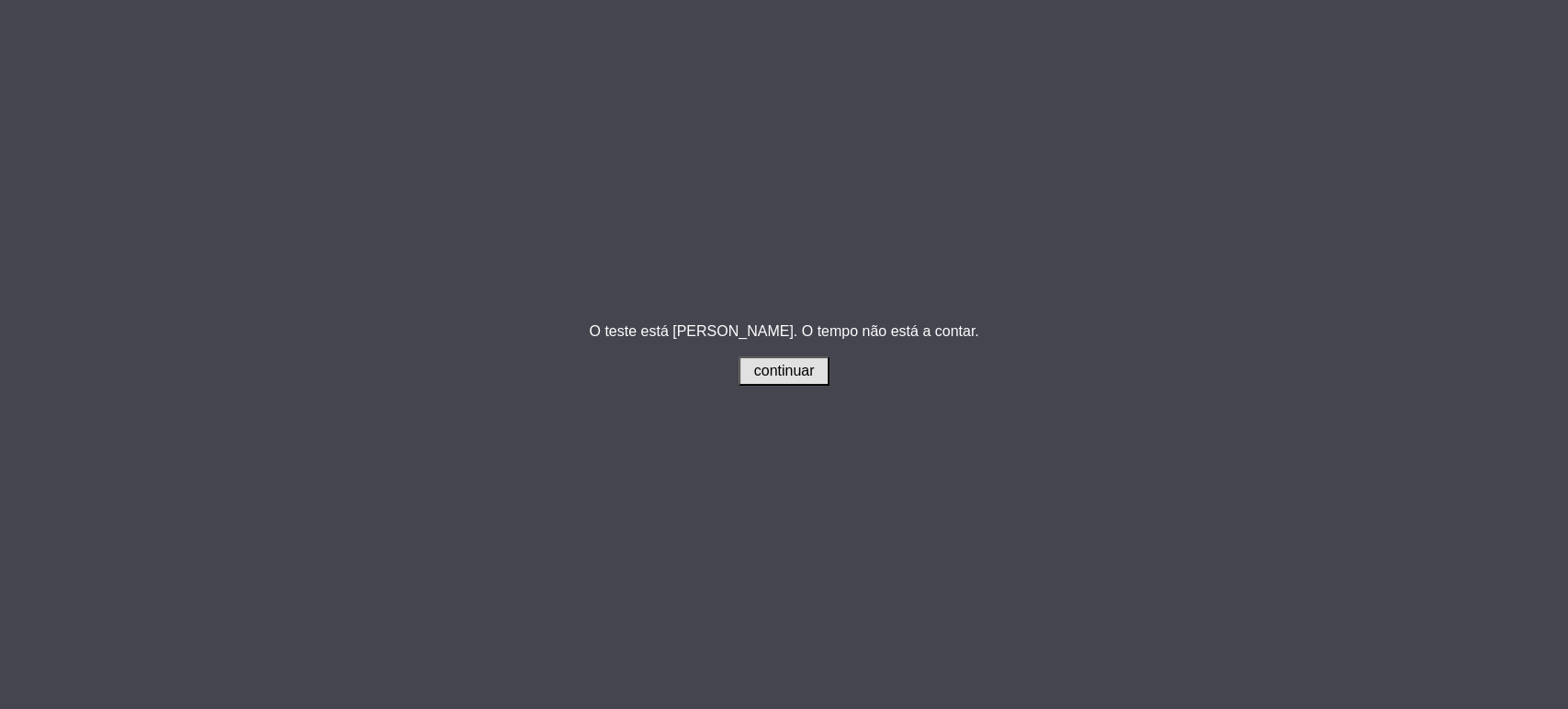
click at [820, 358] on button "continuar" at bounding box center [784, 372] width 92 height 29
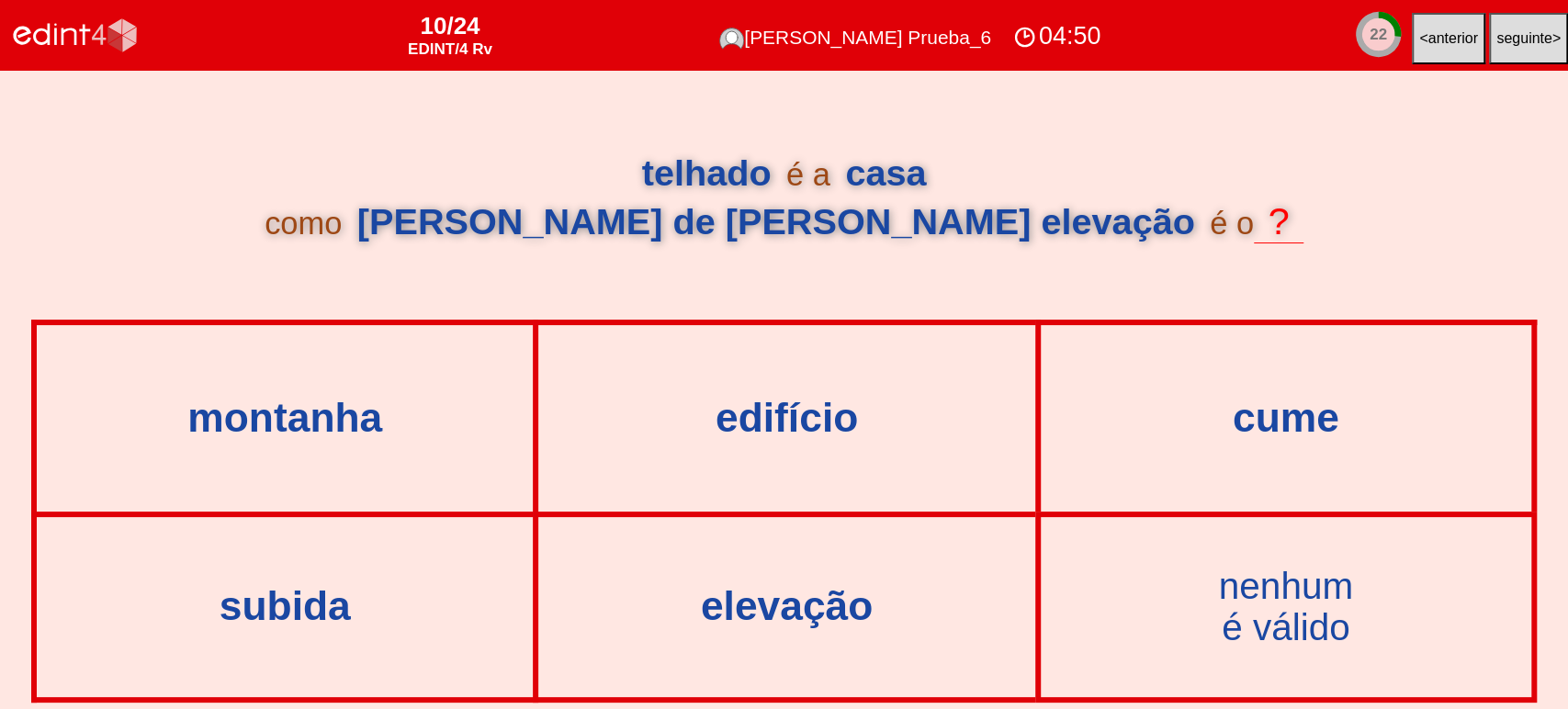
click at [1045, 30] on div "04:50" at bounding box center [1056, 36] width 97 height 34
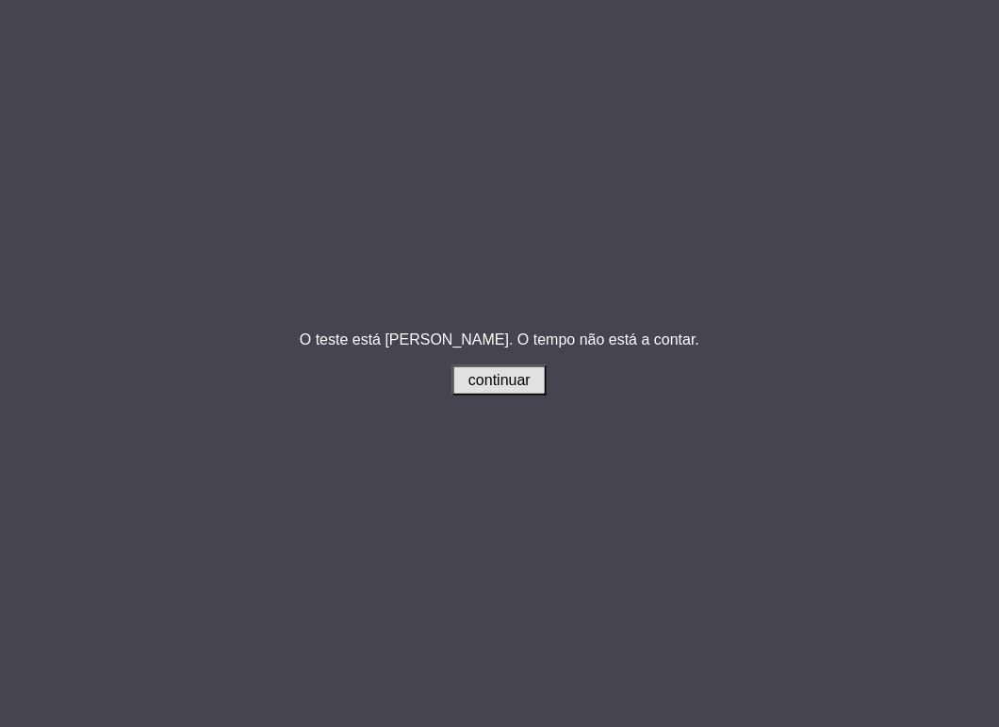
click at [488, 385] on span "continuar" at bounding box center [499, 380] width 62 height 16
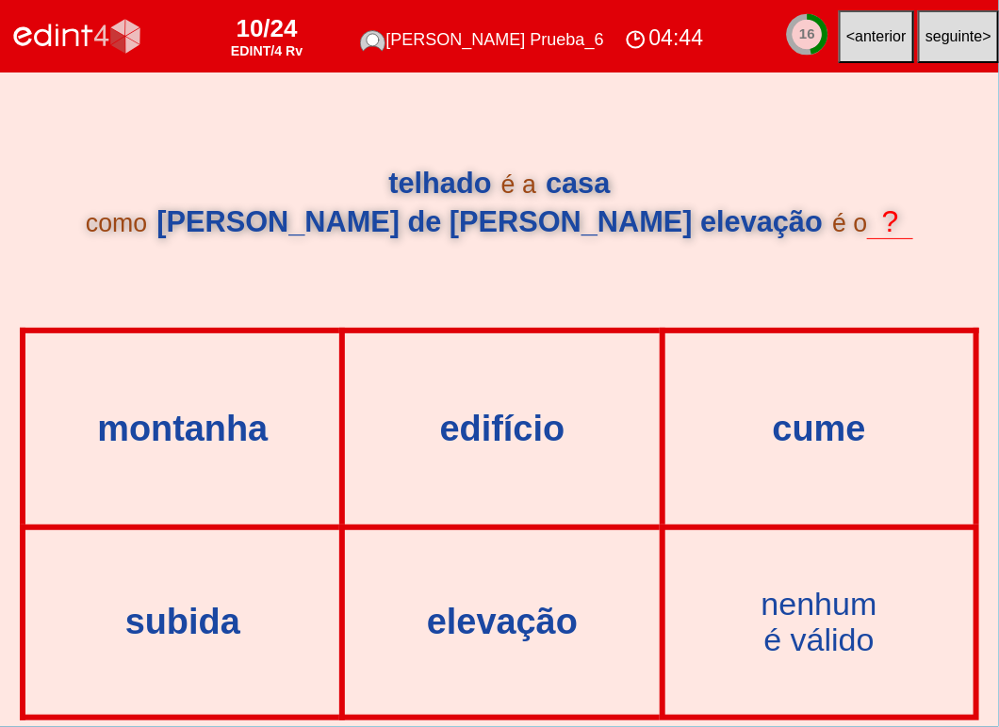
click at [668, 46] on div "04:44" at bounding box center [664, 38] width 88 height 31
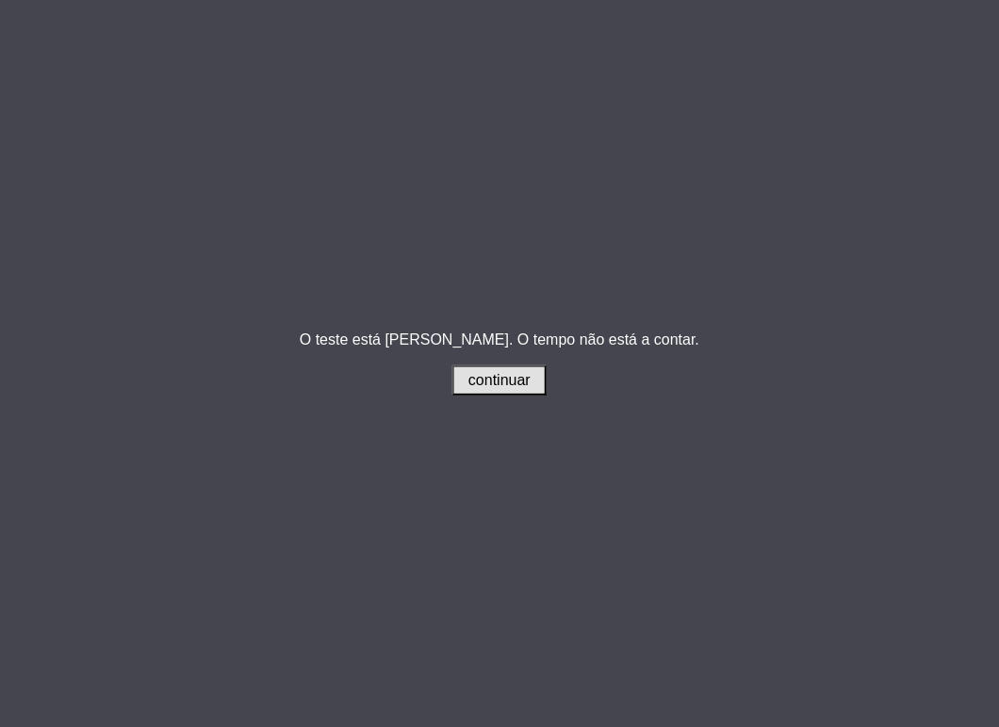
click at [510, 371] on button "continuar" at bounding box center [499, 381] width 94 height 30
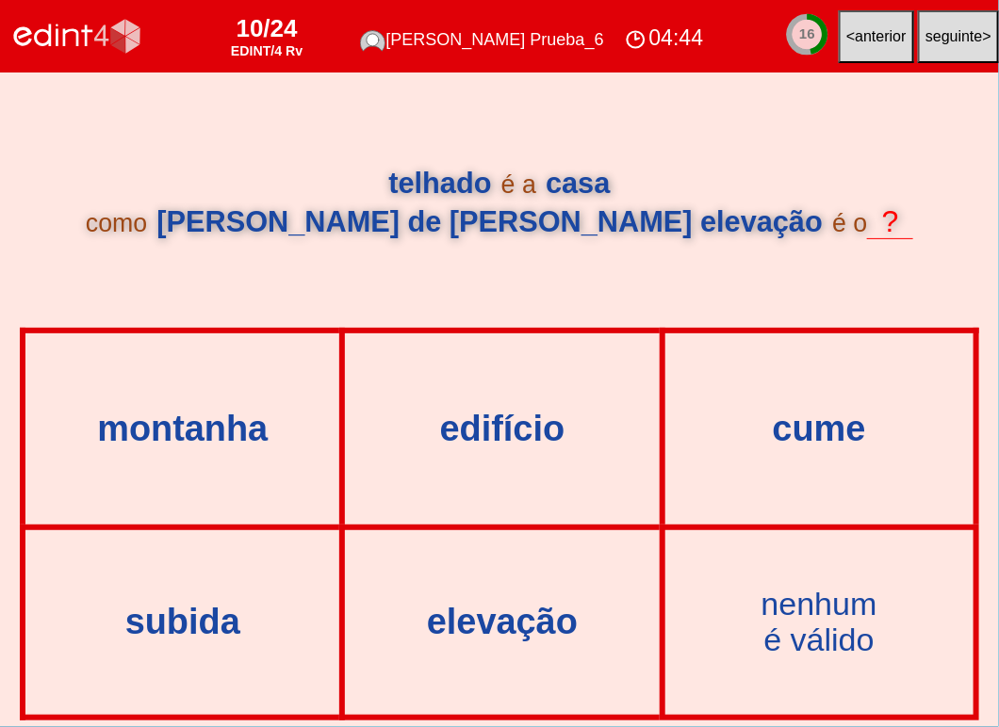
click at [261, 455] on div "montanha" at bounding box center [182, 428] width 310 height 187
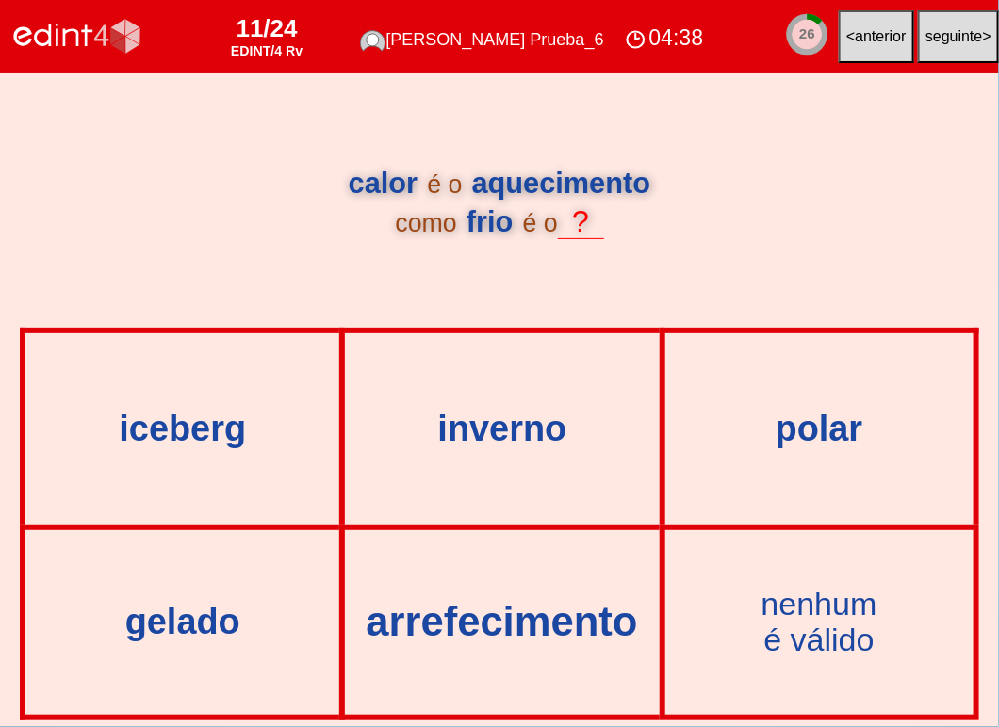
click at [466, 625] on div "arrefecimento" at bounding box center [502, 622] width 357 height 45
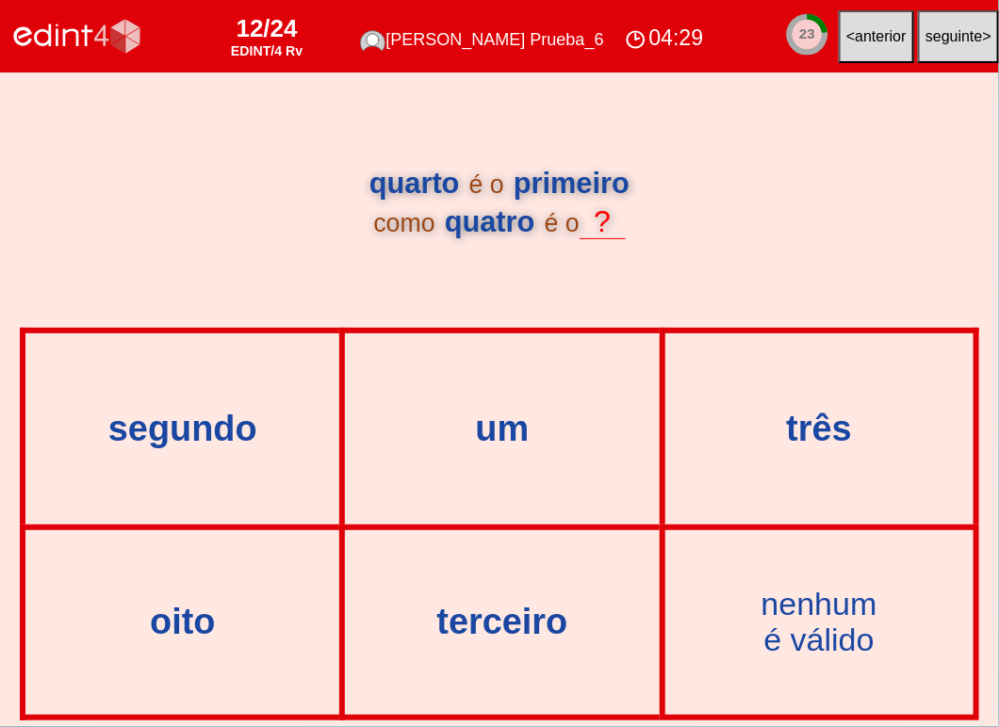
click at [663, 43] on div "04:29" at bounding box center [664, 38] width 88 height 31
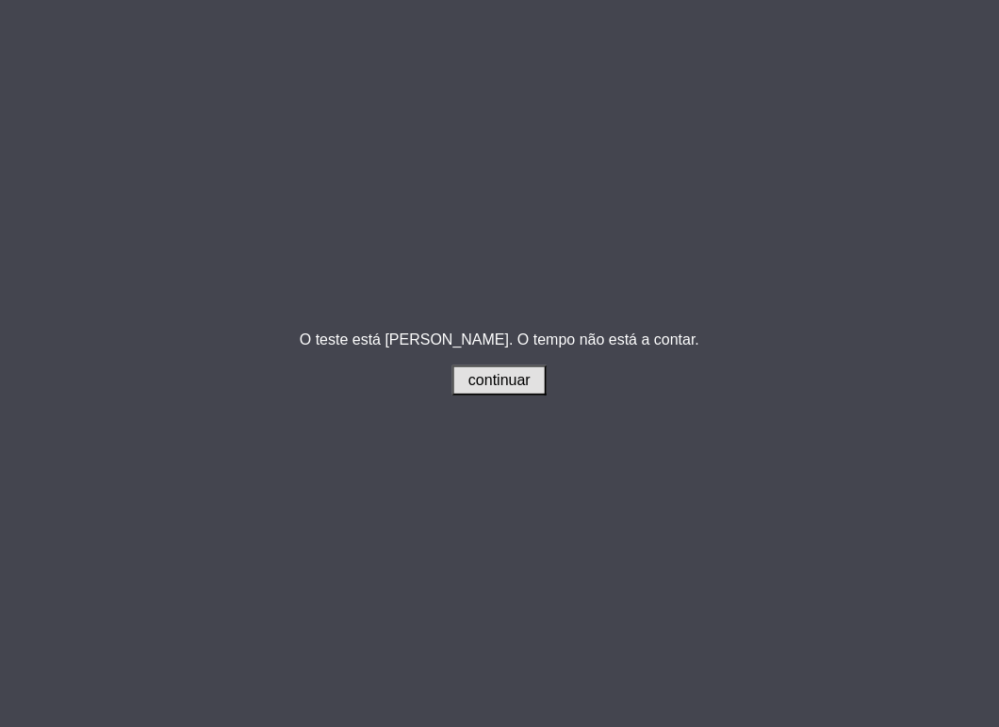
click at [506, 388] on span "continuar" at bounding box center [499, 380] width 62 height 16
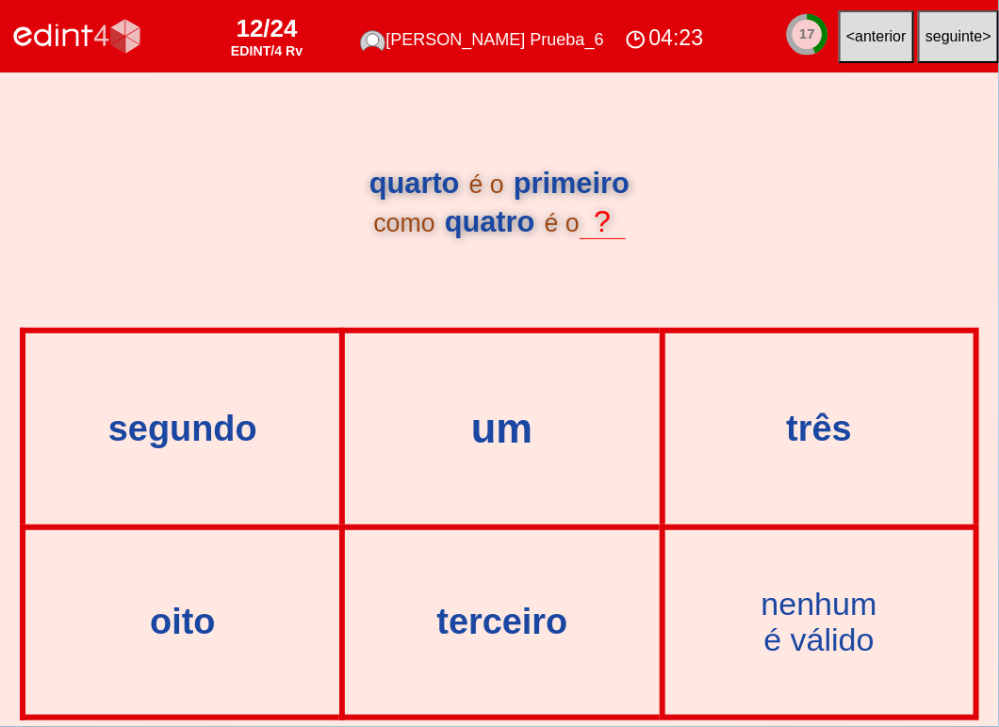
click at [520, 447] on div "um" at bounding box center [502, 428] width 357 height 45
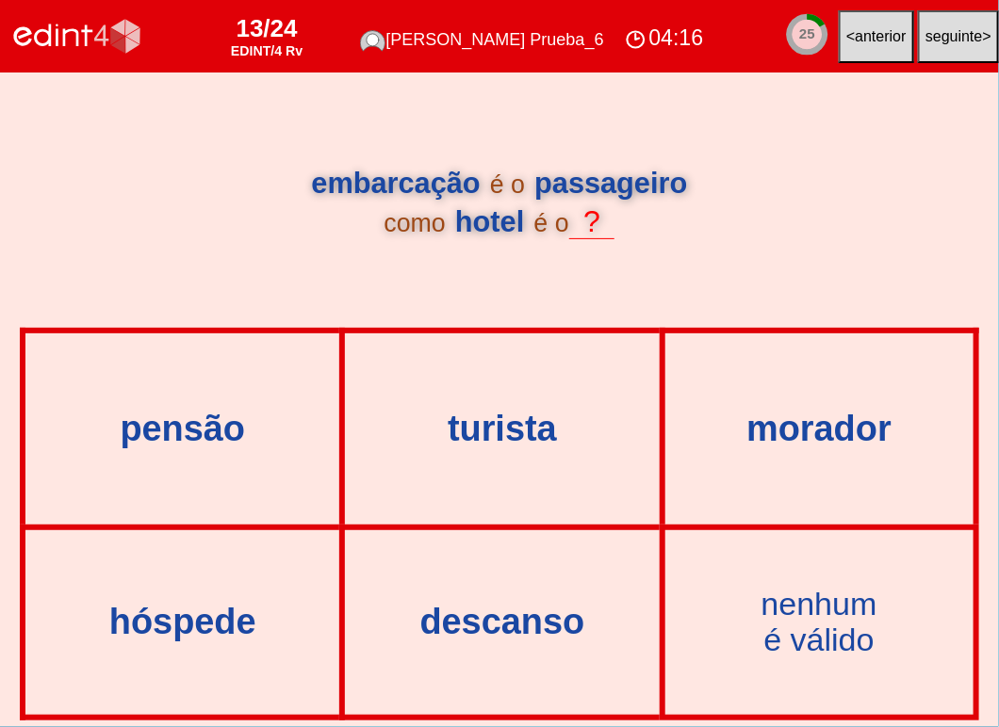
click at [645, 28] on div "04:16" at bounding box center [664, 38] width 88 height 31
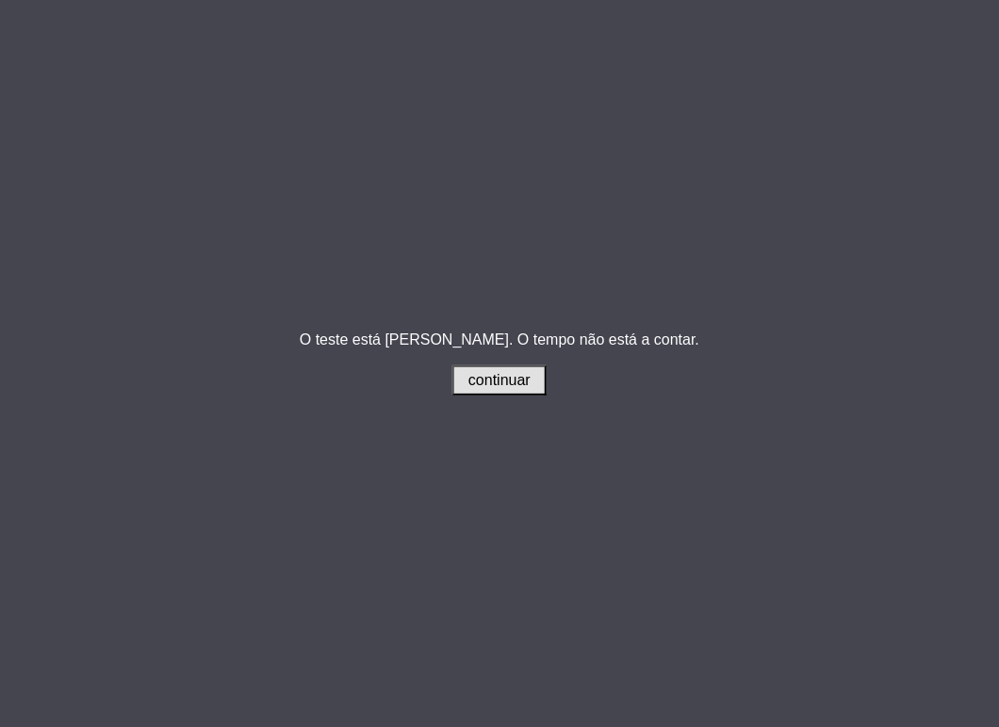
click at [483, 388] on span "continuar" at bounding box center [499, 380] width 62 height 16
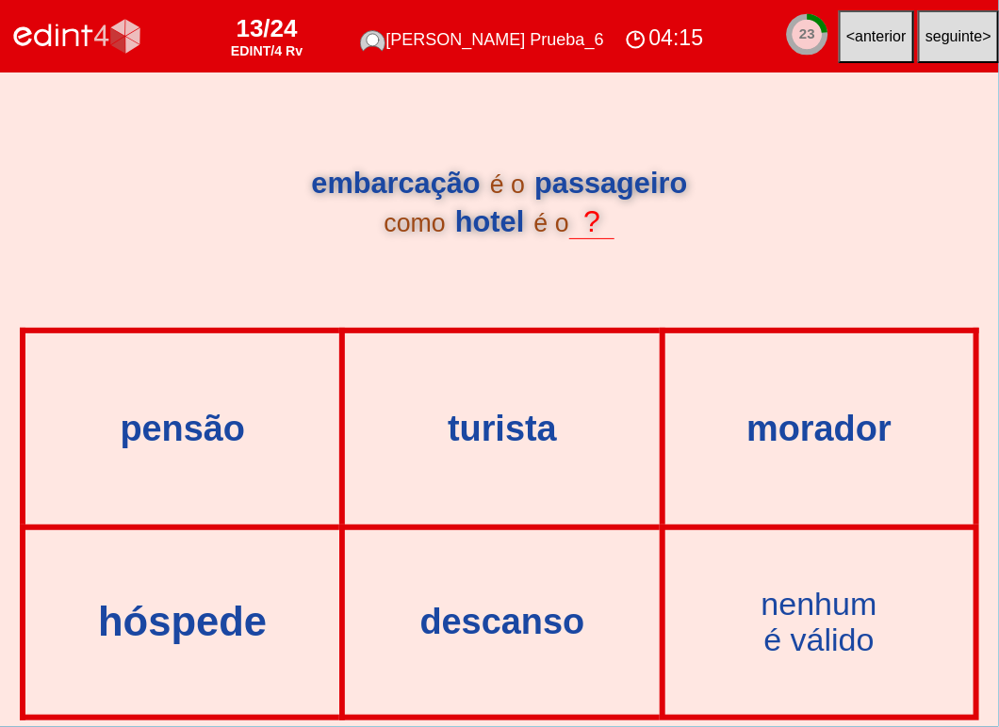
click at [202, 609] on div "hóspede" at bounding box center [182, 622] width 357 height 45
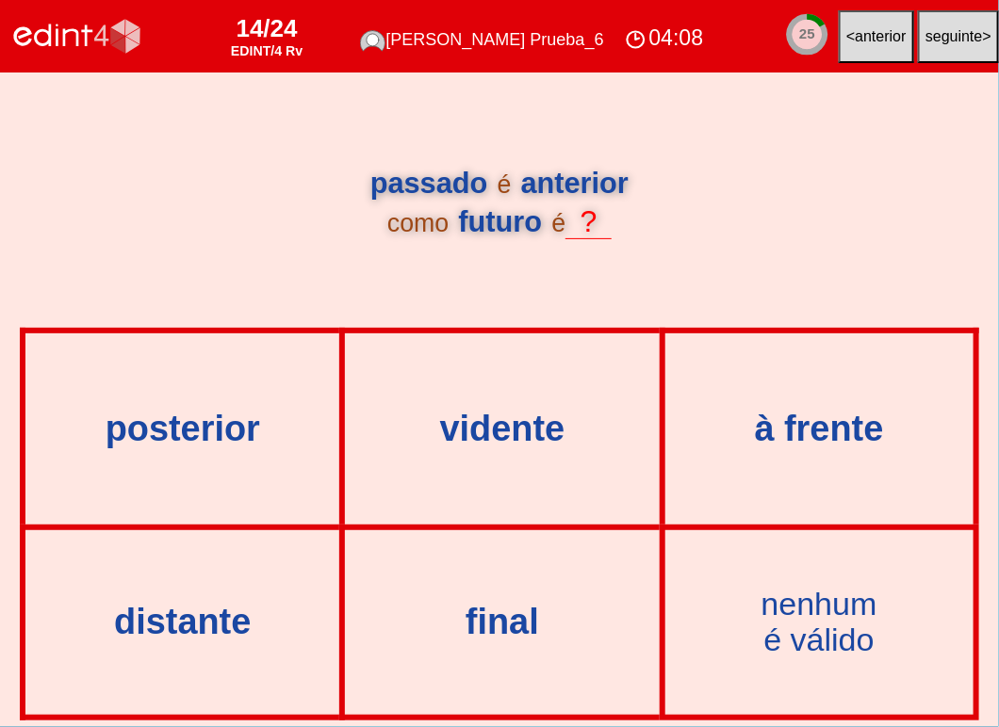
click at [213, 462] on div "posterior" at bounding box center [182, 428] width 310 height 187
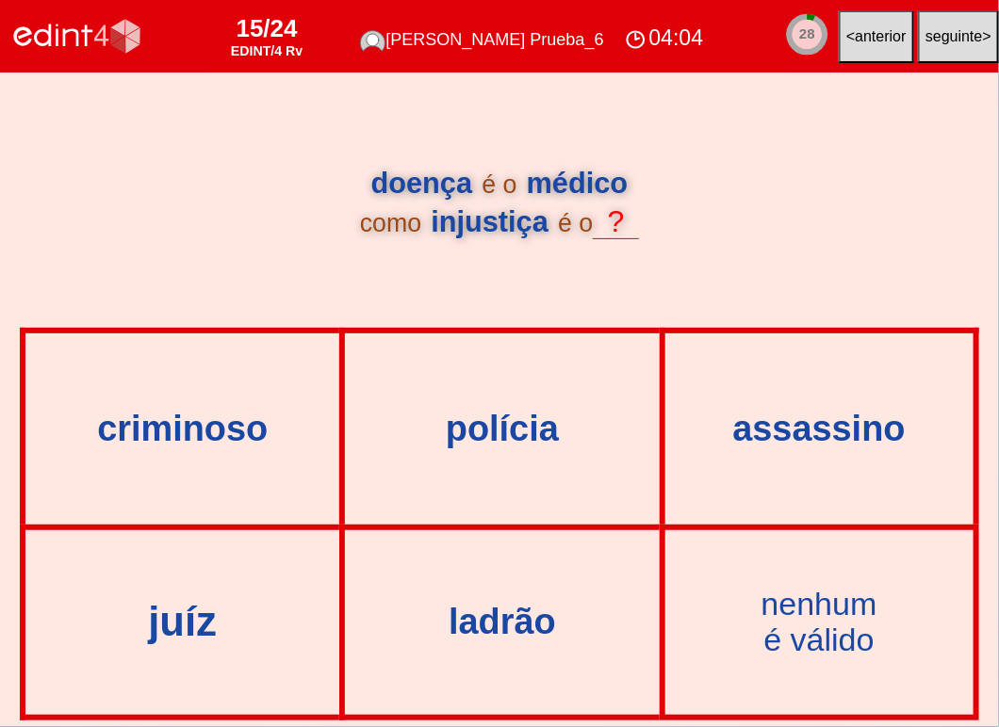
click at [173, 624] on div "juíz" at bounding box center [182, 622] width 357 height 45
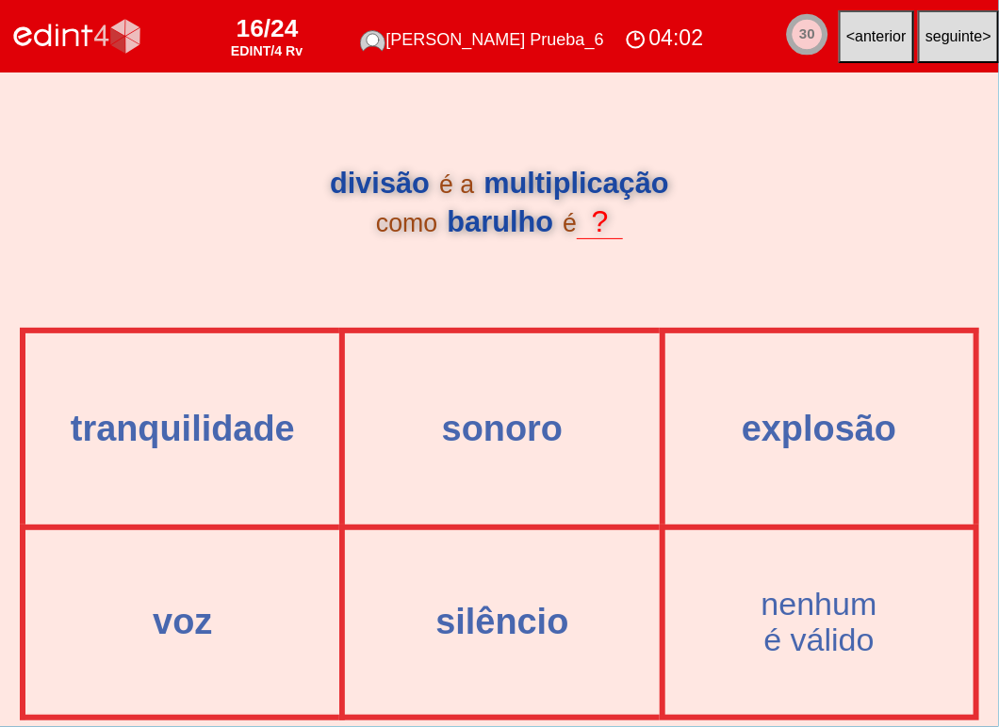
click at [672, 42] on div "04:02" at bounding box center [664, 38] width 88 height 31
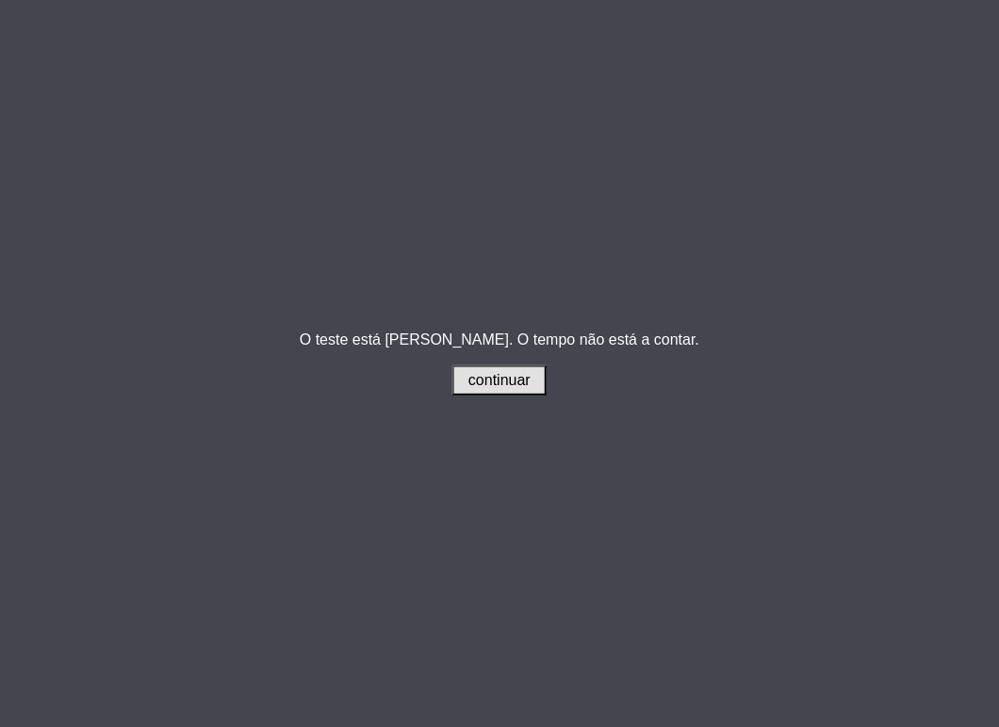
click at [484, 399] on div "O teste está [PERSON_NAME]. O tempo não está a contar. continuar" at bounding box center [499, 363] width 999 height 727
click at [490, 384] on span "continuar" at bounding box center [499, 380] width 62 height 16
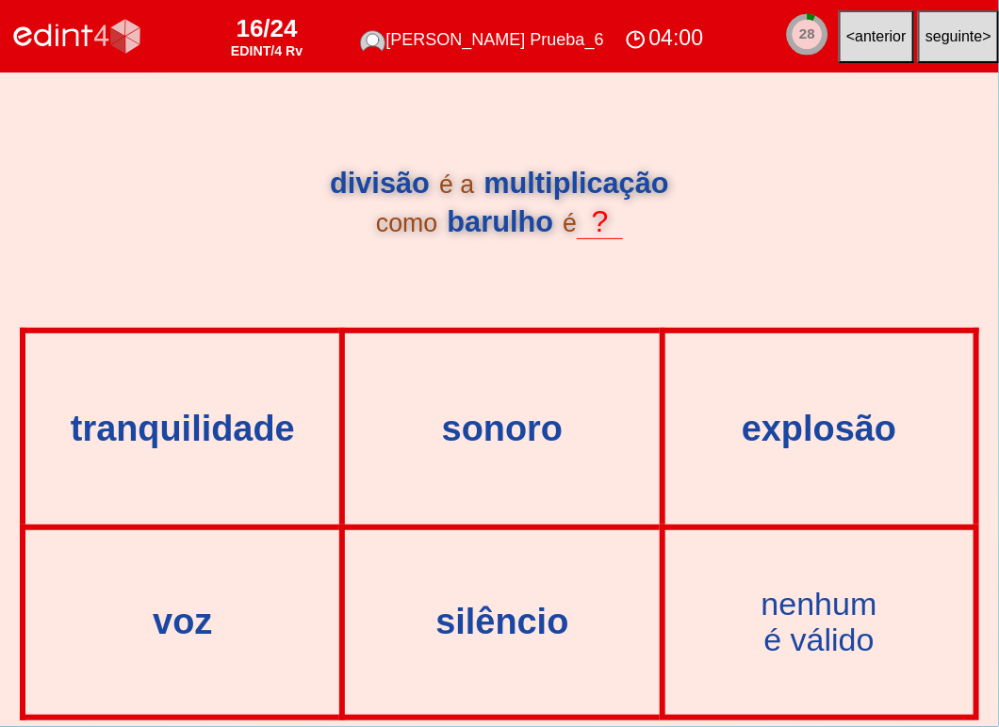
click at [855, 35] on span "anterior" at bounding box center [880, 36] width 51 height 16
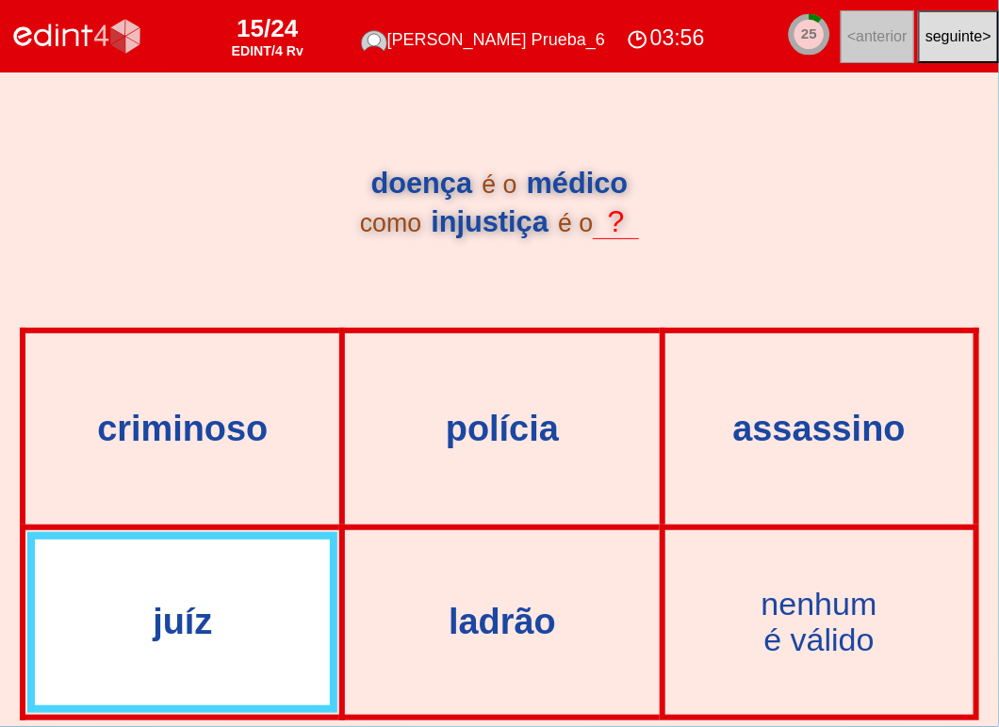
click at [666, 45] on div "03:56" at bounding box center [666, 38] width 88 height 31
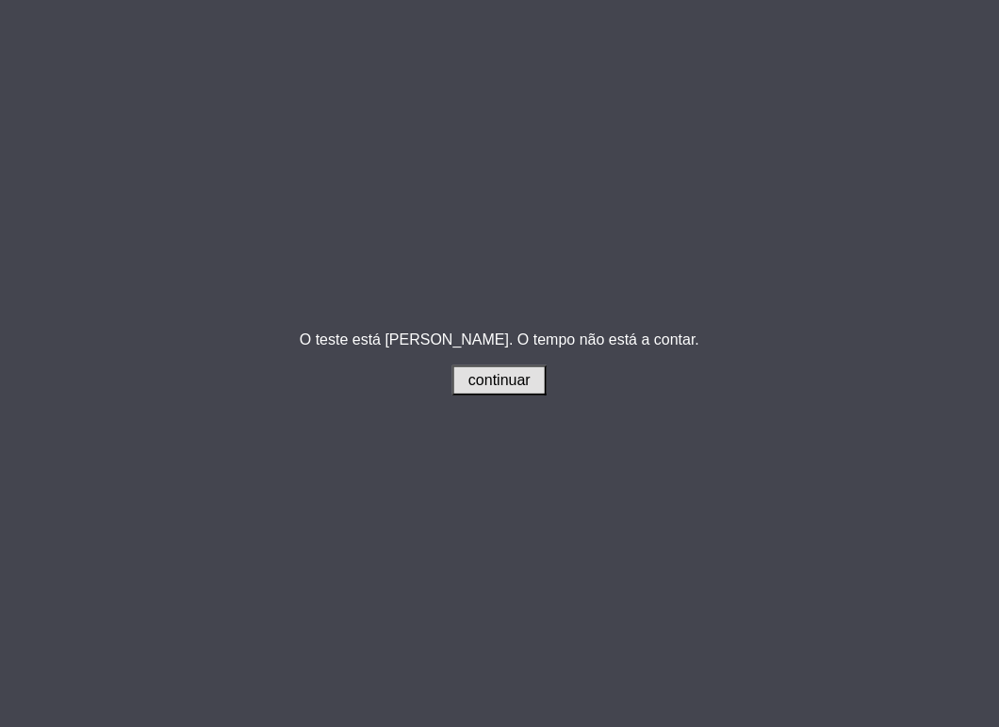
click at [492, 353] on p "O teste está [PERSON_NAME]. O tempo não está a contar. continuar" at bounding box center [499, 364] width 399 height 64
click at [497, 369] on p "O teste está [PERSON_NAME]. O tempo não está a contar. continuar" at bounding box center [499, 364] width 399 height 64
click at [494, 386] on span "continuar" at bounding box center [499, 380] width 62 height 16
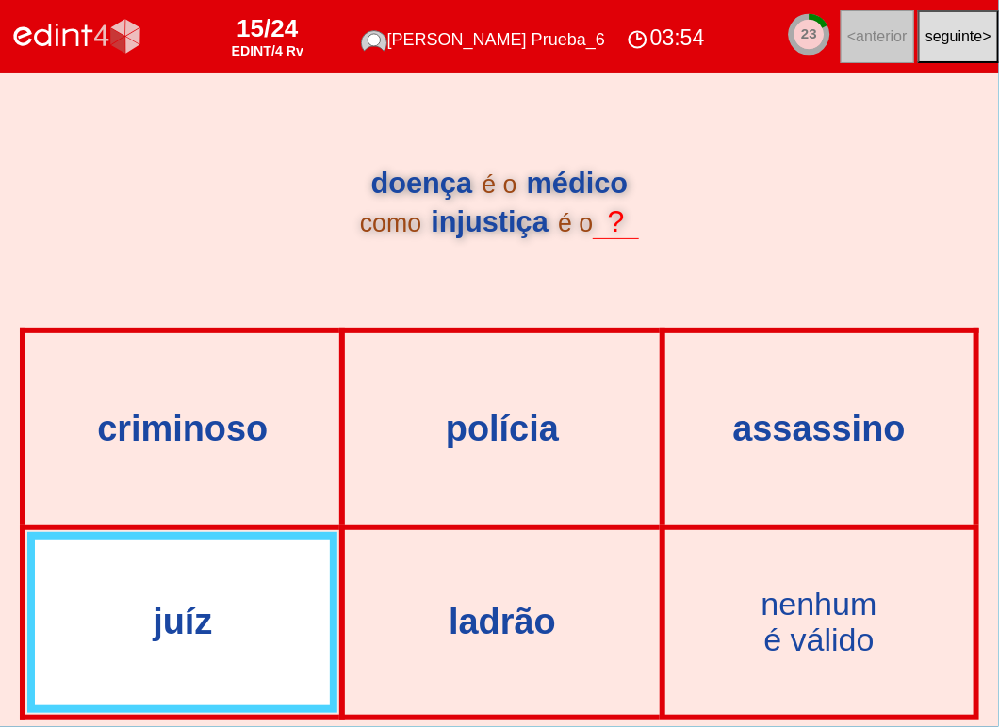
click at [972, 24] on button "seguinte >" at bounding box center [958, 36] width 81 height 53
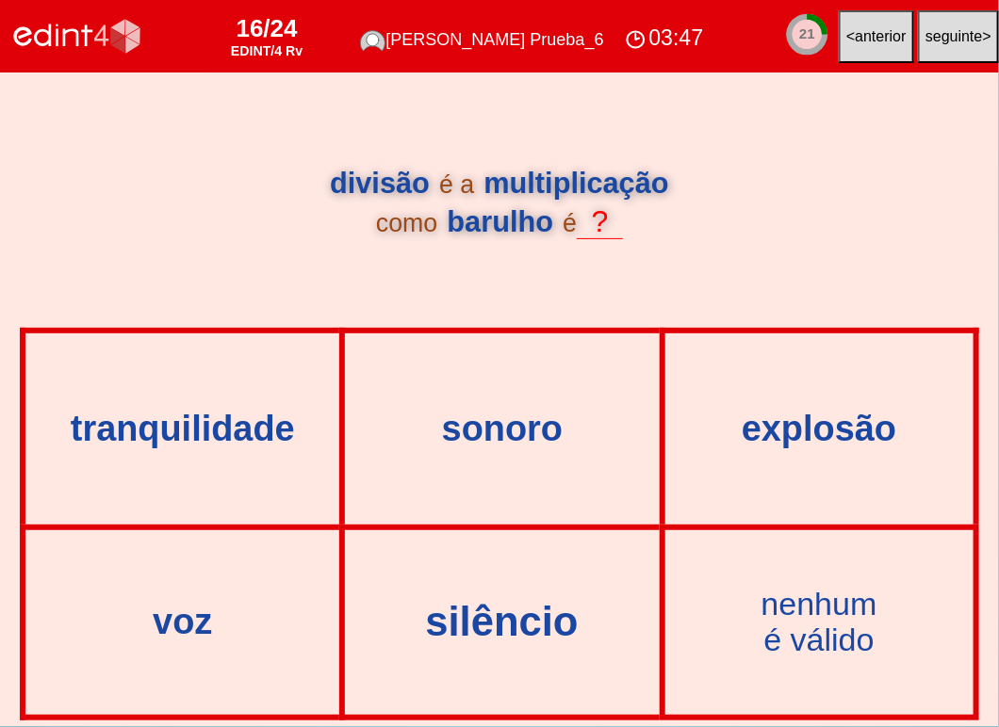
click at [543, 618] on div "silêncio" at bounding box center [502, 622] width 357 height 45
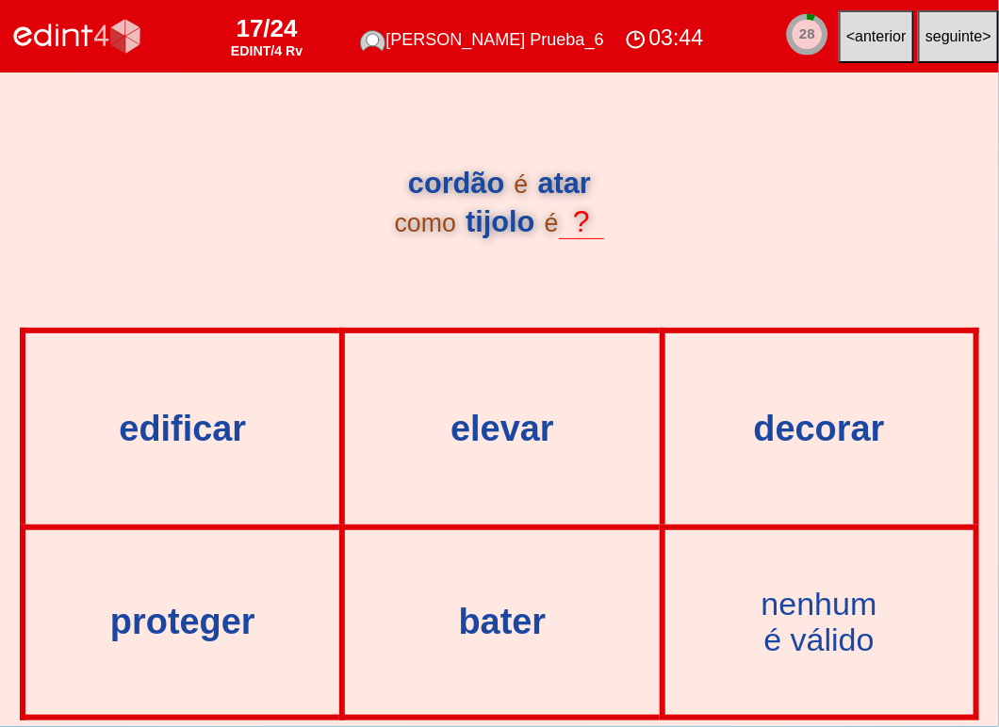
click at [661, 41] on div "03:44" at bounding box center [664, 38] width 88 height 31
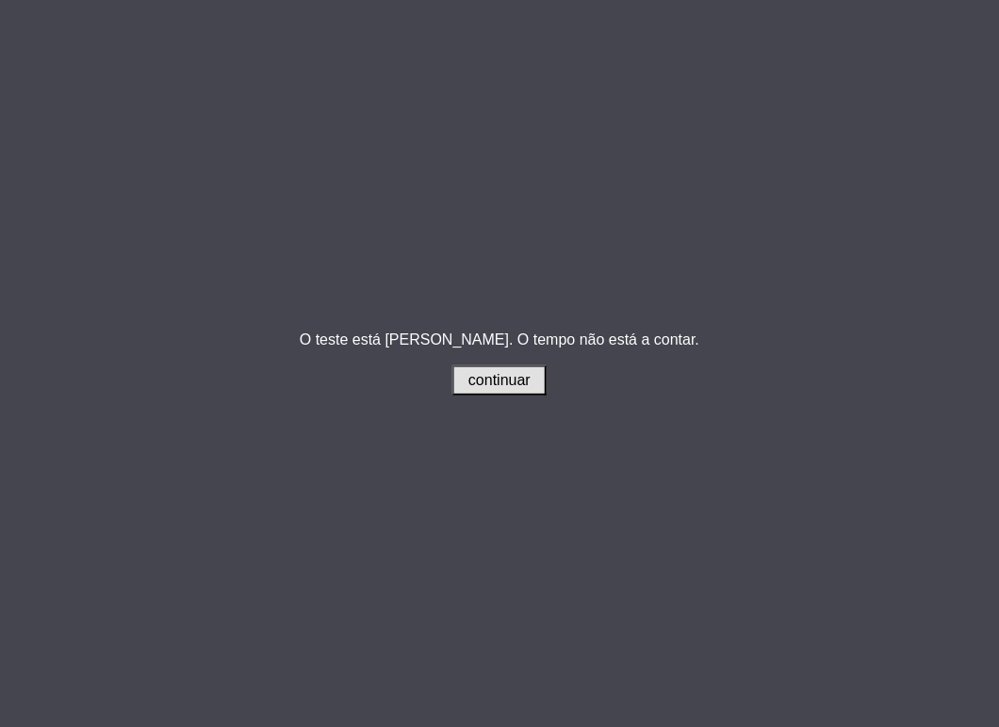
click at [467, 380] on button "continuar" at bounding box center [499, 381] width 94 height 30
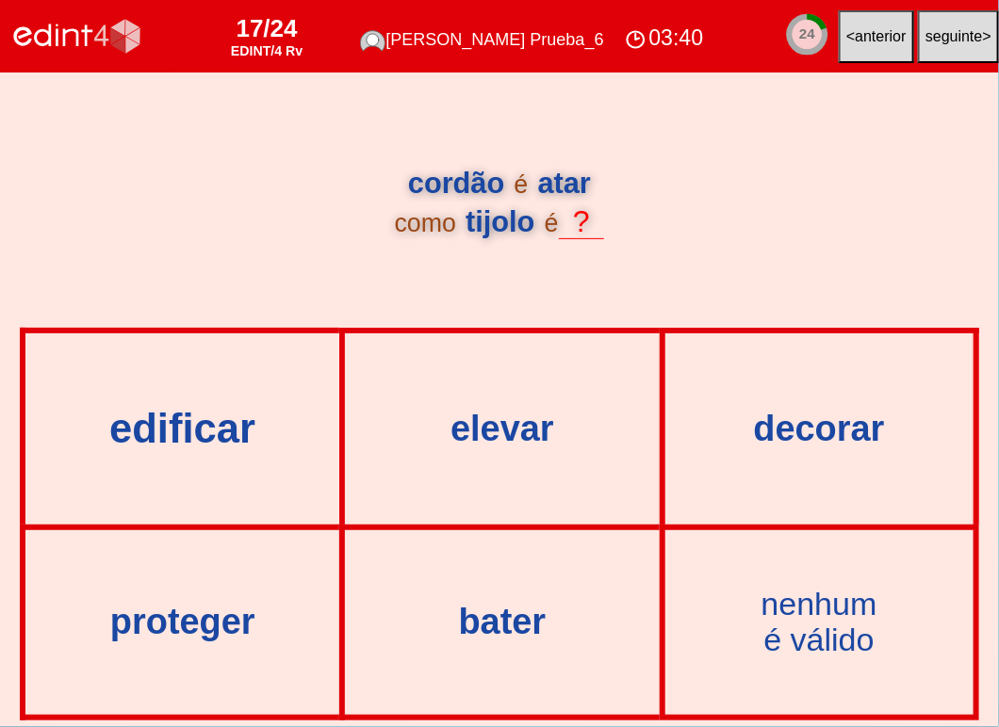
click at [208, 444] on div "edificar" at bounding box center [182, 428] width 357 height 45
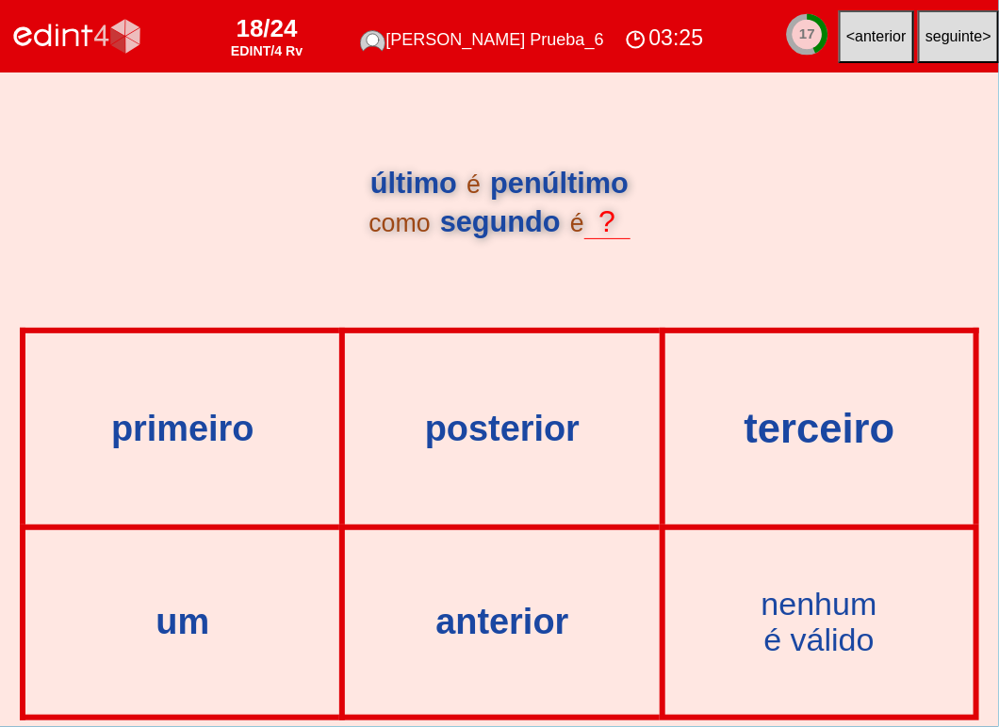
click at [806, 443] on div "terceiro" at bounding box center [818, 428] width 350 height 45
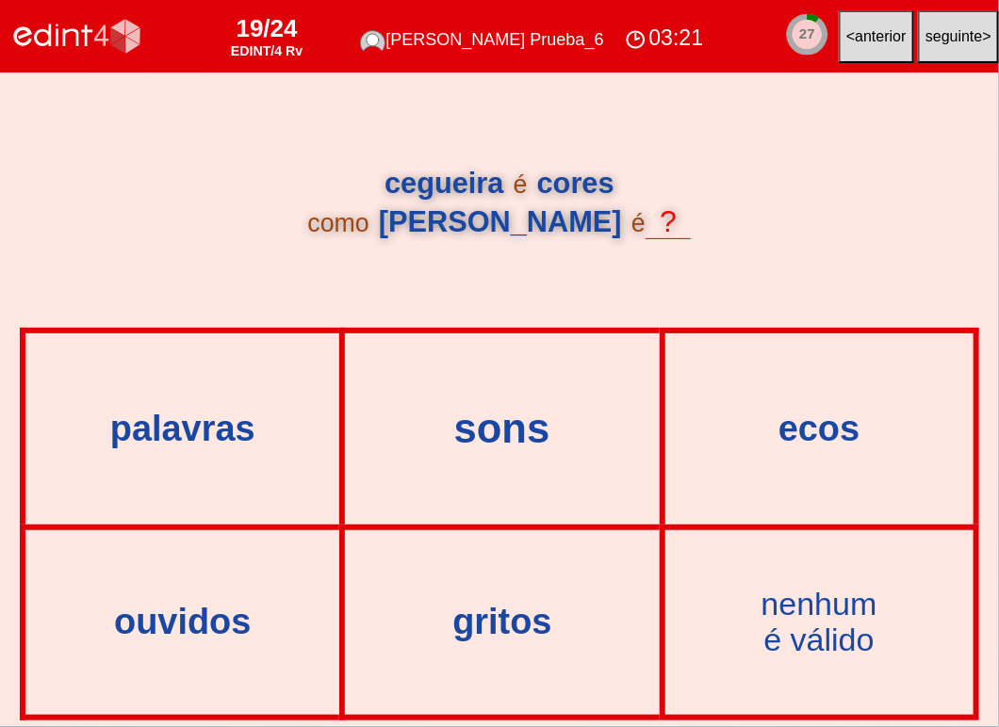
click at [547, 433] on div "sons" at bounding box center [502, 428] width 357 height 45
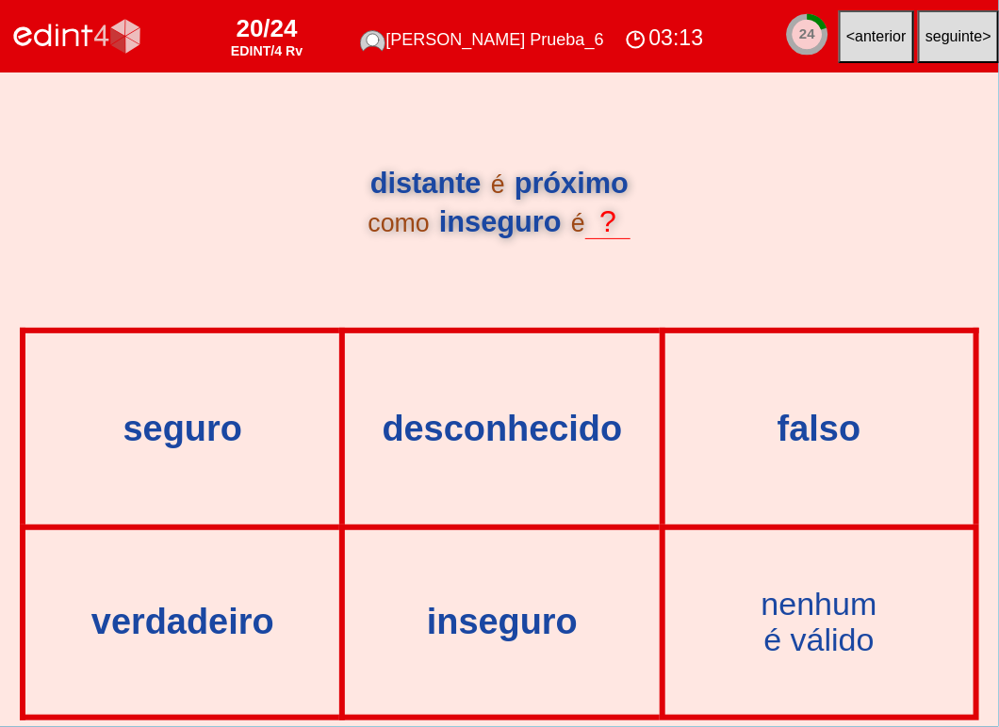
click at [685, 33] on div "03:13" at bounding box center [664, 38] width 88 height 31
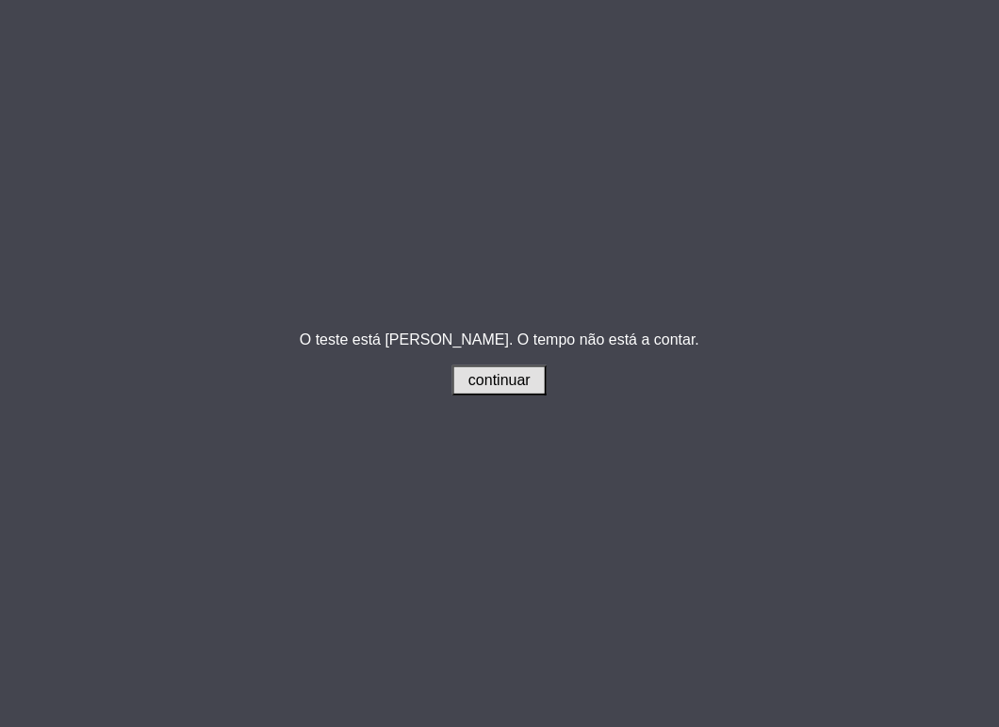
click at [496, 383] on span "continuar" at bounding box center [499, 380] width 62 height 16
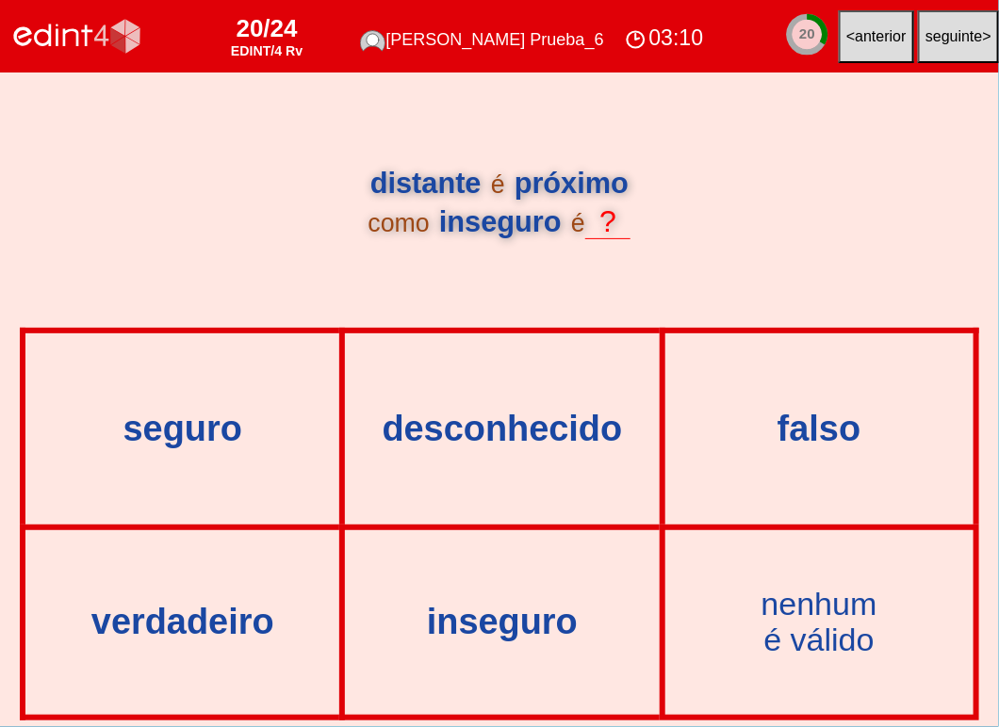
click at [184, 477] on div "seguro" at bounding box center [182, 428] width 310 height 187
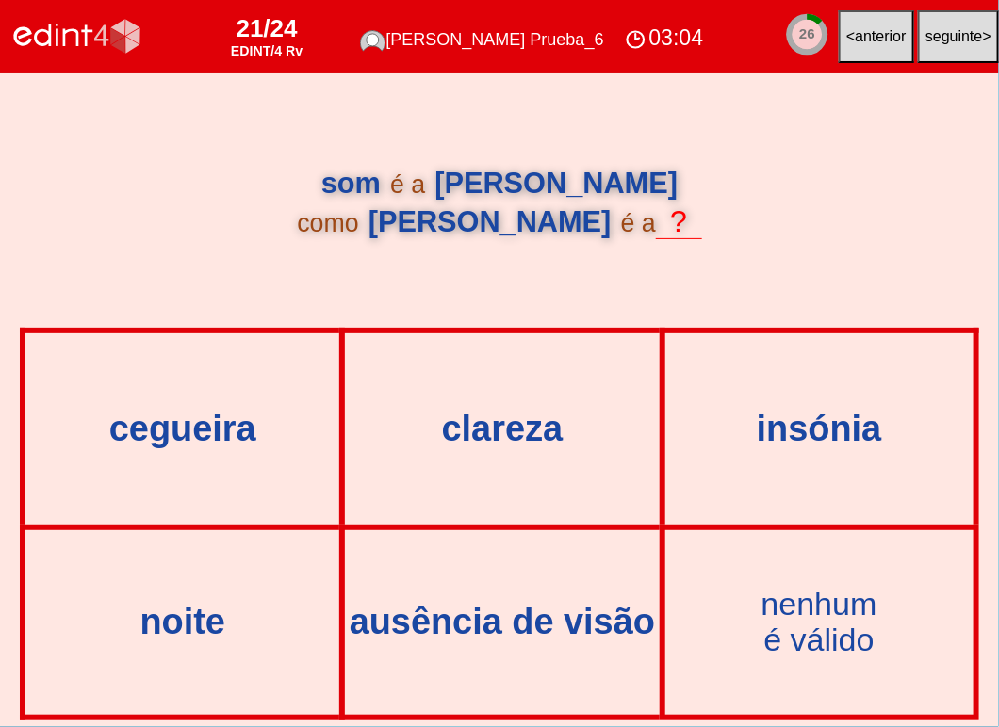
click at [661, 44] on div "03:04" at bounding box center [664, 38] width 88 height 31
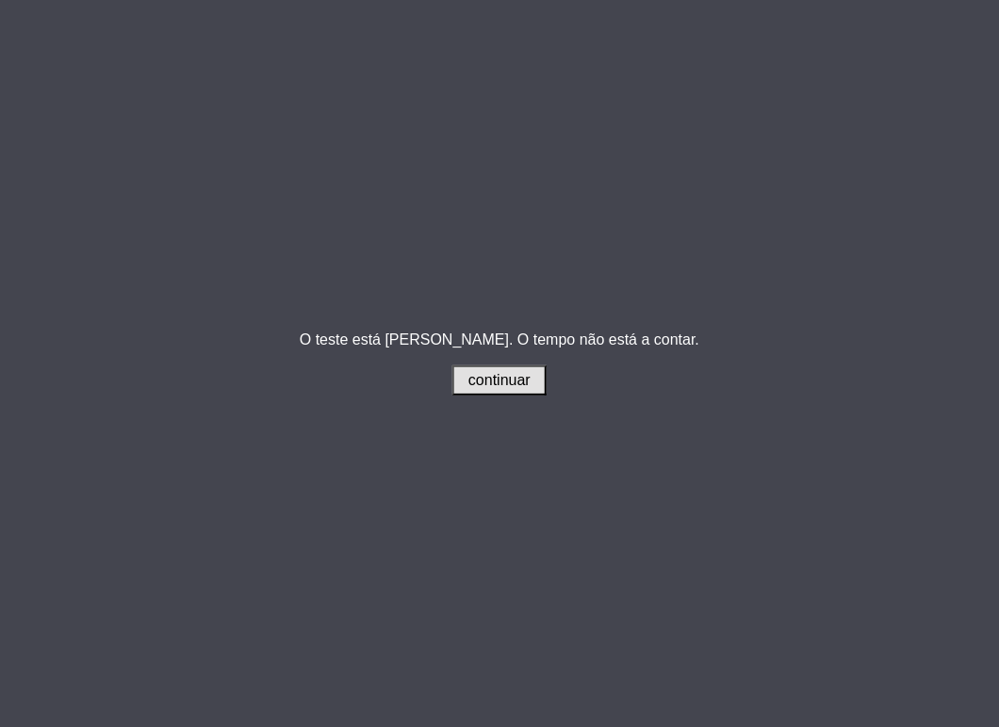
click at [488, 366] on button "continuar" at bounding box center [499, 381] width 94 height 30
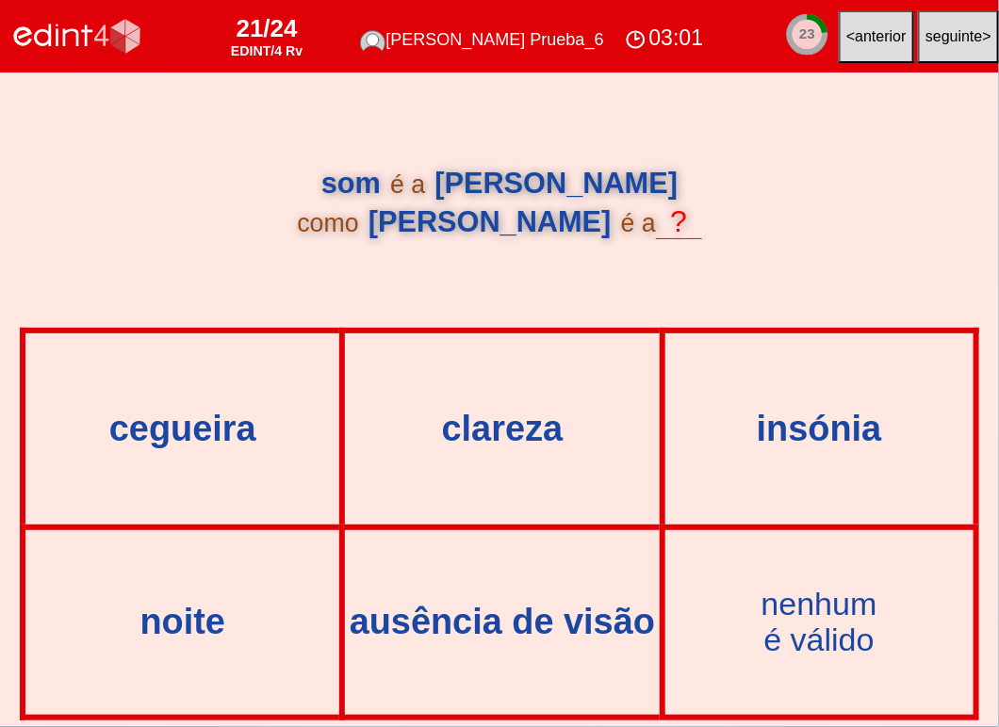
click at [228, 455] on div "cegueira" at bounding box center [182, 428] width 310 height 187
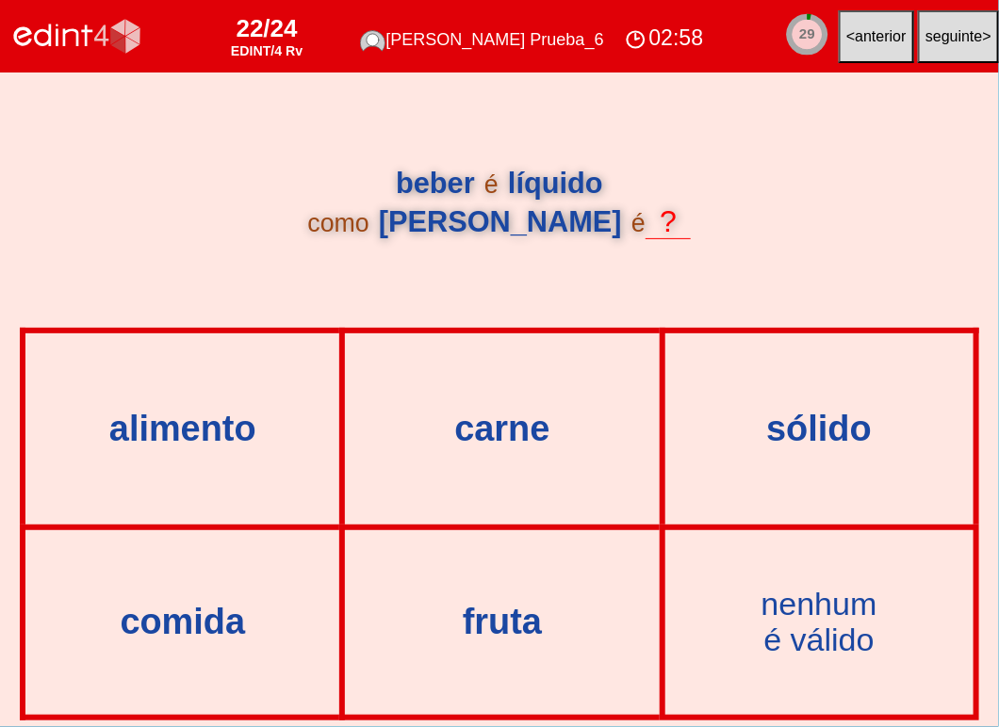
click at [675, 41] on div "02:58" at bounding box center [664, 38] width 88 height 31
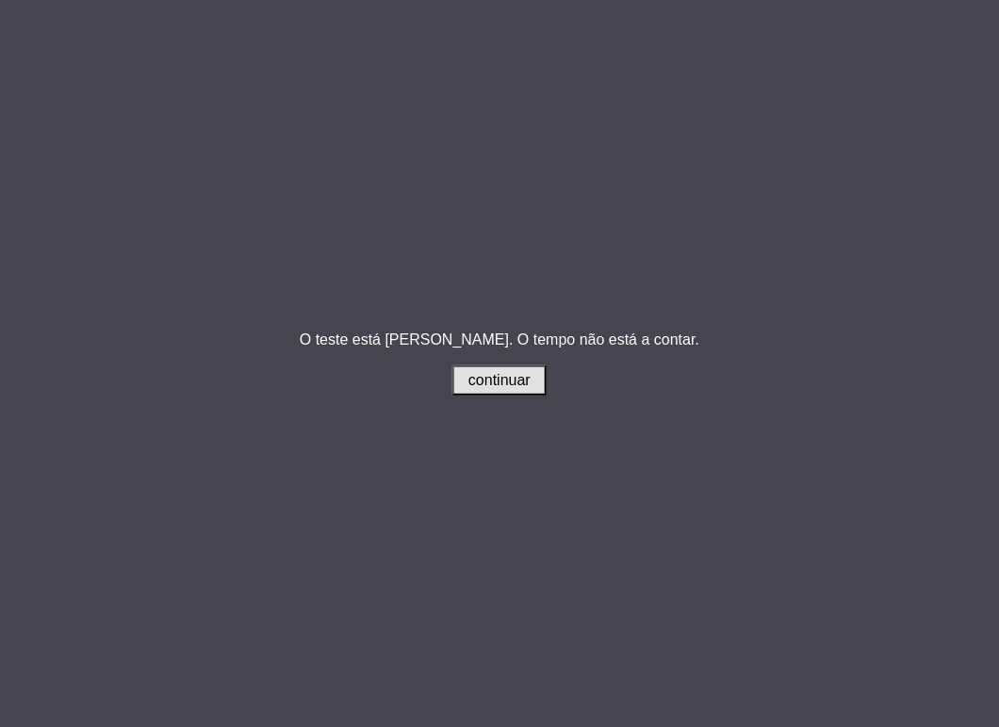
click at [511, 385] on span "continuar" at bounding box center [499, 380] width 62 height 16
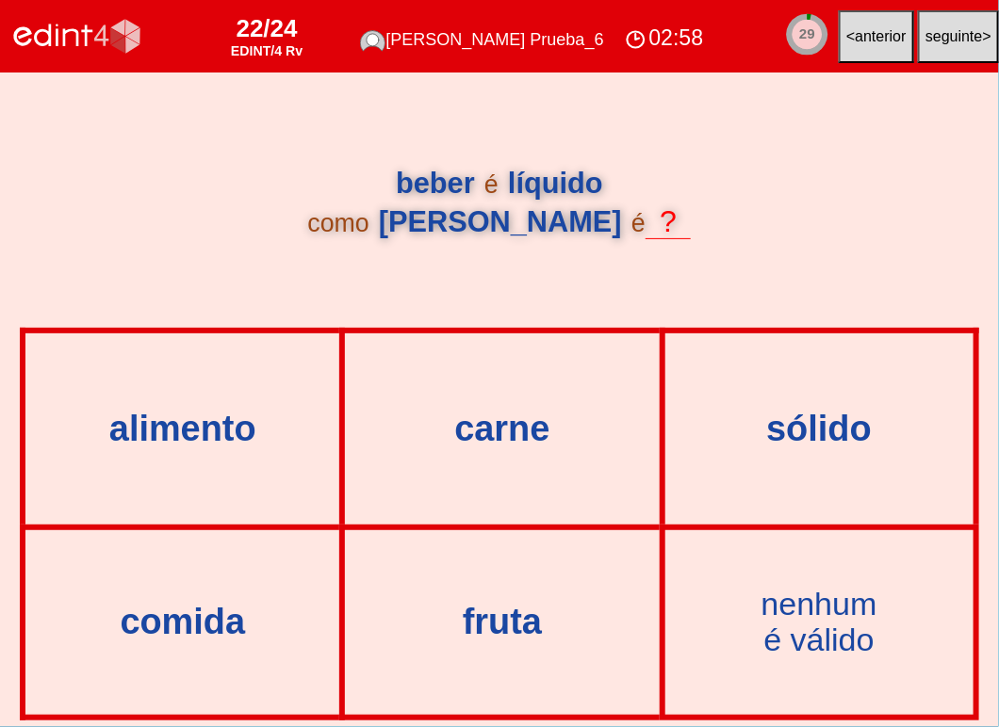
click at [840, 49] on button "< anterior" at bounding box center [876, 36] width 75 height 53
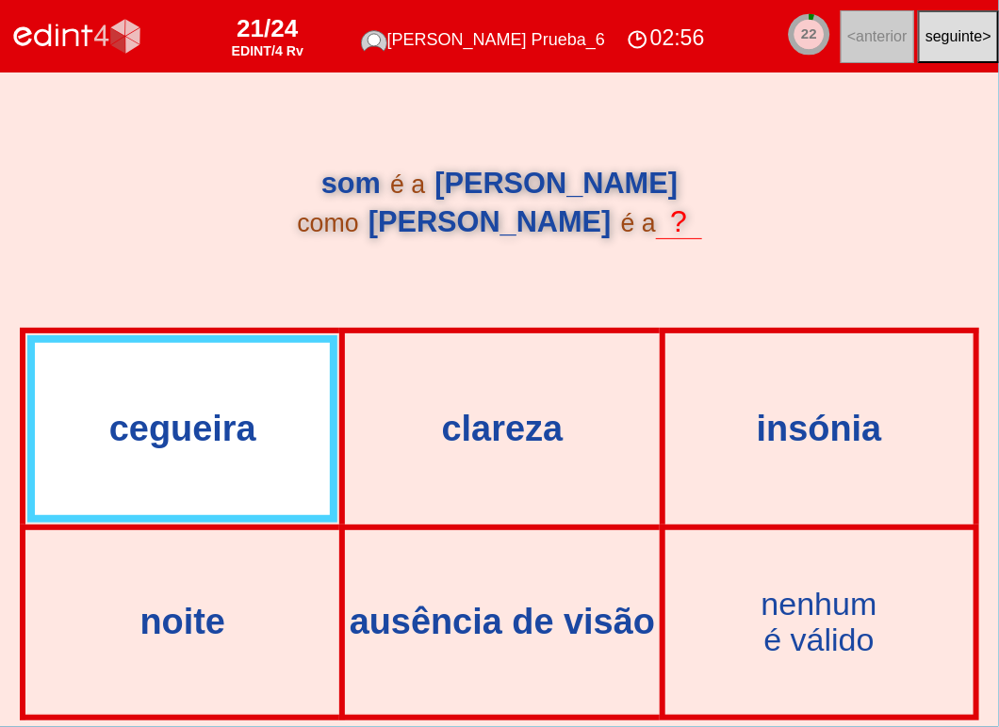
click at [660, 37] on div "02:56" at bounding box center [666, 38] width 88 height 31
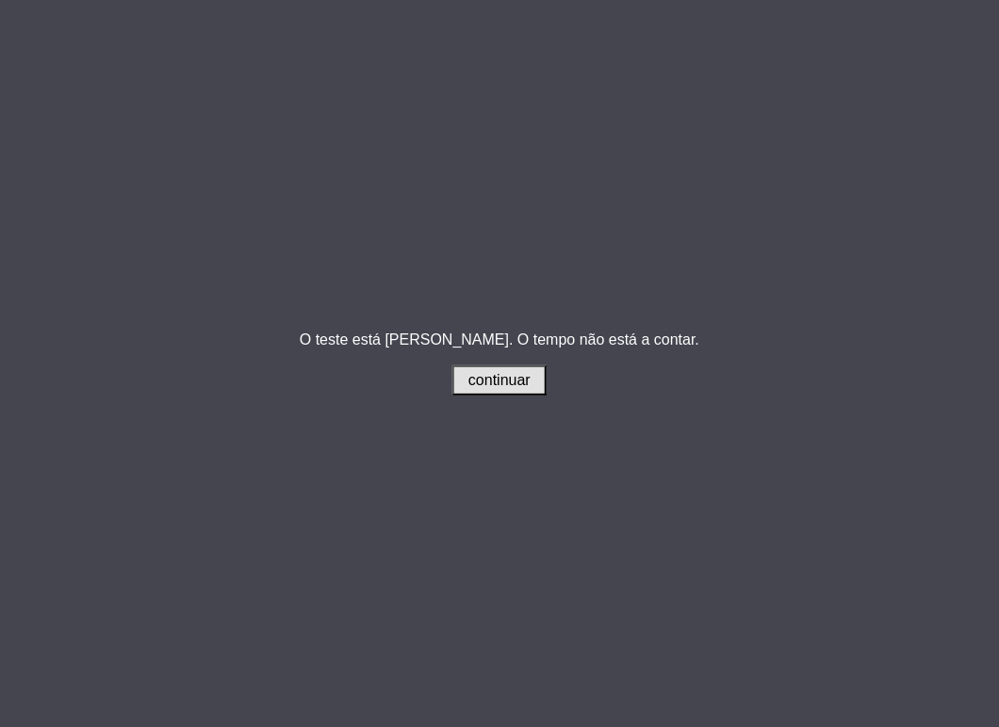
click at [461, 390] on button "continuar" at bounding box center [499, 381] width 94 height 30
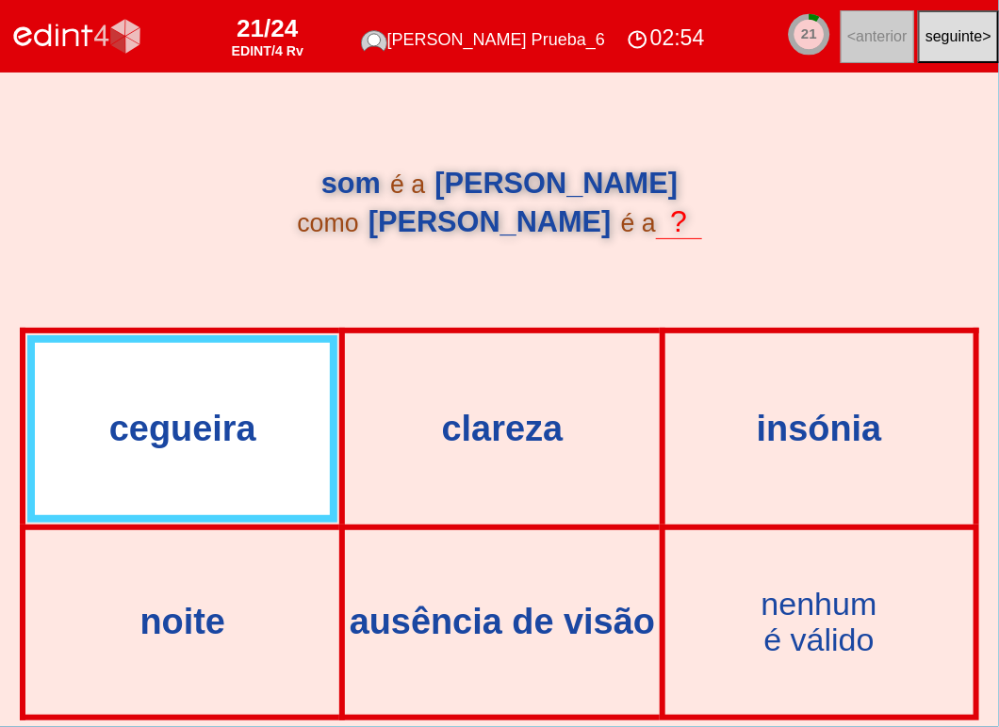
drag, startPoint x: 324, startPoint y: 623, endPoint x: 636, endPoint y: 539, distance: 322.9
click at [631, 605] on div "ausência de visão" at bounding box center [502, 623] width 310 height 40
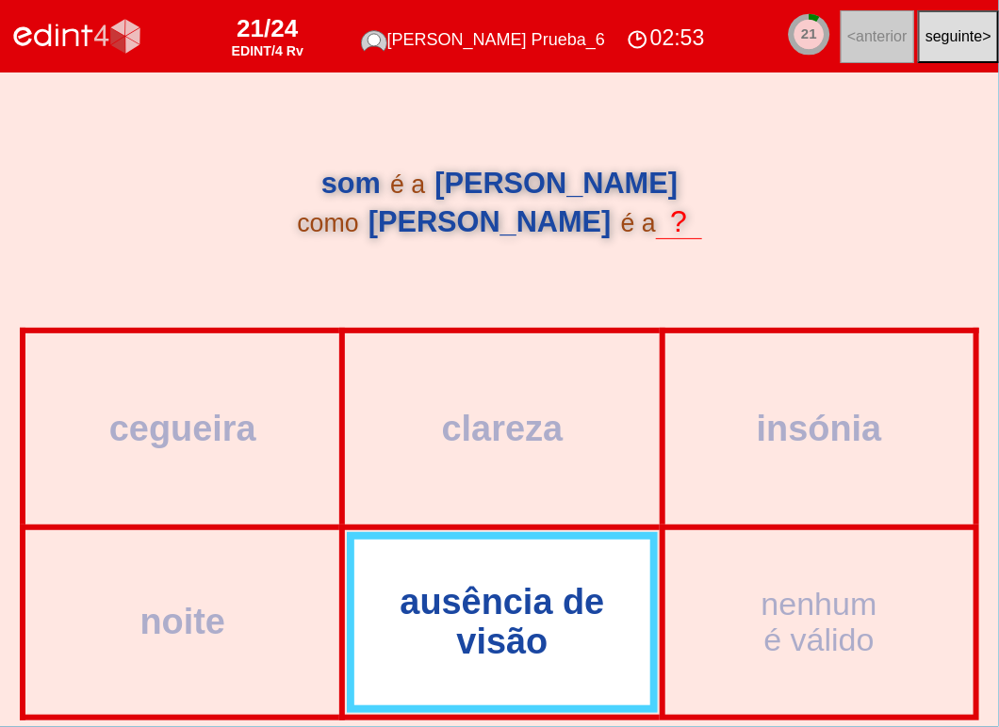
click at [682, 41] on div "02:53" at bounding box center [666, 38] width 88 height 31
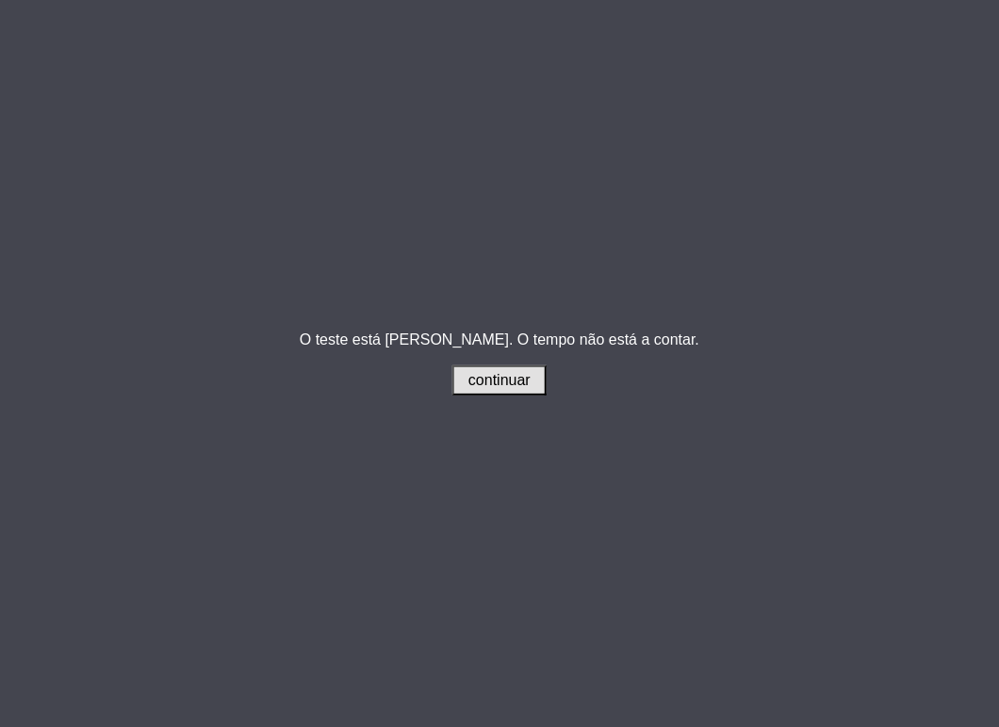
click at [497, 387] on span "continuar" at bounding box center [499, 380] width 62 height 16
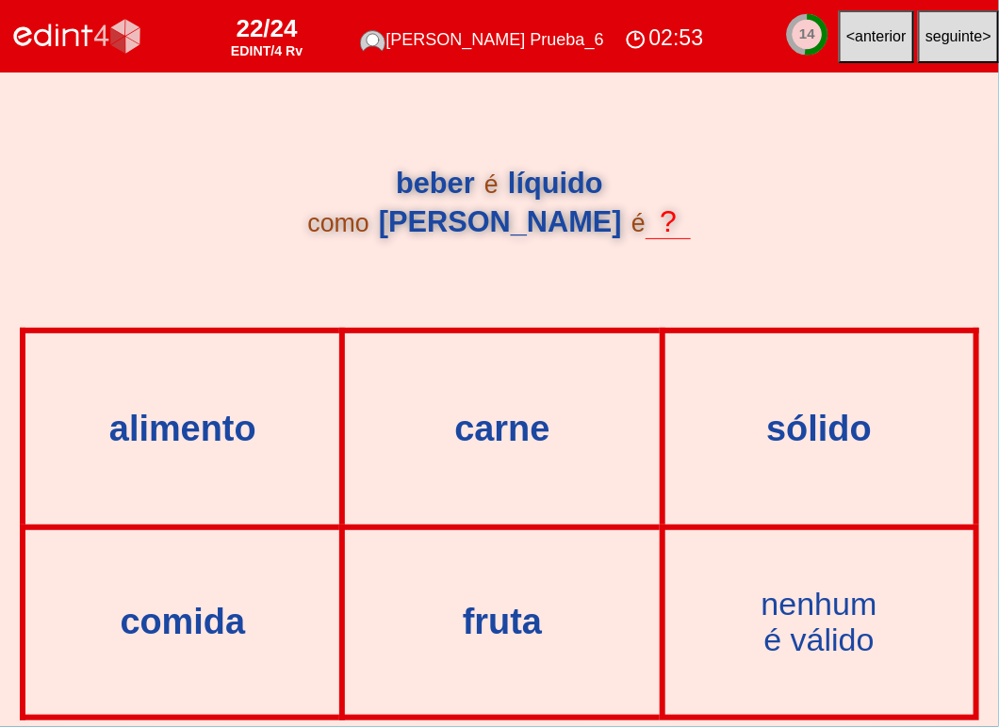
click at [874, 25] on button "< anterior" at bounding box center [876, 36] width 75 height 53
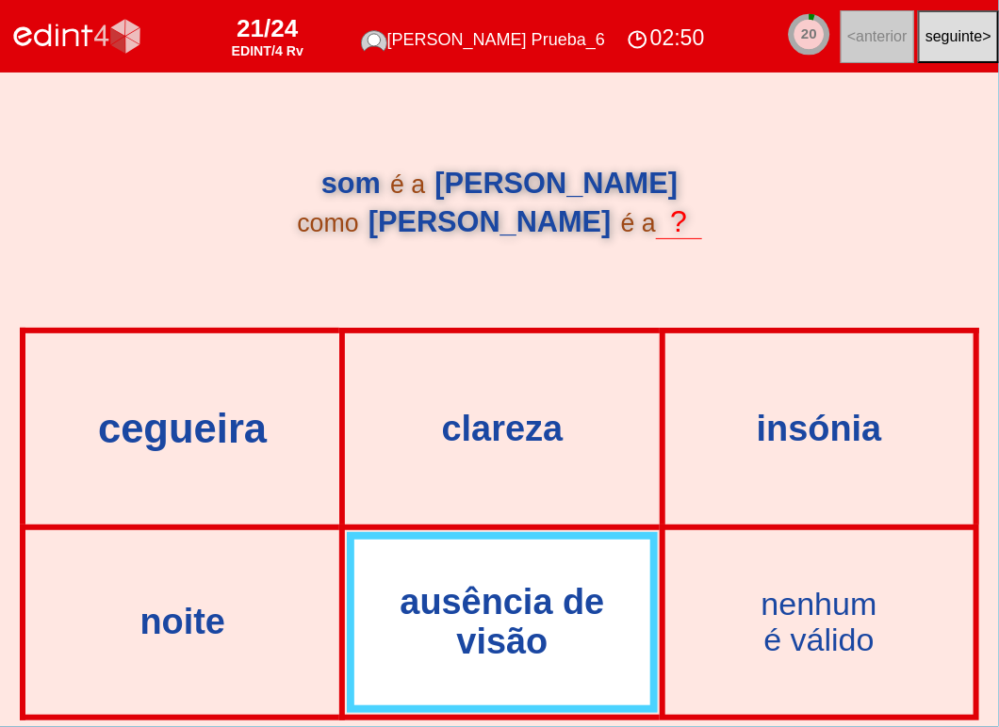
click at [216, 432] on div "cegueira" at bounding box center [182, 428] width 357 height 45
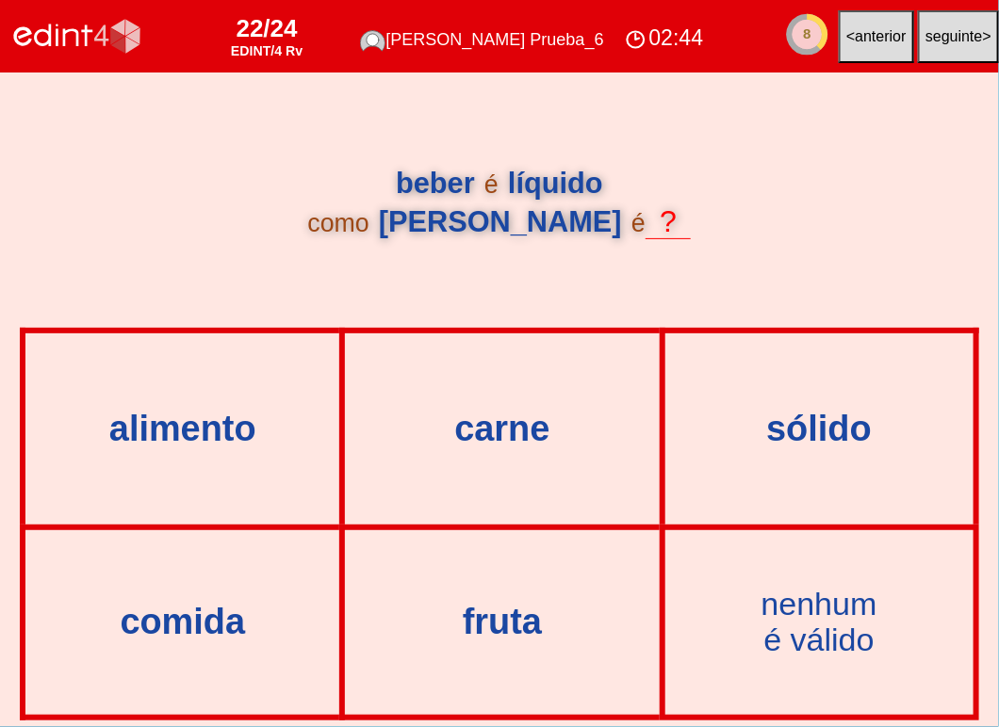
click at [817, 464] on div "sólido" at bounding box center [819, 428] width 304 height 187
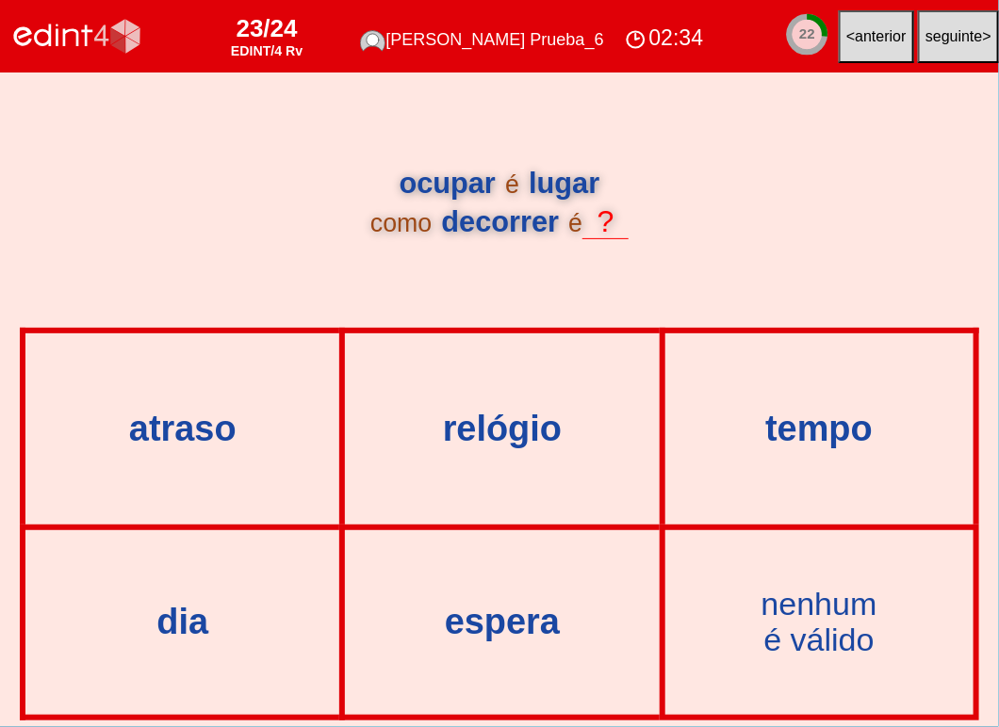
click at [654, 38] on div "02:34" at bounding box center [664, 38] width 88 height 31
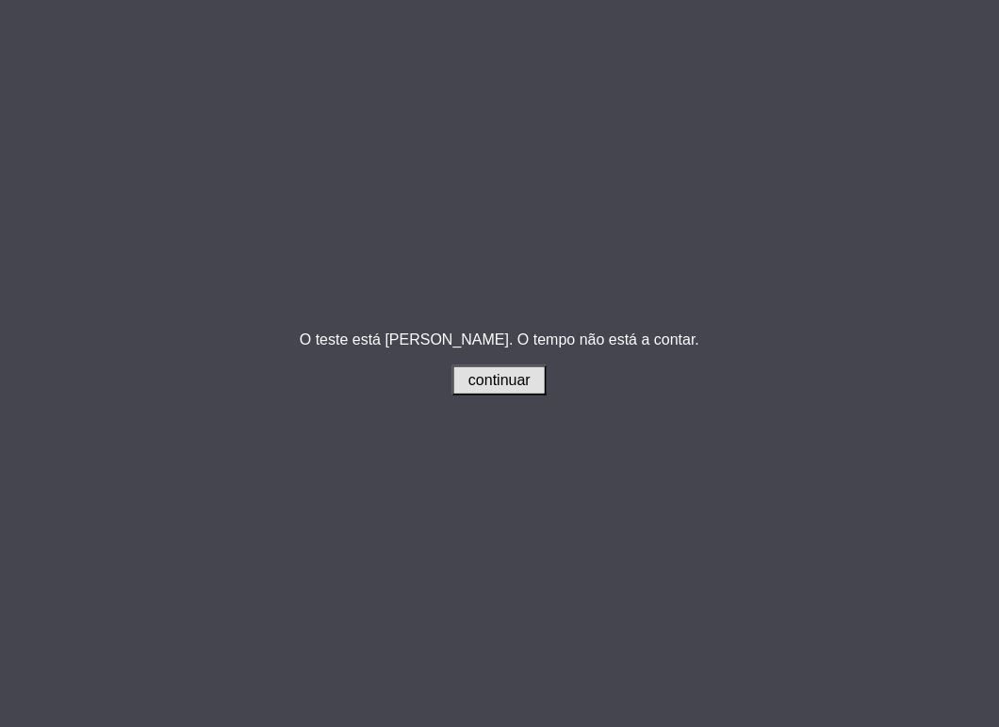
drag, startPoint x: 563, startPoint y: 357, endPoint x: 536, endPoint y: 383, distance: 38.0
click at [556, 368] on p "O teste está [PERSON_NAME]. O tempo não está a contar. continuar" at bounding box center [499, 364] width 399 height 64
click at [536, 383] on button "continuar" at bounding box center [499, 381] width 94 height 30
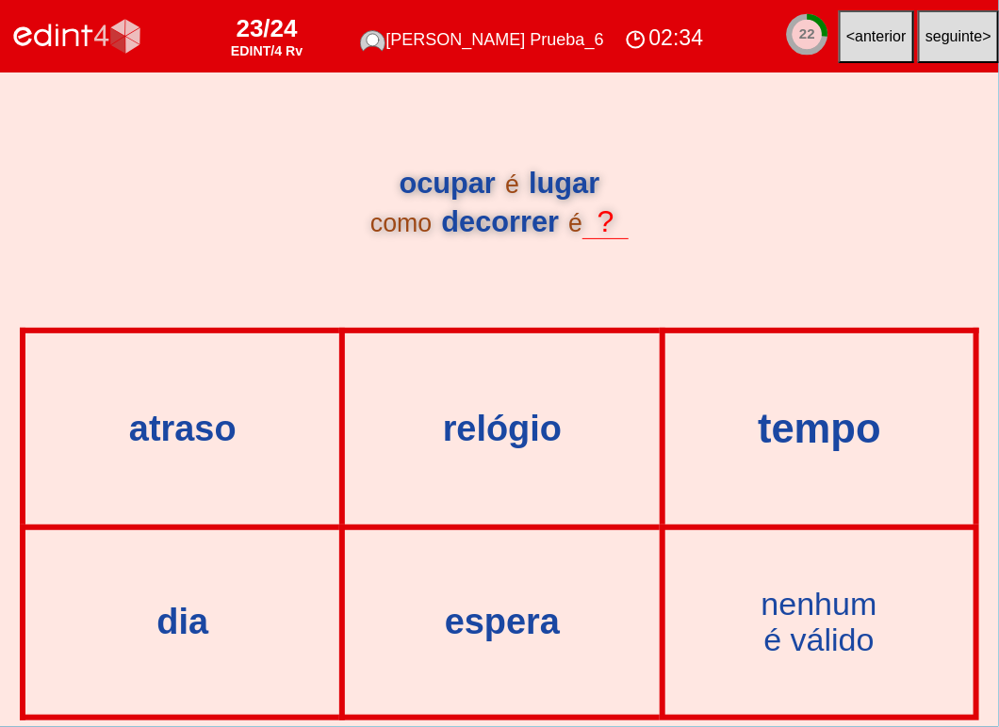
click at [805, 440] on div "tempo" at bounding box center [818, 428] width 350 height 45
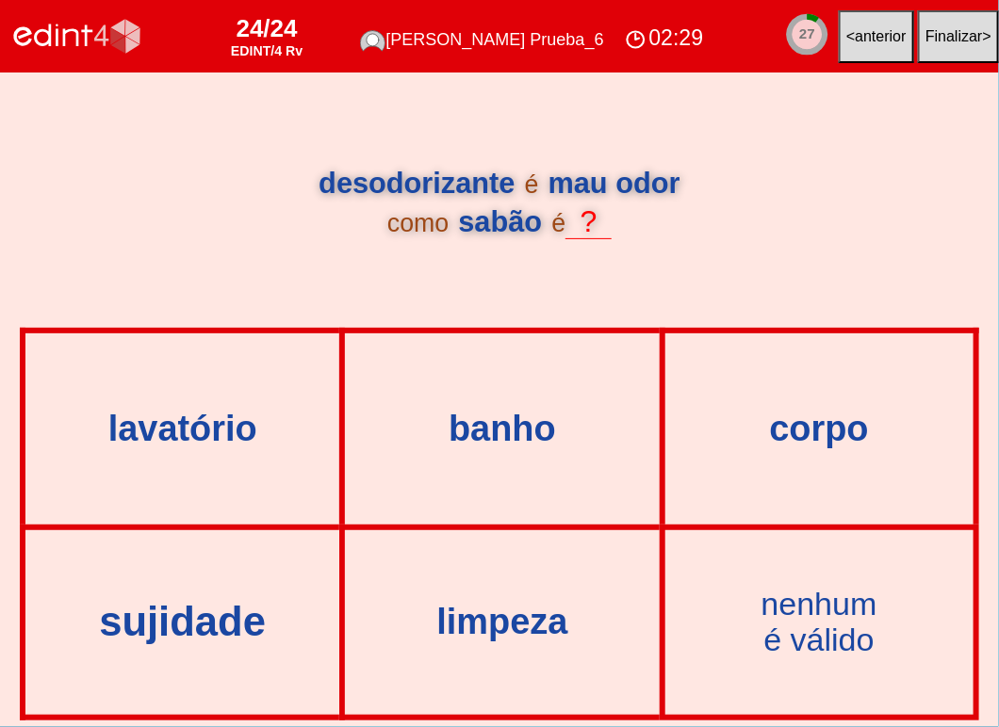
click at [176, 615] on div "sujidade" at bounding box center [182, 622] width 357 height 45
